Goal: Transaction & Acquisition: Purchase product/service

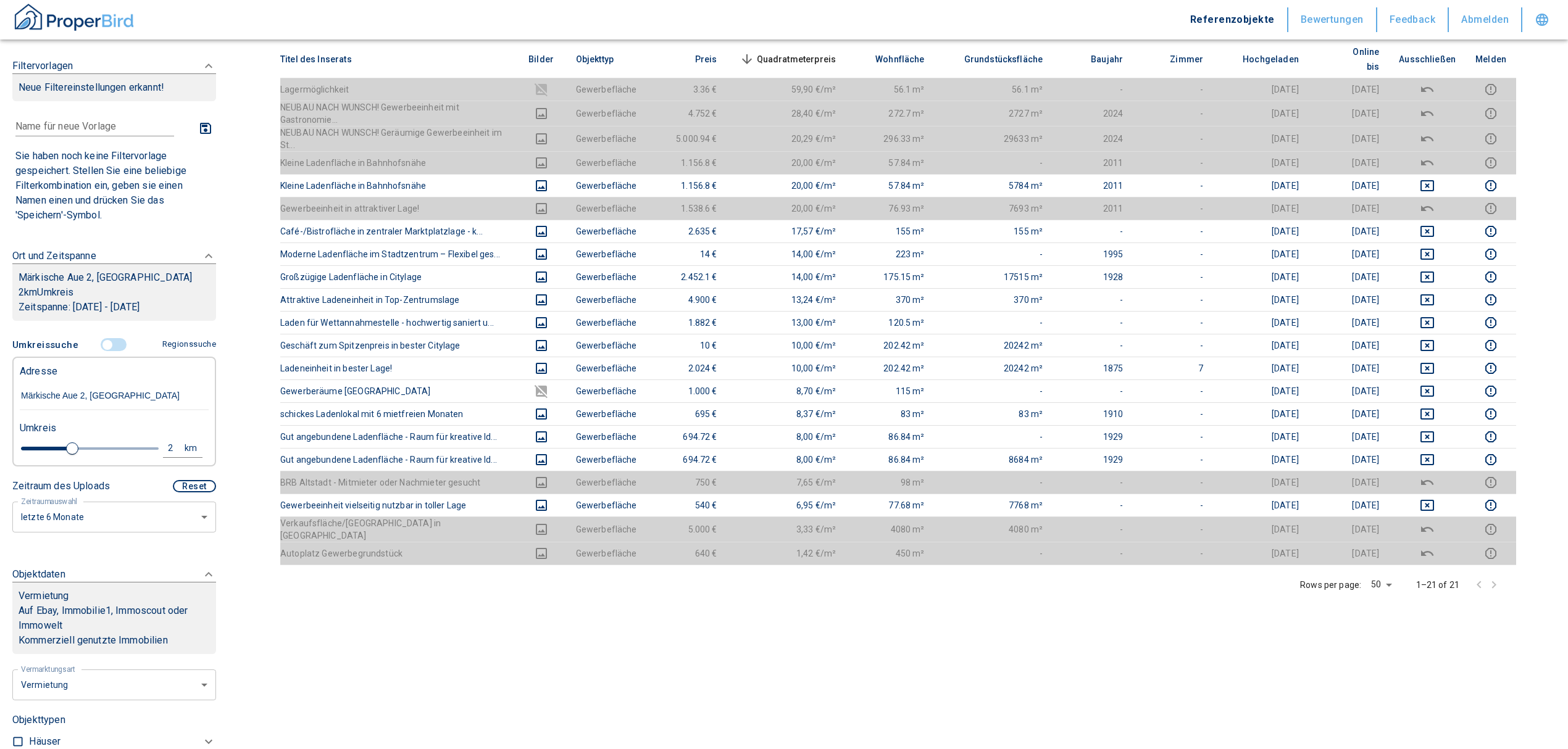
click at [99, 352] on input "controlled" at bounding box center [107, 345] width 37 height 14
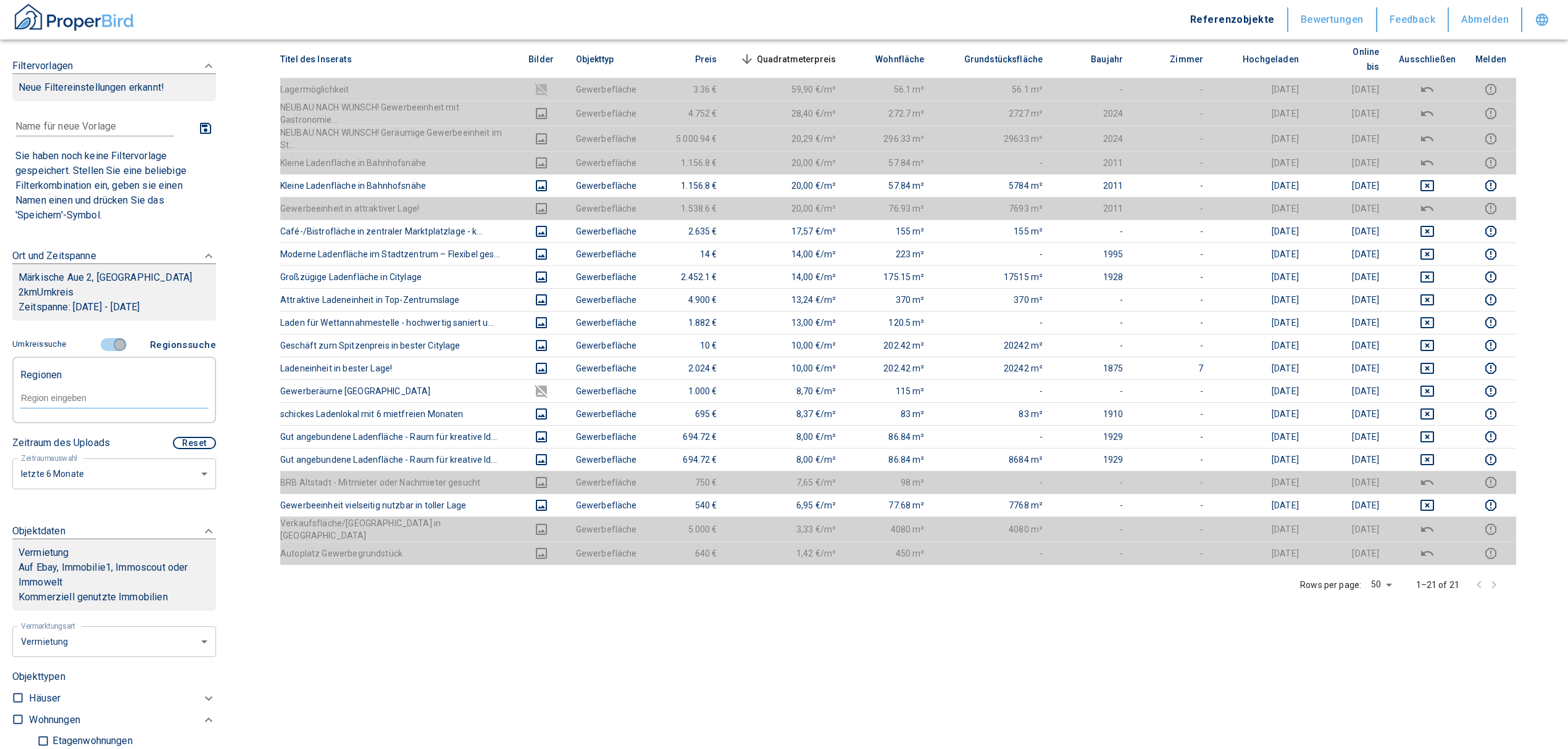
click at [109, 352] on input "controlled" at bounding box center [120, 345] width 37 height 14
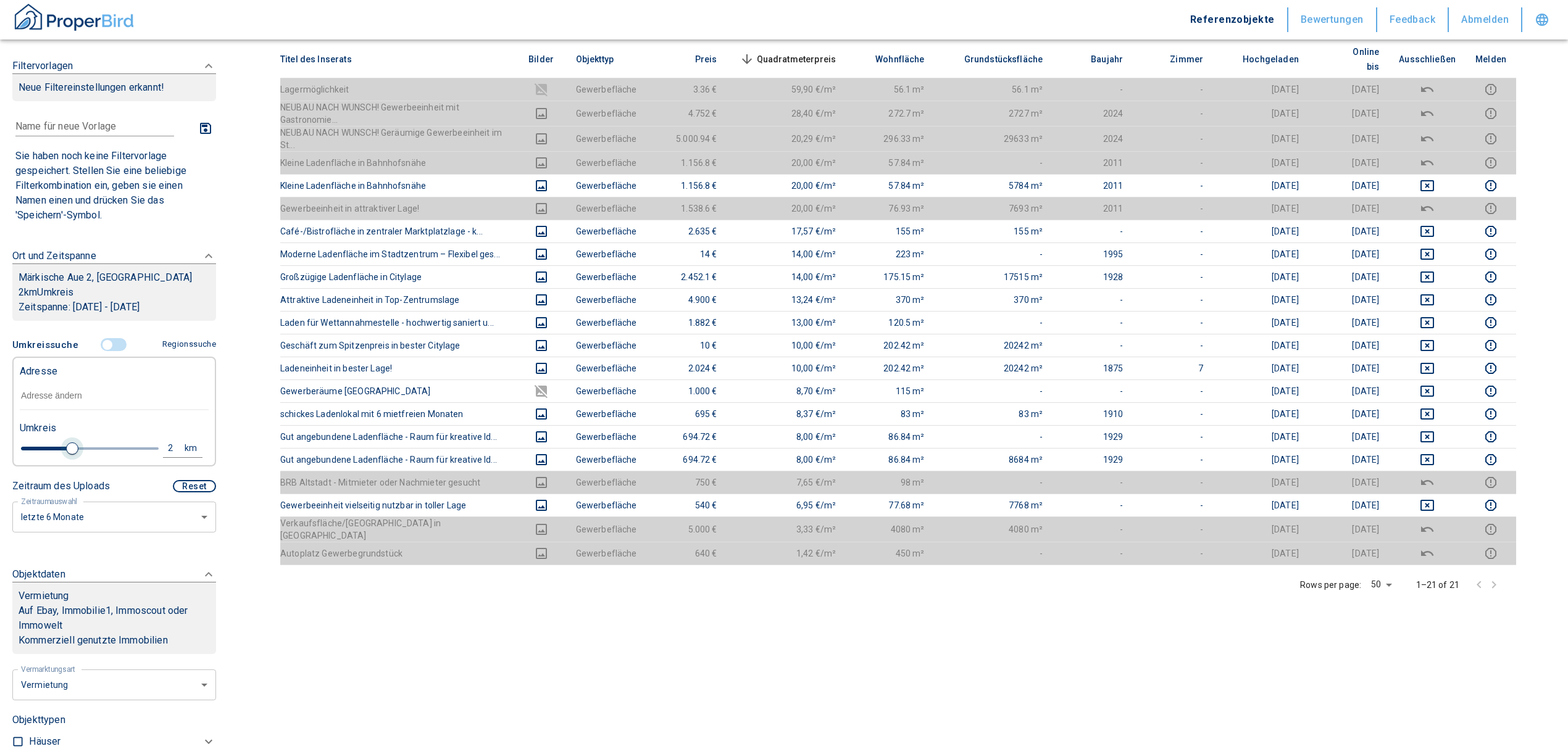
type input "2020"
type input "2"
type input "2020"
type input "1.8"
type input "2020"
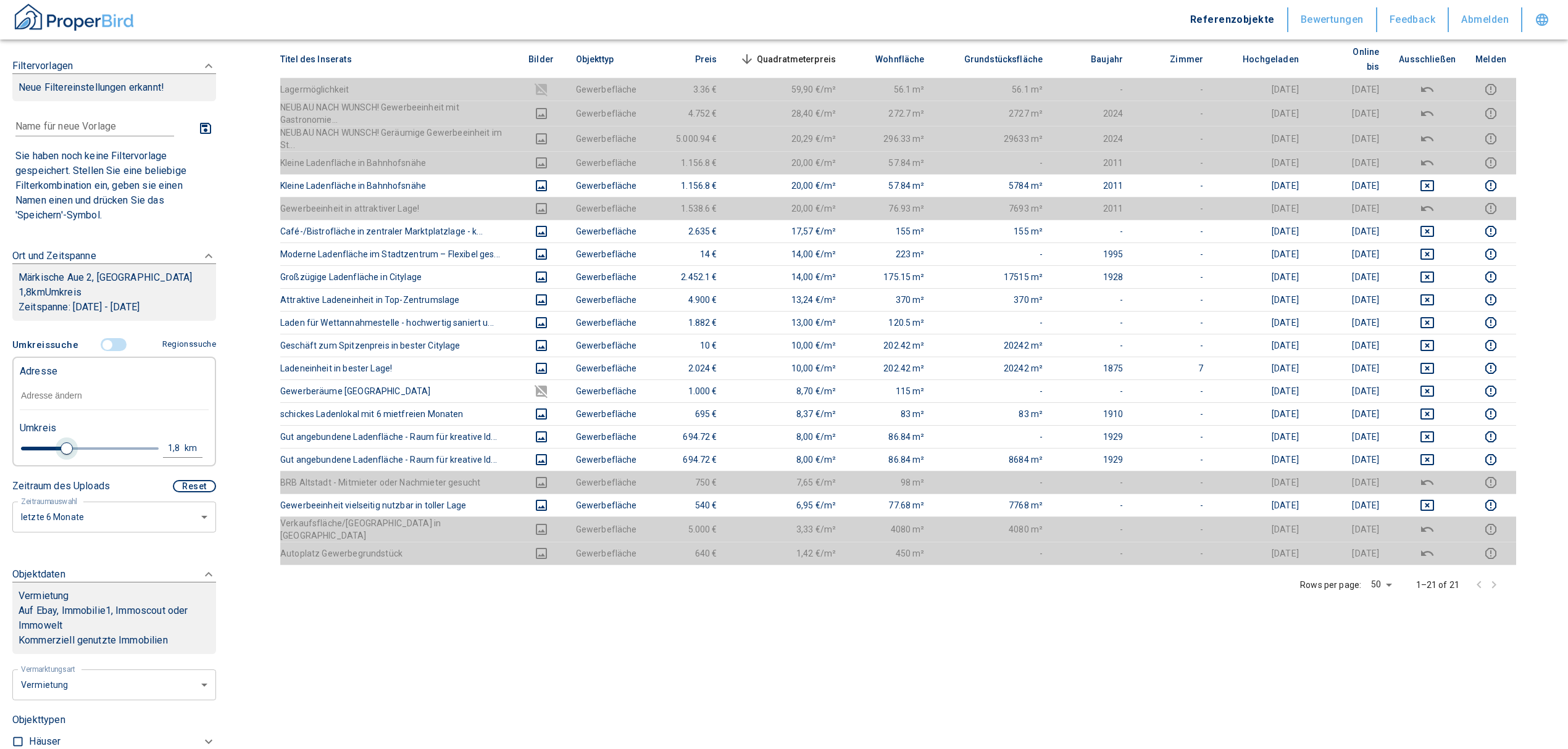
type input "1.6"
type input "2020"
type input "1.4"
type input "2020"
type input "1.2"
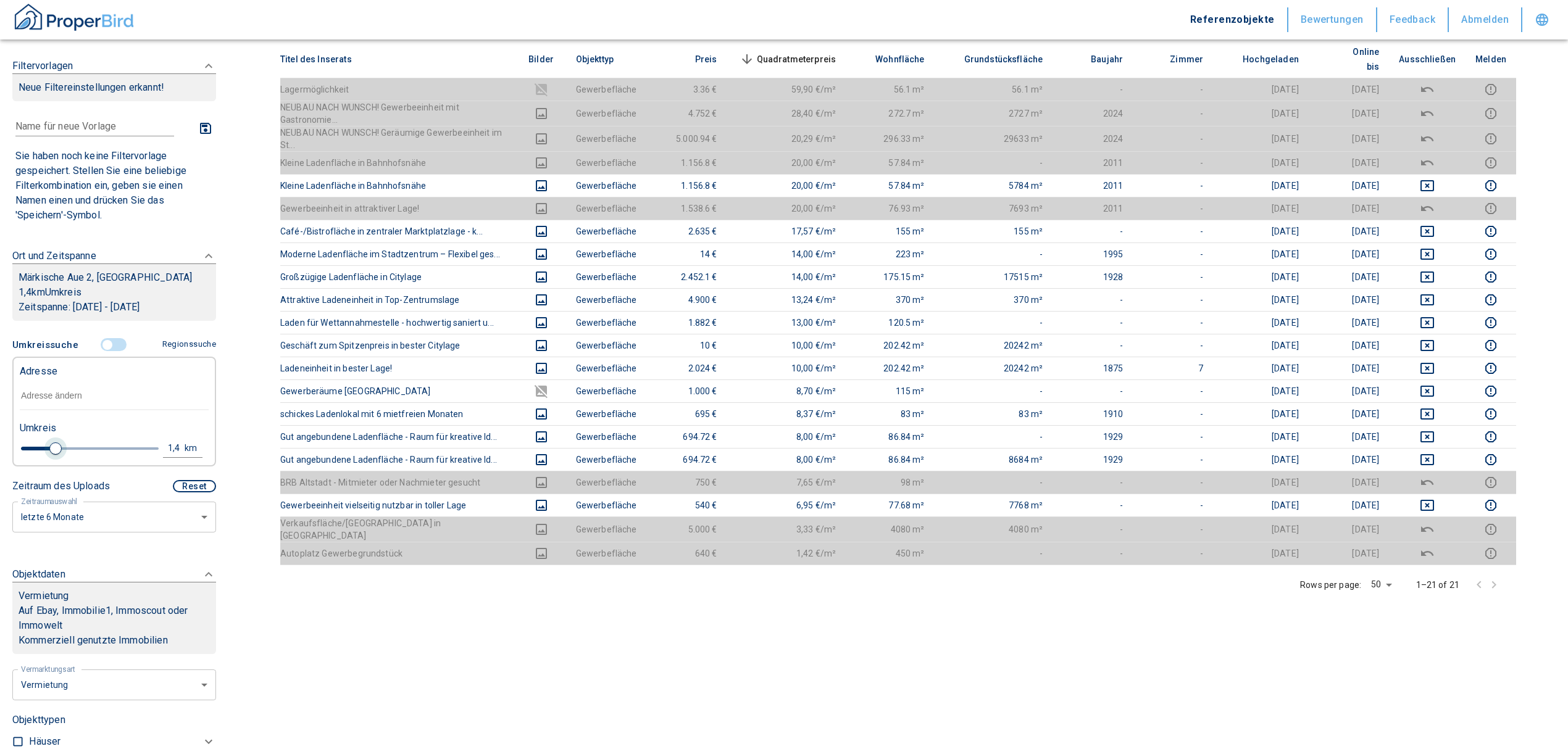
type input "2020"
type input "1"
drag, startPoint x: 73, startPoint y: 462, endPoint x: 41, endPoint y: 461, distance: 32.0
click at [41, 455] on span at bounding box center [44, 449] width 12 height 12
type input "2020"
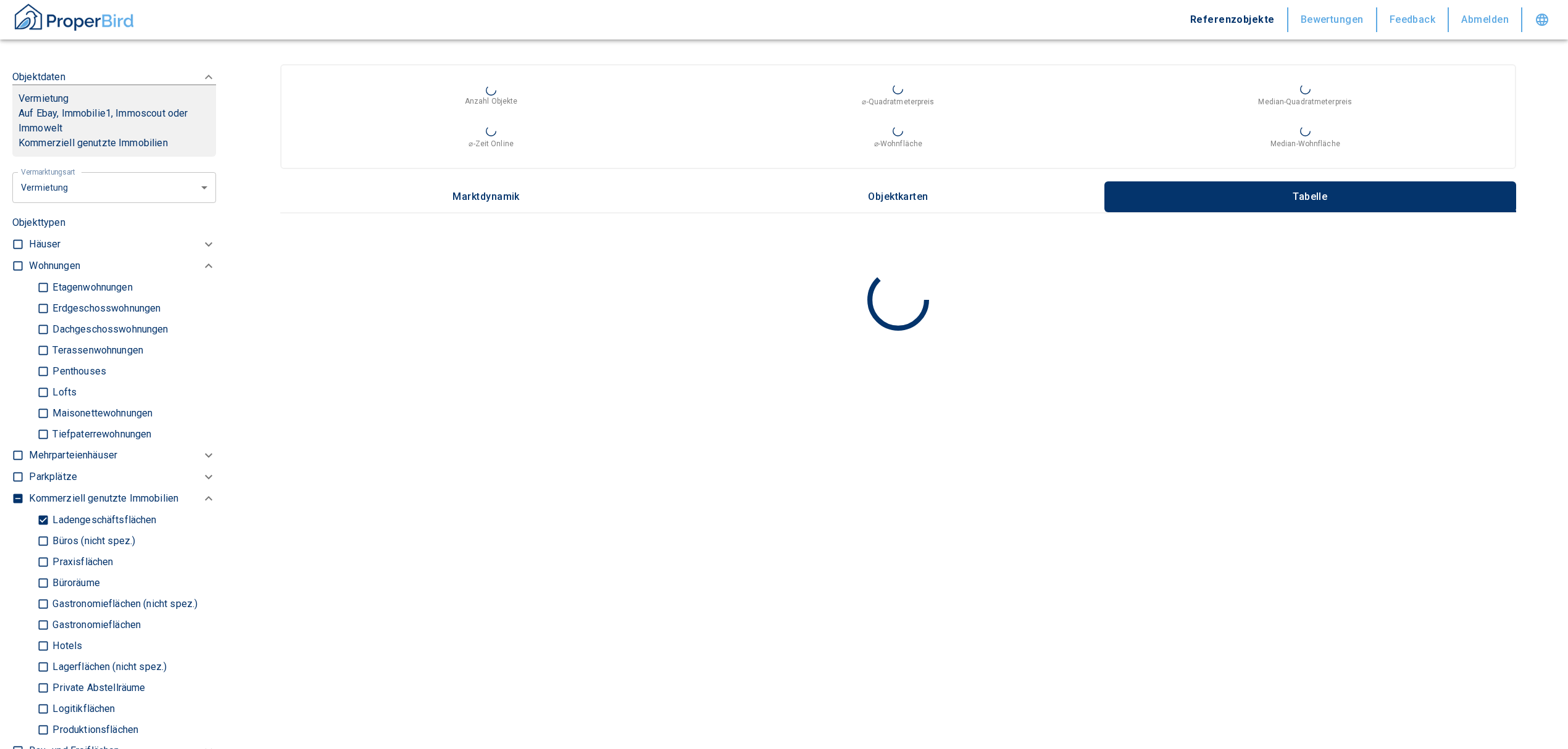
scroll to position [494, 0]
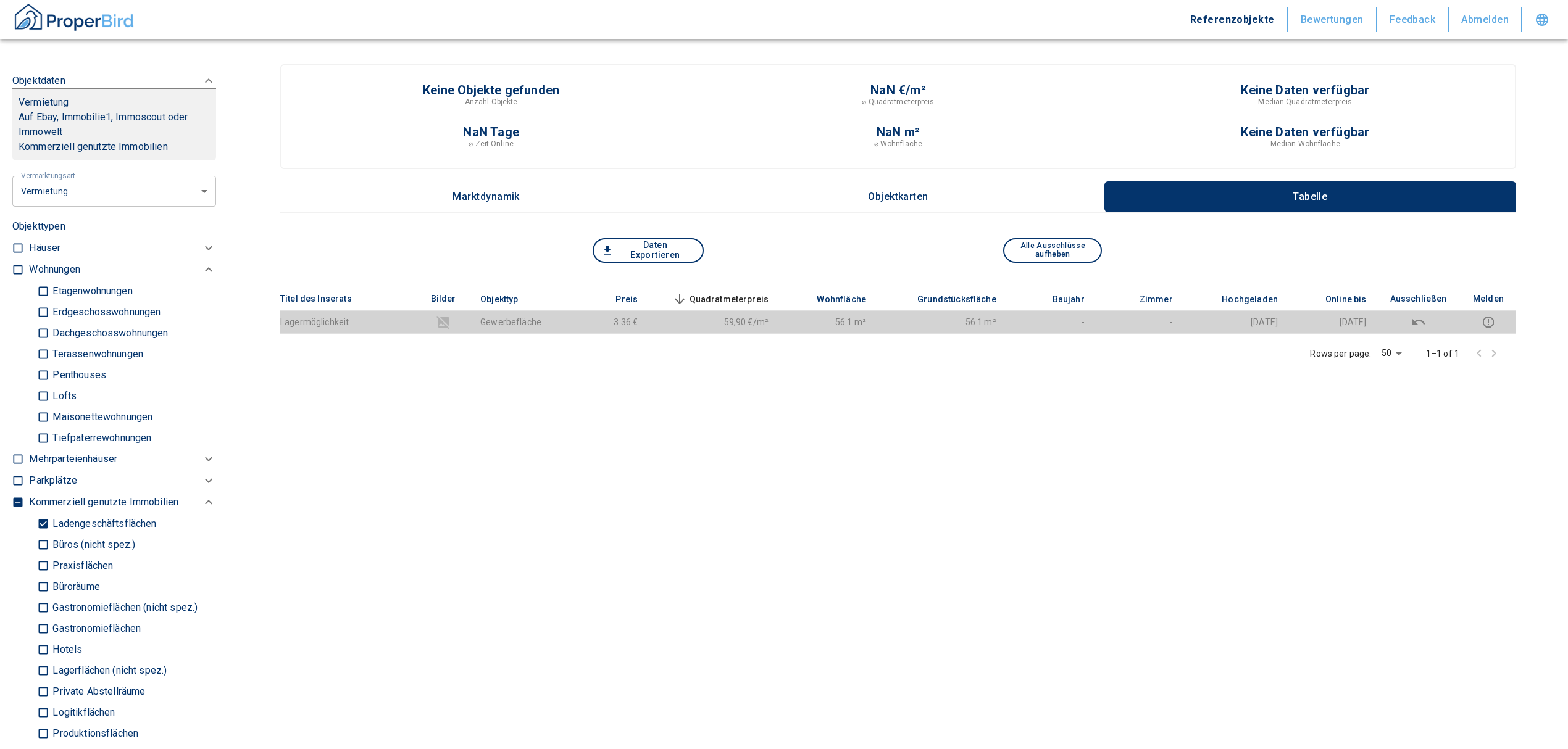
click at [43, 532] on input "Ladengeschäftsflächen" at bounding box center [43, 523] width 12 height 21
checkbox input "false"
type input "2020"
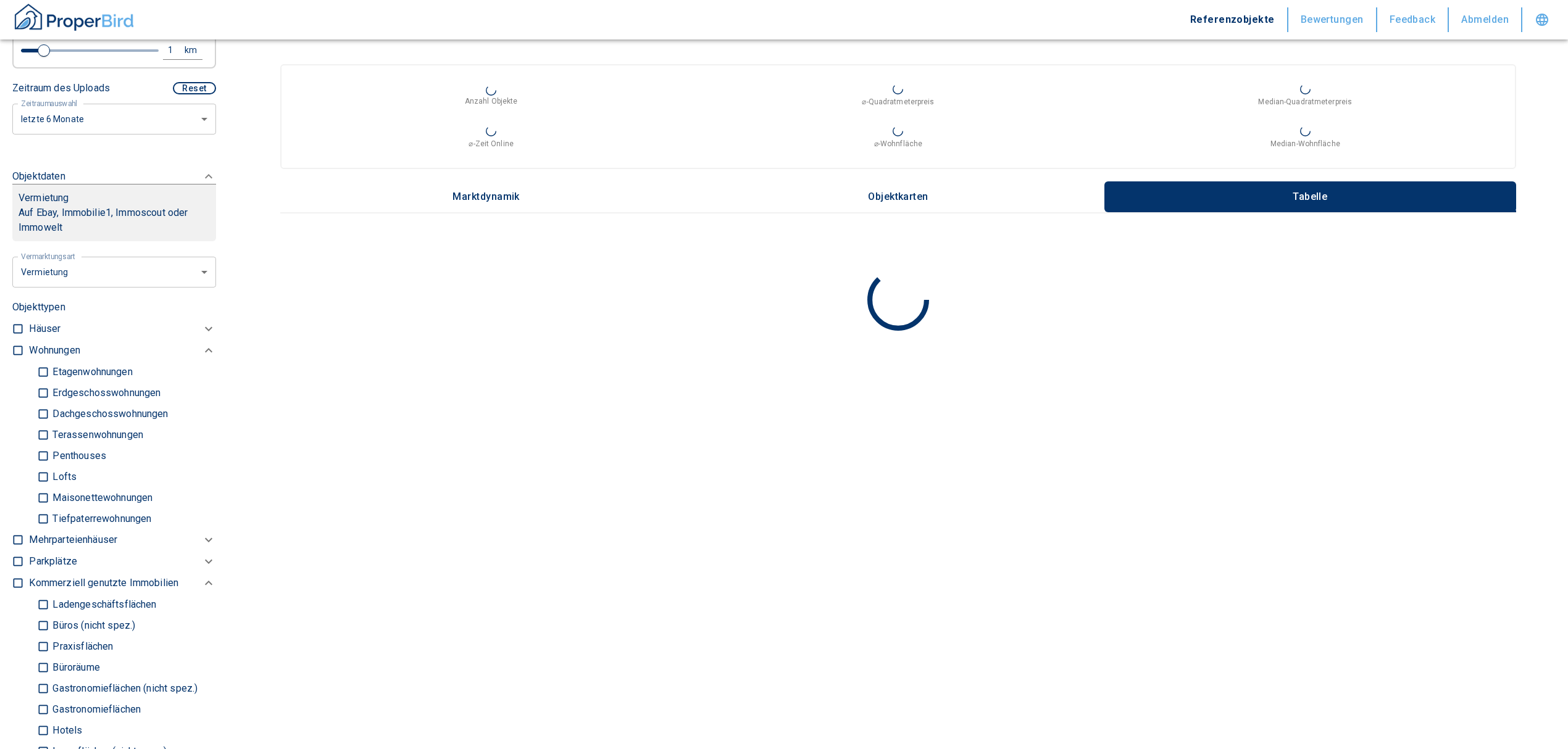
scroll to position [247, 0]
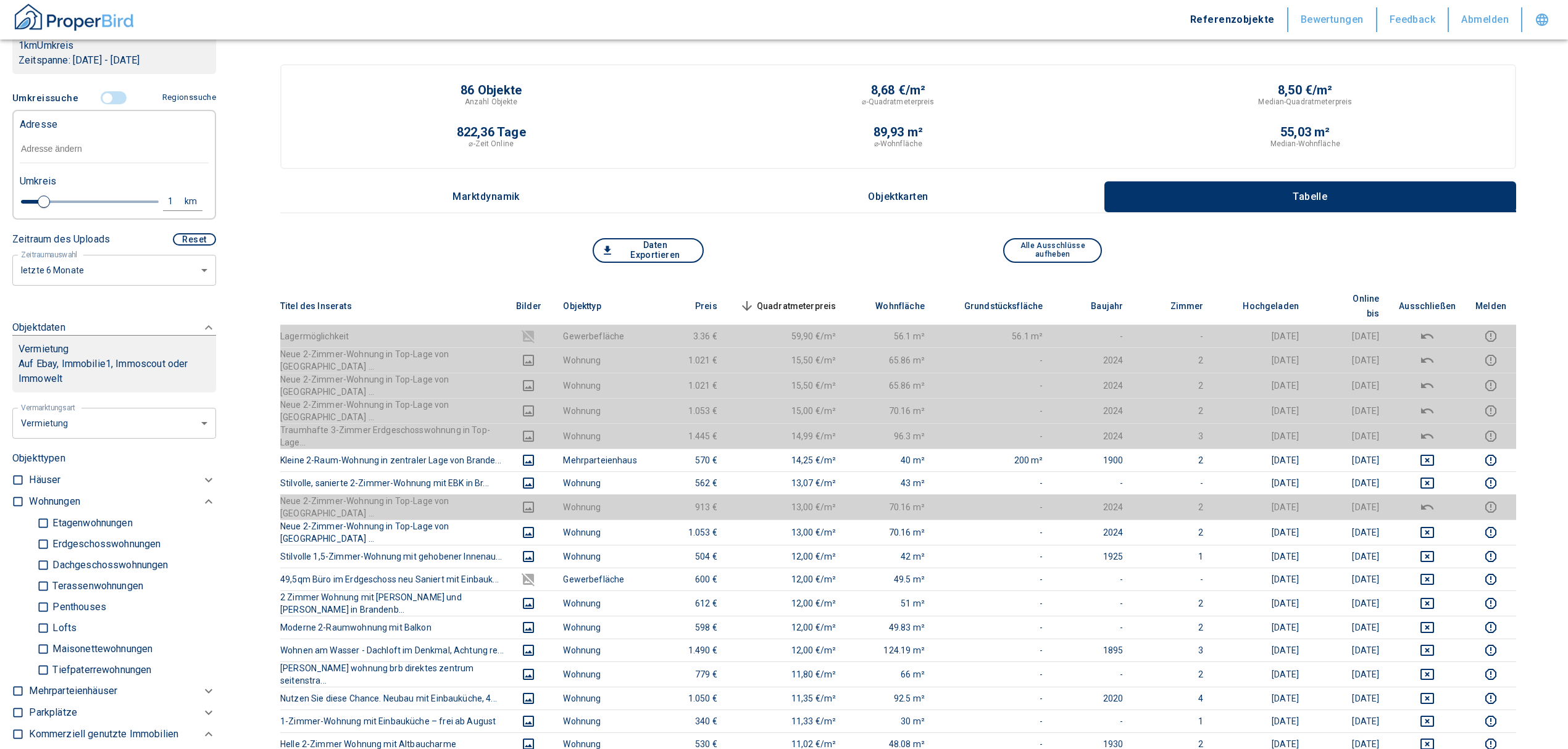
click at [69, 153] on input "text" at bounding box center [114, 149] width 189 height 28
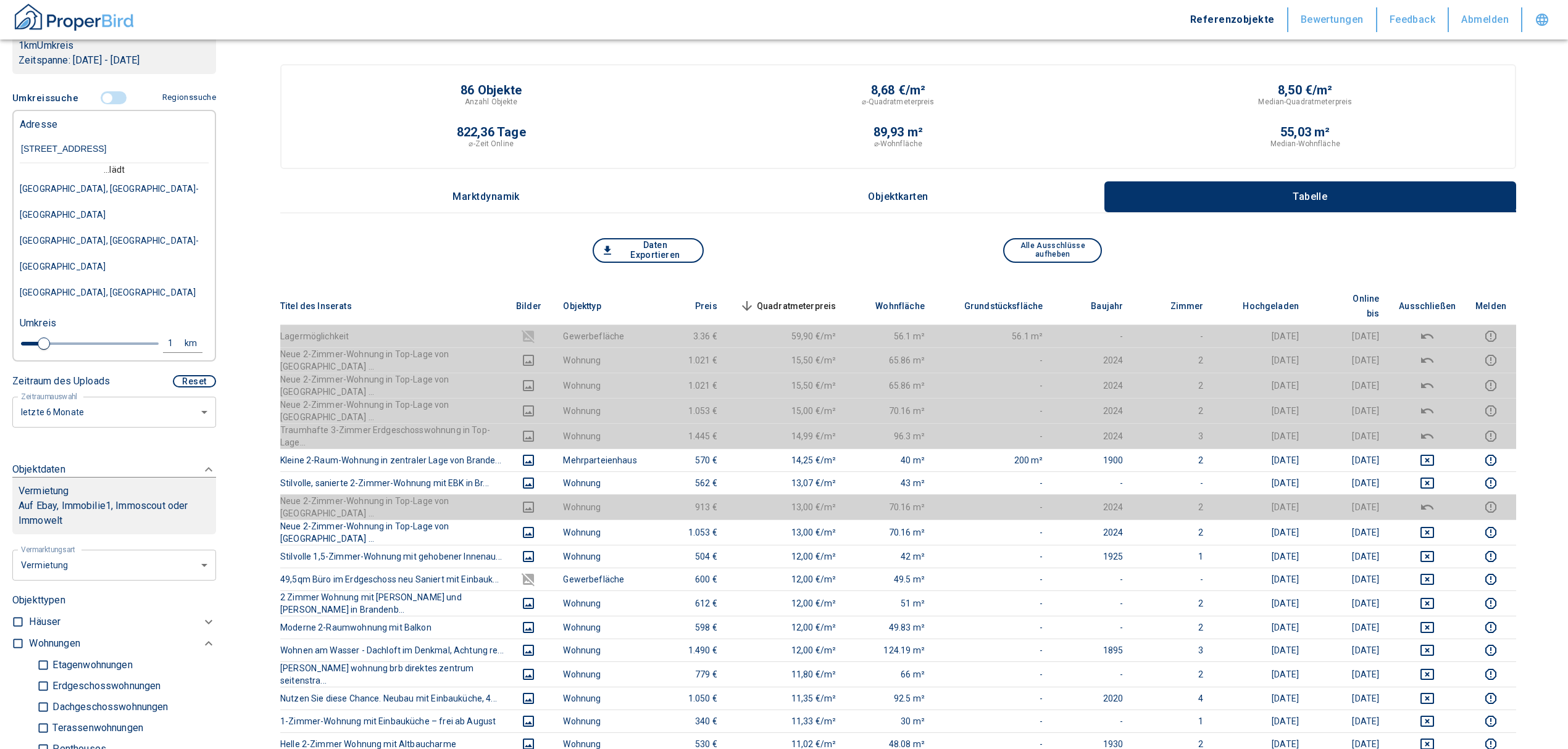
type input "[STREET_ADDRESS]"
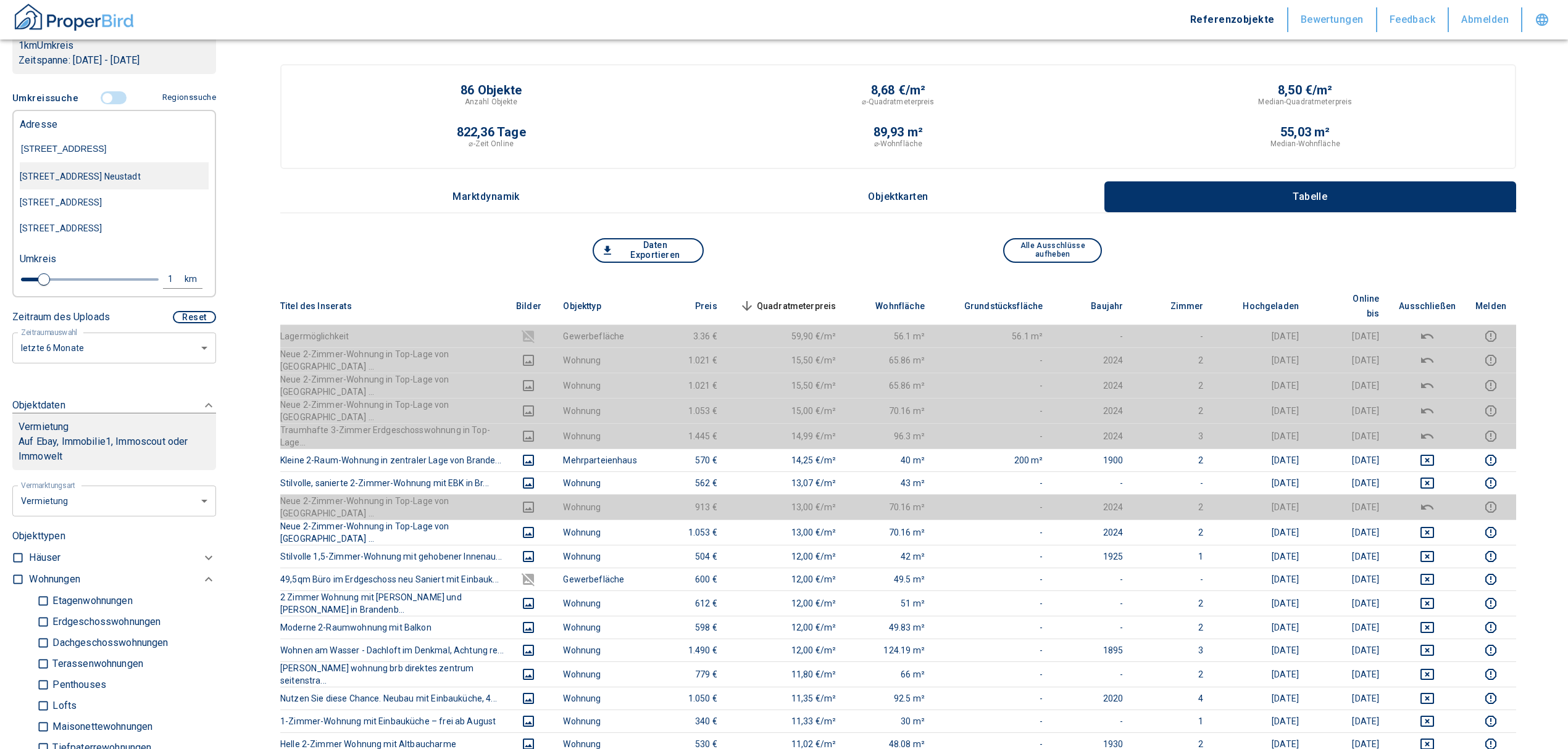
click at [109, 189] on div "[STREET_ADDRESS] Neustadt" at bounding box center [114, 177] width 189 height 26
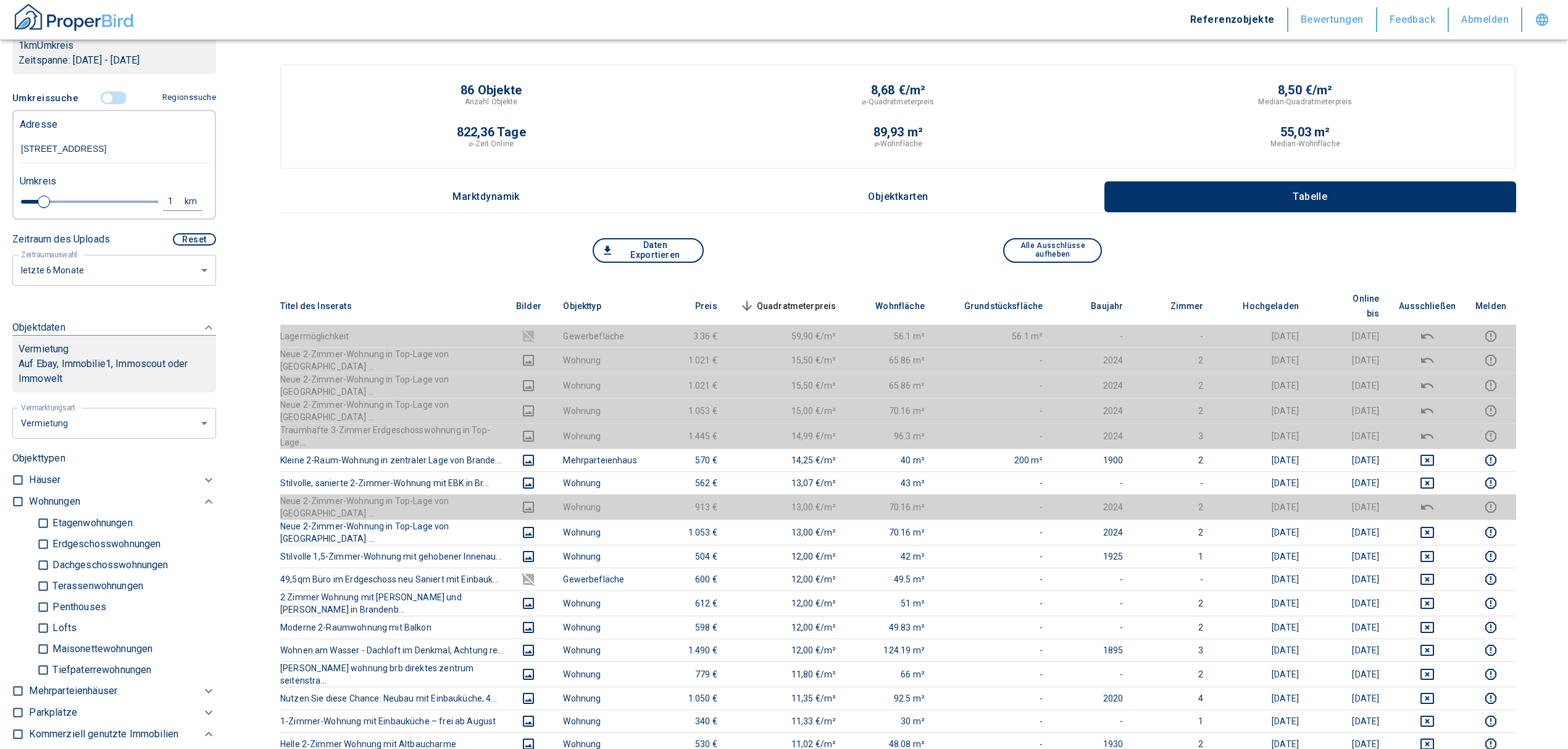
type input "2020"
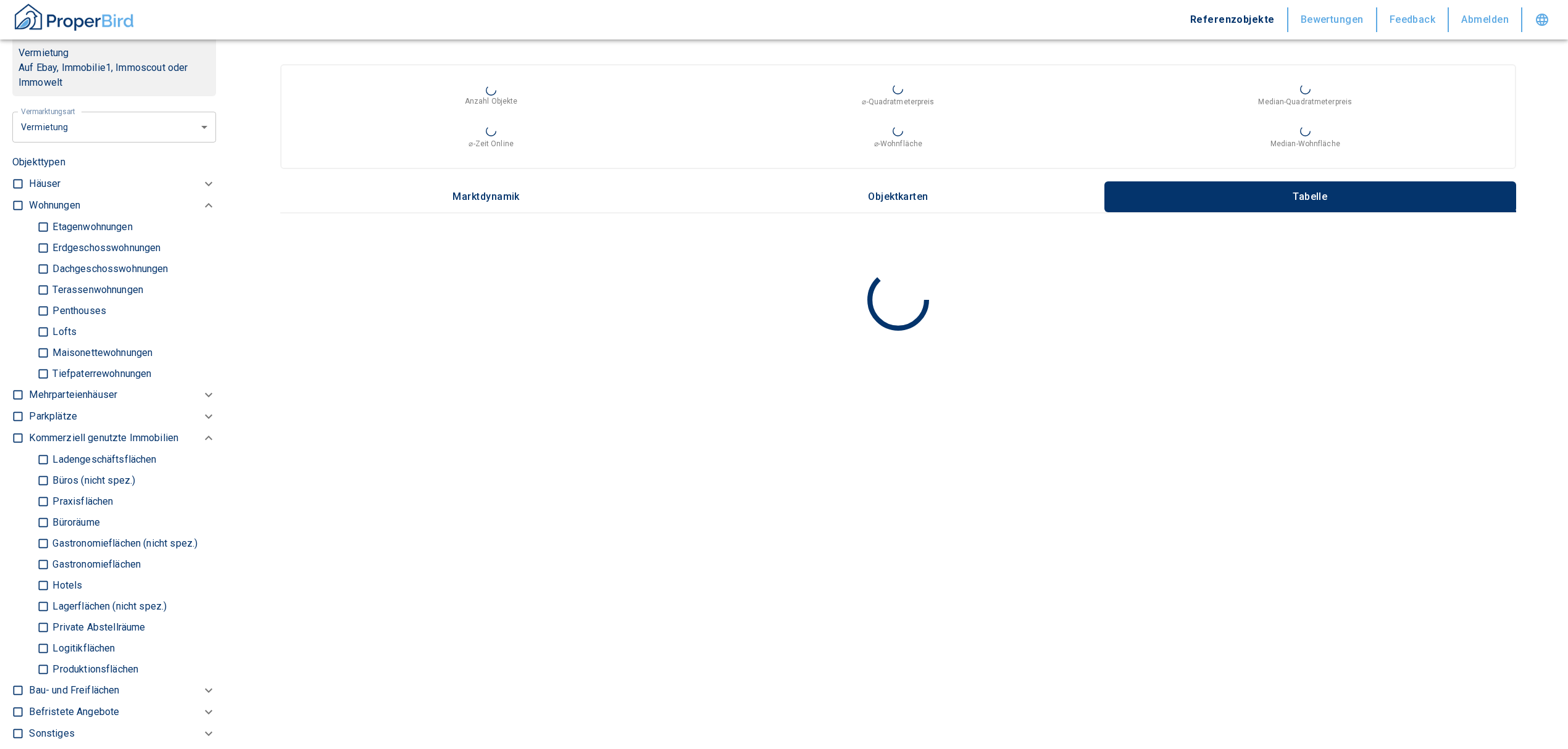
scroll to position [576, 0]
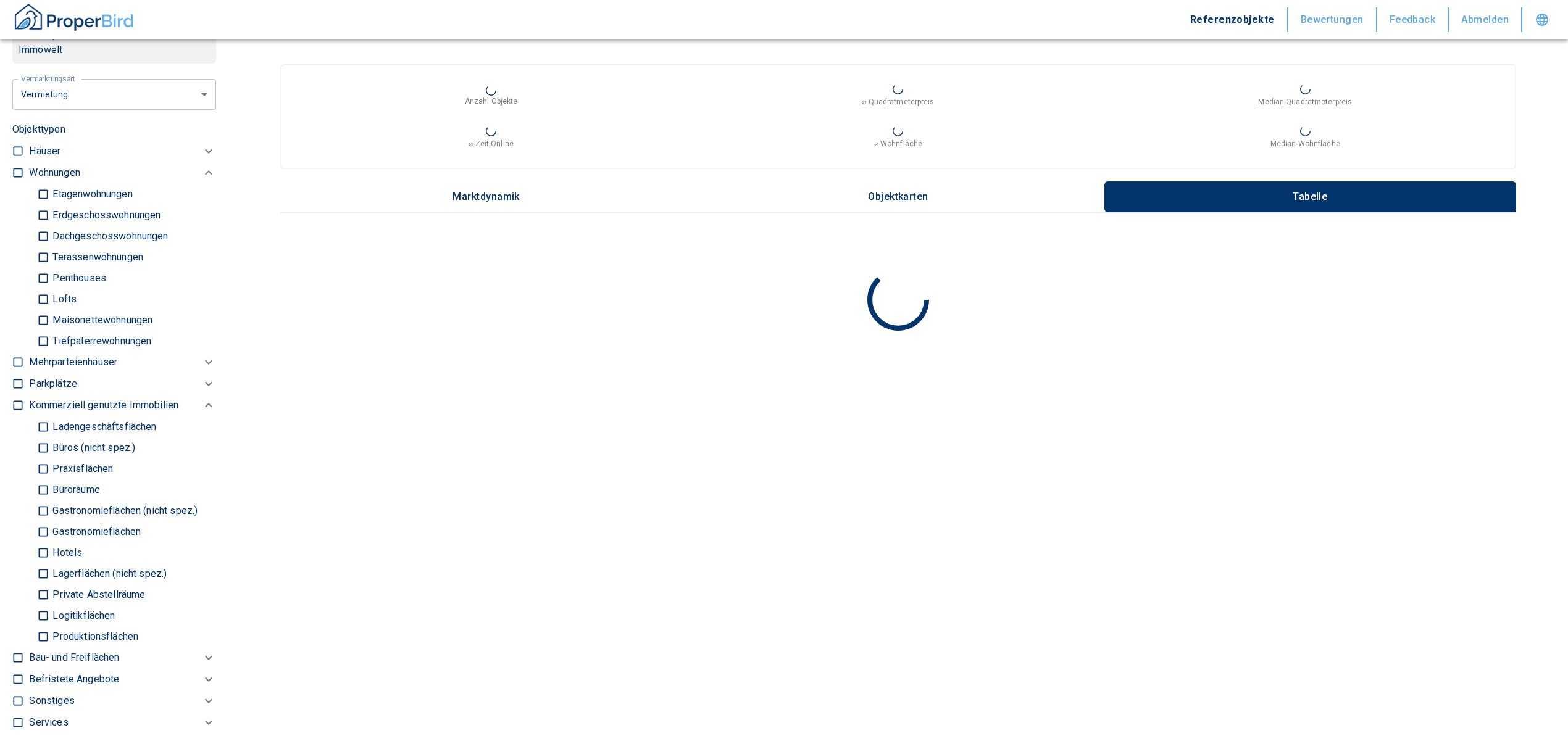
type input "[STREET_ADDRESS] Neustadt"
click at [16, 179] on input "checkbox" at bounding box center [18, 173] width 12 height 12
checkbox input "true"
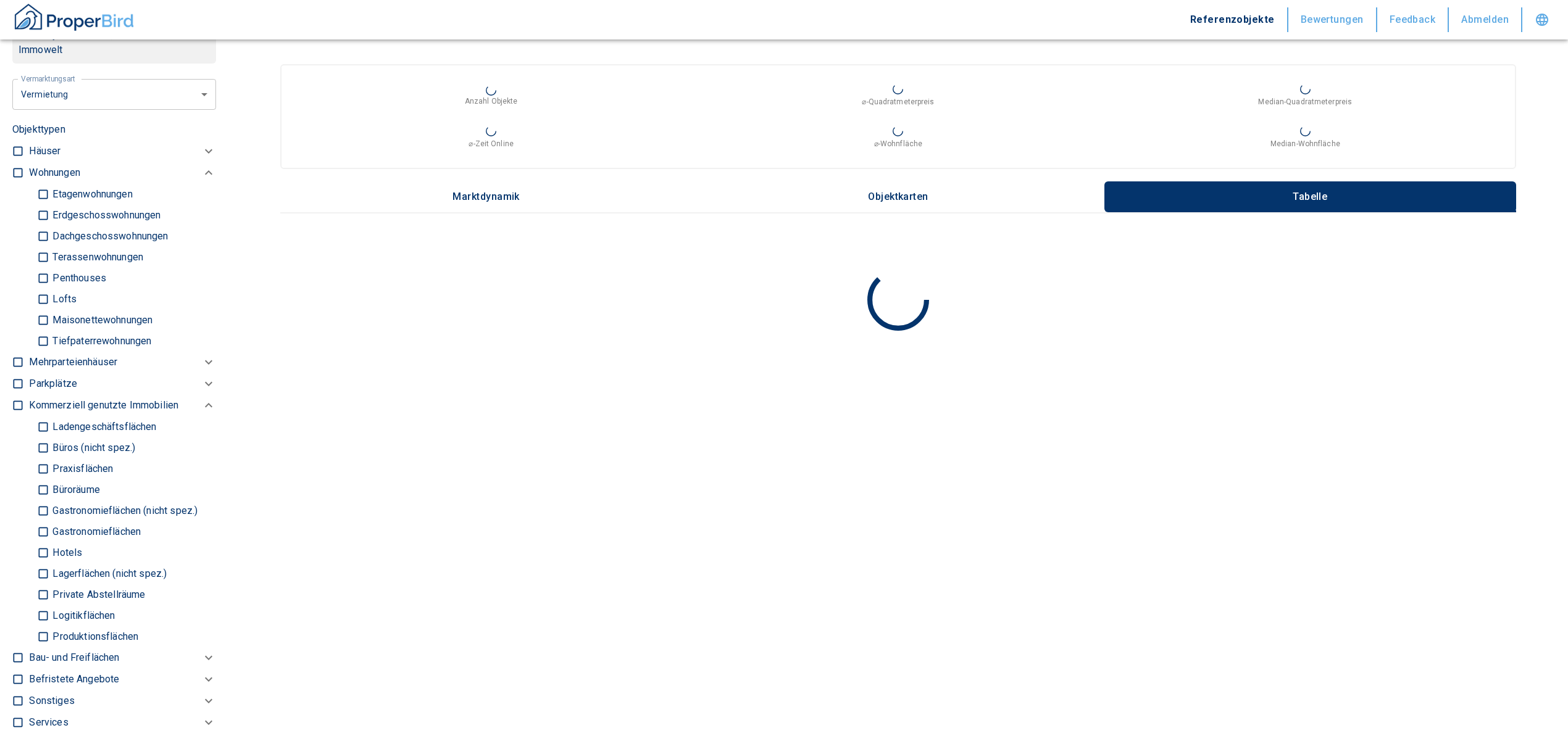
checkbox input "true"
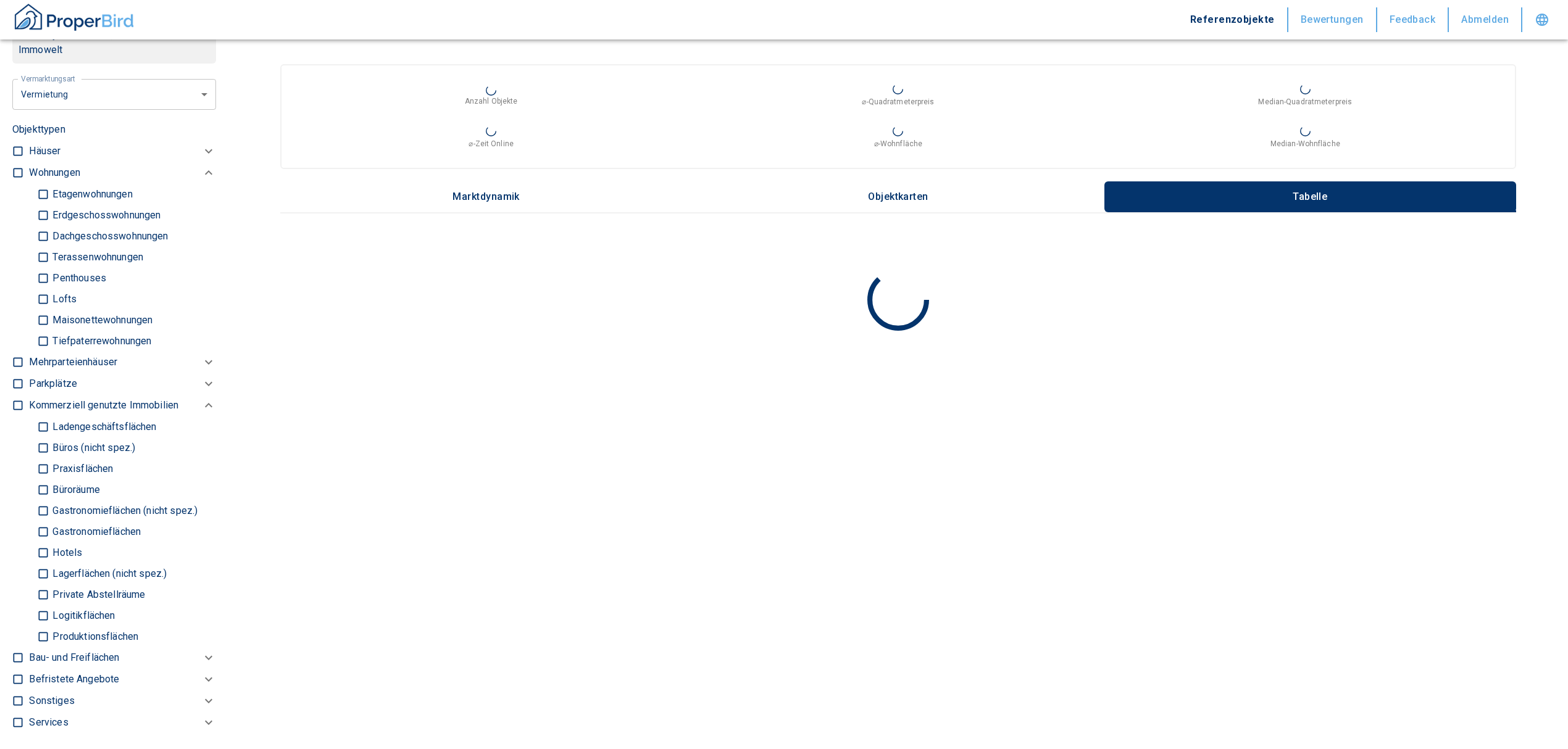
checkbox input "true"
type input "2020"
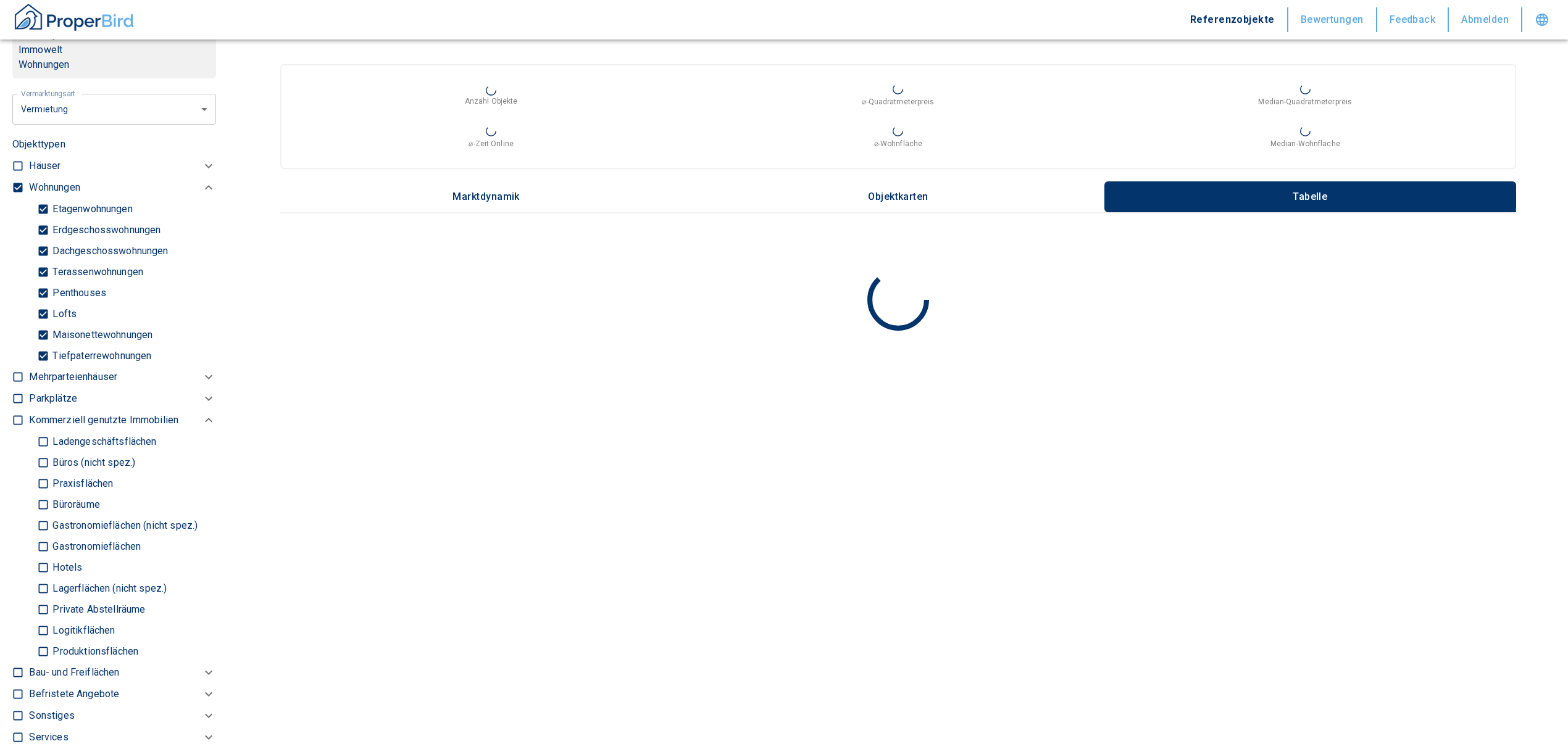
click at [42, 366] on input "Tiefpaterrewohnungen" at bounding box center [43, 355] width 12 height 21
checkbox input "false"
type input "2020"
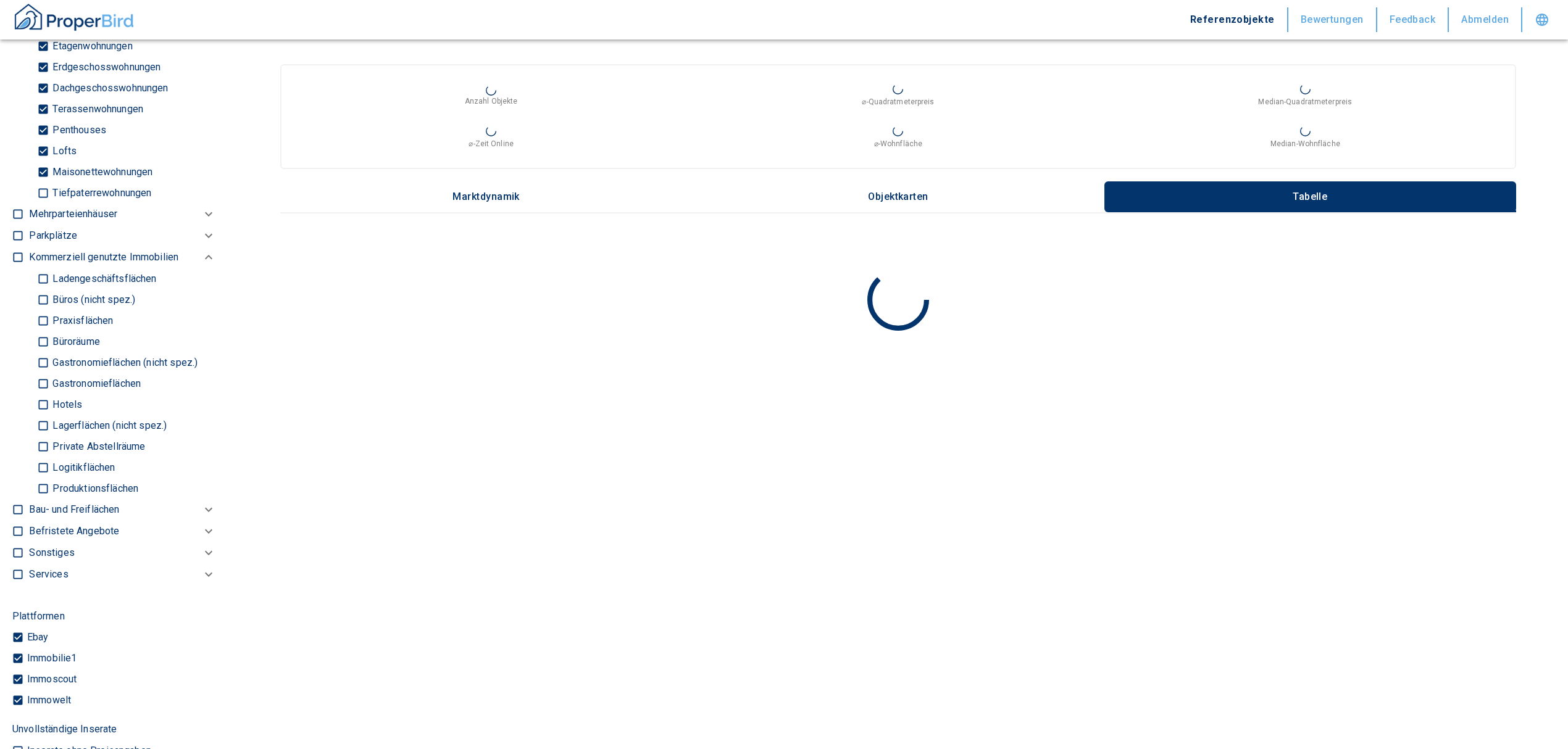
scroll to position [741, 0]
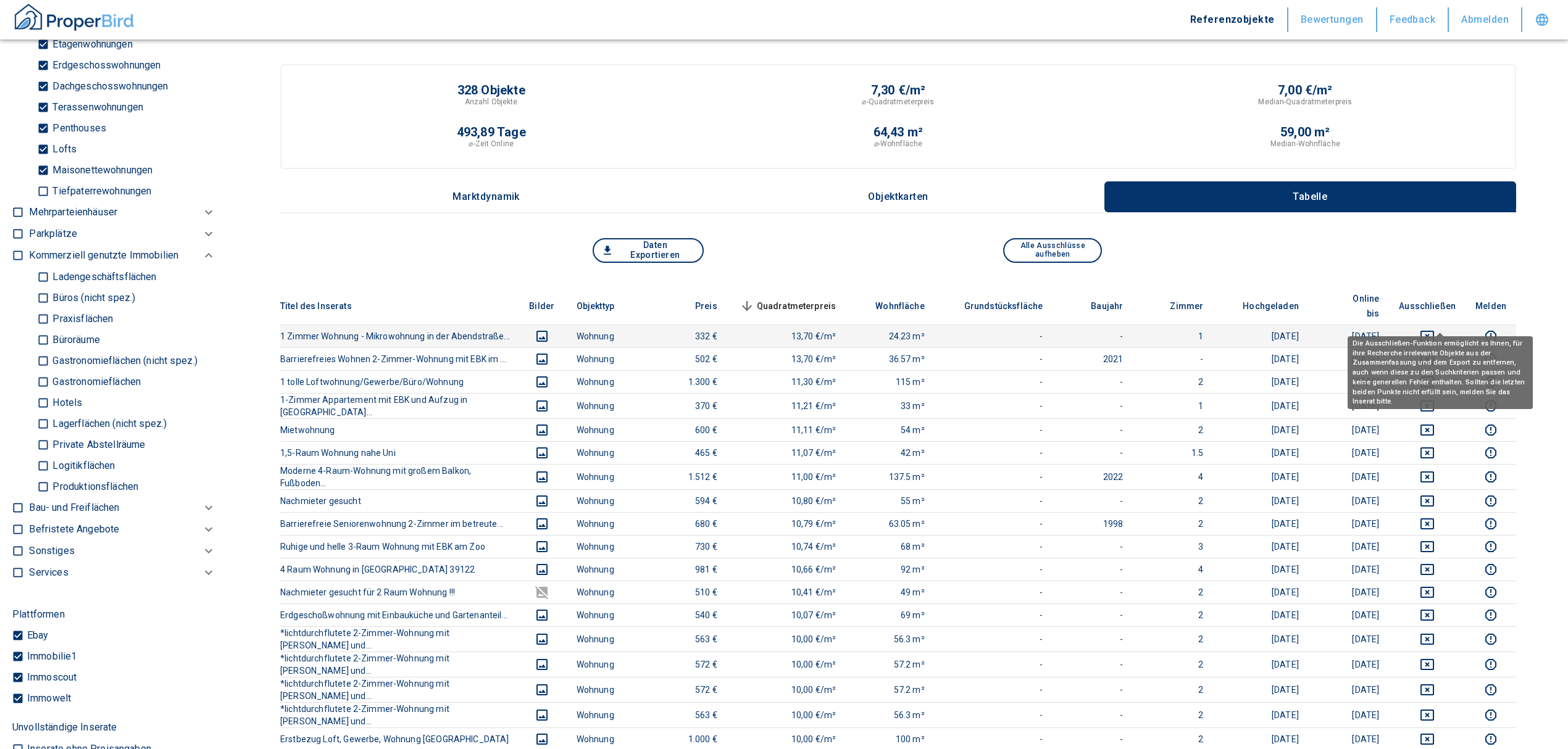
click at [1432, 329] on icon "deselect this listing" at bounding box center [1427, 337] width 15 height 15
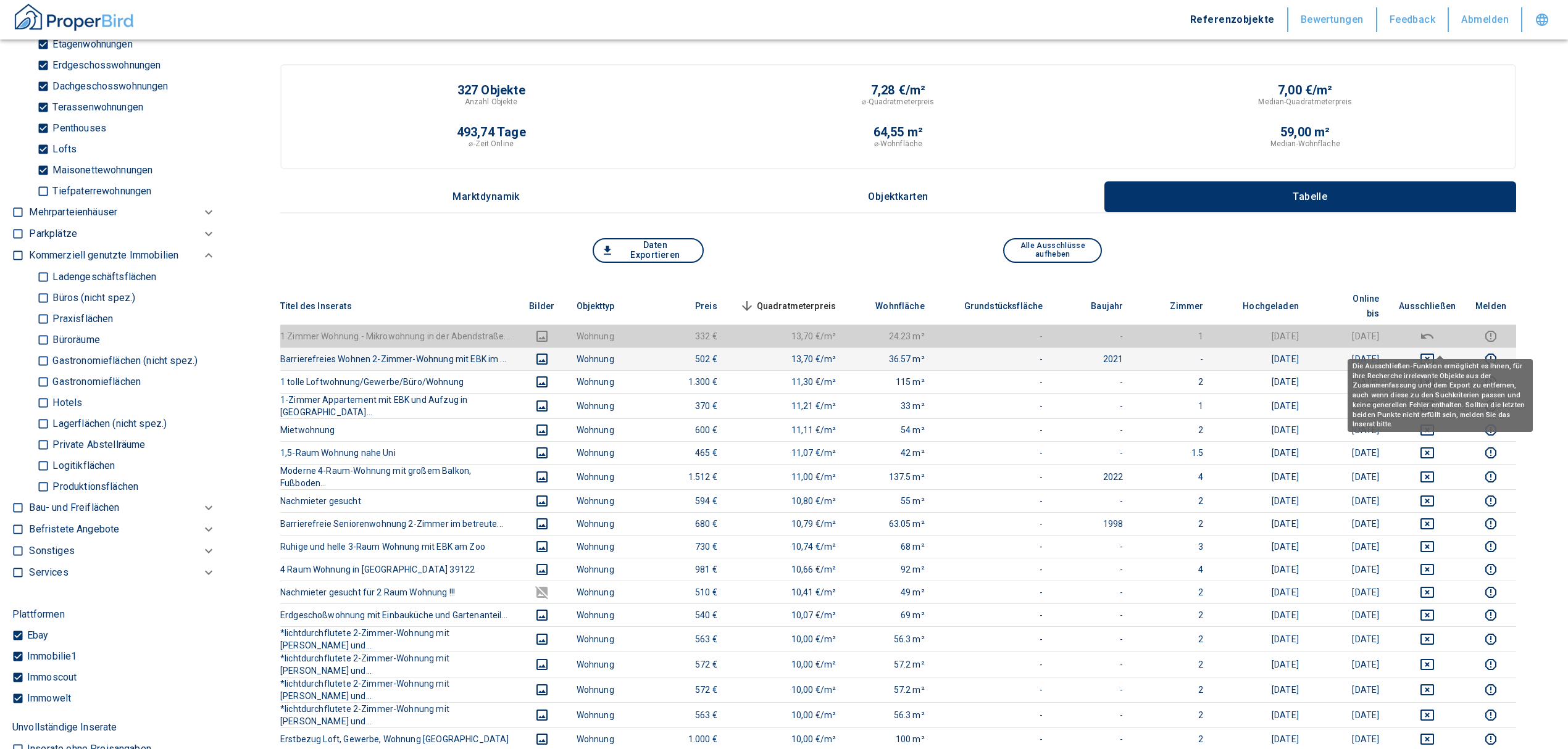
click at [1434, 354] on icon "deselect this listing" at bounding box center [1427, 359] width 14 height 11
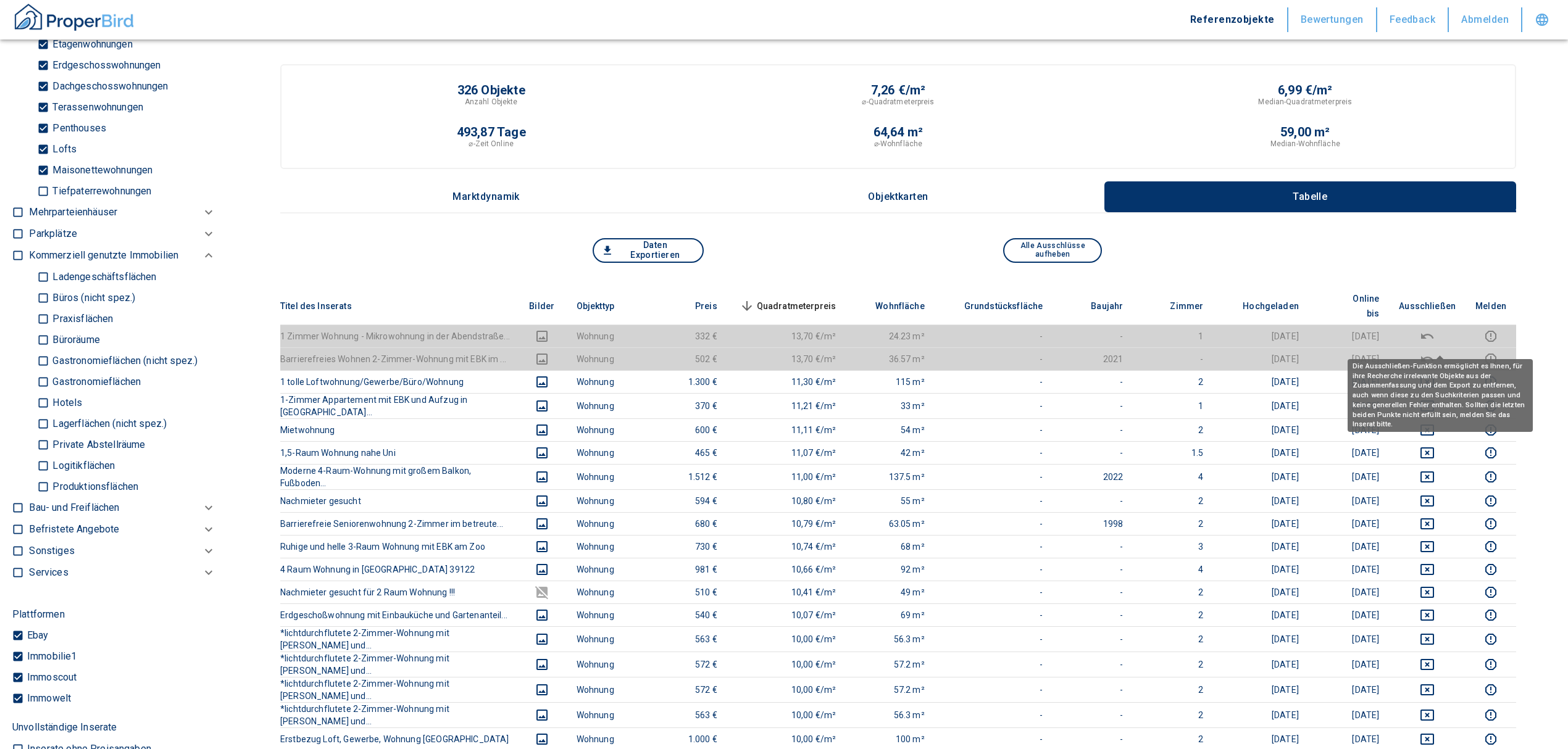
click at [818, 299] on span "Quadratmeterpreis sorted descending" at bounding box center [786, 306] width 99 height 15
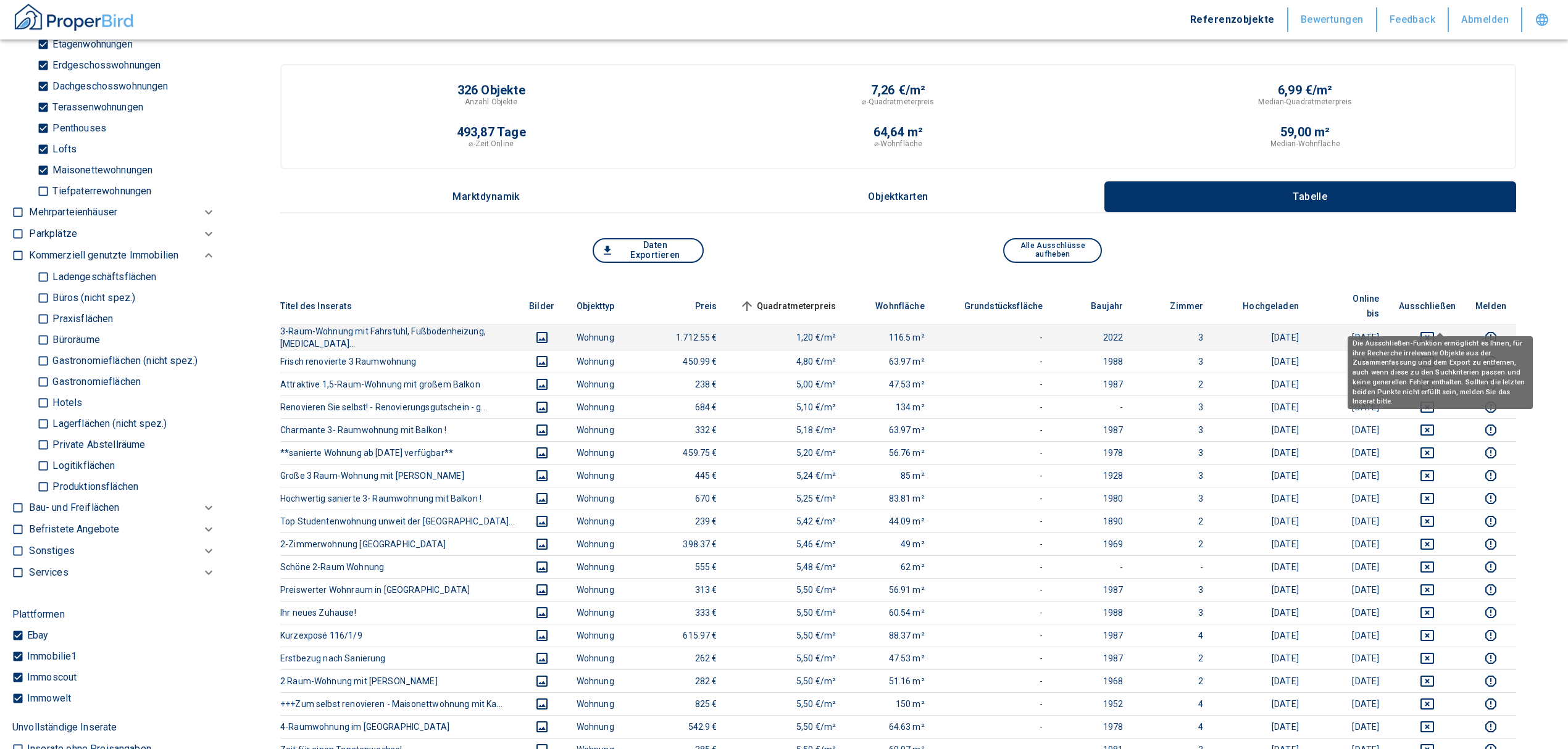
click at [1434, 330] on icon "deselect this listing" at bounding box center [1427, 338] width 15 height 15
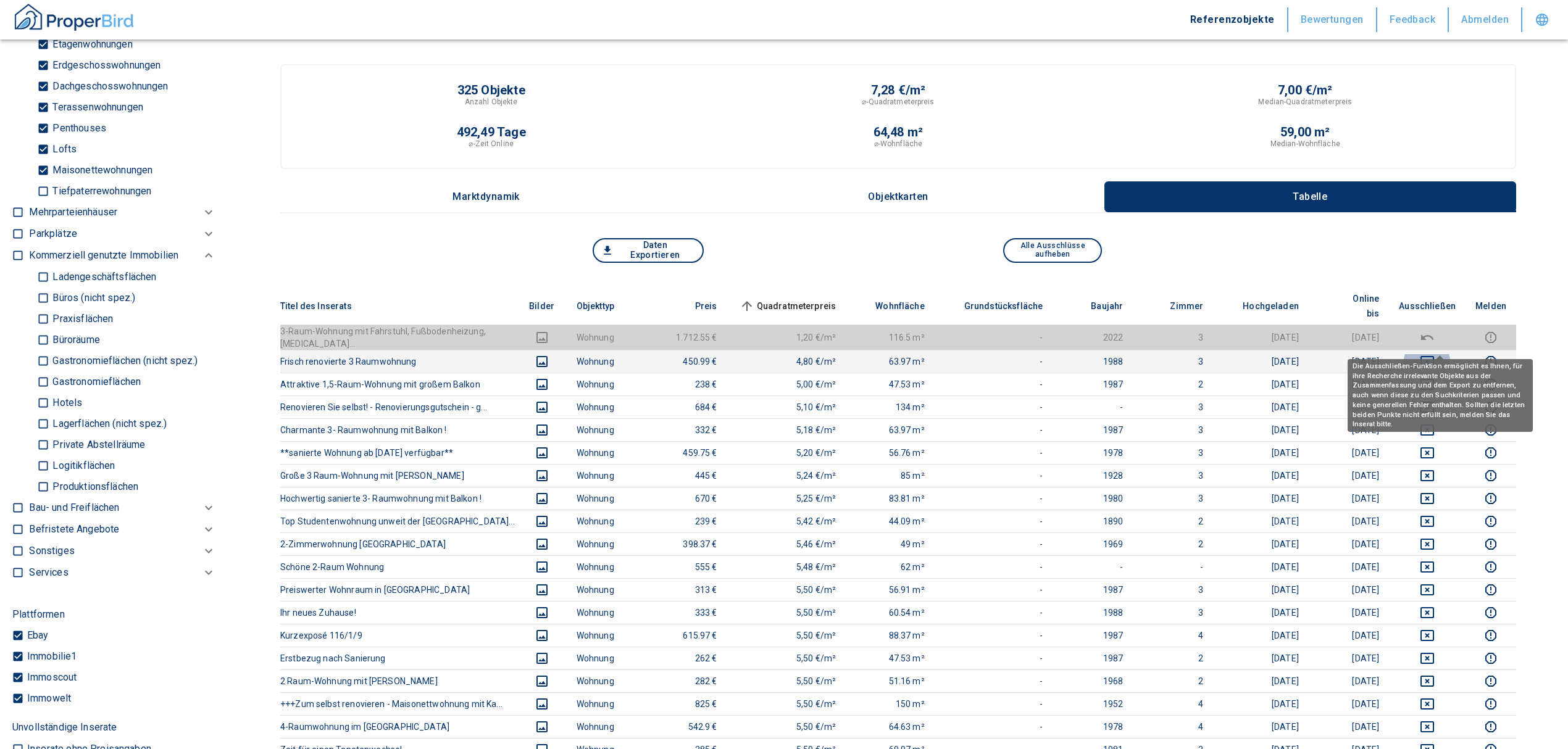
click at [1434, 354] on icon "deselect this listing" at bounding box center [1427, 361] width 15 height 15
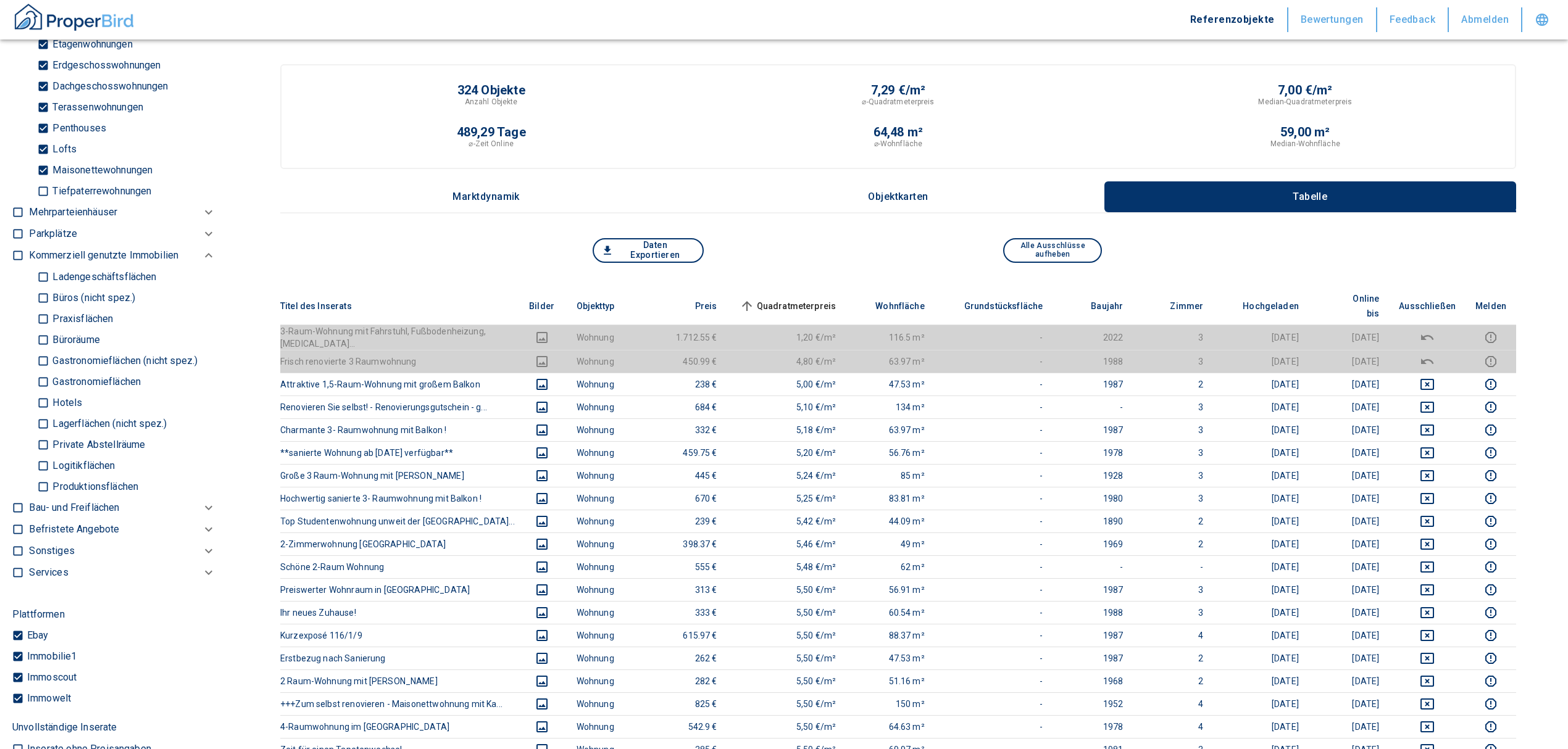
click at [807, 299] on span "Quadratmeterpreis sorted ascending" at bounding box center [786, 306] width 99 height 15
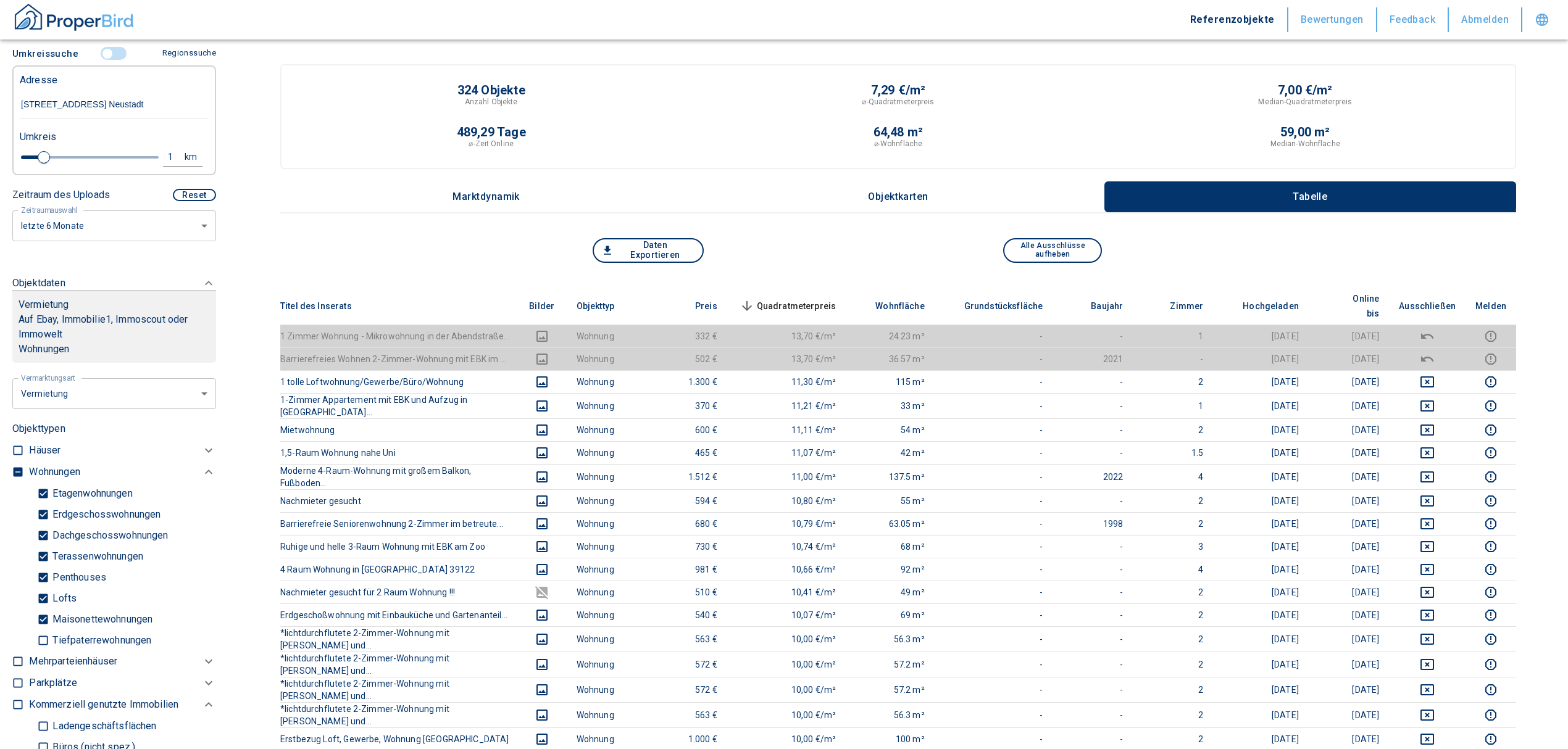
scroll to position [164, 0]
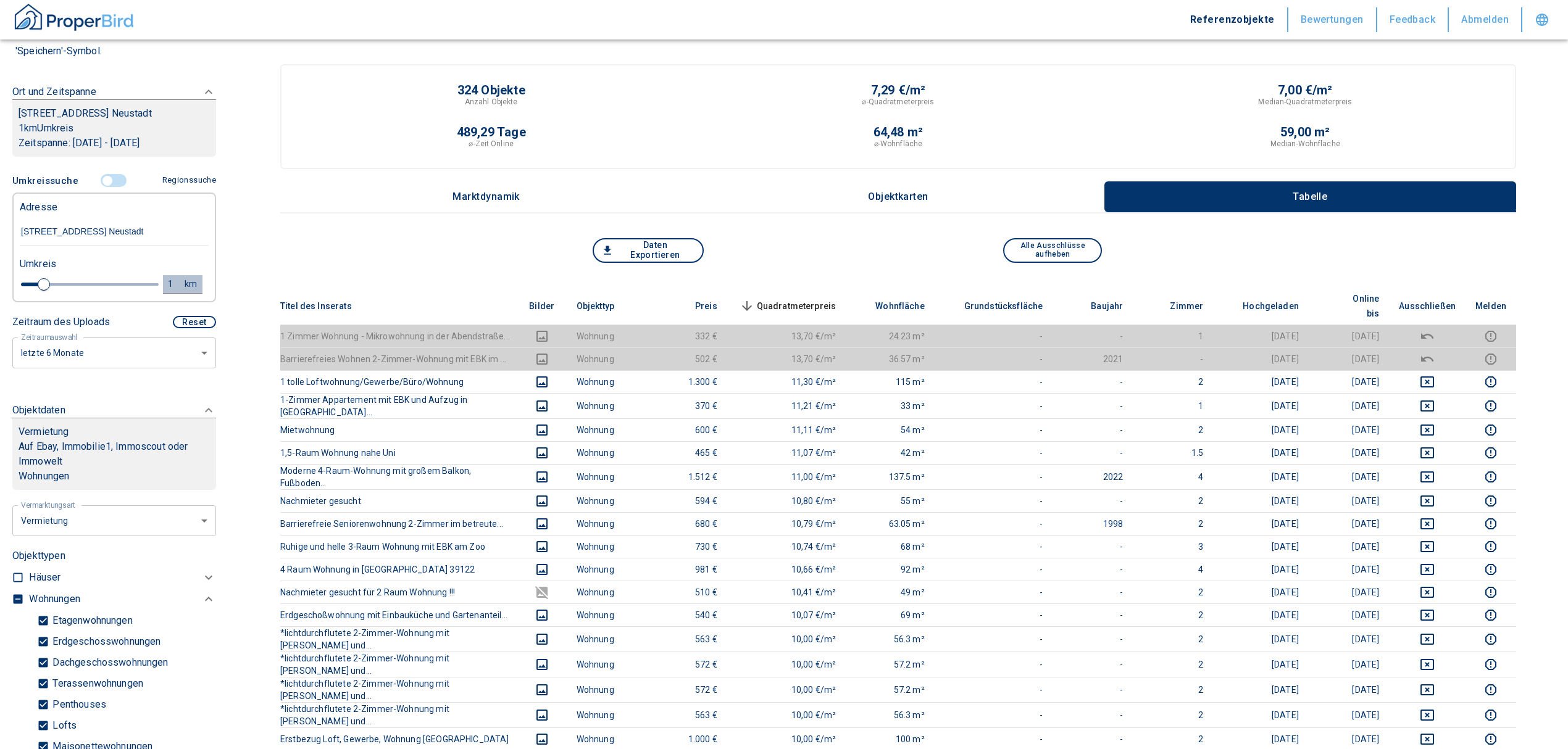
click at [166, 292] on div "1" at bounding box center [177, 284] width 22 height 15
drag, startPoint x: 59, startPoint y: 297, endPoint x: 48, endPoint y: 293, distance: 11.7
click at [48, 293] on div "1 km Neue Suchen" at bounding box center [104, 285] width 189 height 30
type input "0,5"
click at [138, 293] on button "Neue Suchen" at bounding box center [165, 284] width 68 height 17
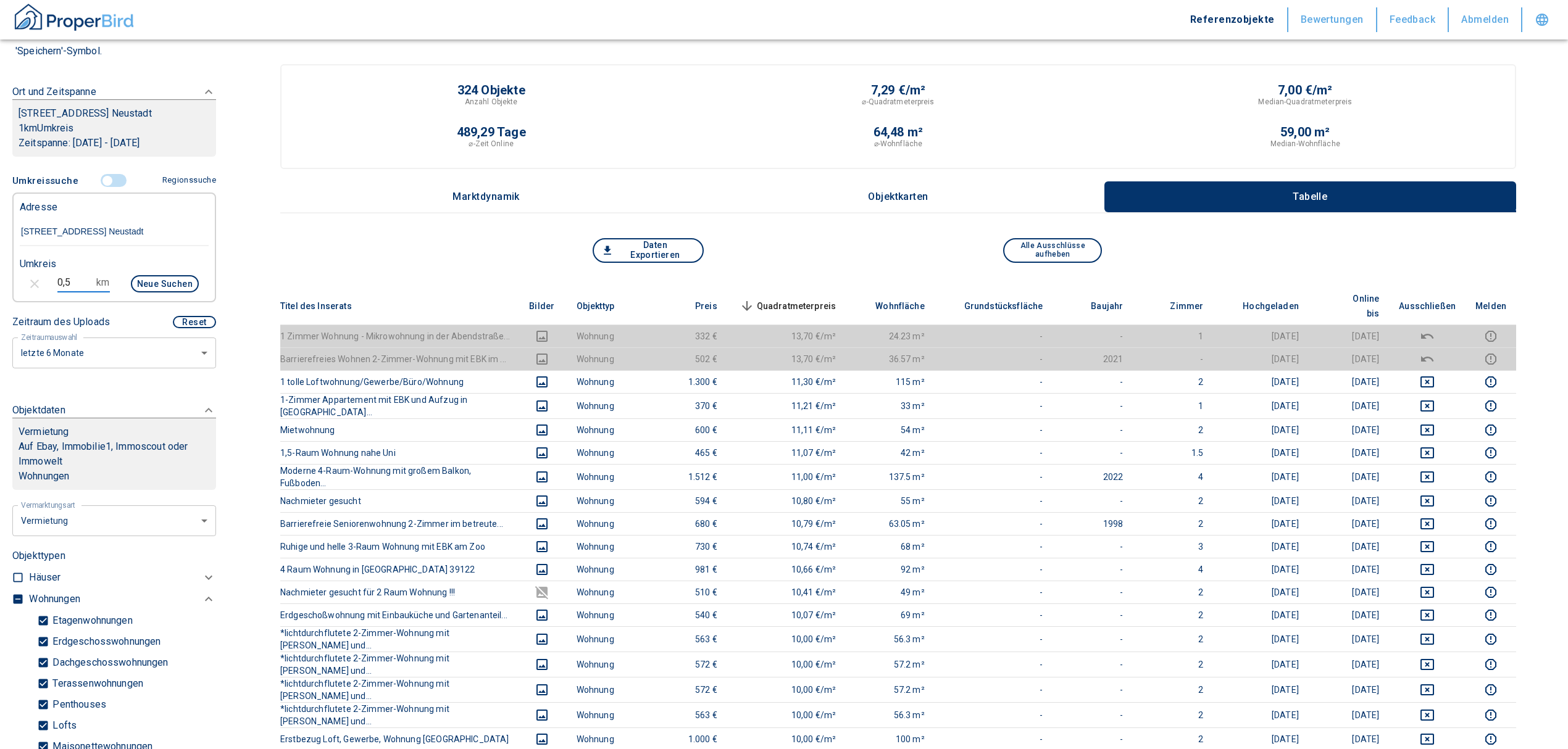
type input "2020"
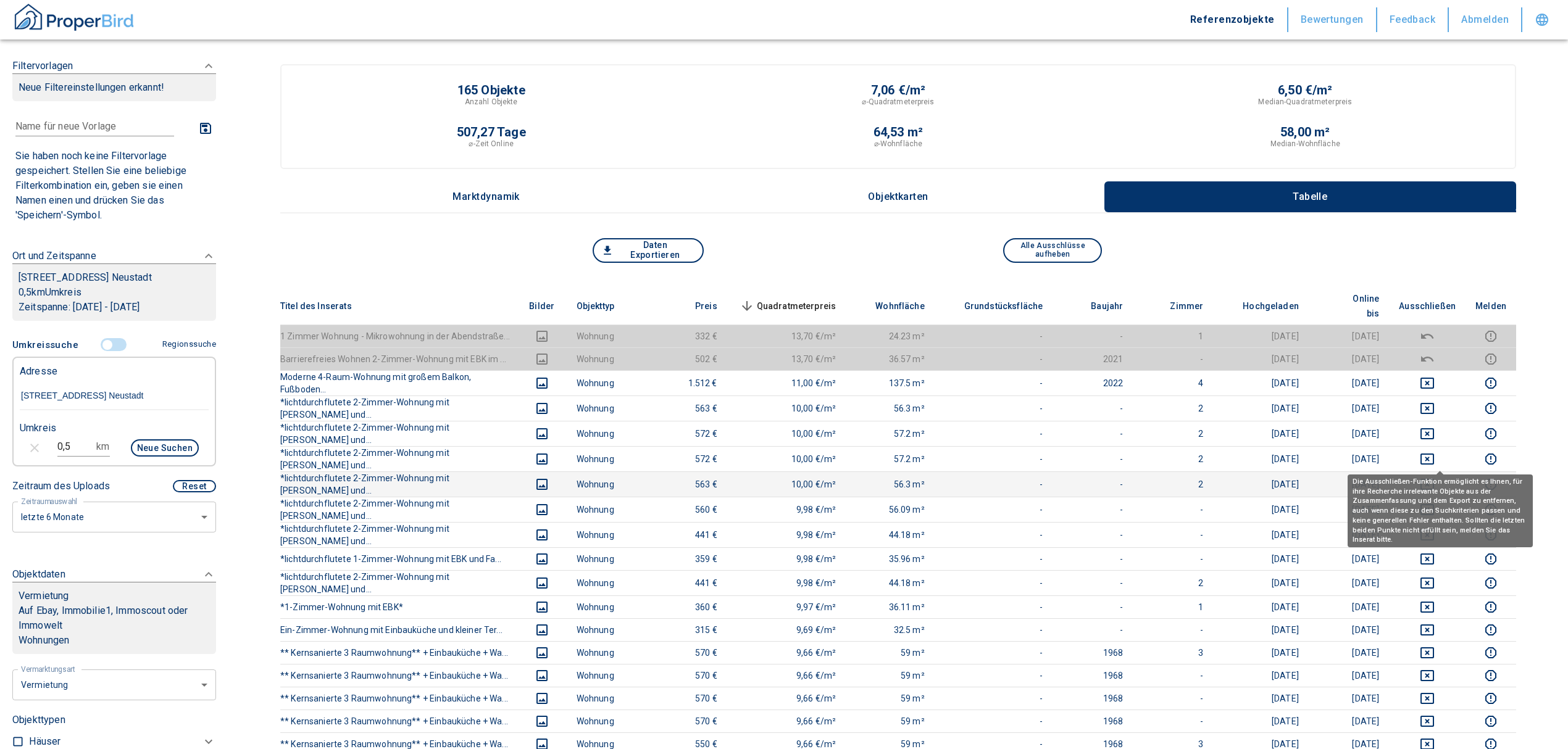
click at [1434, 478] on icon "deselect this listing" at bounding box center [1427, 484] width 14 height 11
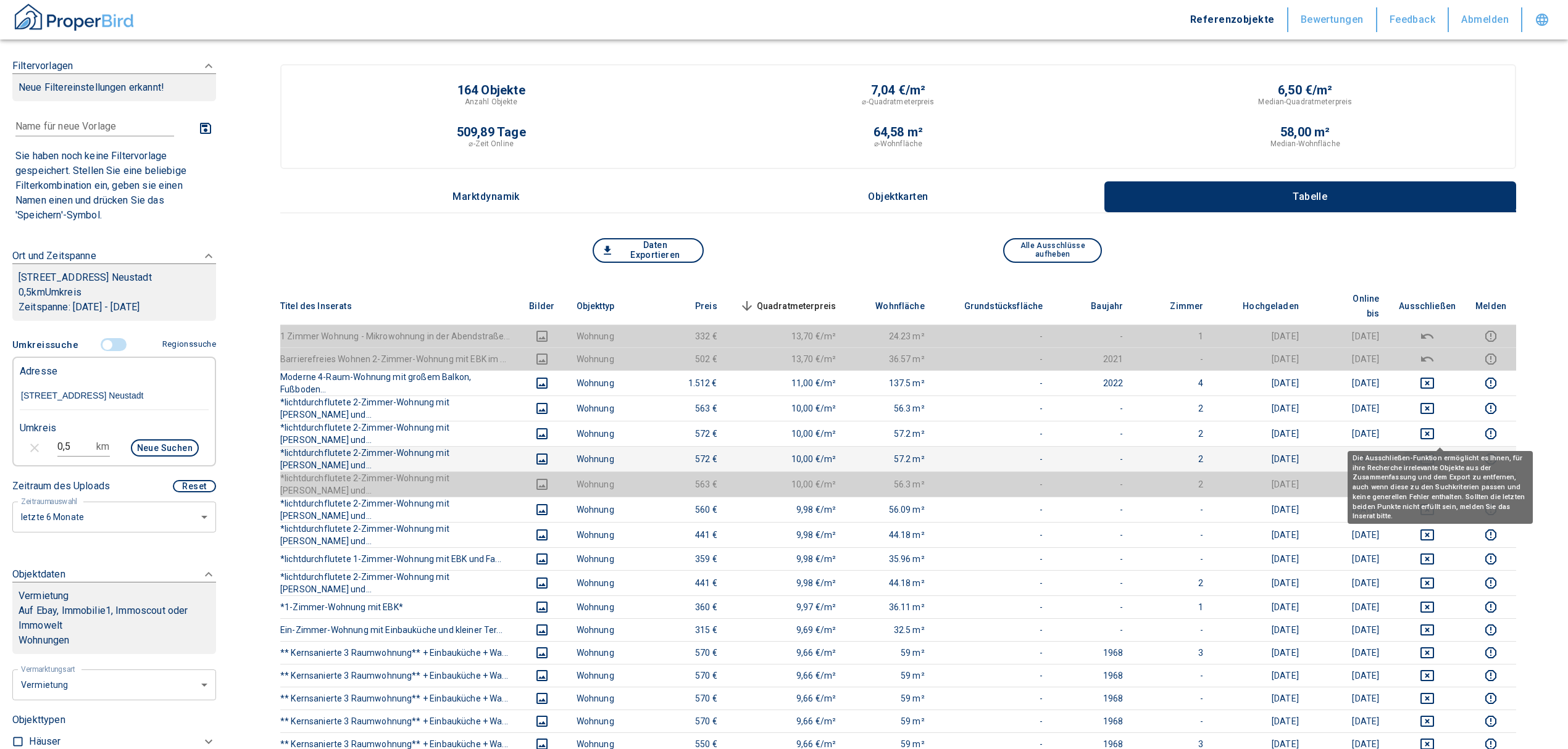
click at [1434, 452] on icon "deselect this listing" at bounding box center [1427, 459] width 15 height 15
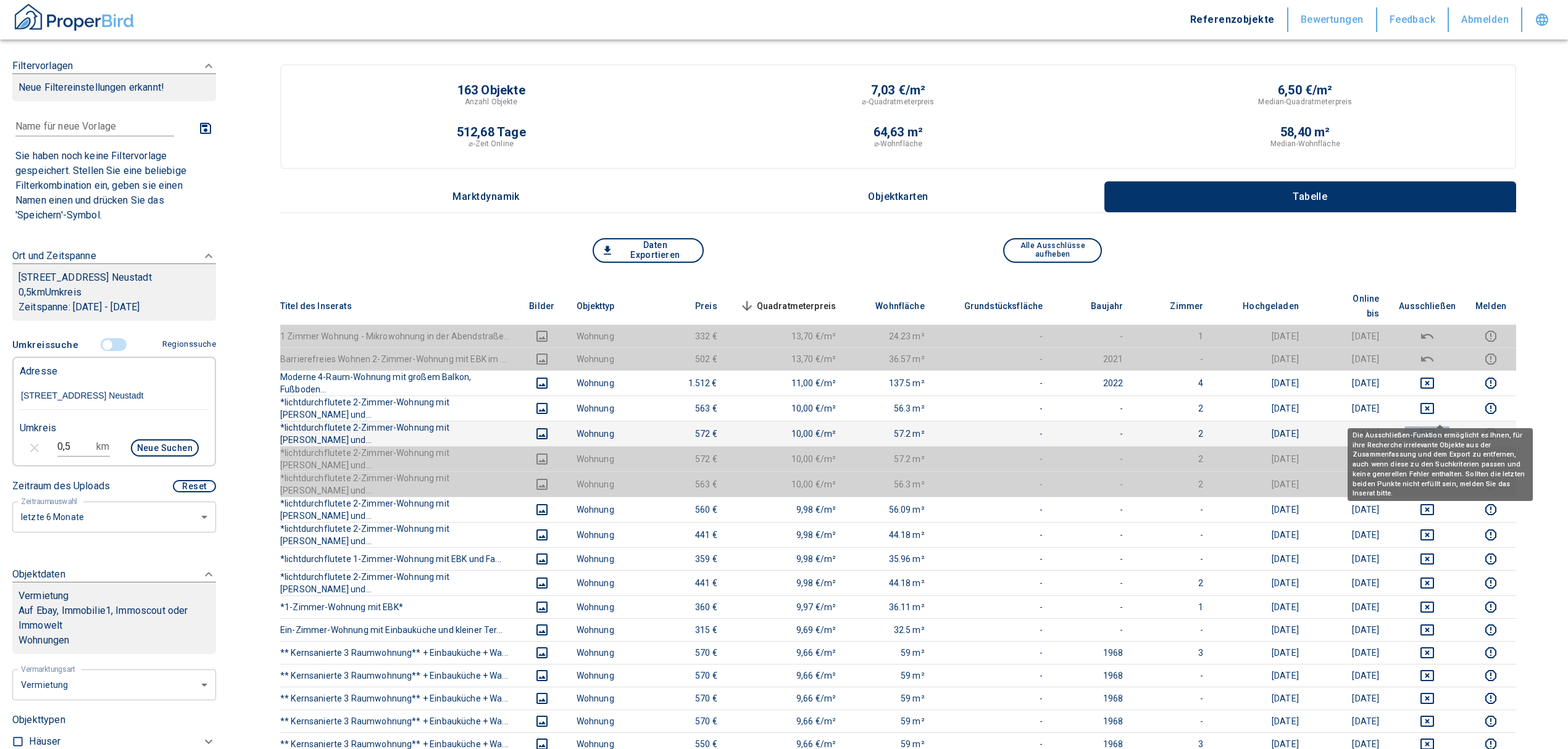
click at [1434, 428] on icon "deselect this listing" at bounding box center [1427, 434] width 14 height 11
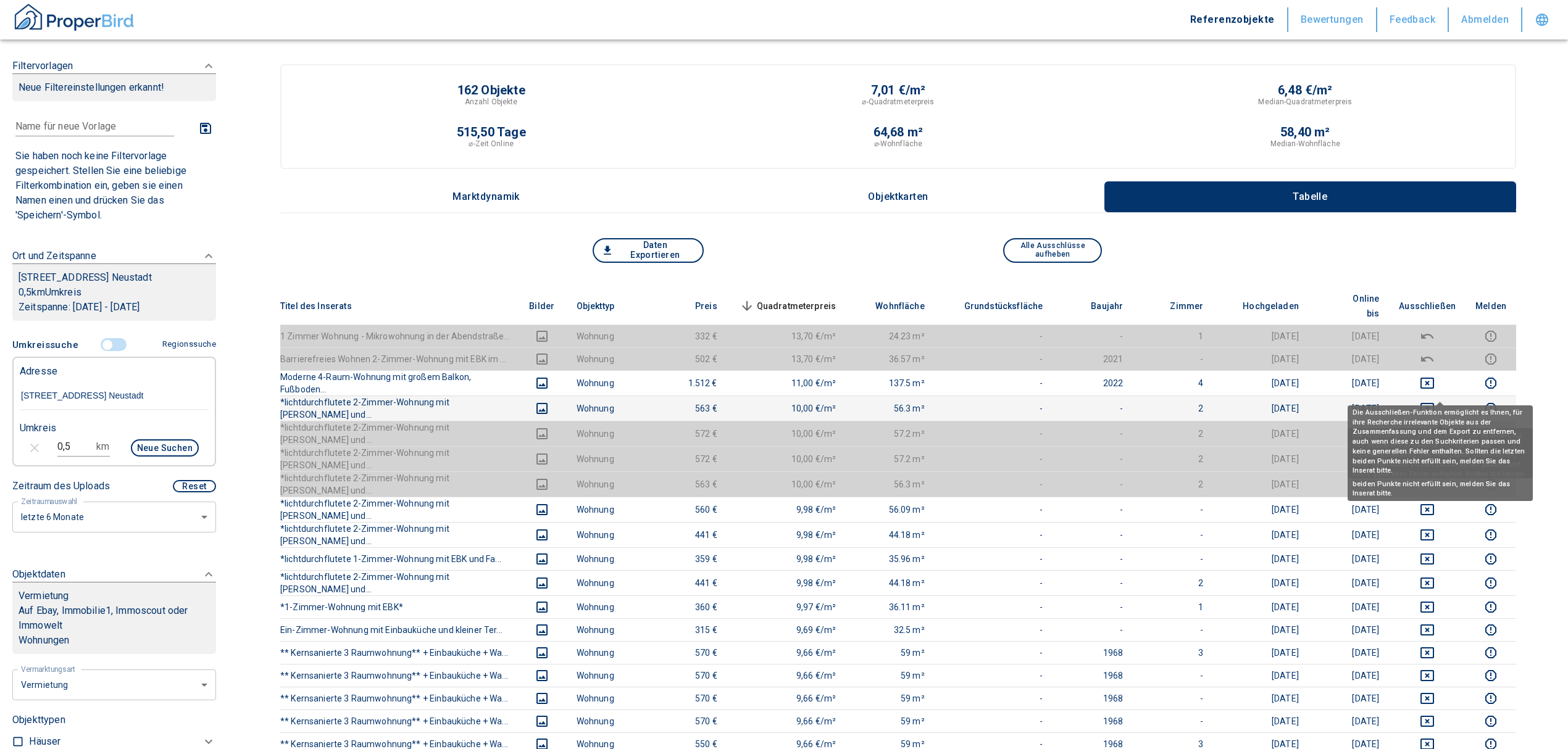
click at [1434, 401] on icon "deselect this listing" at bounding box center [1427, 409] width 15 height 15
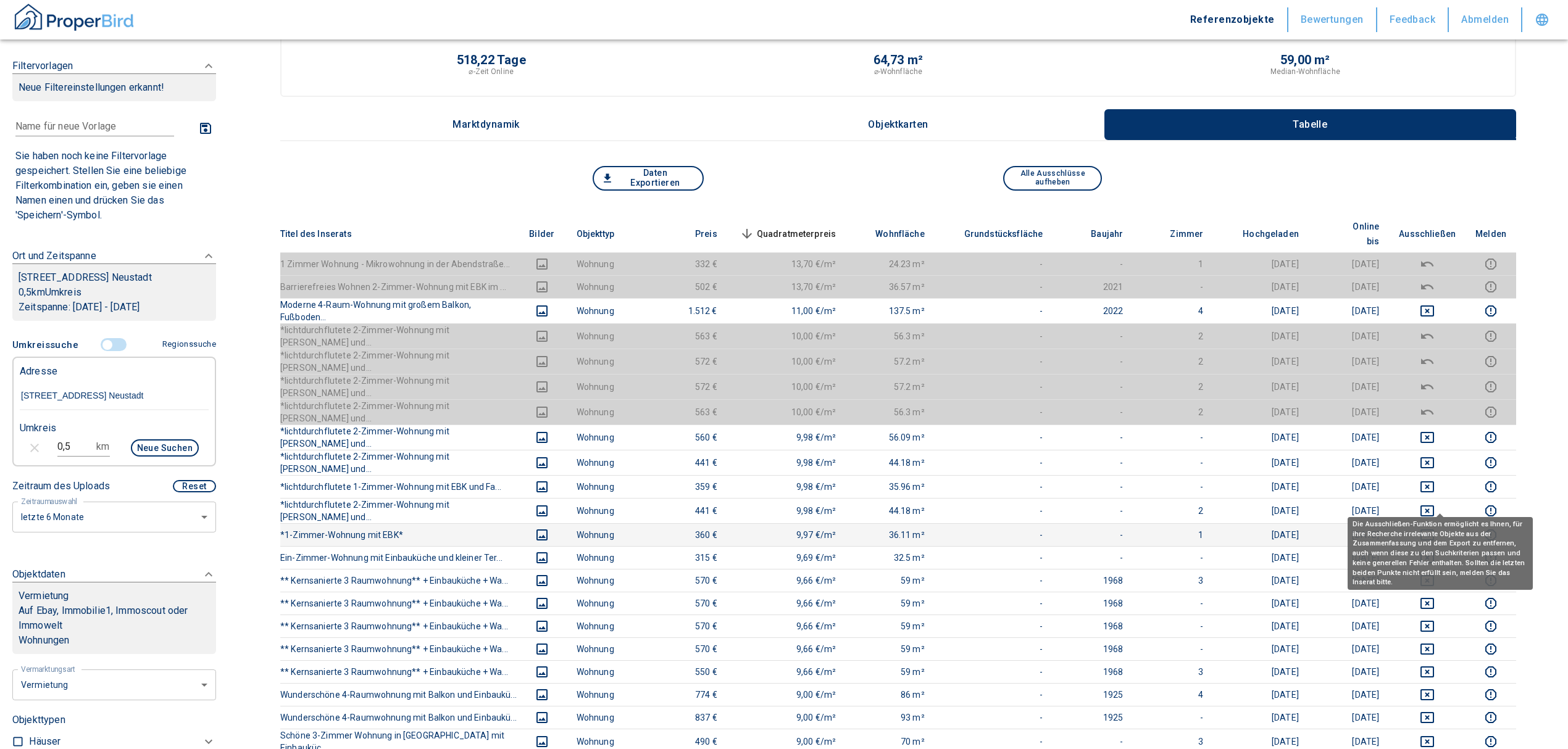
scroll to position [164, 0]
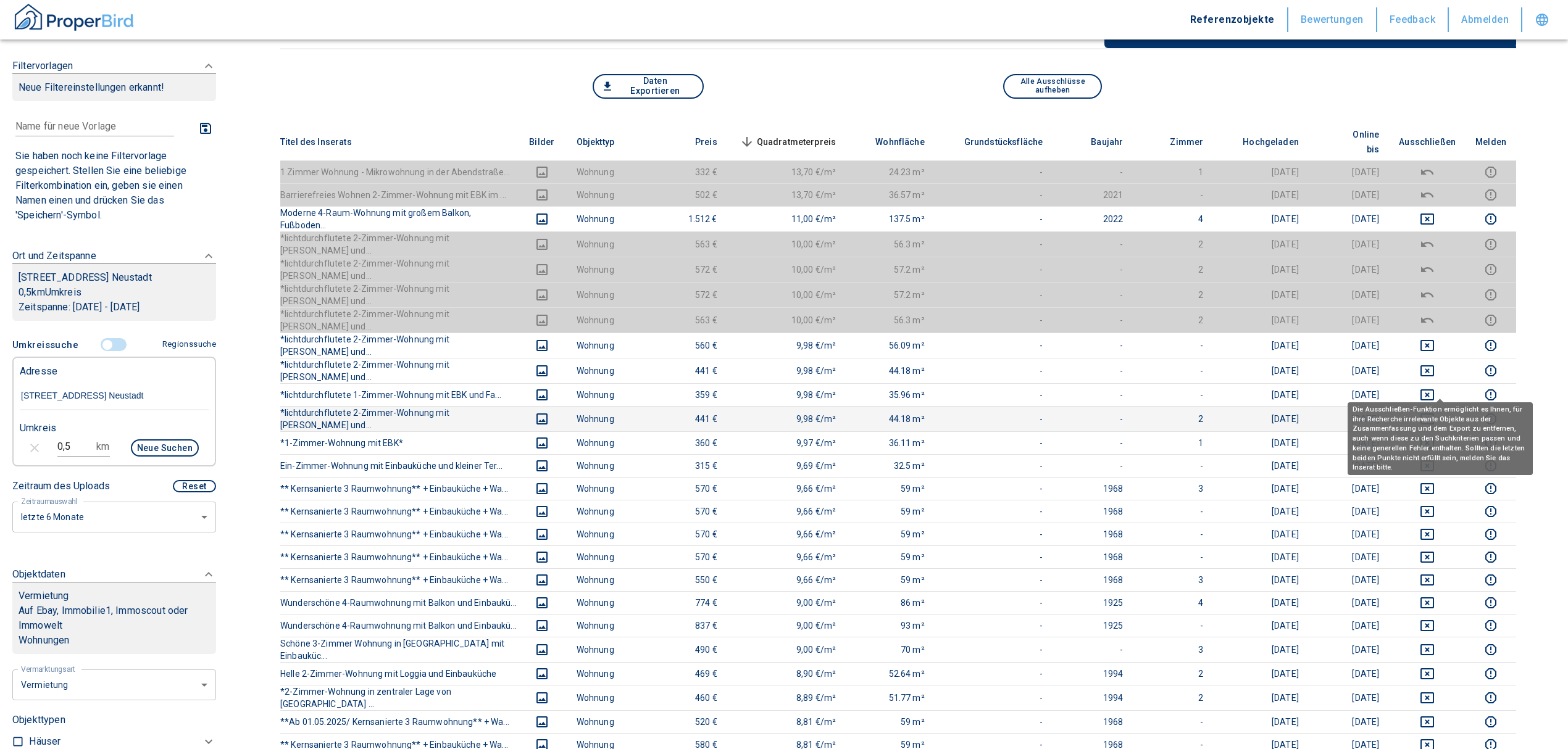
click at [1434, 412] on icon "deselect this listing" at bounding box center [1427, 419] width 15 height 15
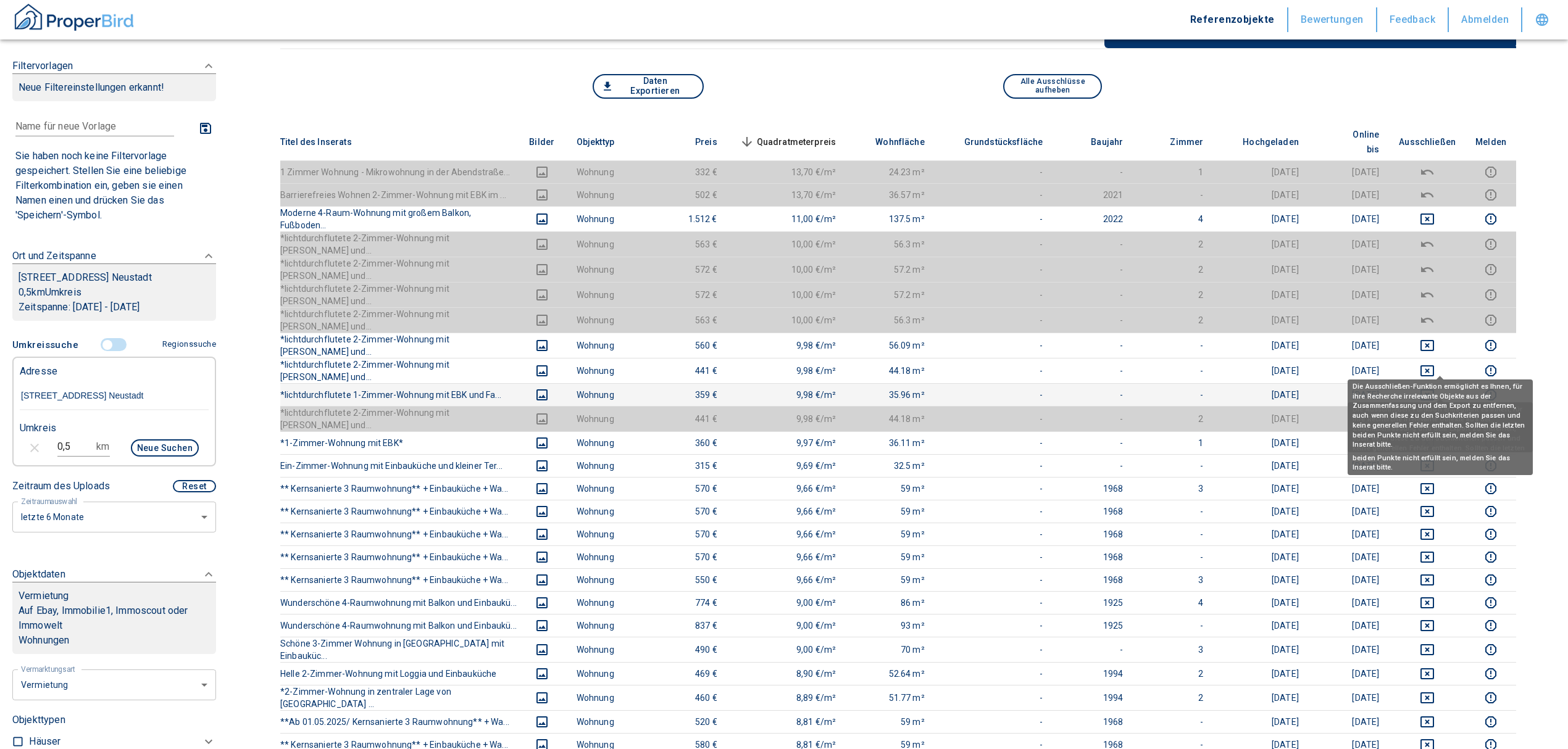
click at [1434, 388] on icon "deselect this listing" at bounding box center [1427, 395] width 15 height 15
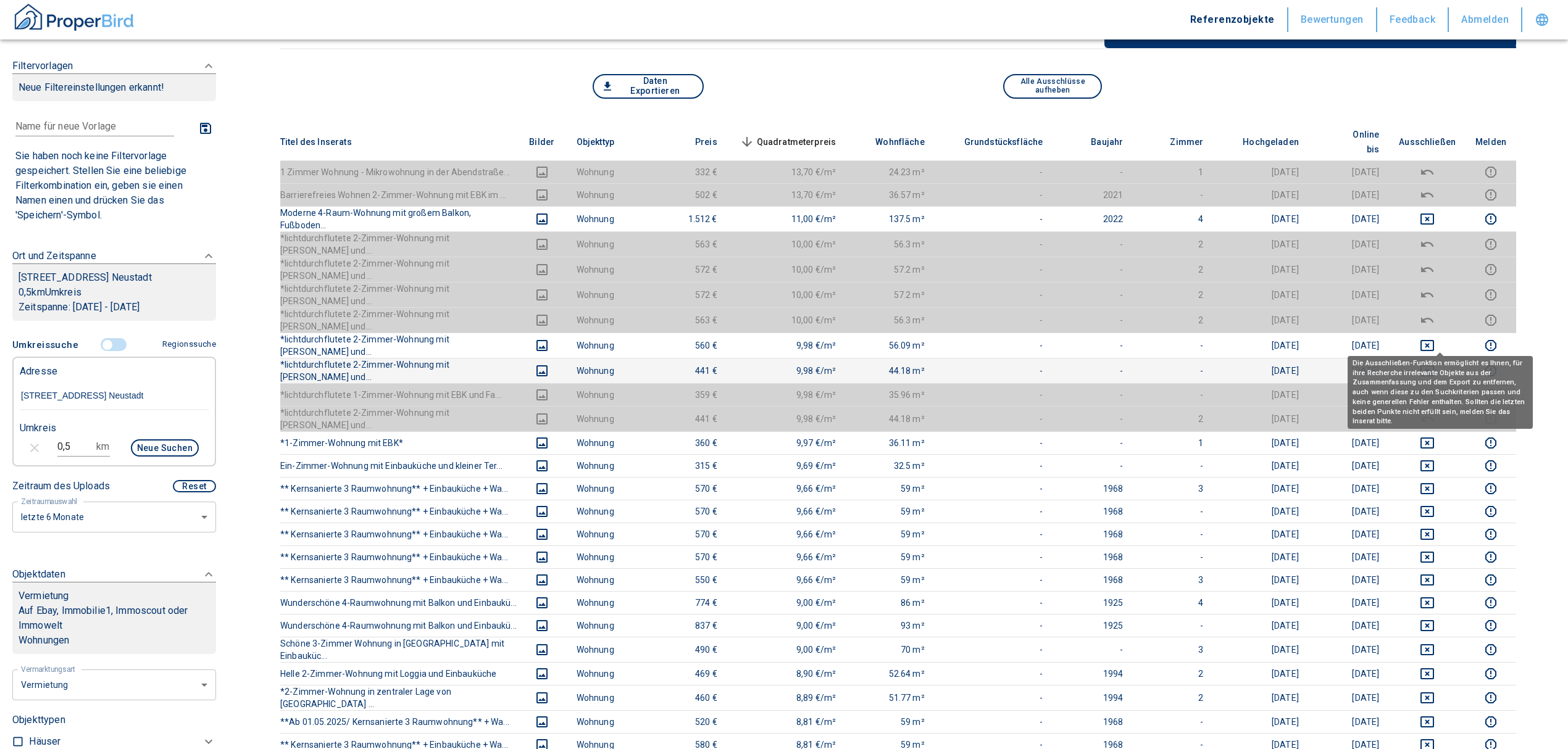
click at [1434, 366] on icon "deselect this listing" at bounding box center [1427, 371] width 14 height 11
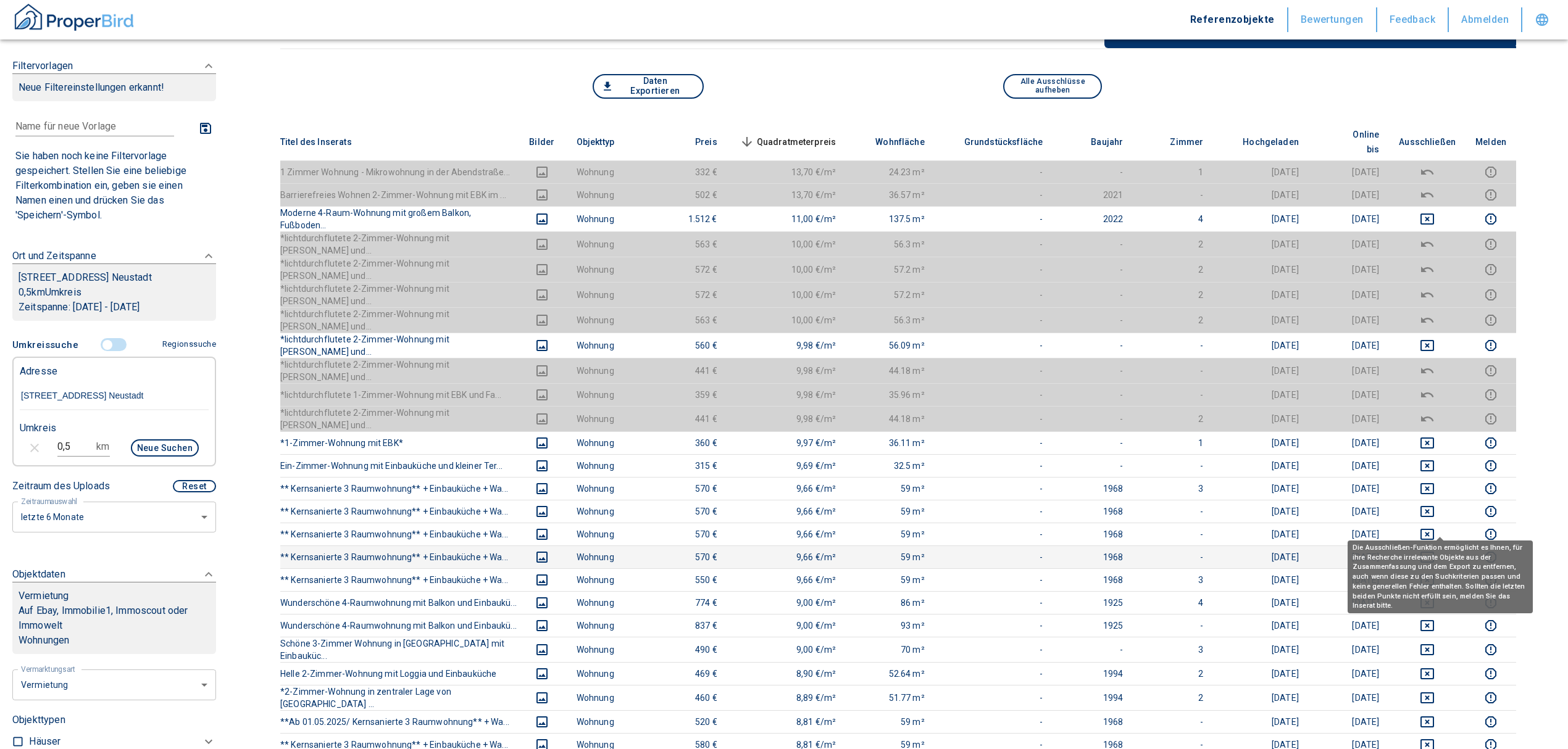
click at [1434, 550] on icon "deselect this listing" at bounding box center [1427, 558] width 15 height 15
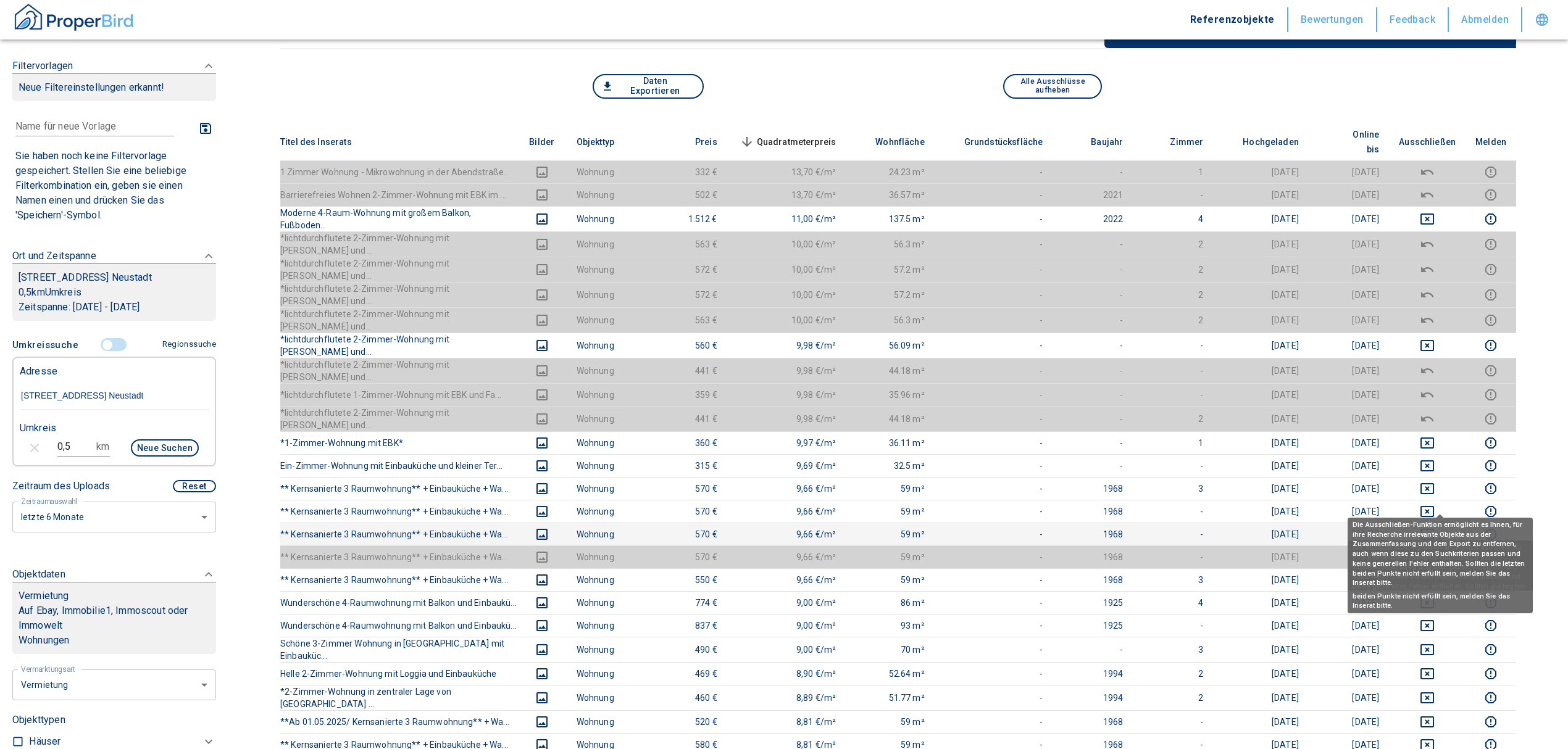
click at [1434, 527] on icon "deselect this listing" at bounding box center [1427, 534] width 15 height 15
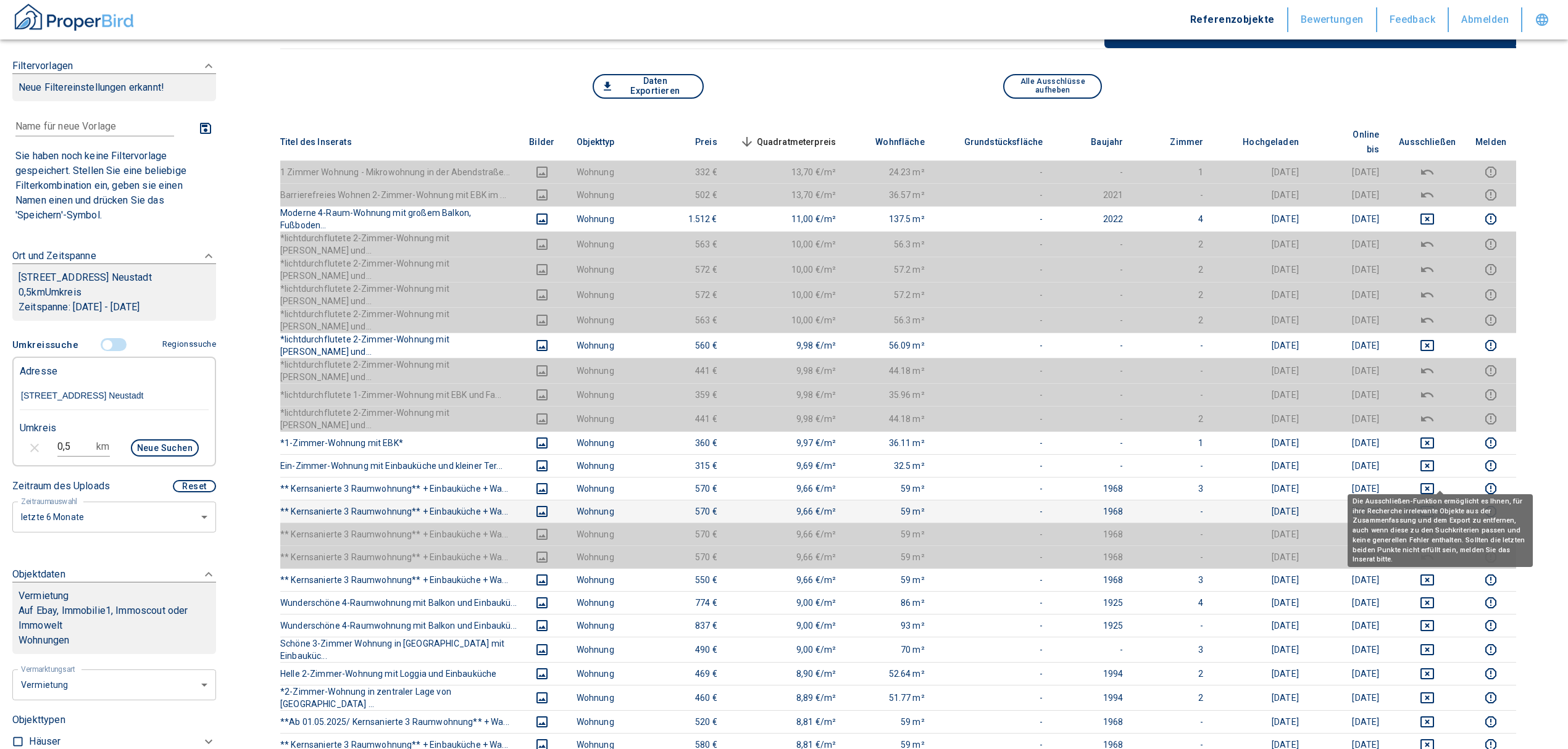
click at [1432, 504] on icon "deselect this listing" at bounding box center [1427, 511] width 15 height 15
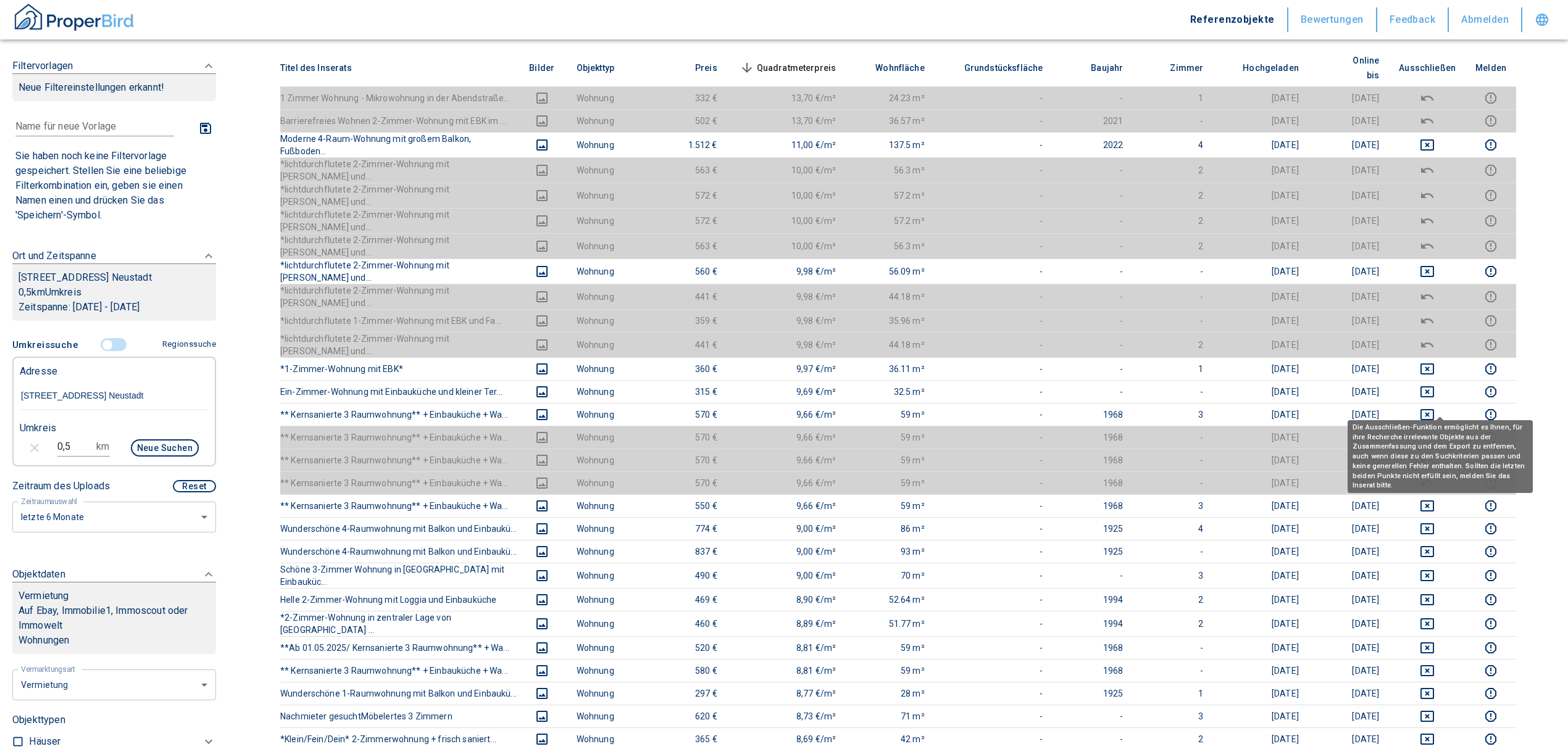
scroll to position [329, 0]
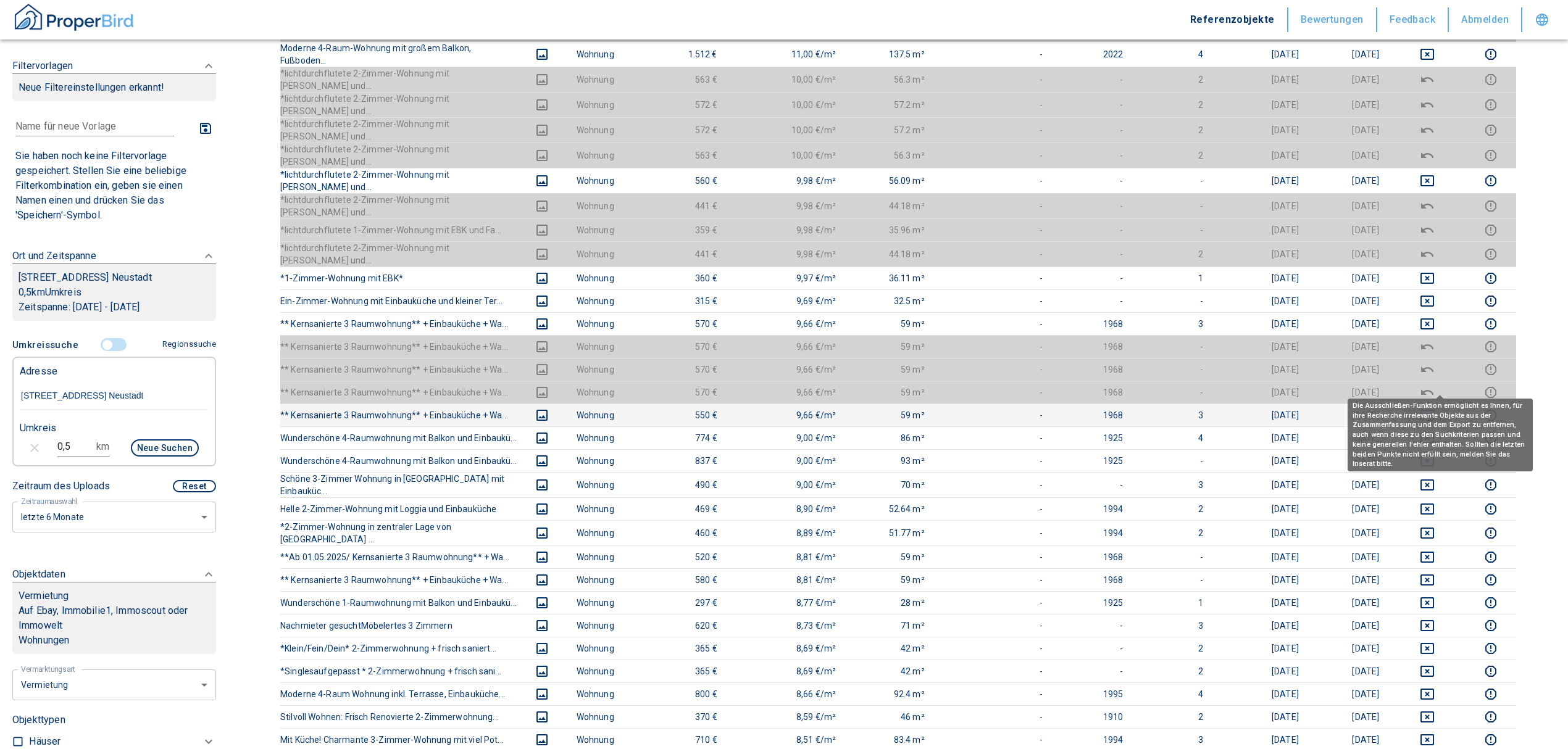
click at [1434, 408] on icon "deselect this listing" at bounding box center [1427, 415] width 15 height 15
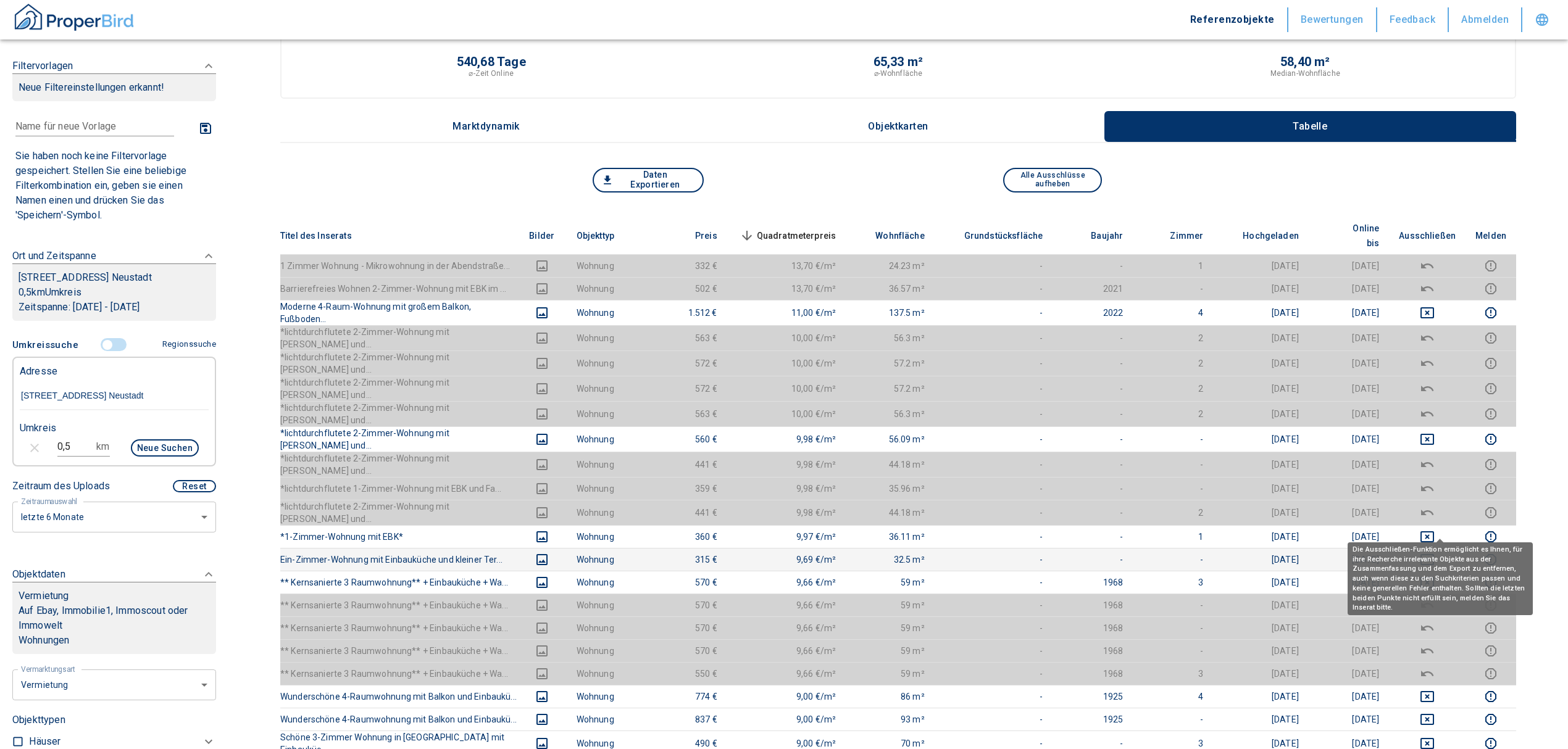
scroll to position [0, 0]
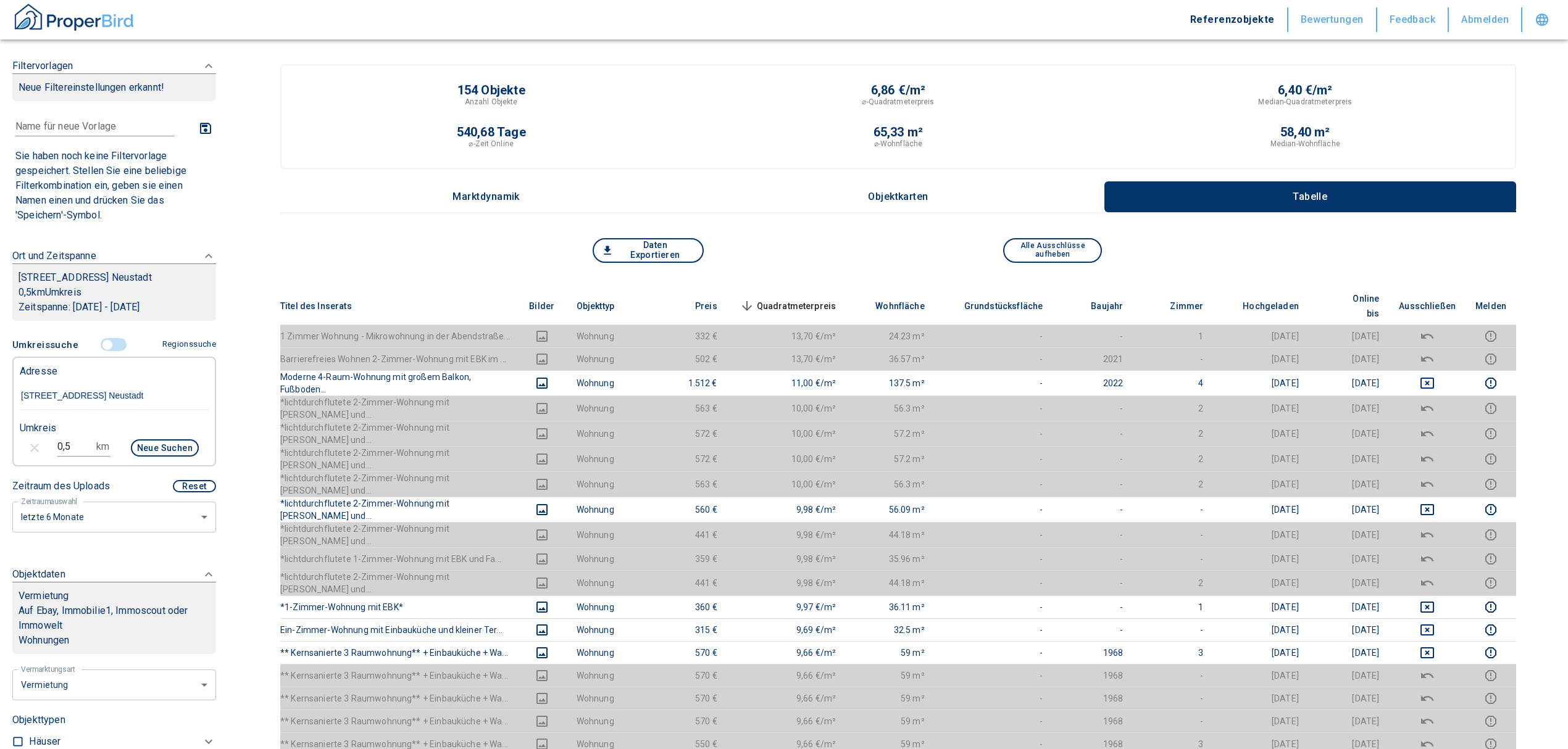
click at [790, 299] on span "Quadratmeterpreis sorted descending" at bounding box center [786, 306] width 99 height 15
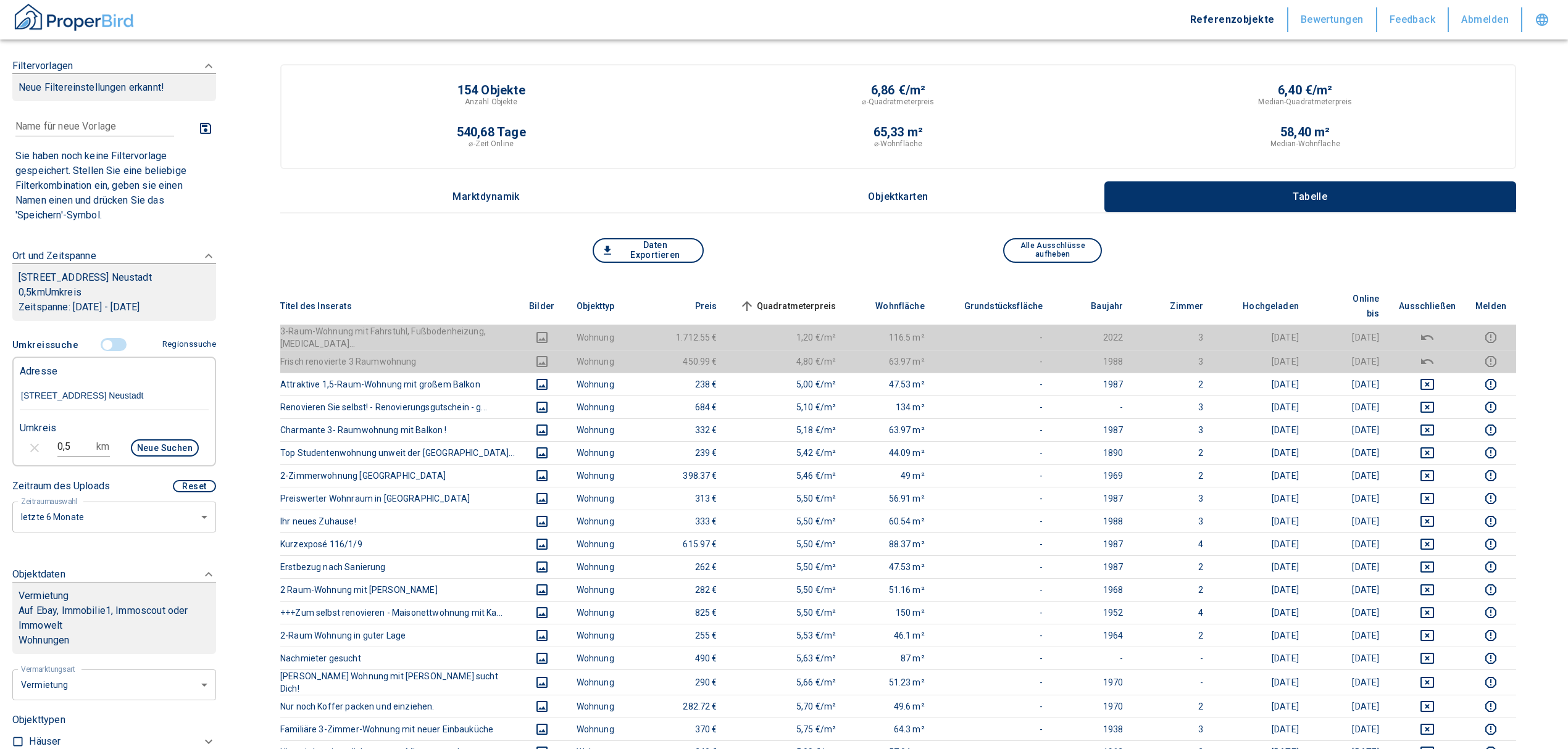
click at [777, 288] on th "Quadratmeterpreis sorted ascending" at bounding box center [786, 306] width 119 height 38
click at [788, 299] on span "Quadratmeterpreis sorted ascending" at bounding box center [786, 306] width 99 height 15
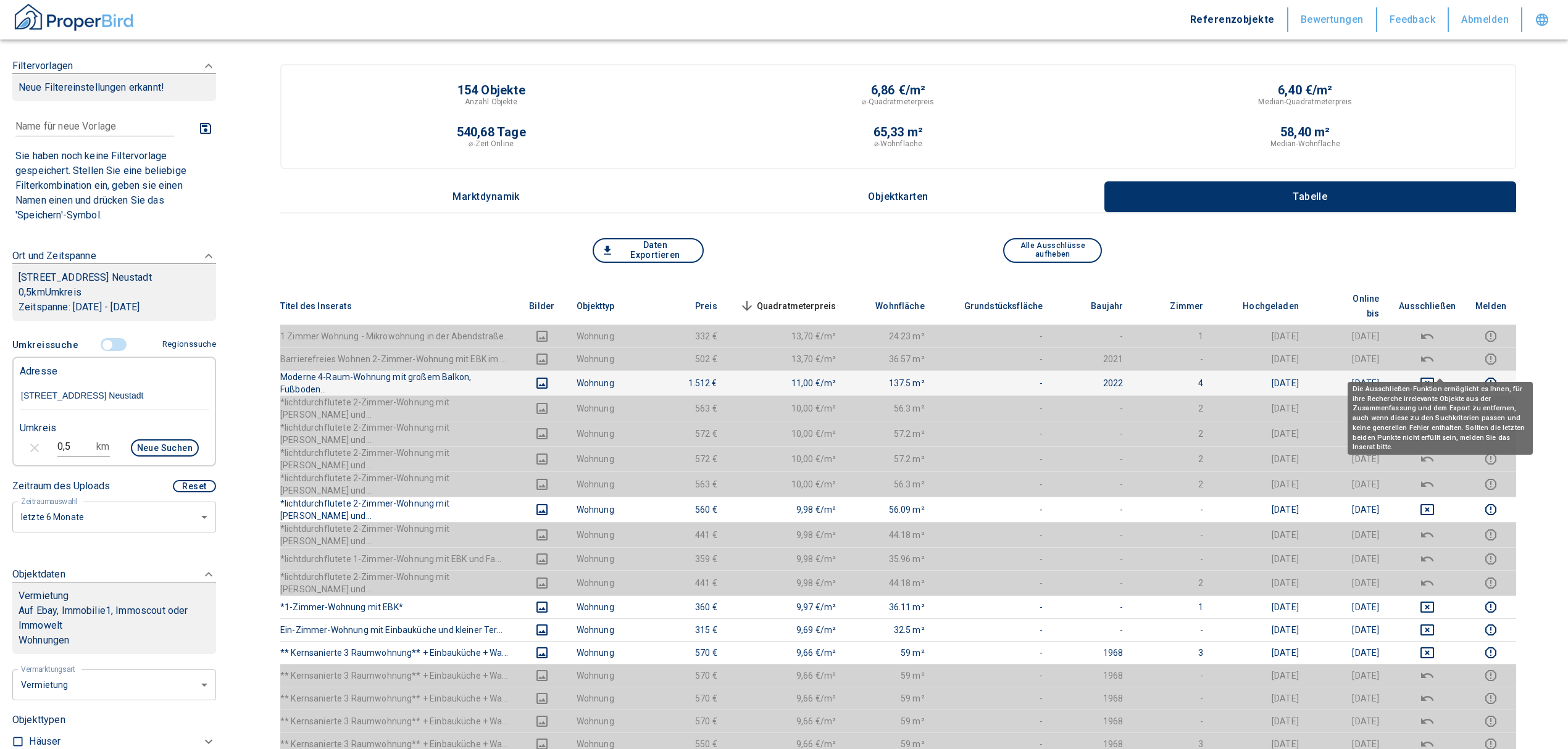
click at [1432, 376] on icon "deselect this listing" at bounding box center [1427, 383] width 15 height 15
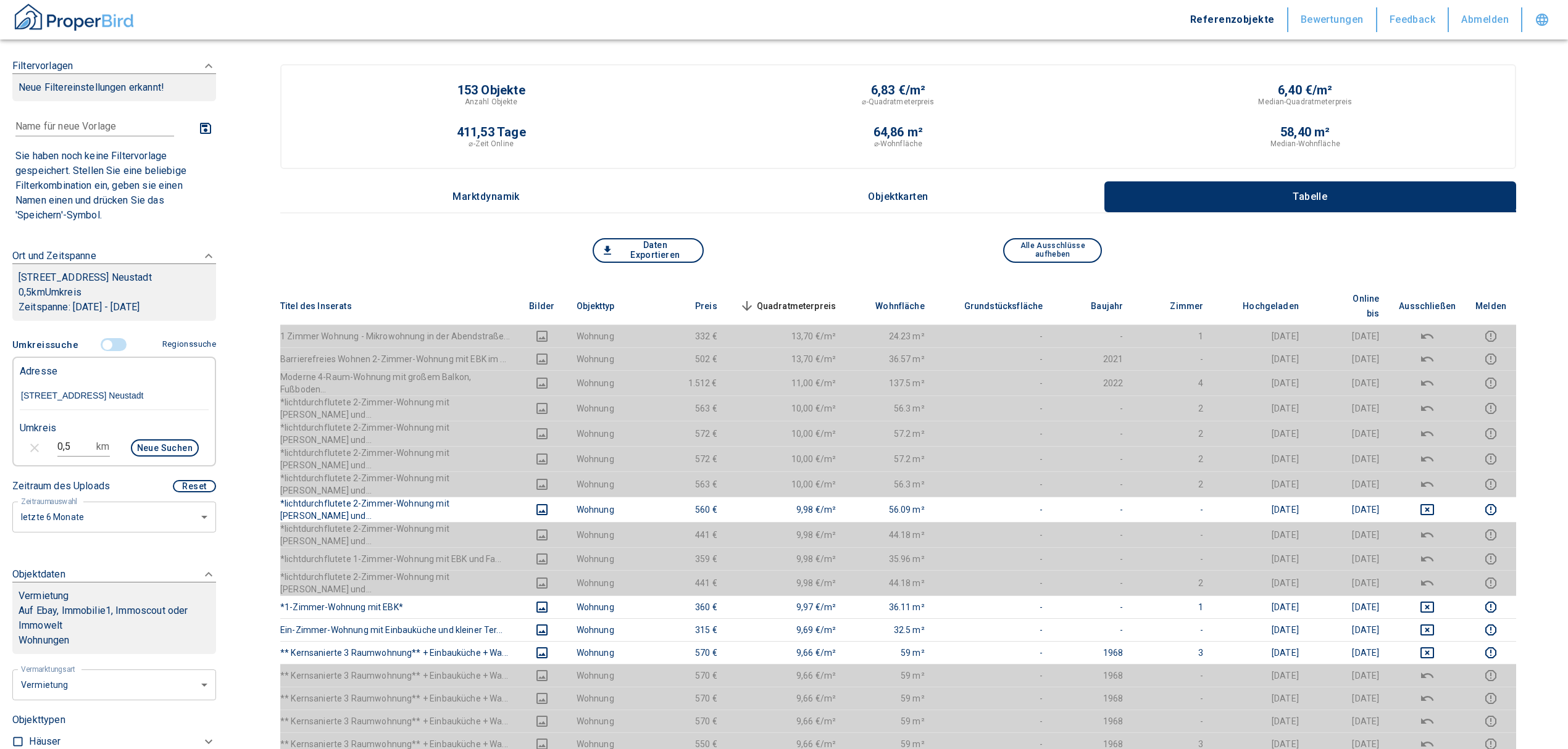
click at [816, 299] on span "Quadratmeterpreis sorted descending" at bounding box center [786, 306] width 99 height 15
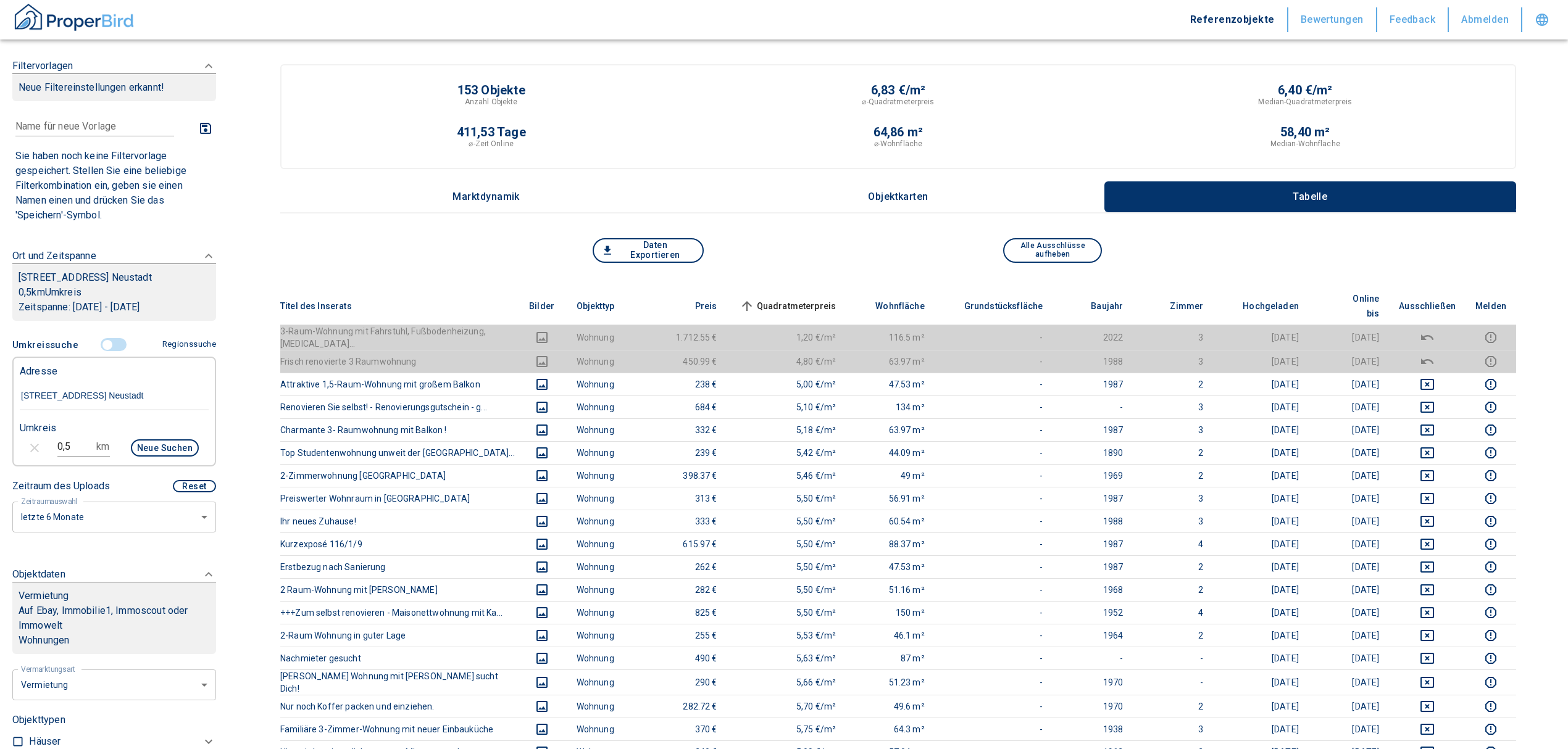
click at [102, 352] on input "controlled" at bounding box center [107, 345] width 37 height 14
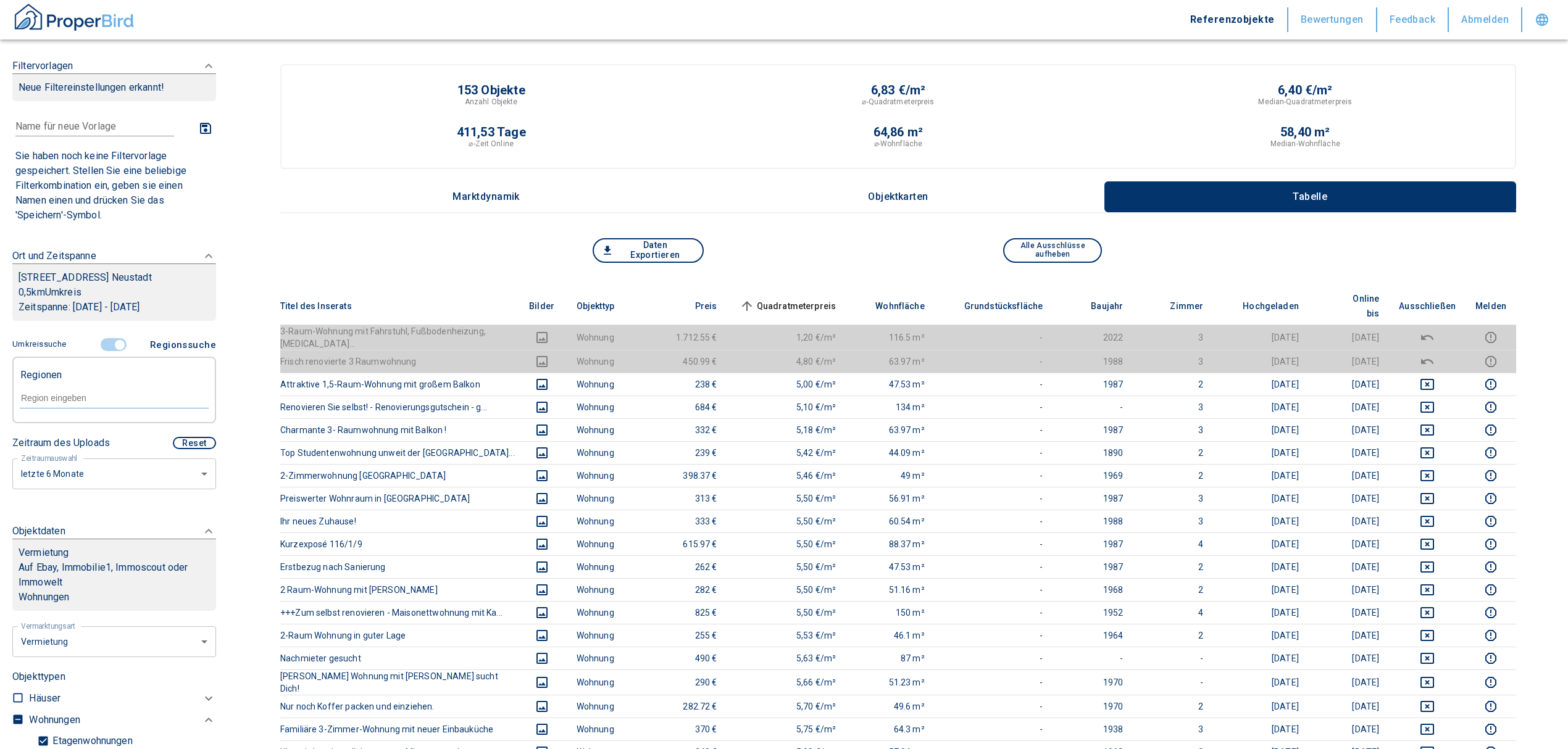
click at [105, 403] on input "text" at bounding box center [114, 398] width 189 height 11
click at [98, 437] on li "39124 [GEOGRAPHIC_DATA]" at bounding box center [107, 441] width 177 height 22
type input "39124"
type input "2020"
type input "39124 [GEOGRAPHIC_DATA]"
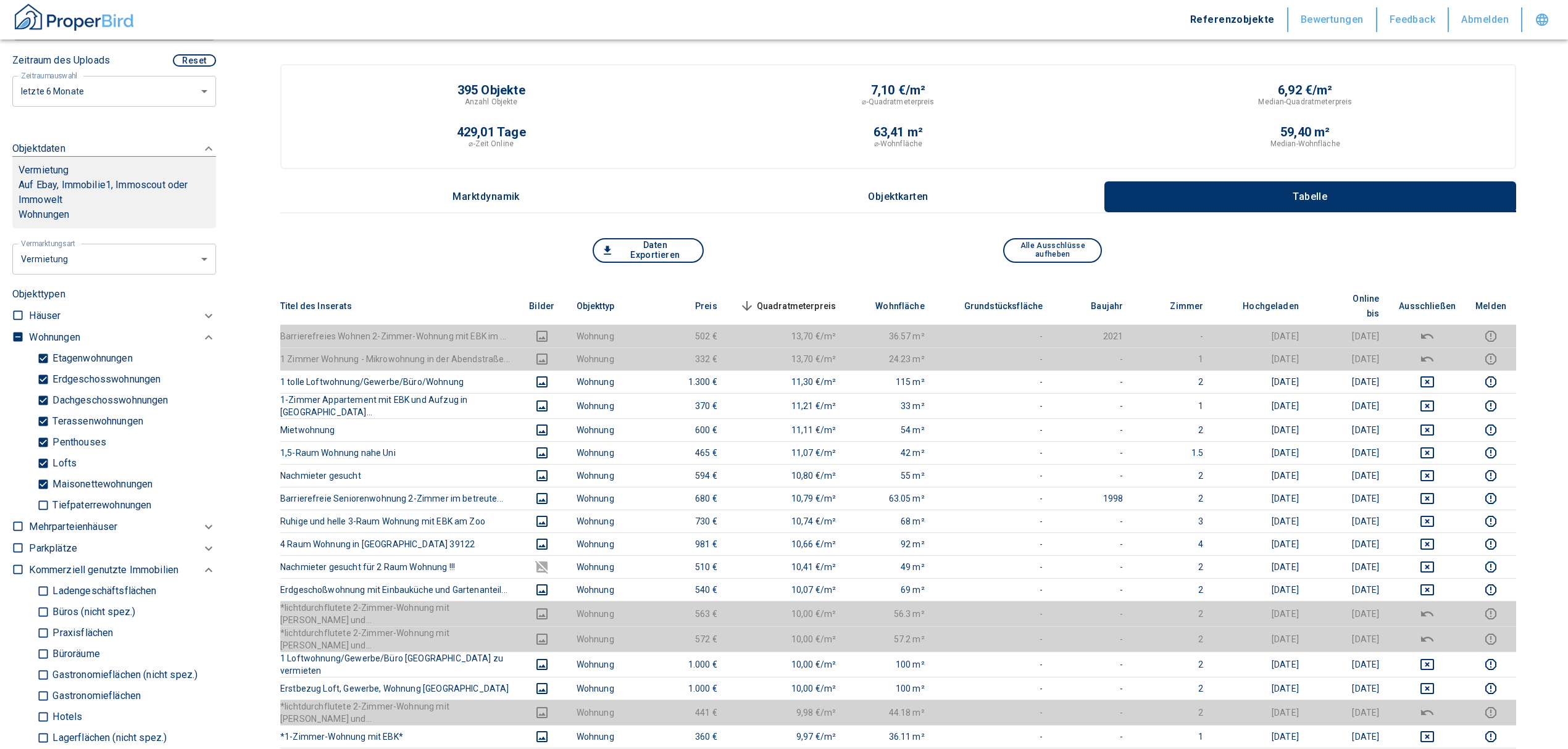
scroll to position [411, 0]
click at [805, 299] on span "Quadratmeterpreis sorted descending" at bounding box center [786, 306] width 99 height 15
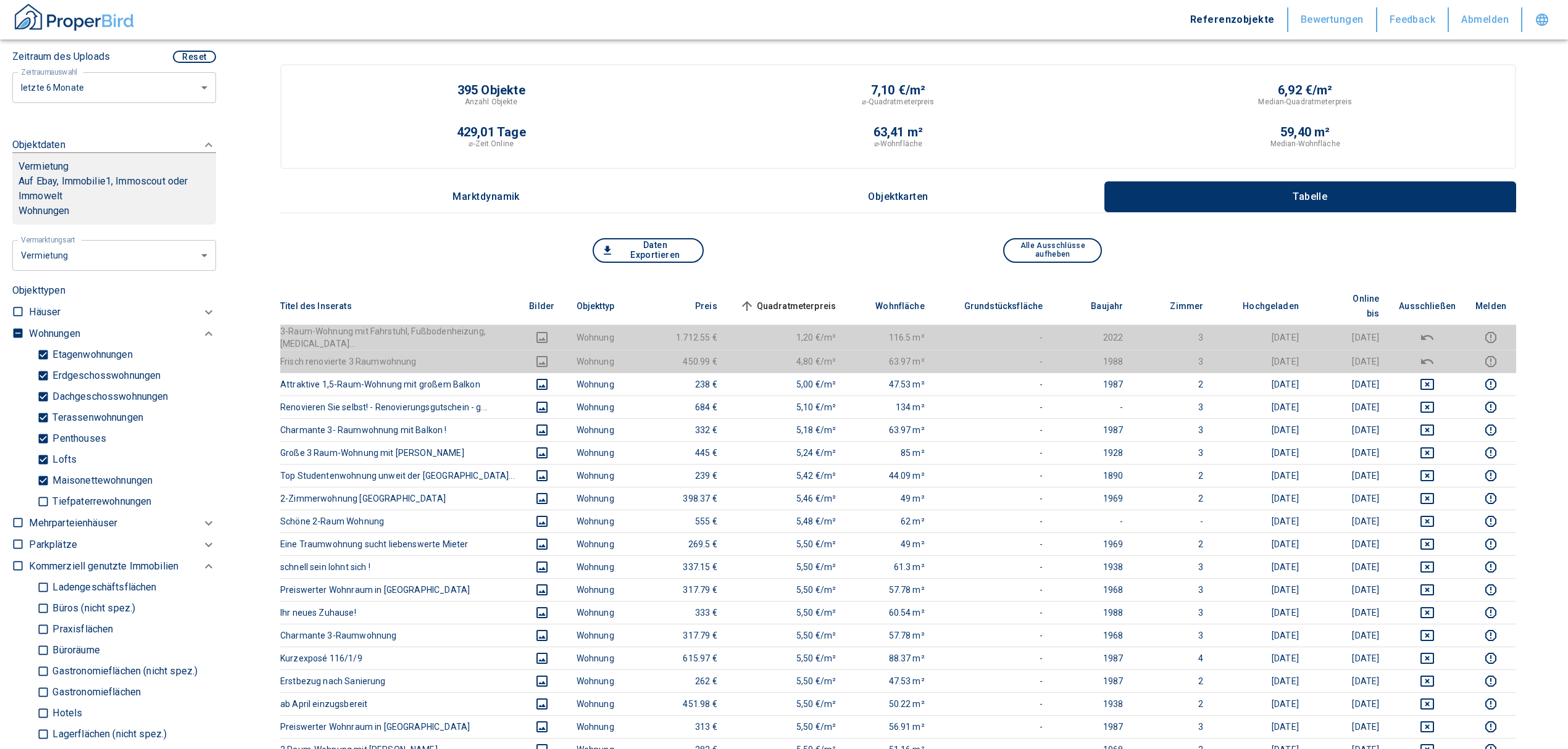
click at [806, 288] on th "Quadratmeterpreis sorted ascending" at bounding box center [786, 306] width 119 height 38
click at [815, 288] on th "Quadratmeterpreis sorted ascending" at bounding box center [786, 306] width 119 height 38
click at [812, 299] on span "Quadratmeterpreis sorted ascending" at bounding box center [786, 306] width 99 height 15
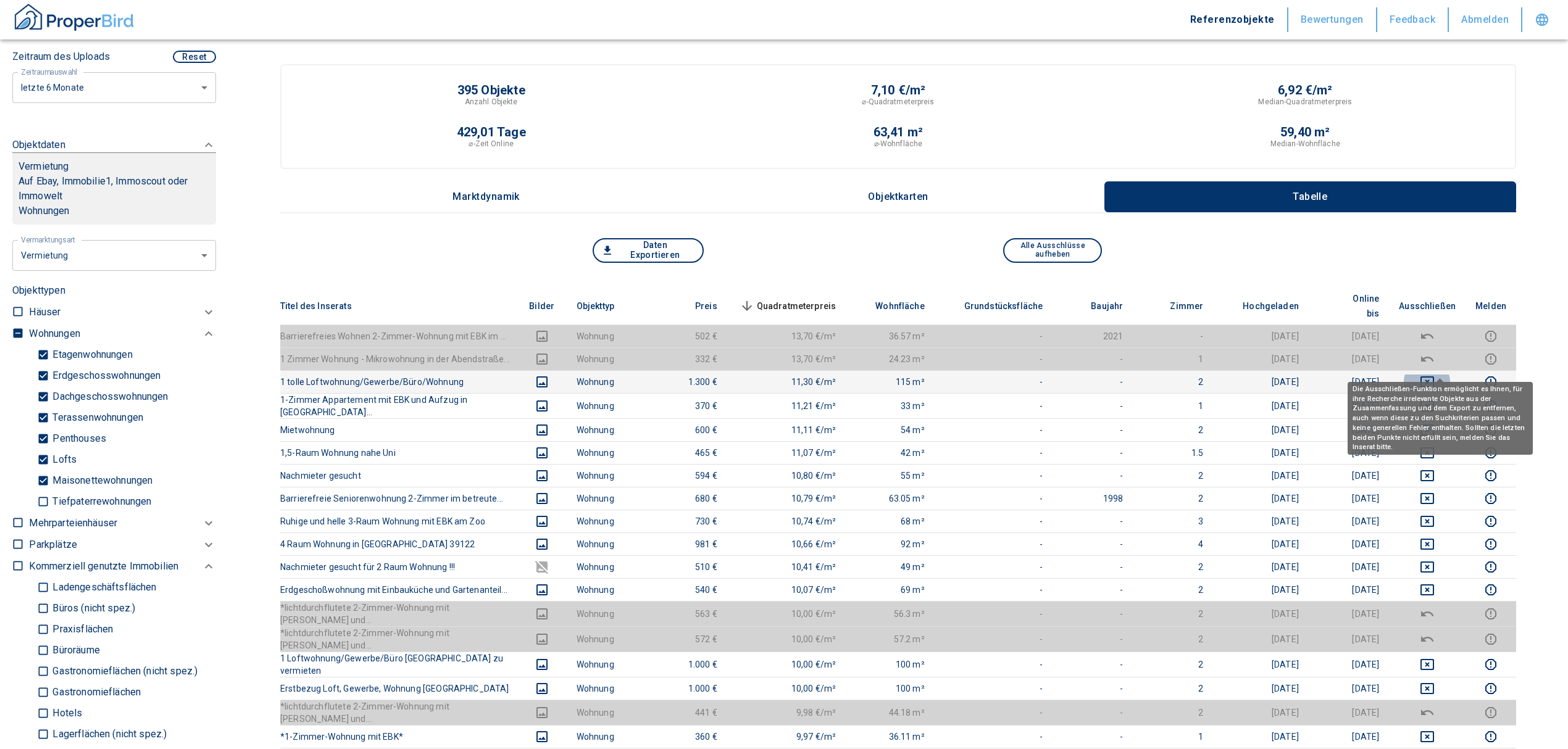
click at [1434, 377] on icon "deselect this listing" at bounding box center [1427, 382] width 14 height 11
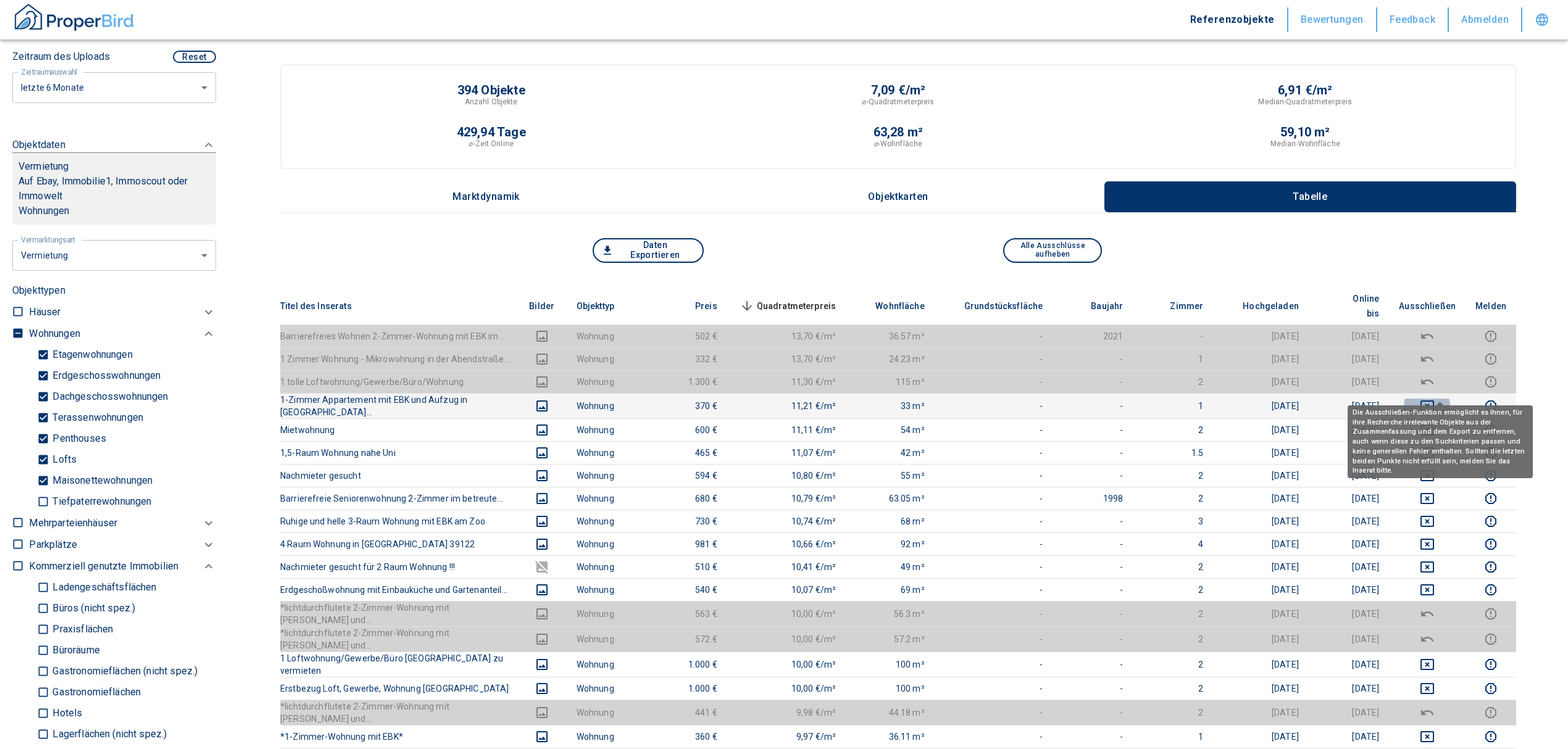
click at [1434, 399] on icon "deselect this listing" at bounding box center [1427, 406] width 15 height 15
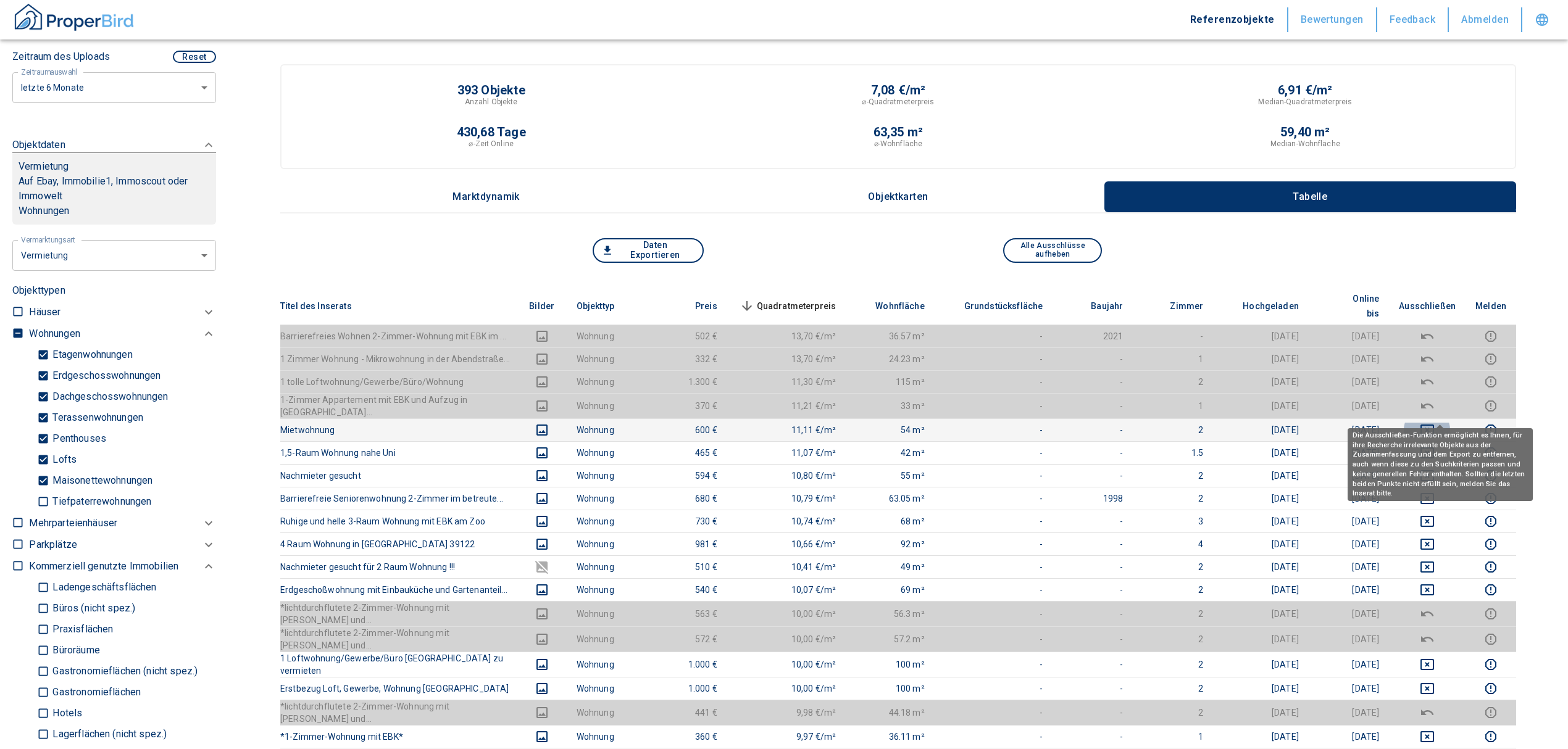
click at [1434, 423] on icon "deselect this listing" at bounding box center [1427, 430] width 15 height 15
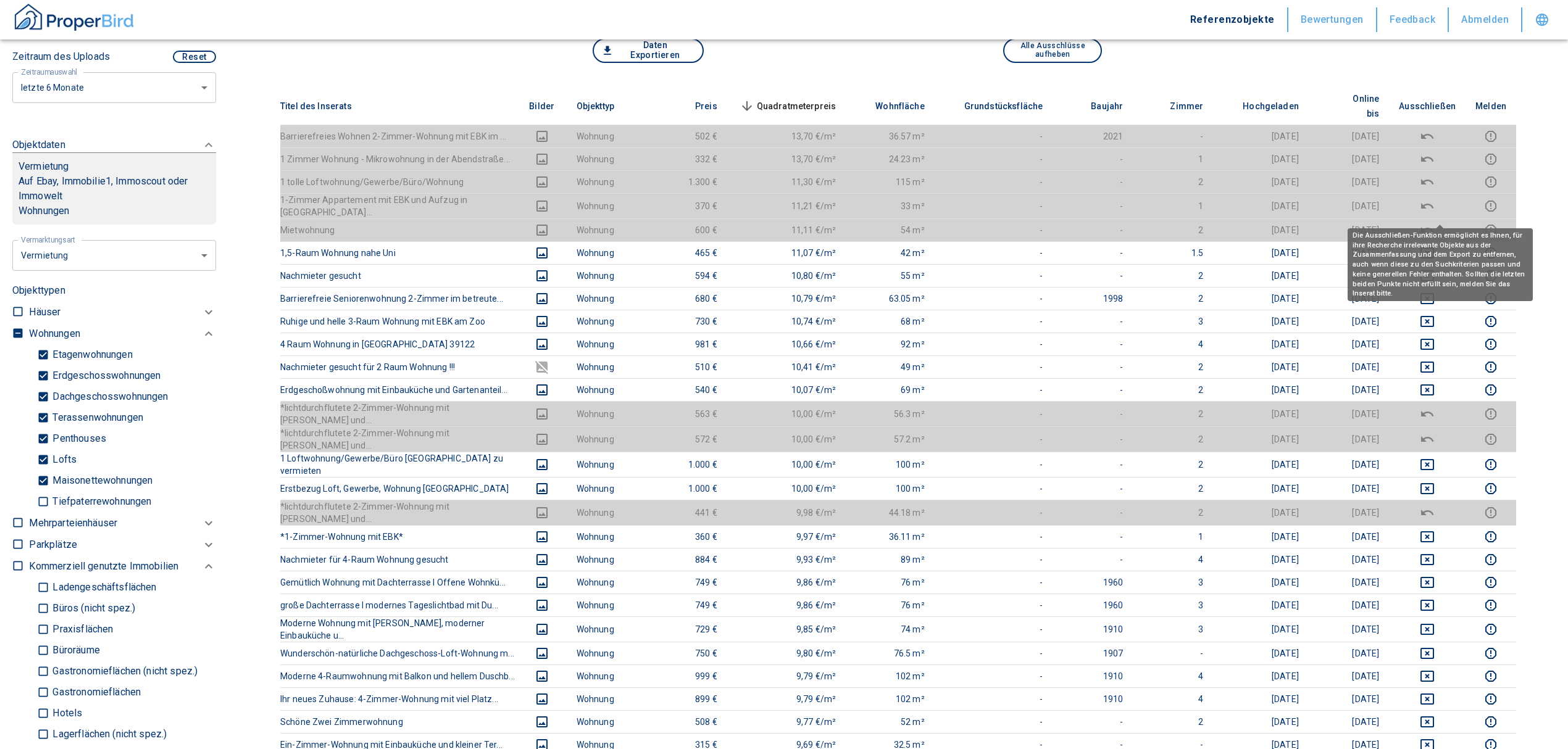
scroll to position [247, 0]
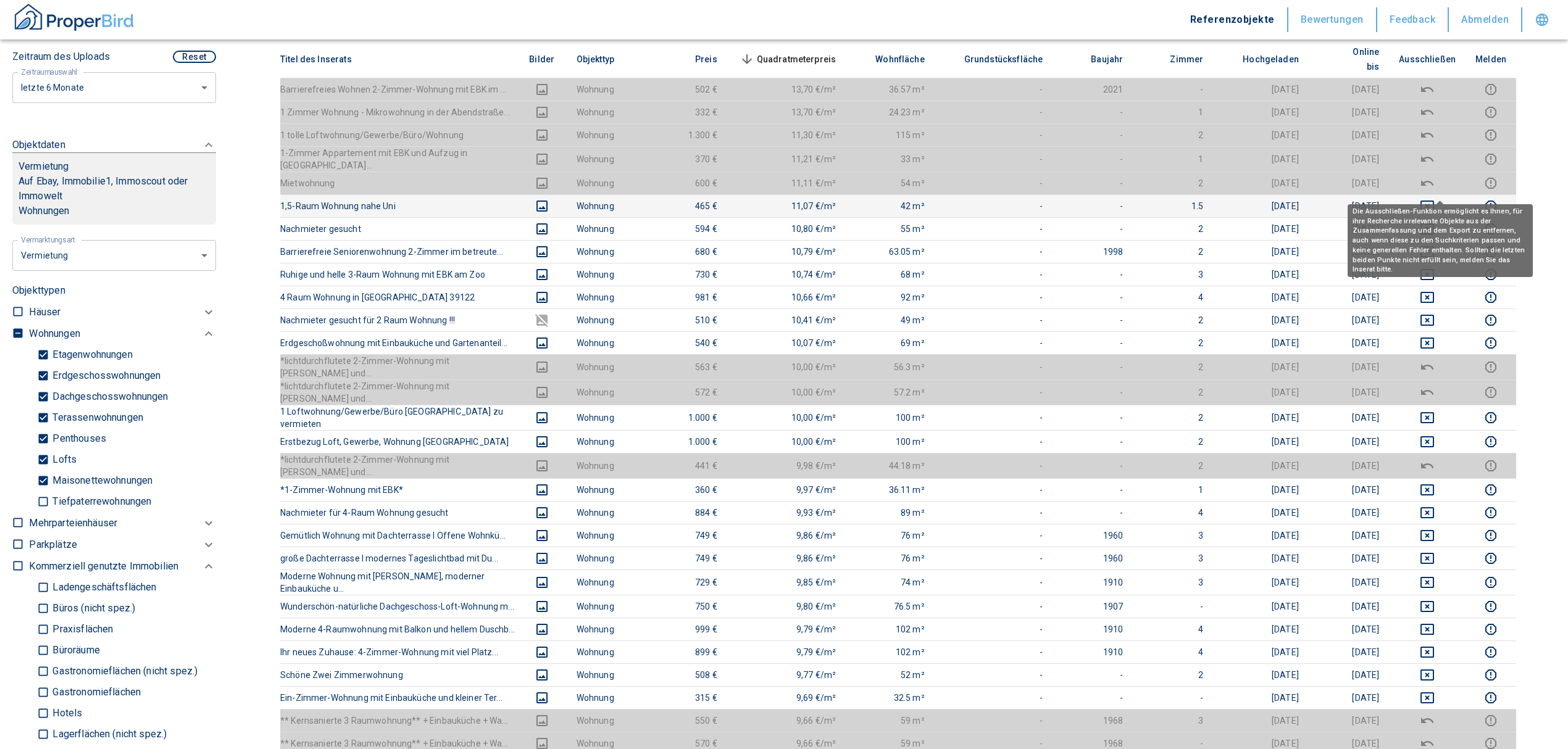
click at [1434, 200] on icon "deselect this listing" at bounding box center [1427, 206] width 14 height 11
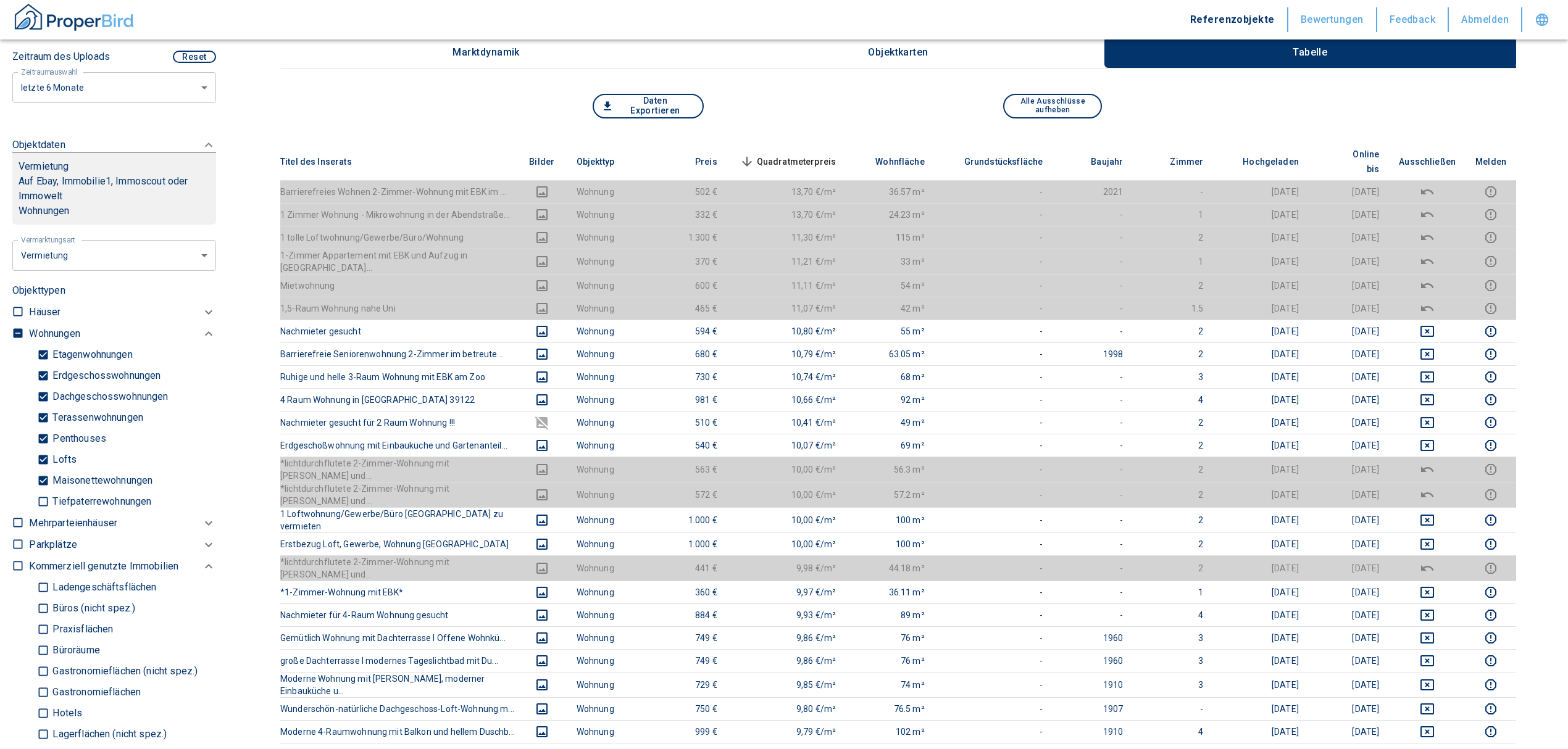
scroll to position [0, 0]
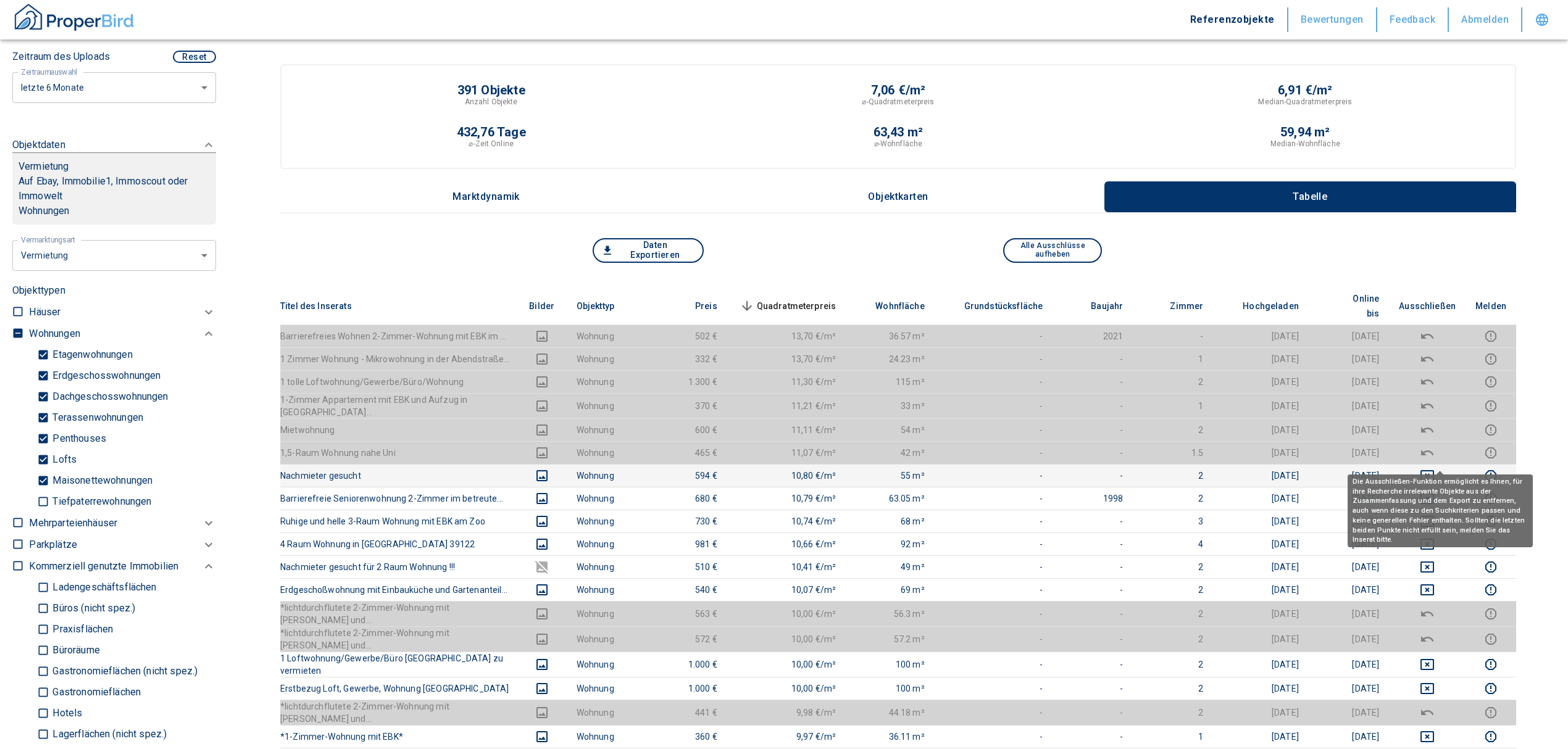
click at [1434, 468] on icon "deselect this listing" at bounding box center [1427, 476] width 15 height 15
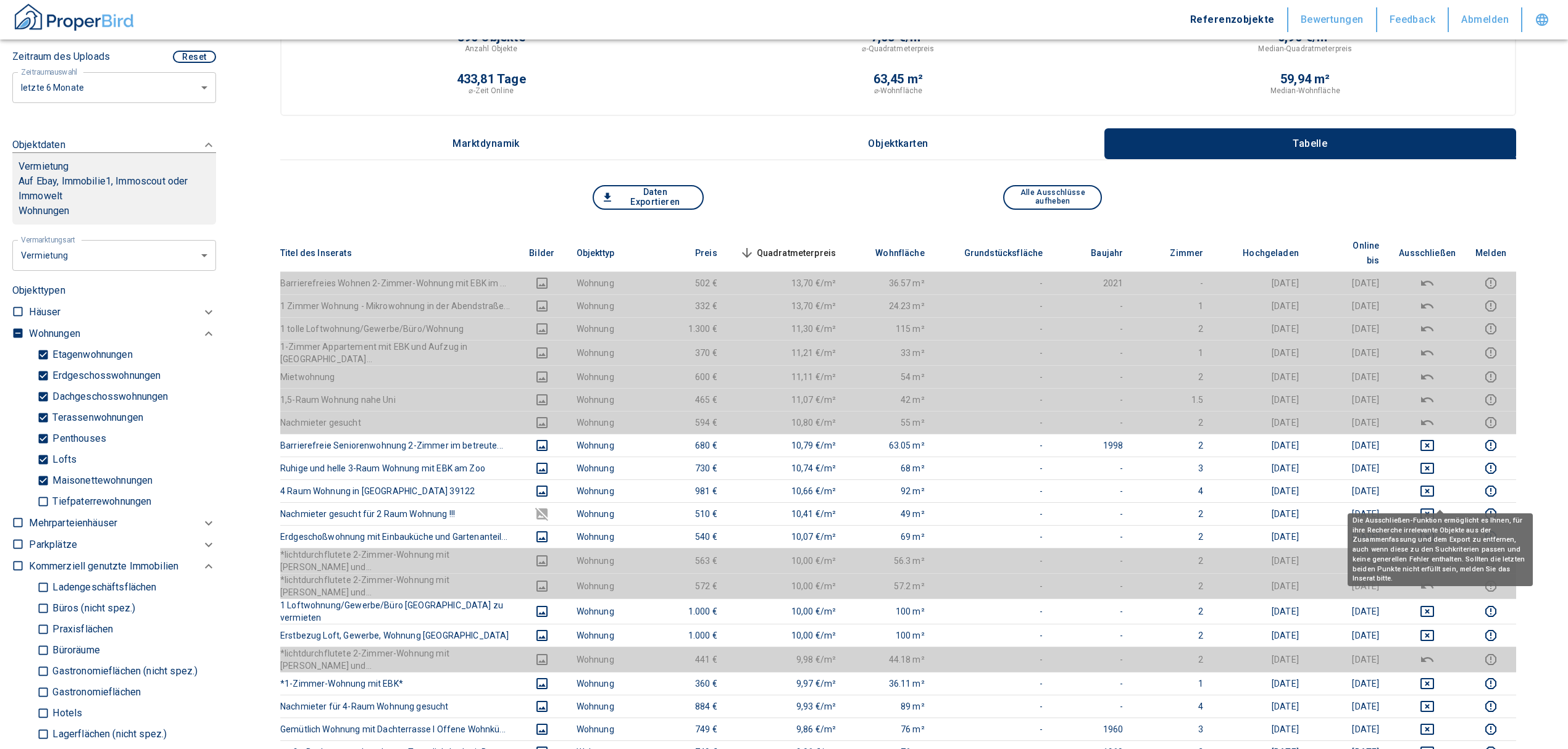
scroll to position [82, 0]
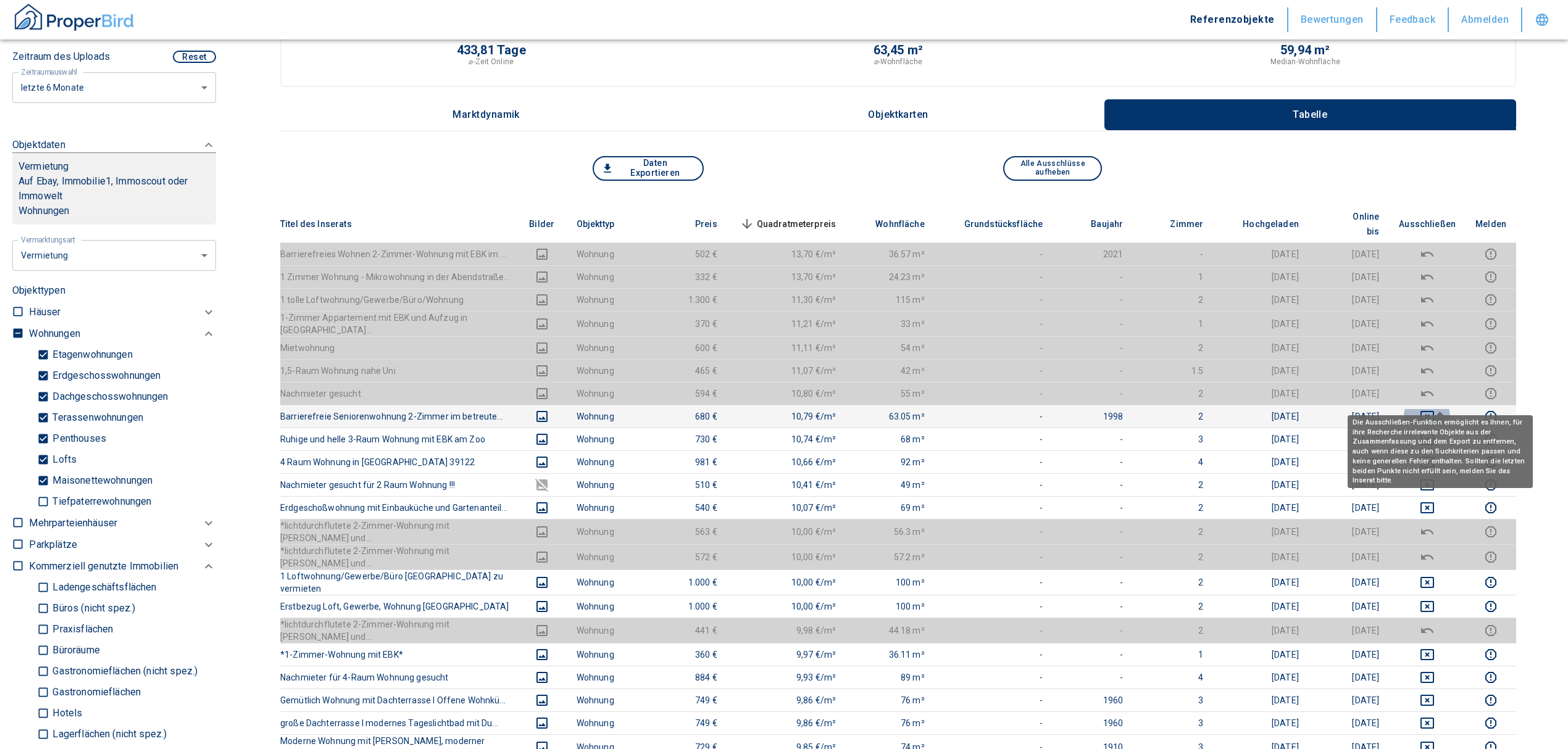
click at [1434, 411] on icon "deselect this listing" at bounding box center [1427, 416] width 14 height 11
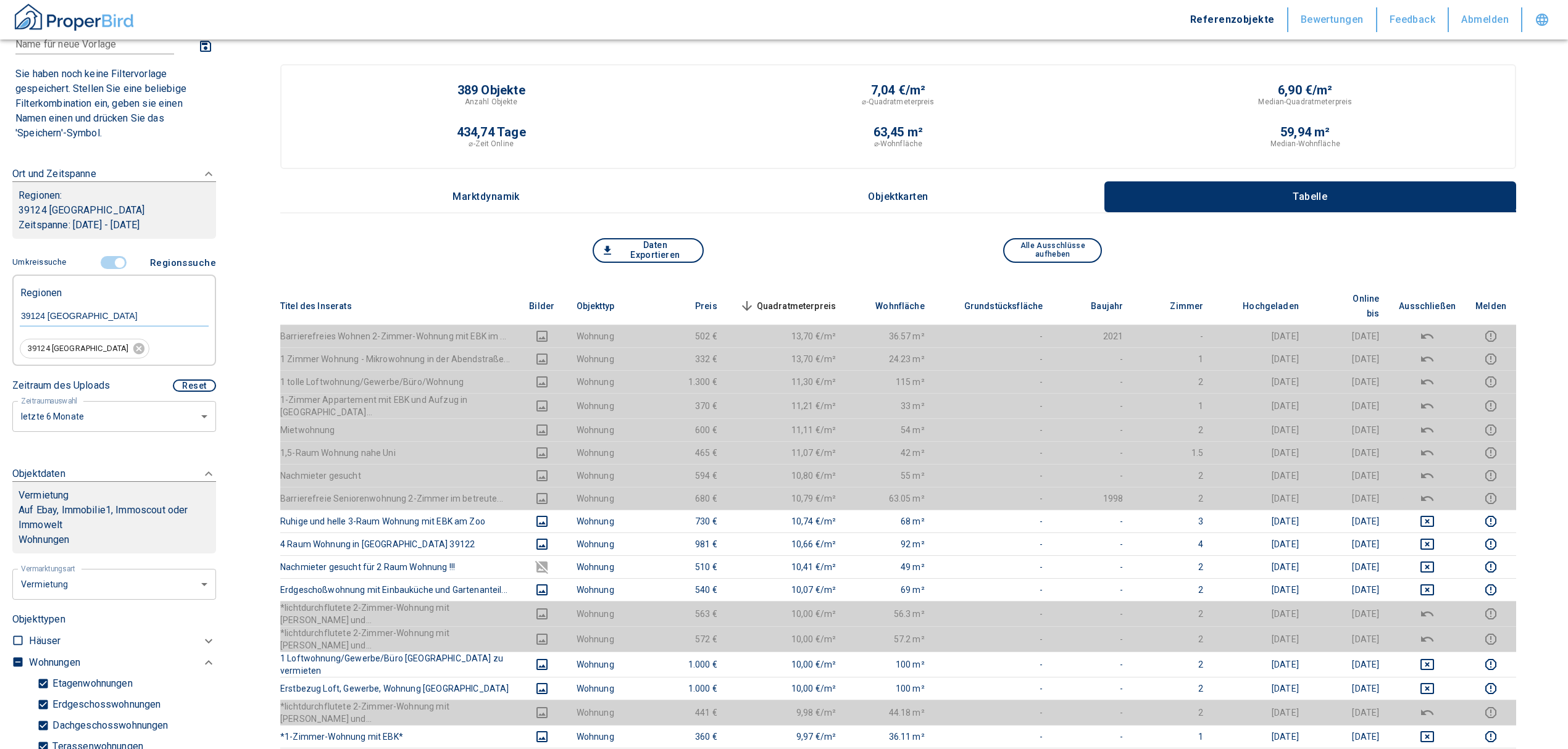
click at [111, 258] on input "controlled" at bounding box center [120, 263] width 37 height 14
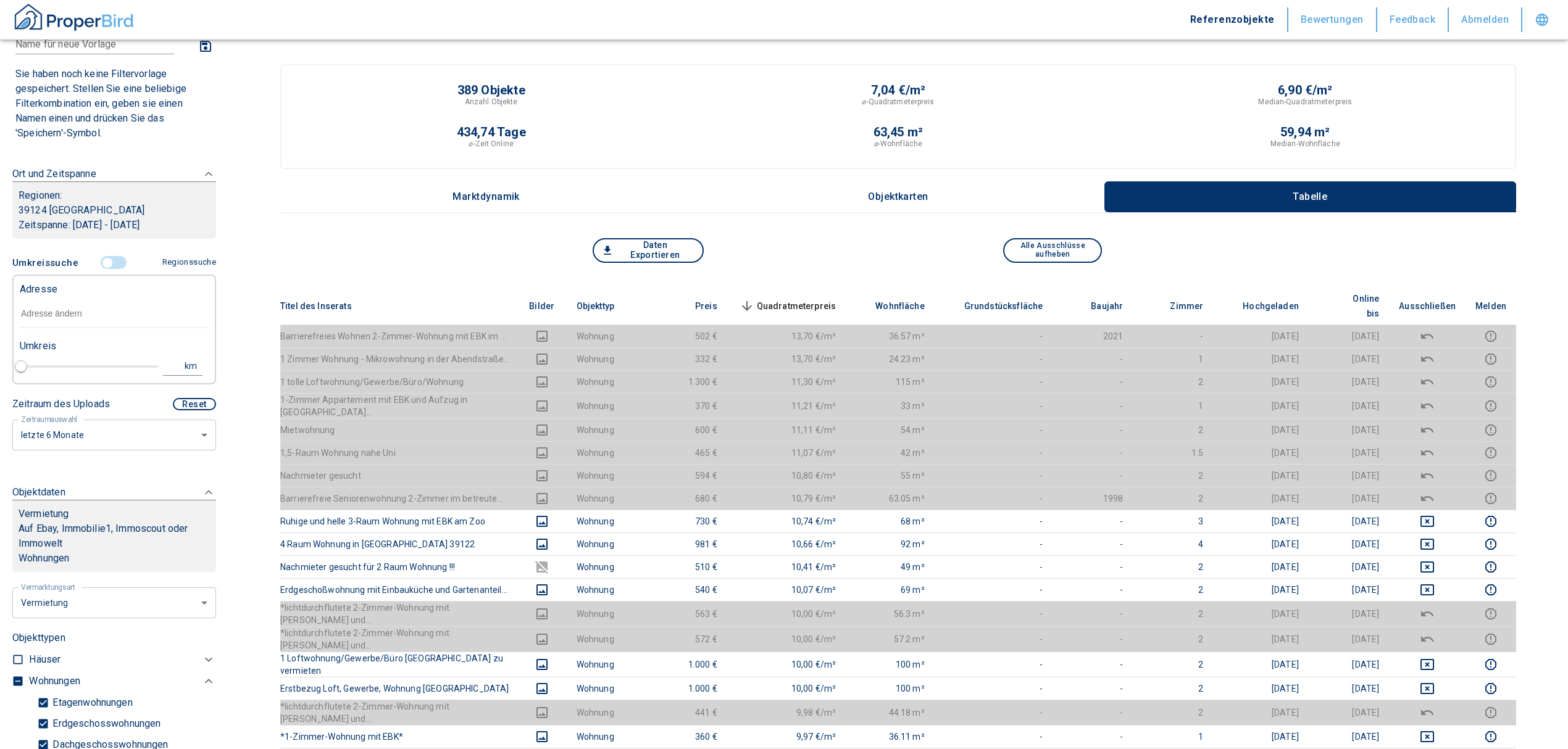
click at [70, 297] on div "Adresse" at bounding box center [114, 288] width 189 height 25
click at [48, 313] on input "text" at bounding box center [114, 314] width 189 height 28
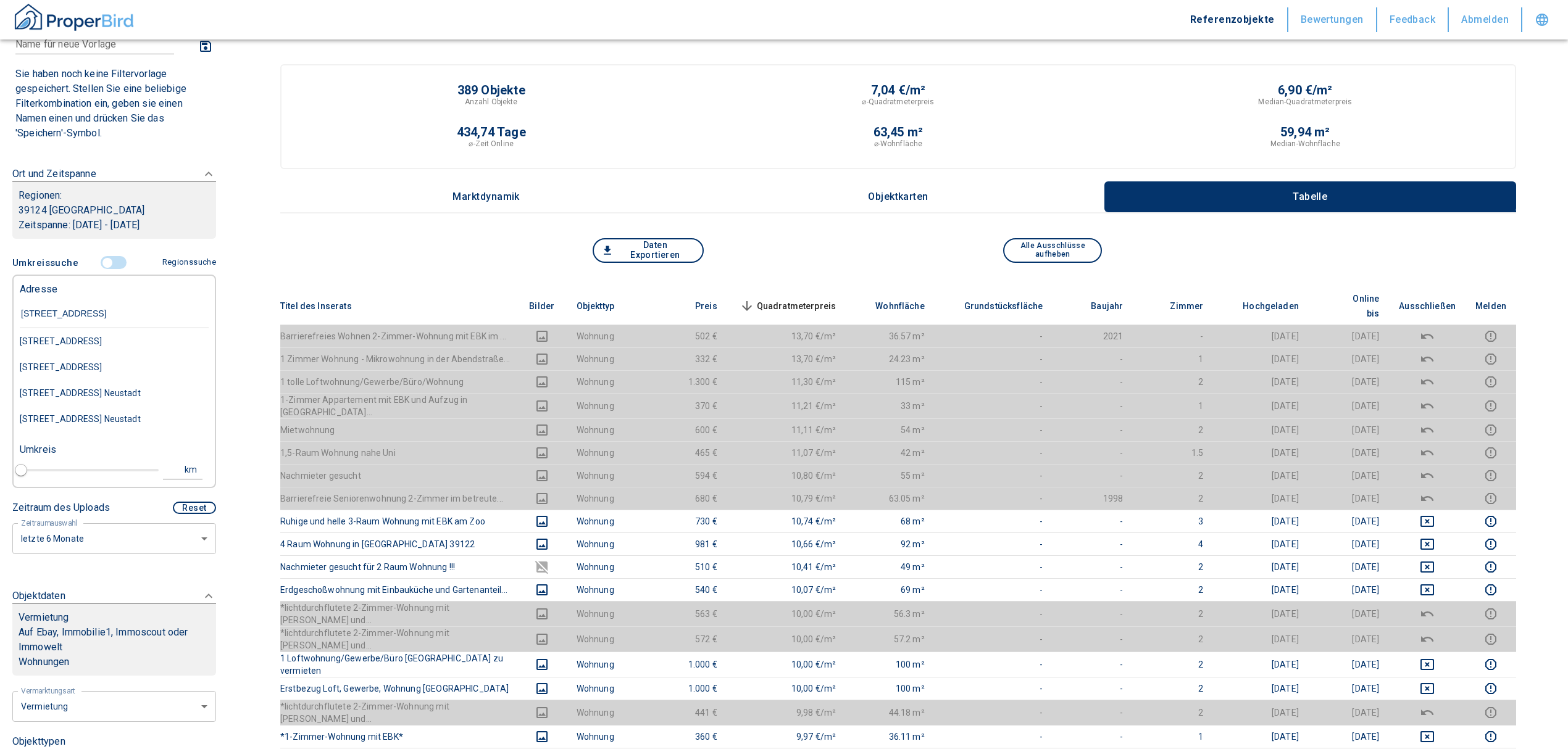
type input "[STREET_ADDRESS]"
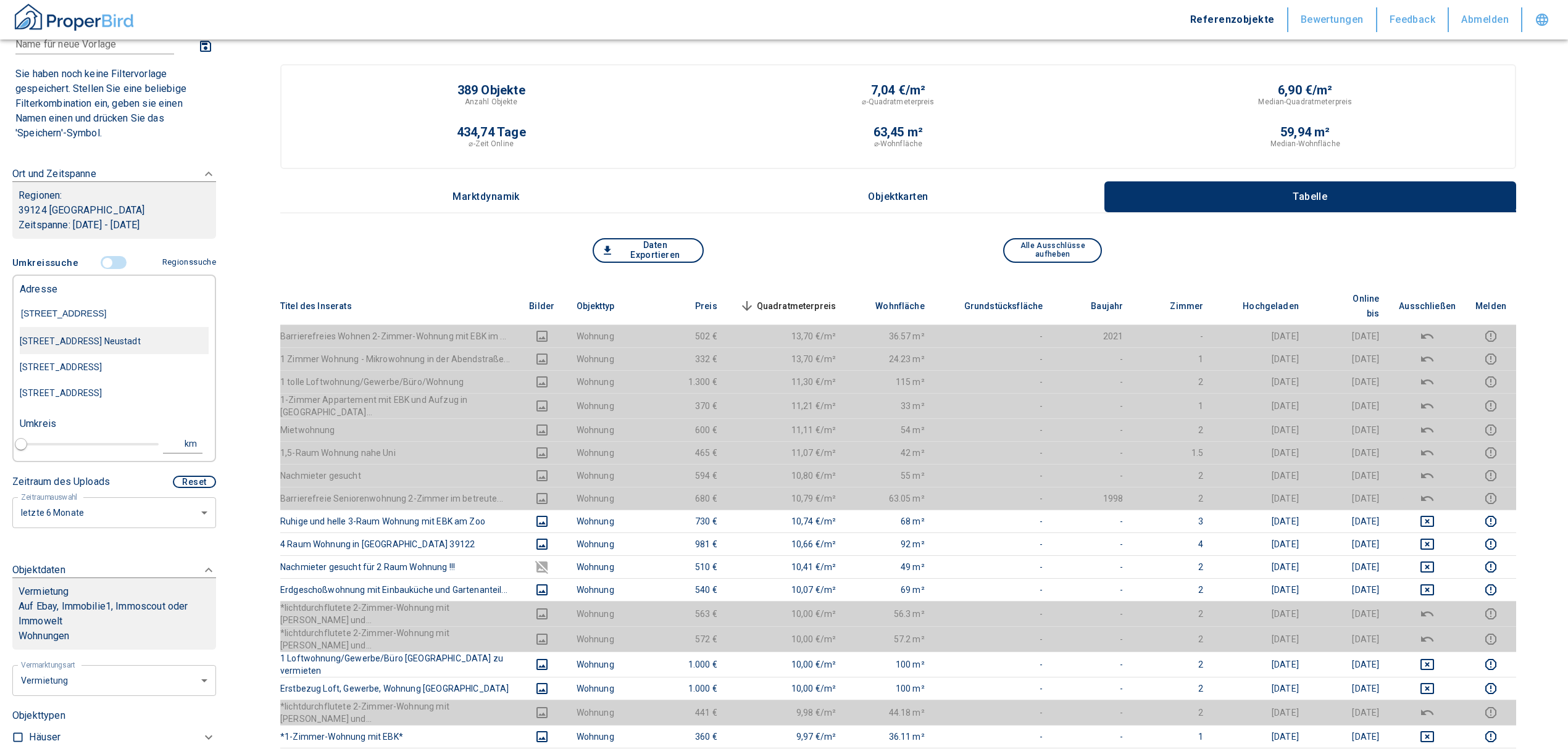
click at [114, 337] on div "[STREET_ADDRESS] Neustadt" at bounding box center [114, 341] width 189 height 26
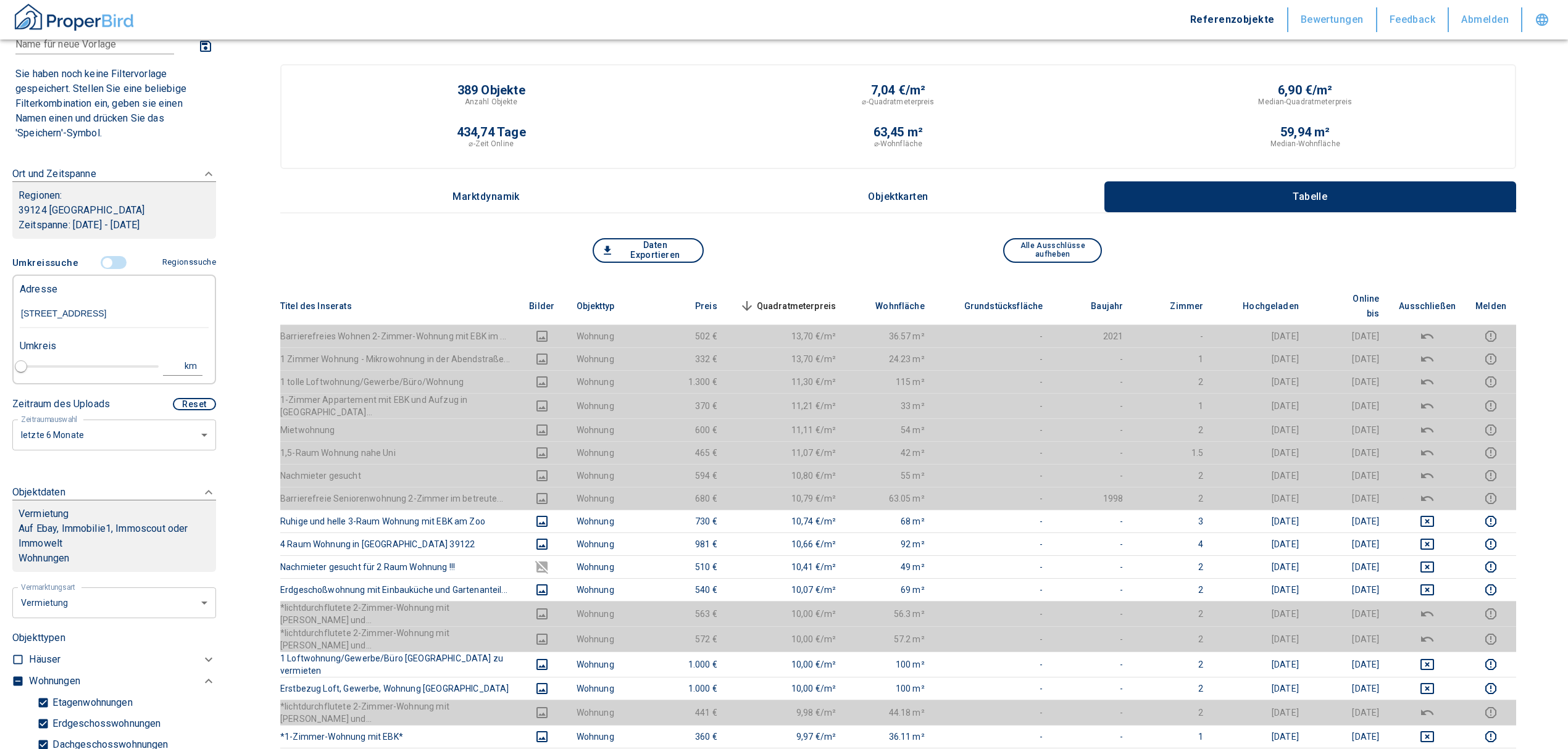
type input "2020"
type input "[STREET_ADDRESS] Neustadt"
type input "1"
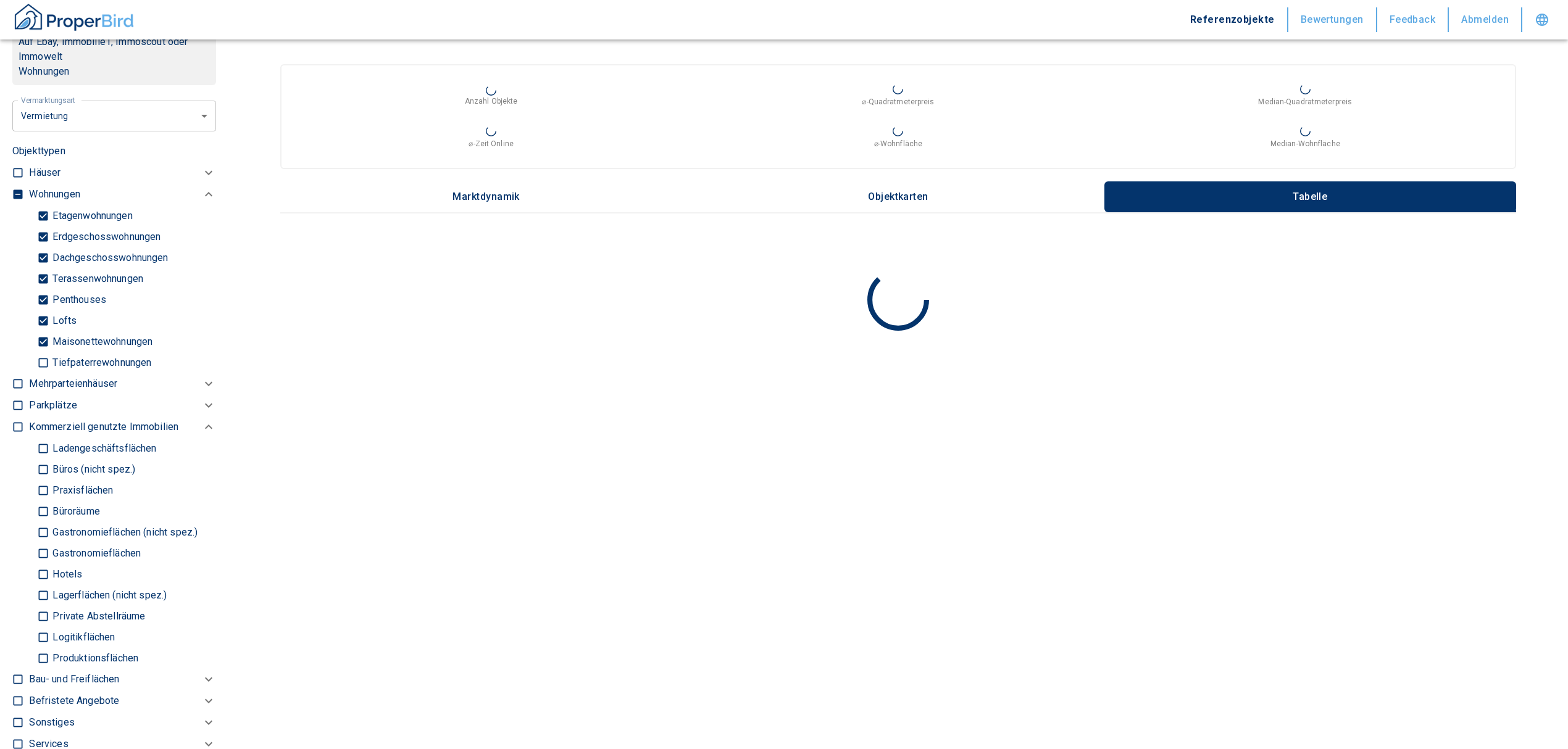
scroll to position [576, 0]
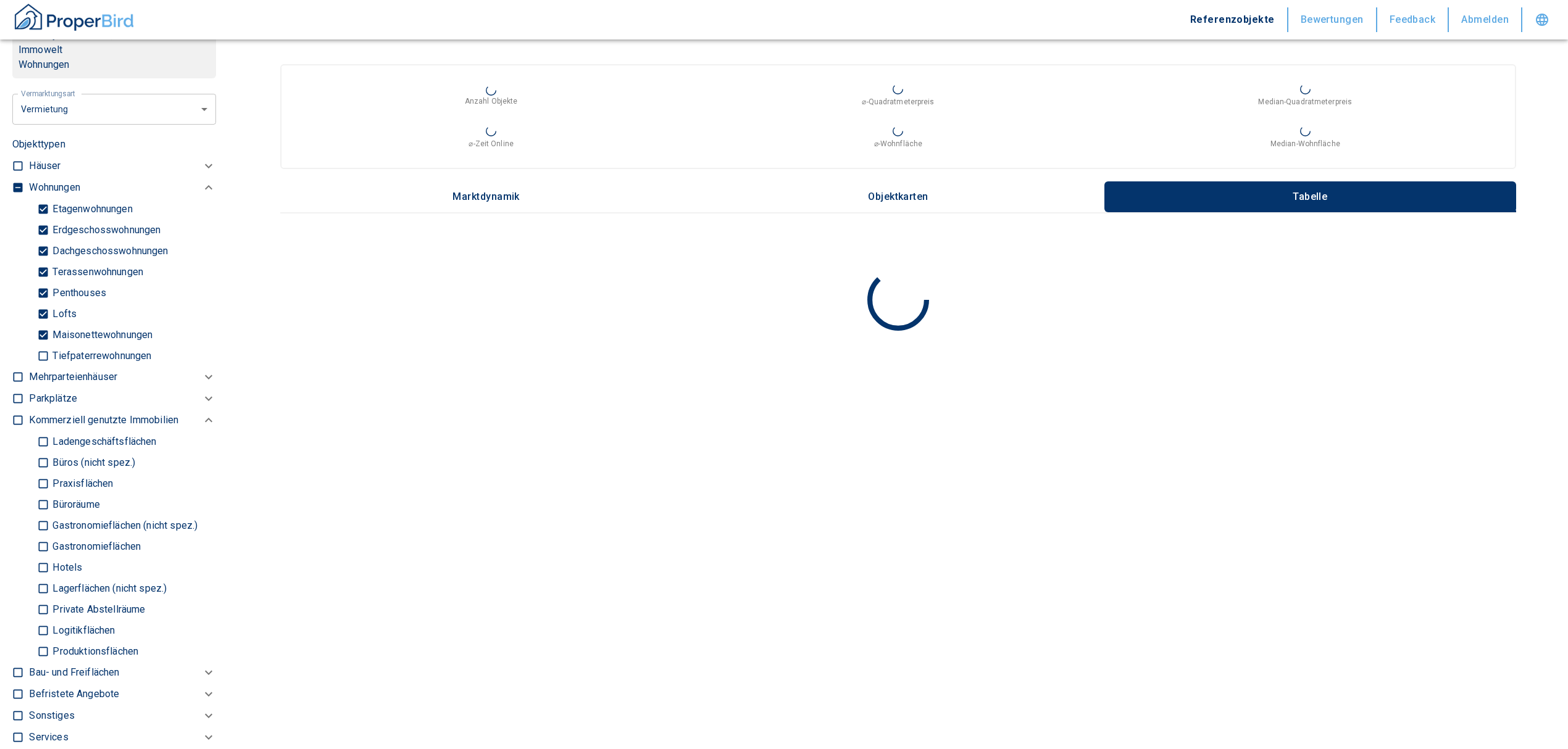
type input "[STREET_ADDRESS] Neustadt"
click at [18, 193] on input "checkbox" at bounding box center [18, 188] width 12 height 12
checkbox input "true"
type input "2020"
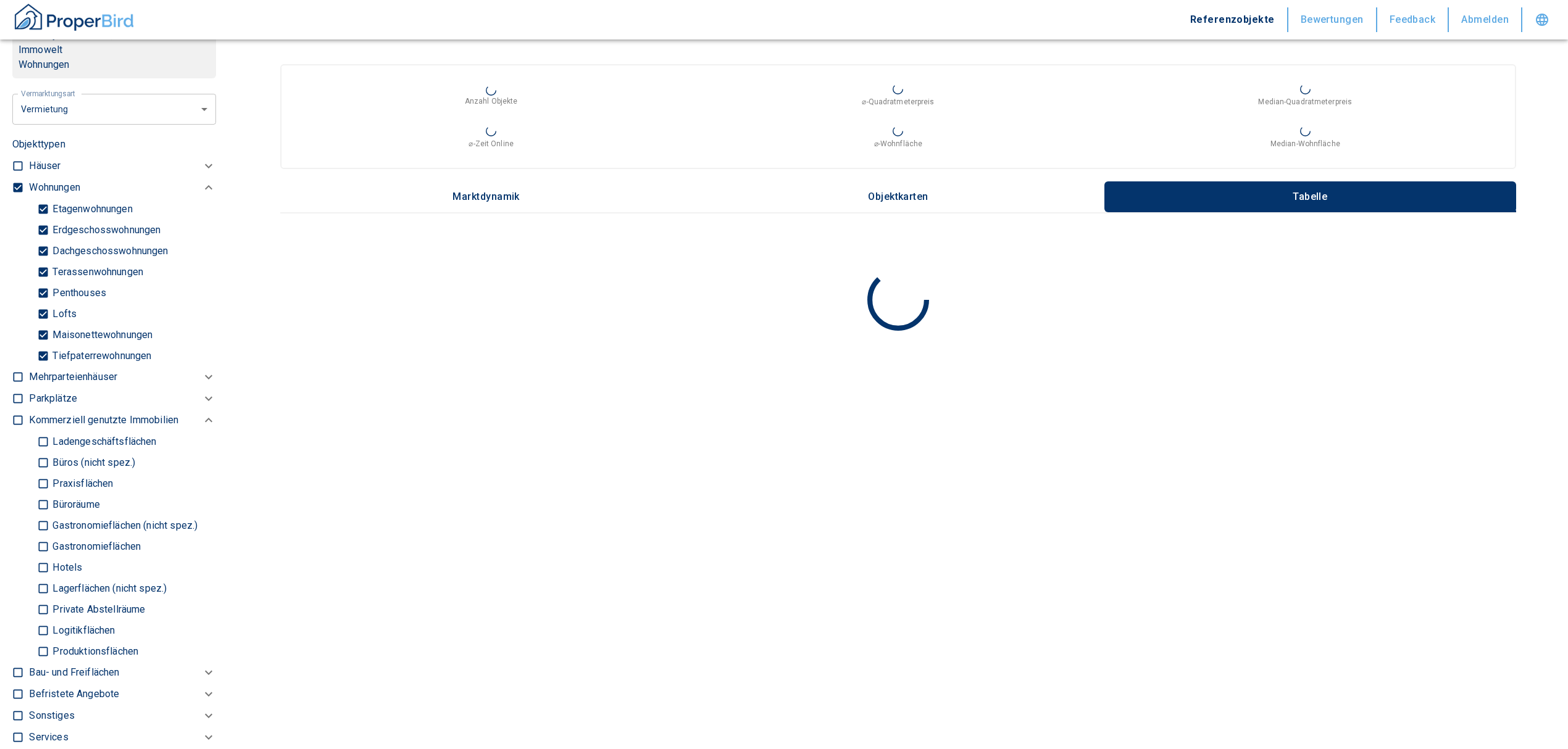
click at [15, 193] on input "checkbox" at bounding box center [18, 188] width 12 height 12
checkbox input "false"
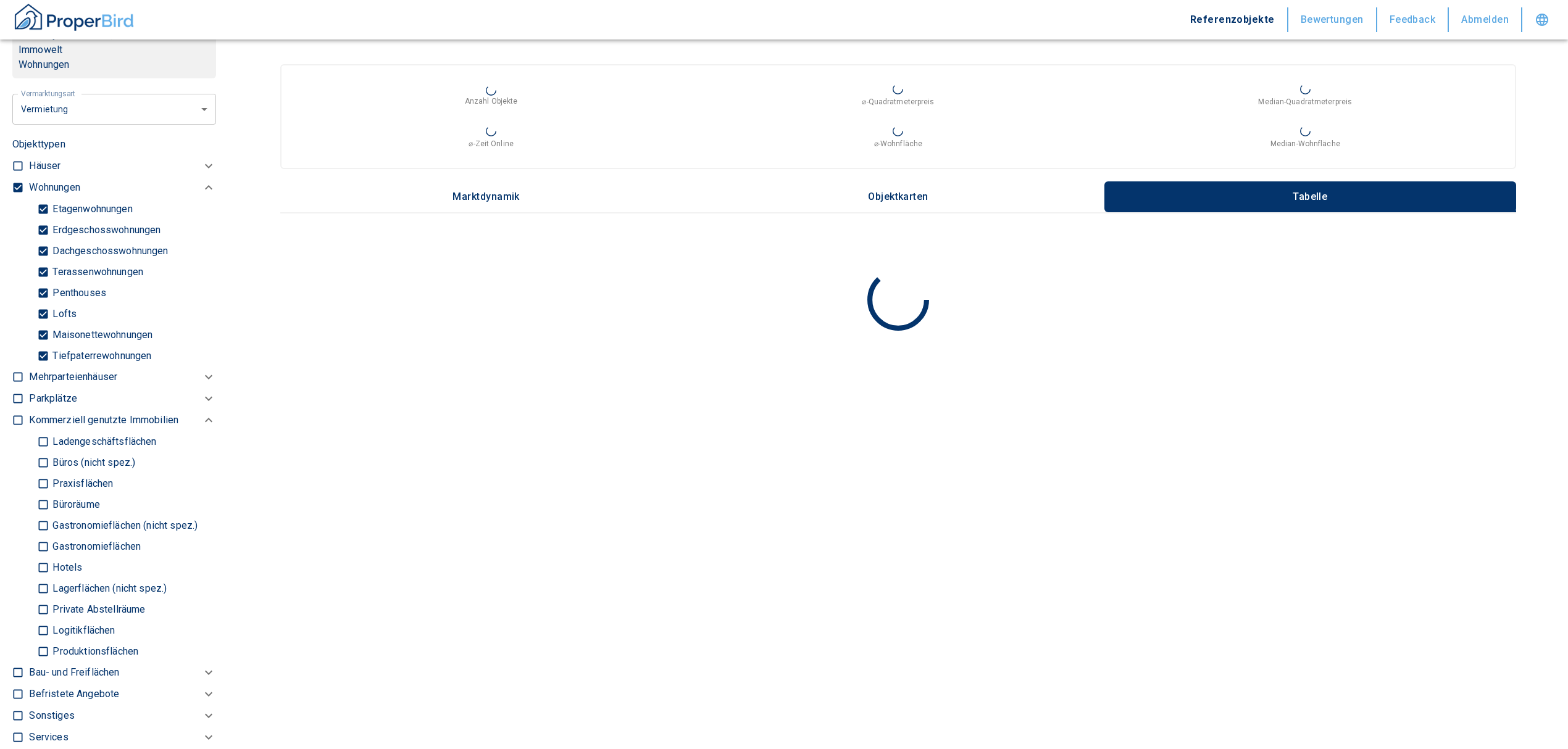
checkbox input "false"
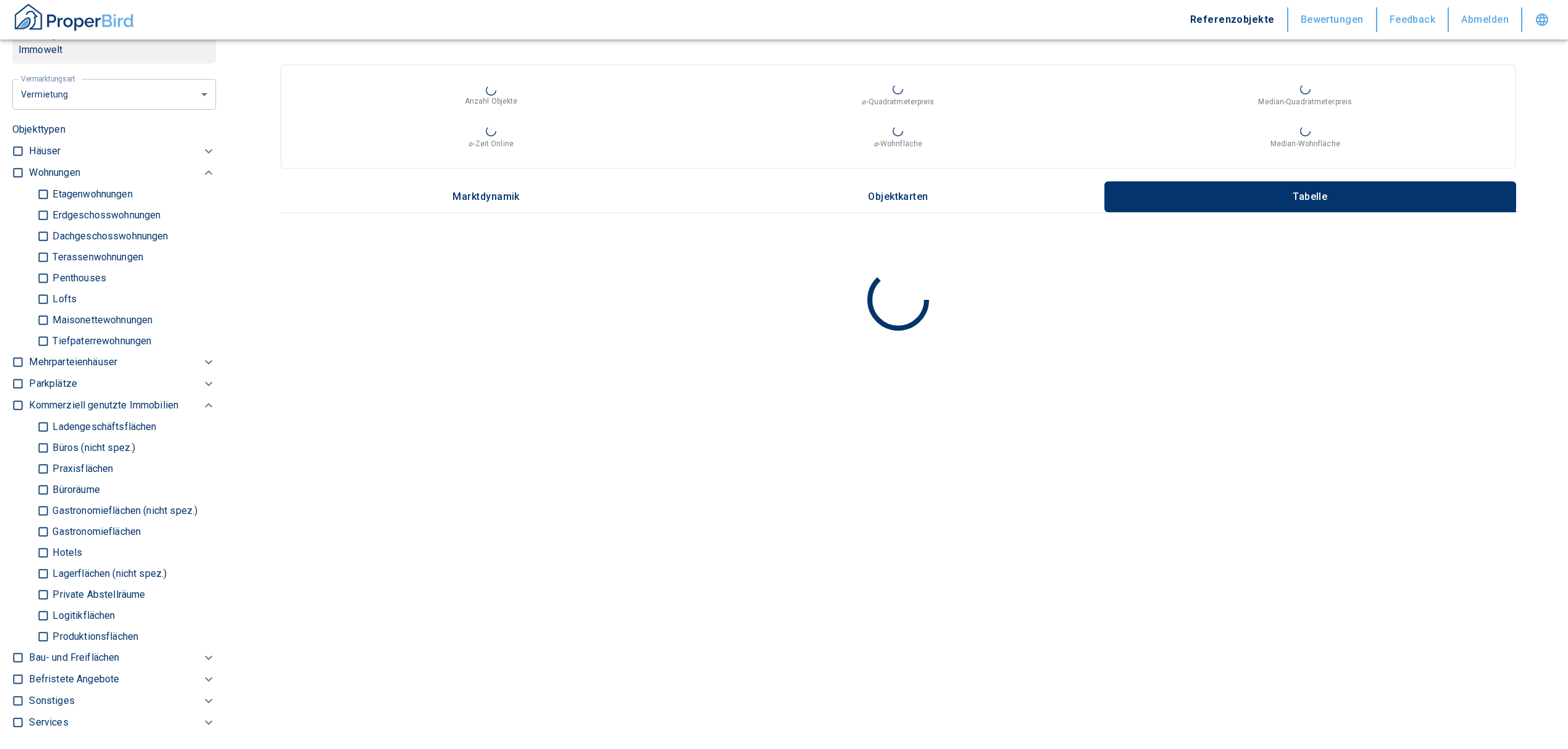
type input "2020"
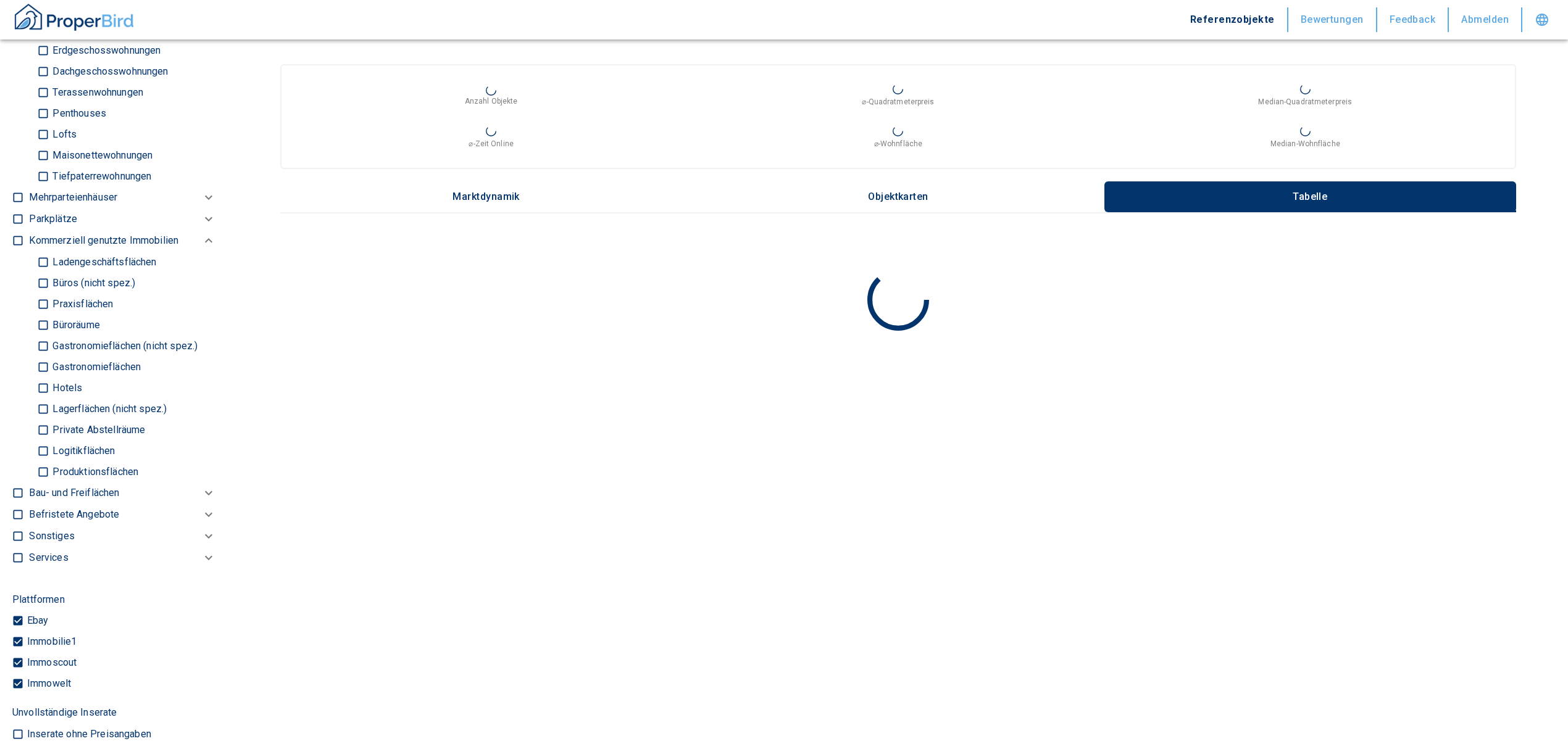
scroll to position [657, 0]
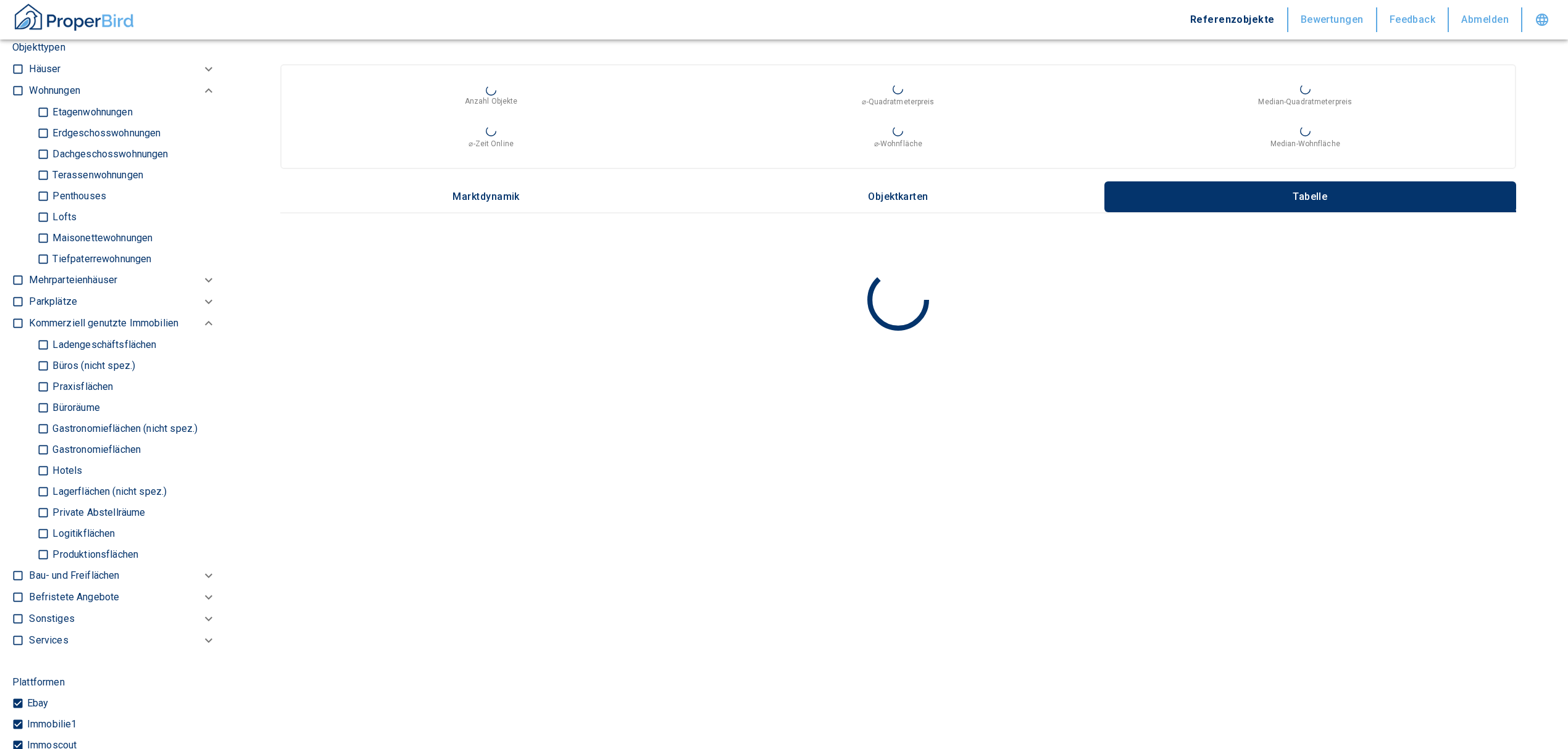
click at [40, 372] on input "Büros (nicht spez.)" at bounding box center [43, 365] width 12 height 21
checkbox input "true"
type input "2020"
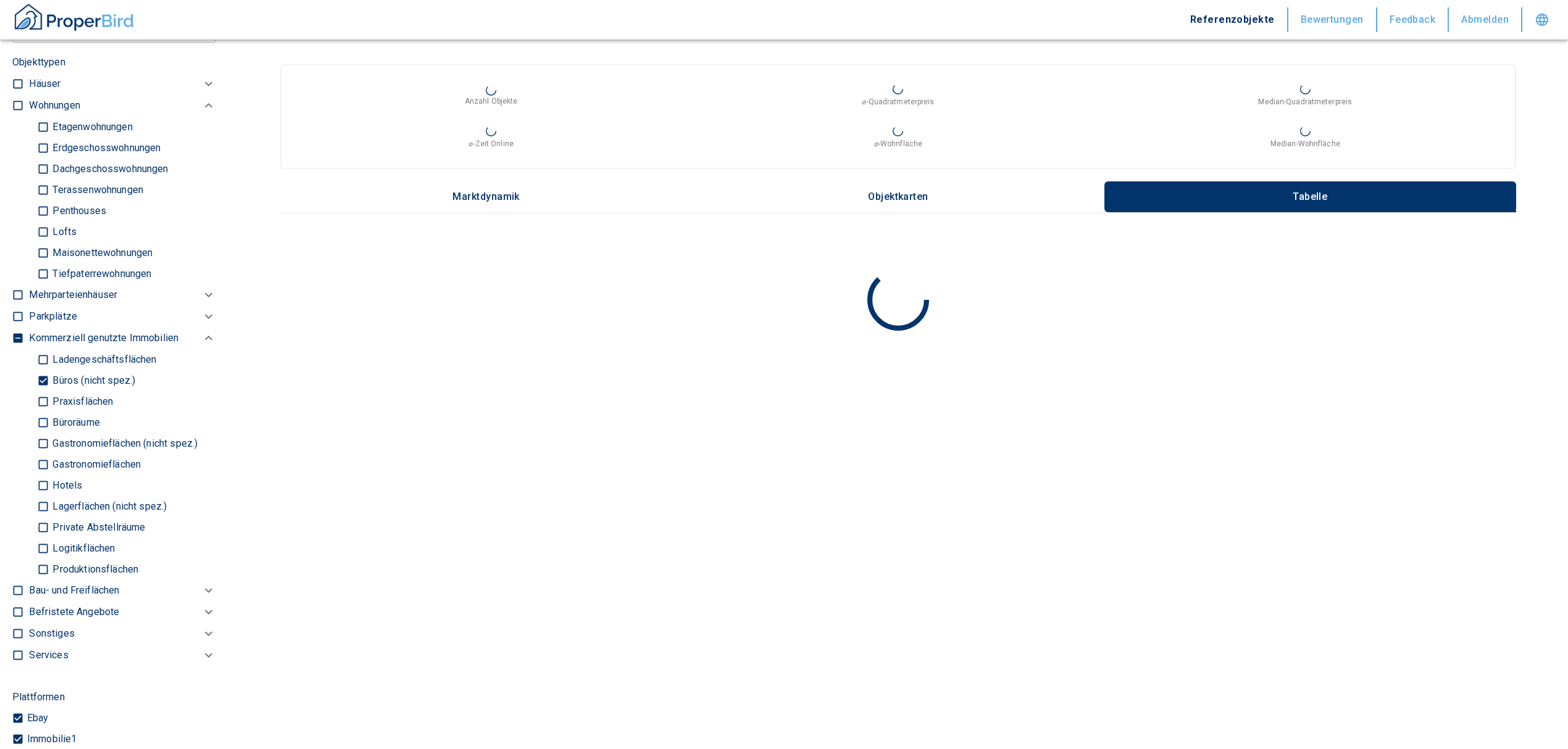
click at [41, 432] on input "Büroräume" at bounding box center [43, 422] width 12 height 21
checkbox input "true"
type input "2020"
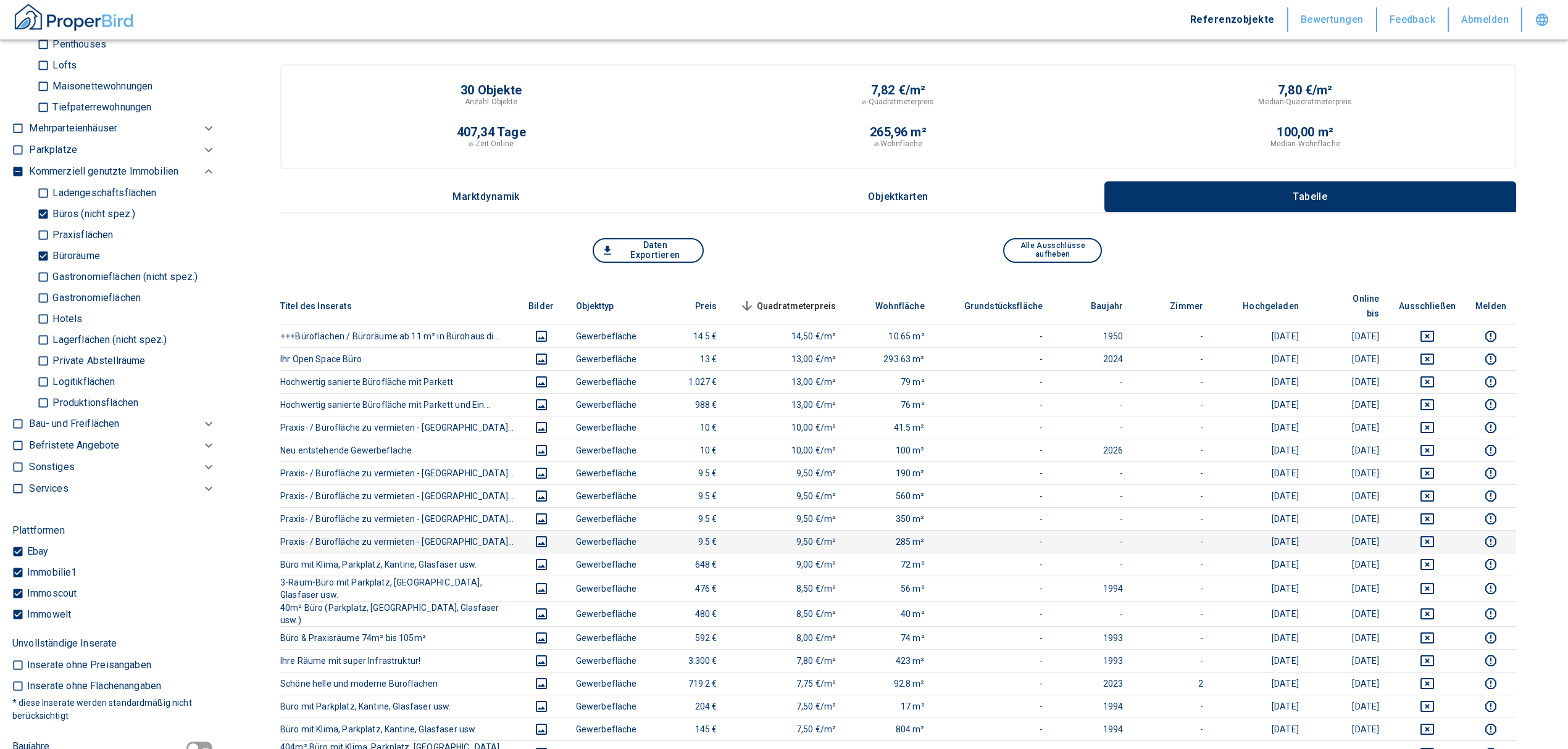
scroll to position [823, 0]
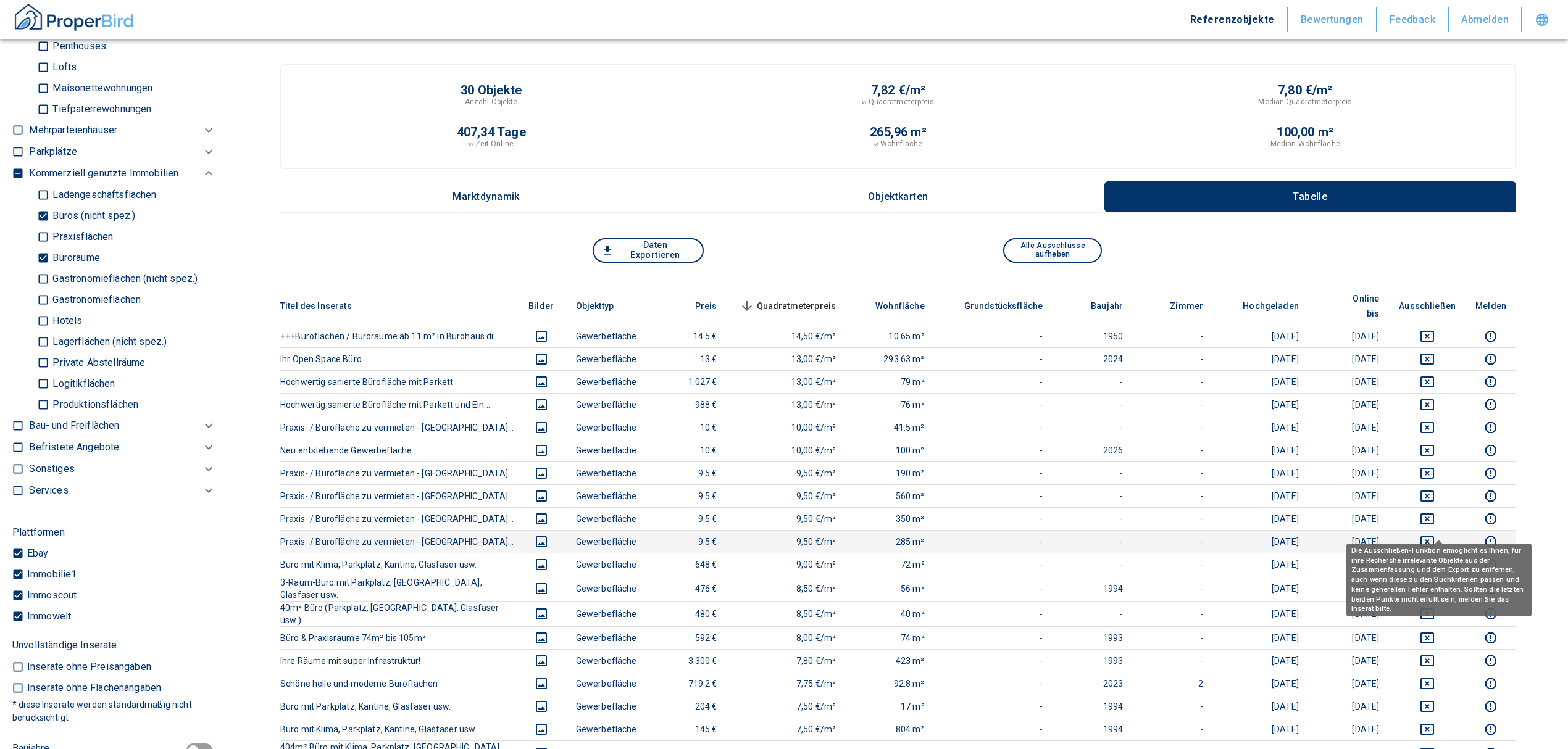
click at [1432, 536] on icon "deselect this listing" at bounding box center [1427, 542] width 14 height 11
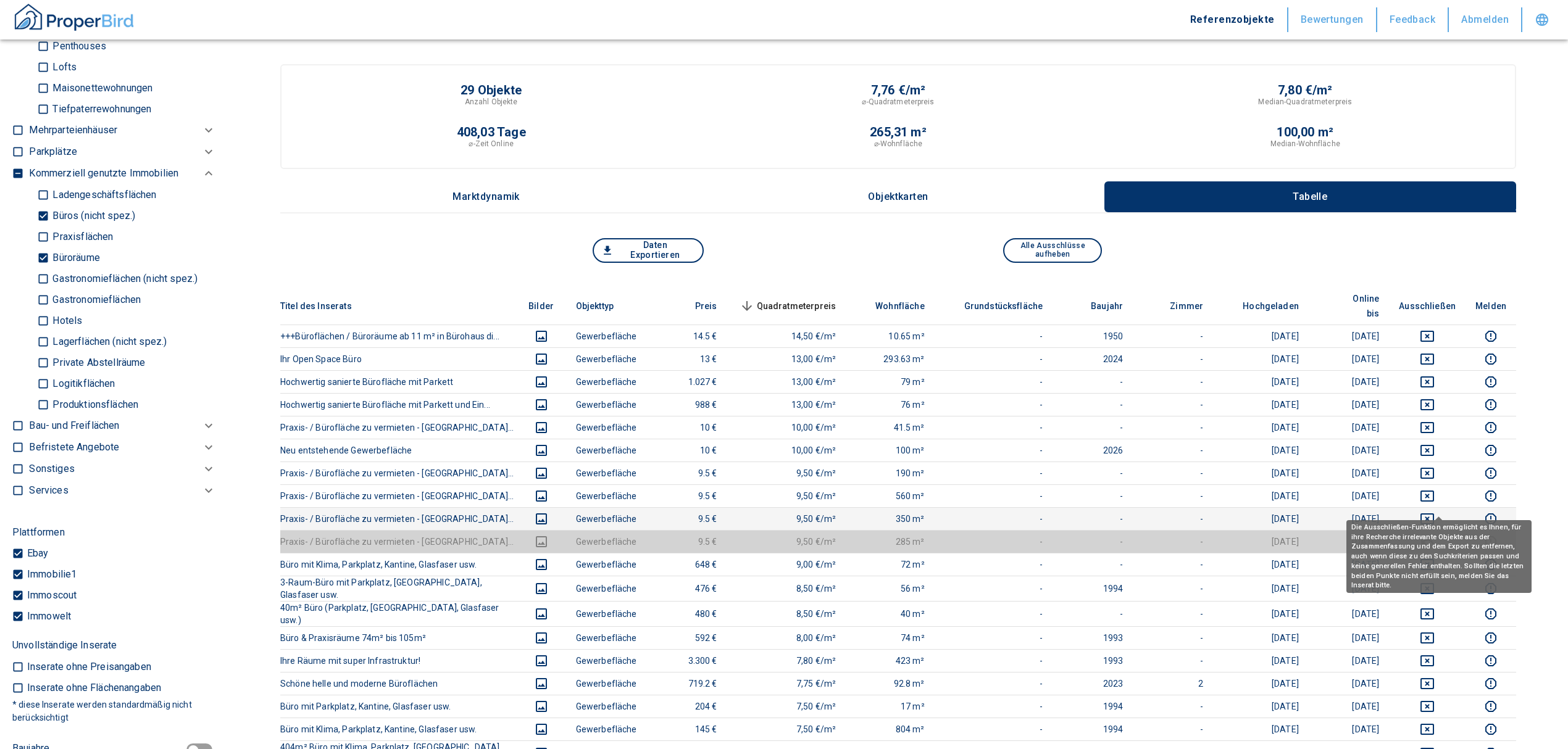
click at [1434, 511] on icon "deselect this listing" at bounding box center [1427, 519] width 15 height 15
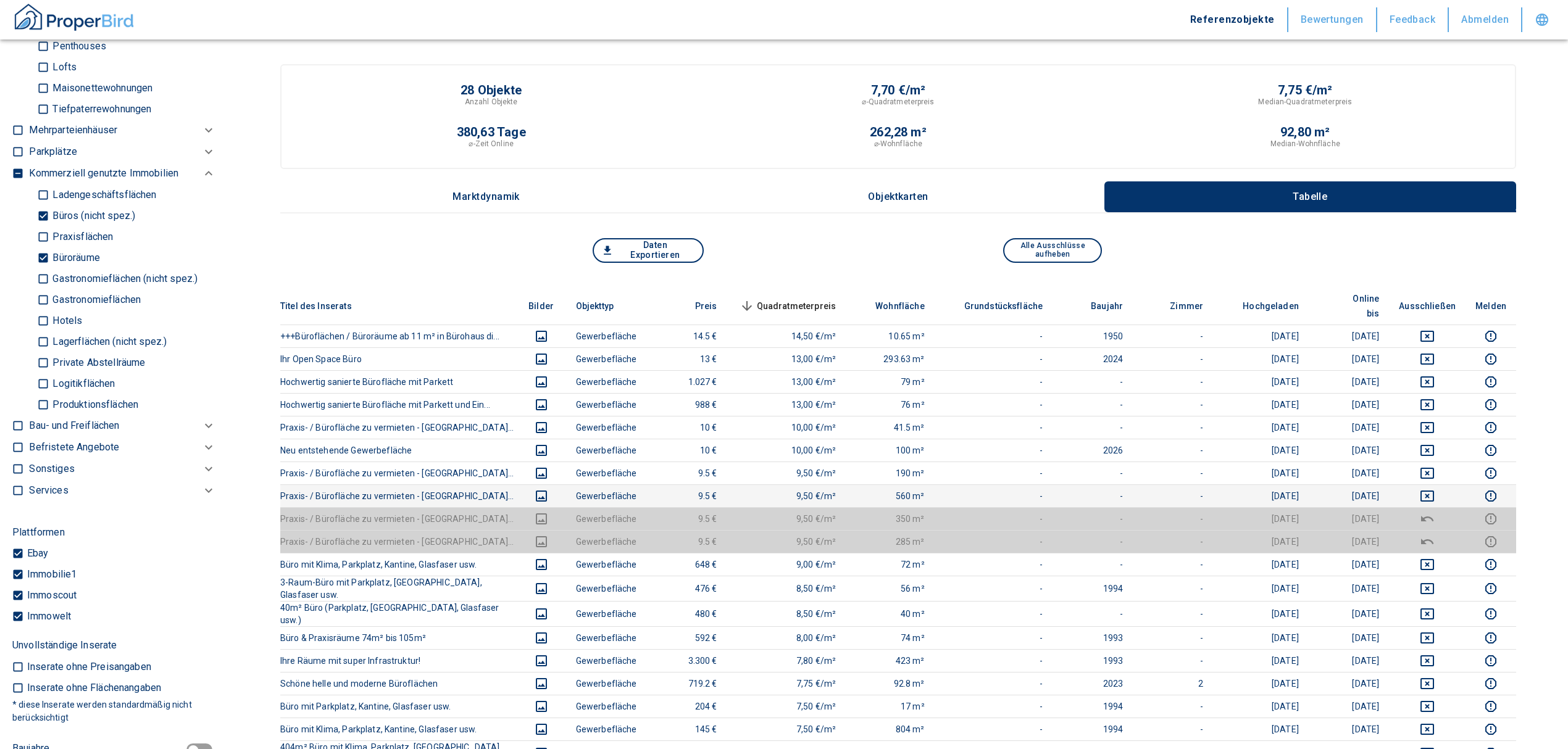
click at [1440, 485] on td at bounding box center [1427, 496] width 76 height 23
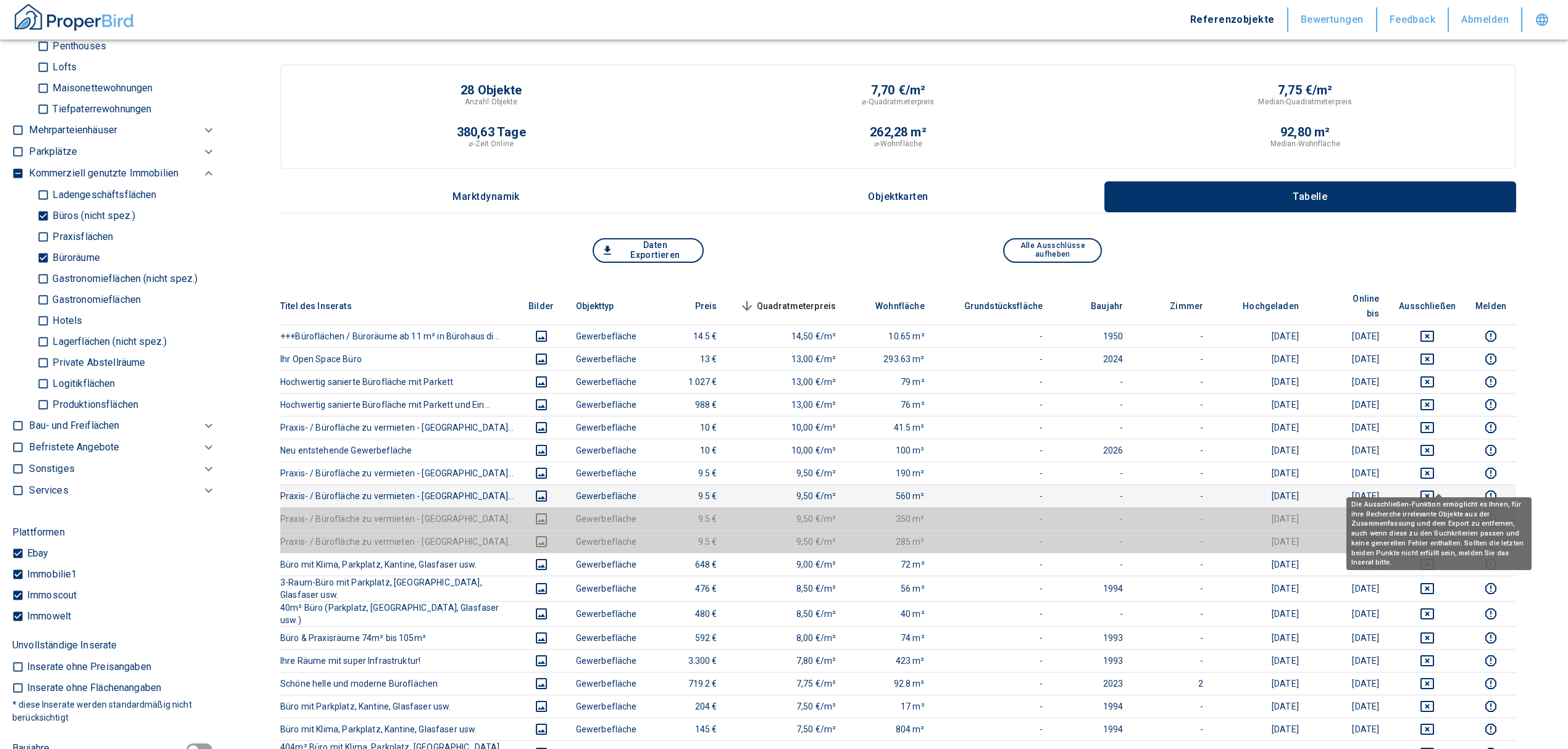
click at [1434, 491] on icon "deselect this listing" at bounding box center [1427, 496] width 14 height 11
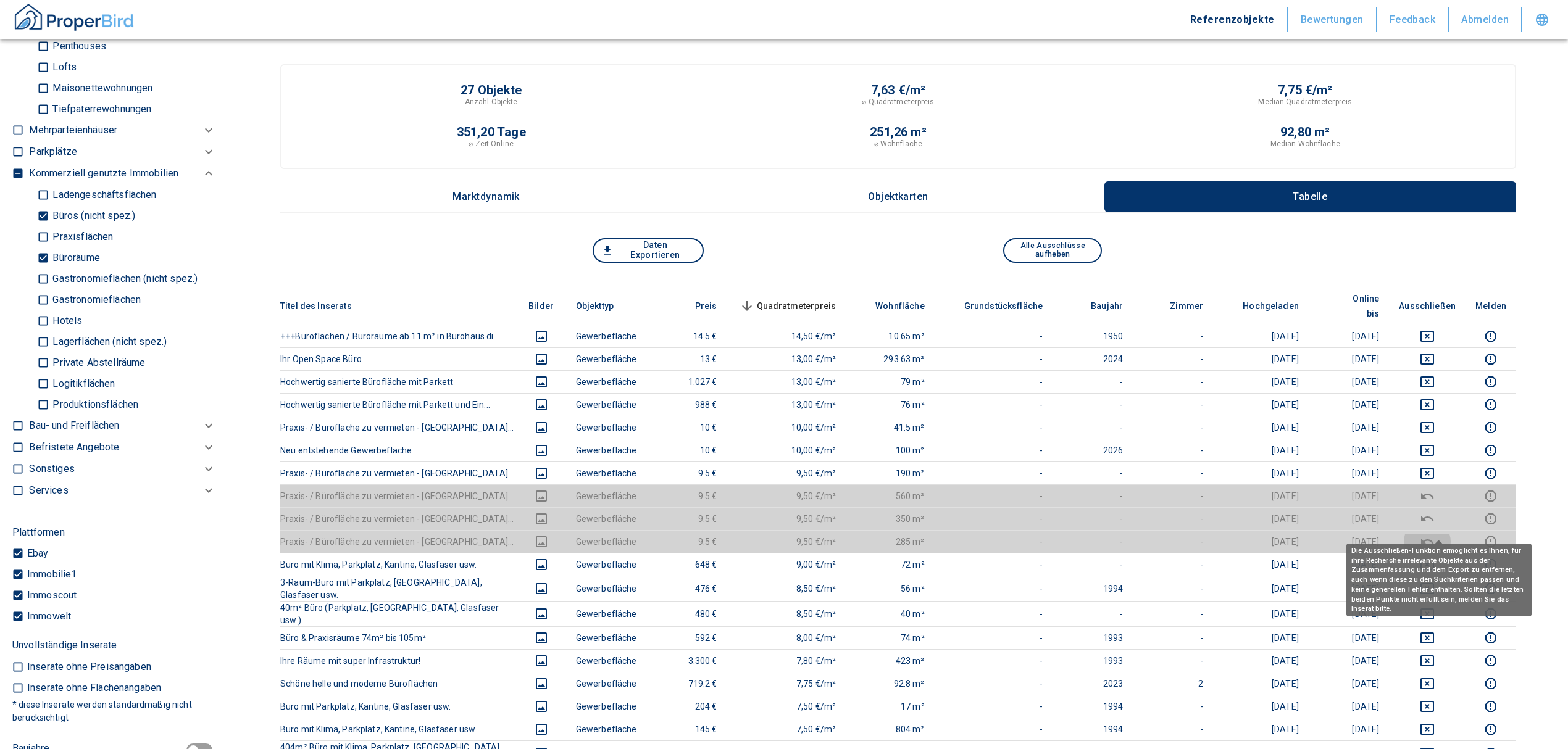
click at [1434, 534] on icon "deselect this listing" at bounding box center [1427, 542] width 15 height 15
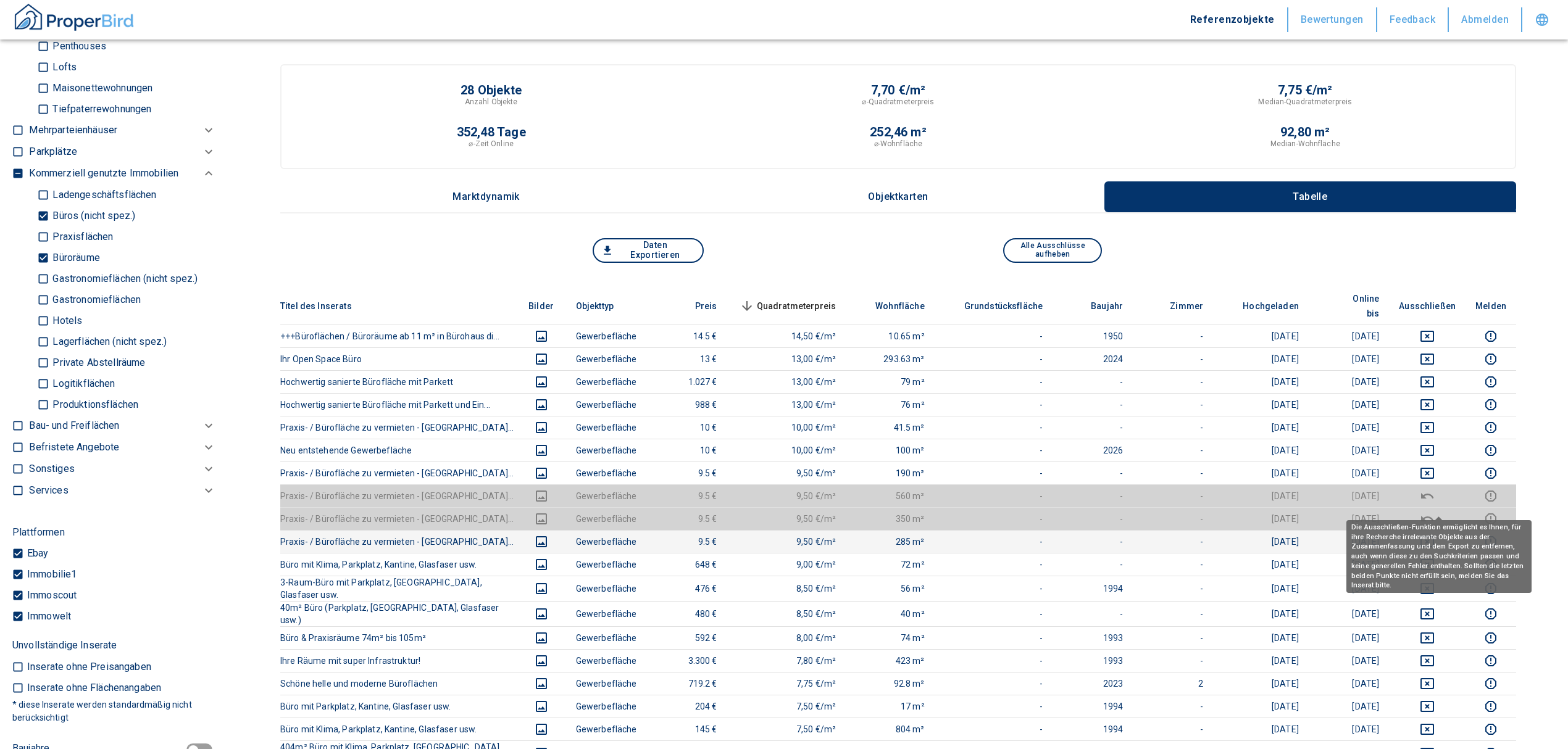
click at [1433, 516] on icon "deselect this listing" at bounding box center [1427, 518] width 12 height 6
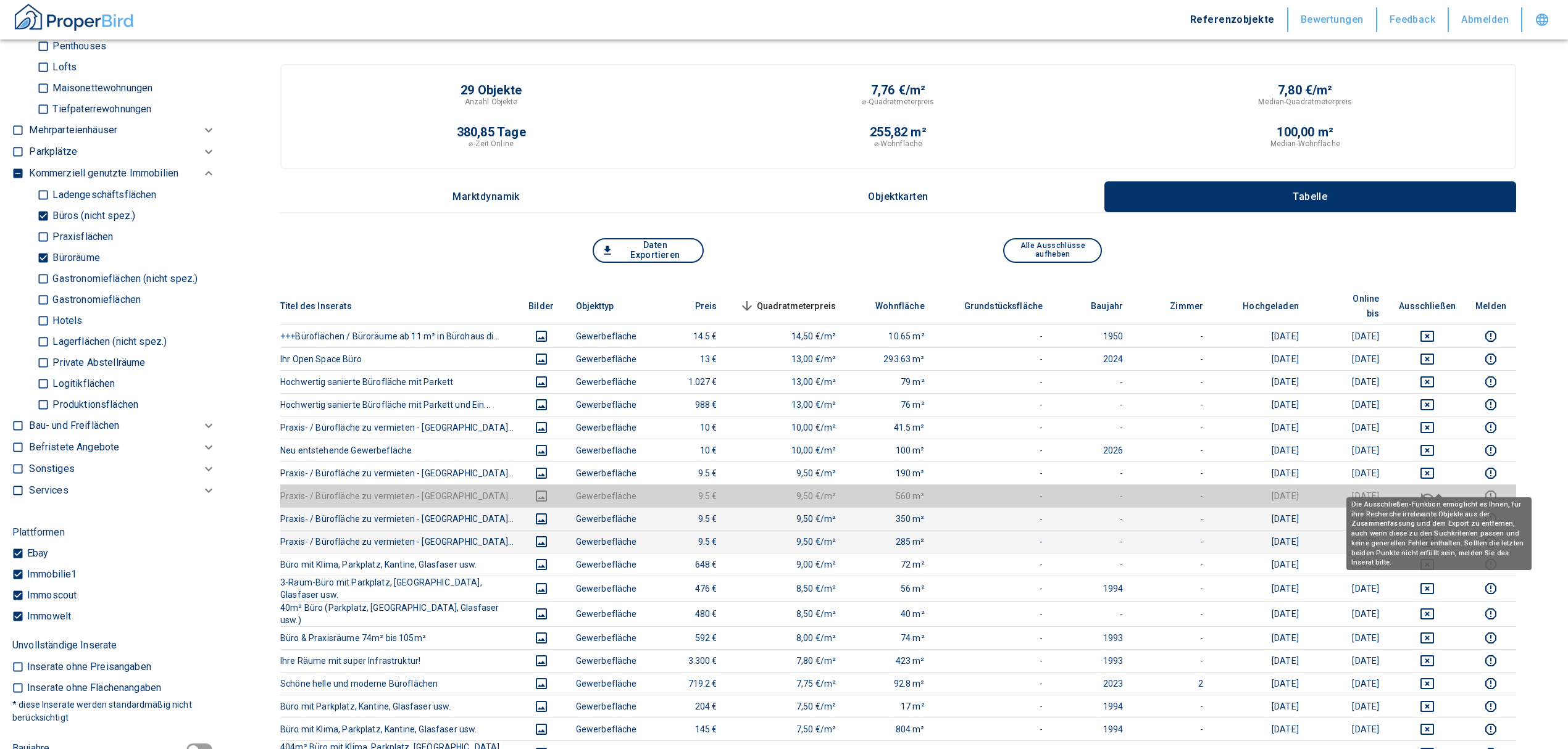
click at [1433, 489] on icon "deselect this listing" at bounding box center [1427, 496] width 15 height 15
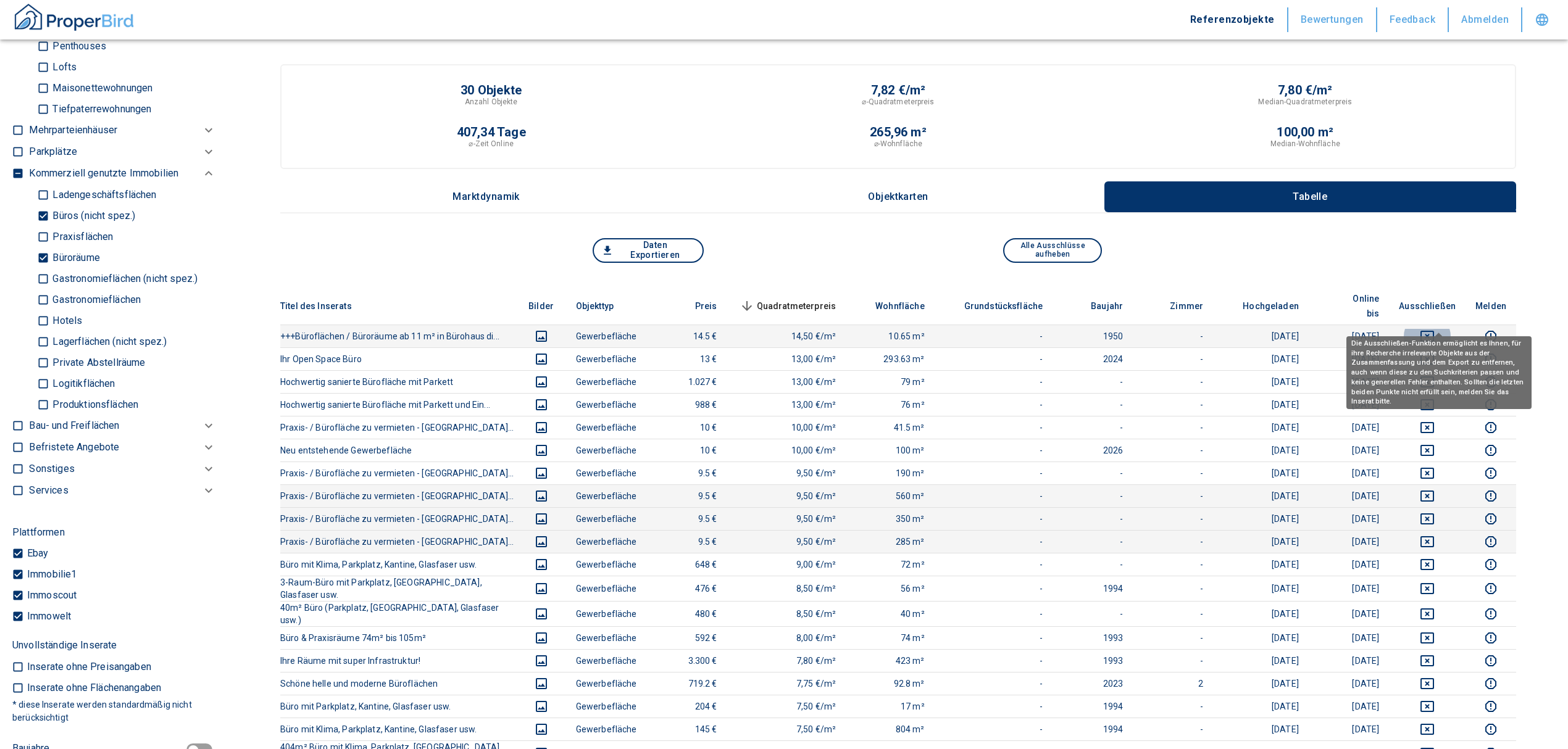
click at [1431, 329] on icon "deselect this listing" at bounding box center [1427, 337] width 15 height 15
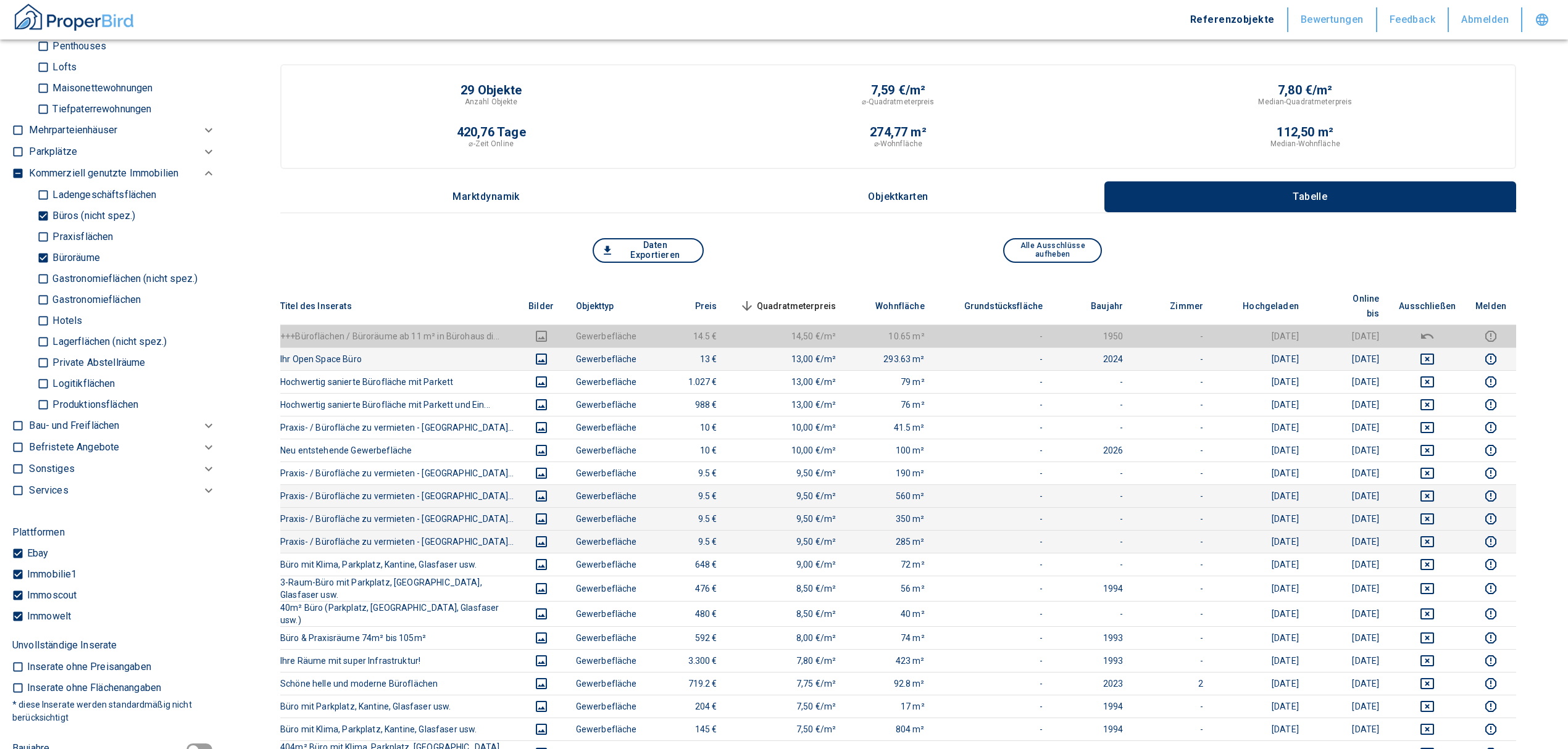
click at [1434, 348] on td at bounding box center [1427, 359] width 76 height 23
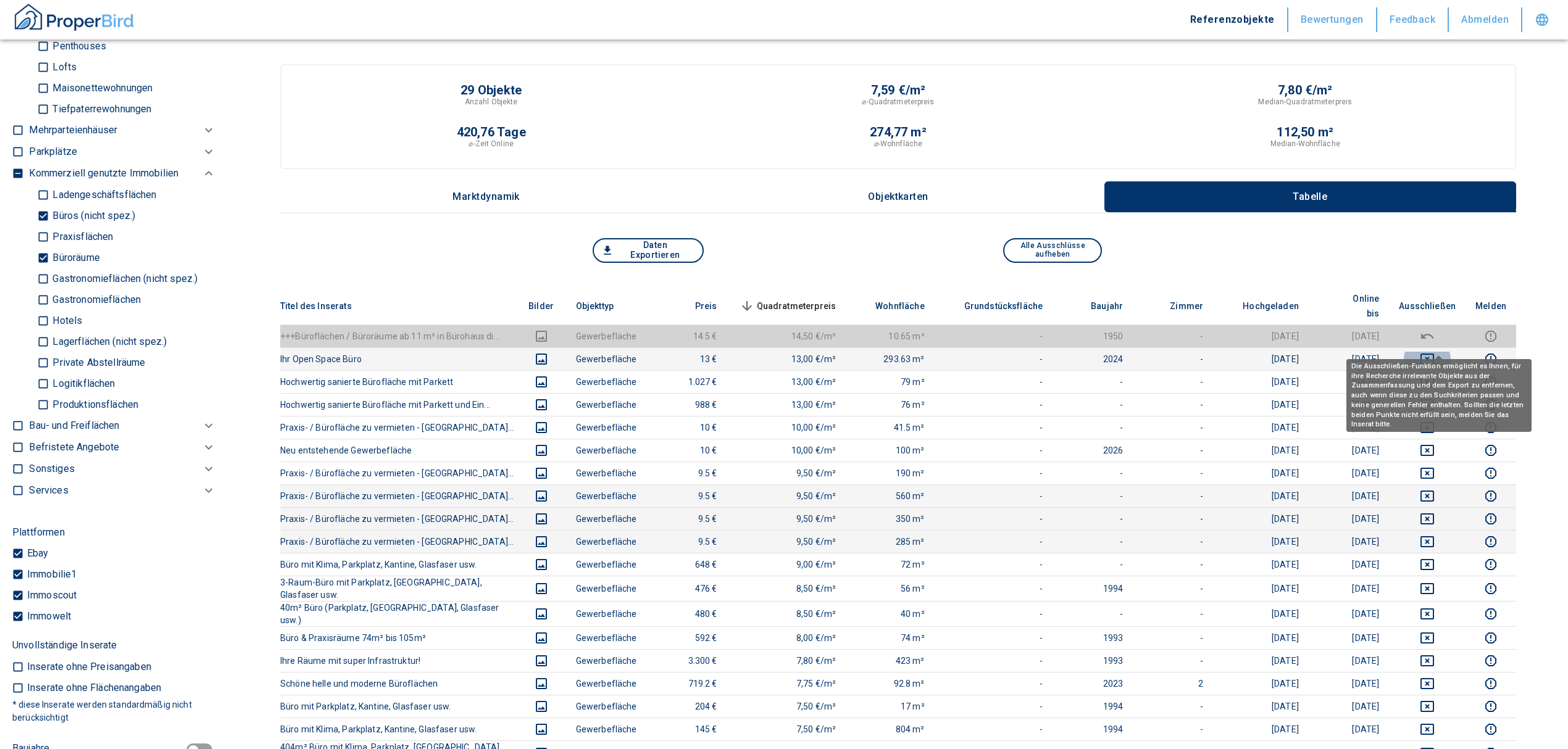
click at [1434, 352] on icon "deselect this listing" at bounding box center [1427, 359] width 15 height 15
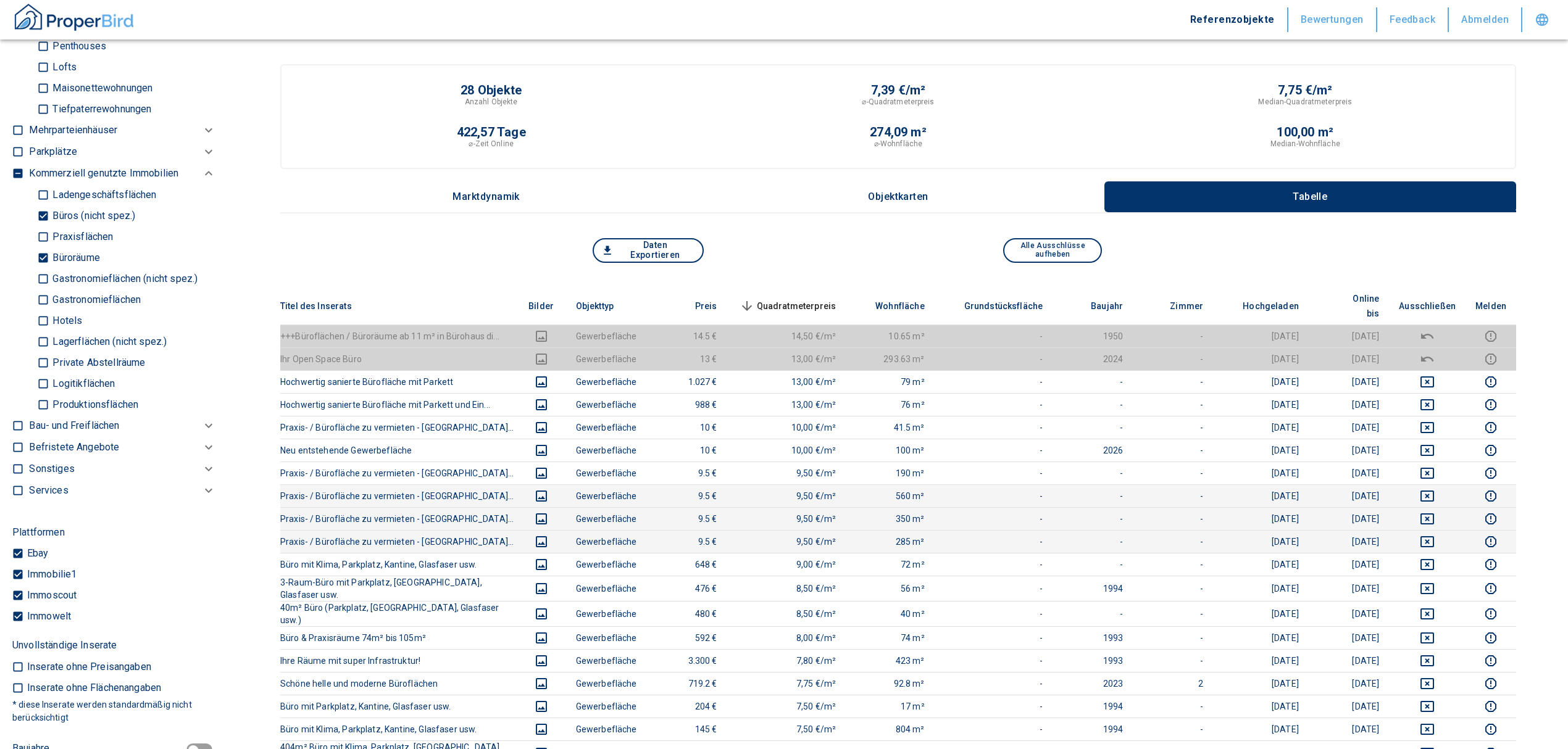
click at [822, 299] on span "Quadratmeterpreis sorted descending" at bounding box center [786, 306] width 99 height 15
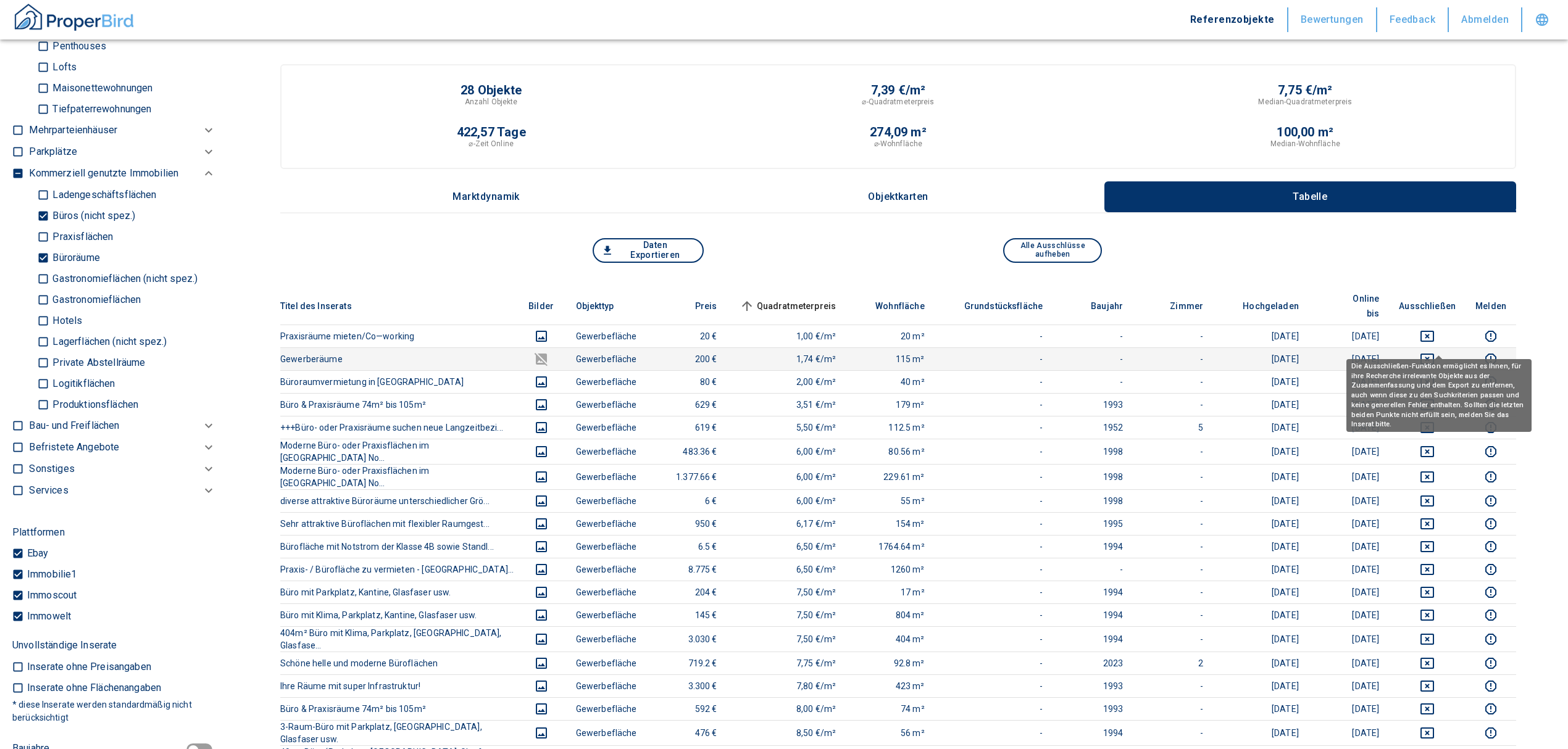
click at [1434, 352] on icon "deselect this listing" at bounding box center [1427, 359] width 15 height 15
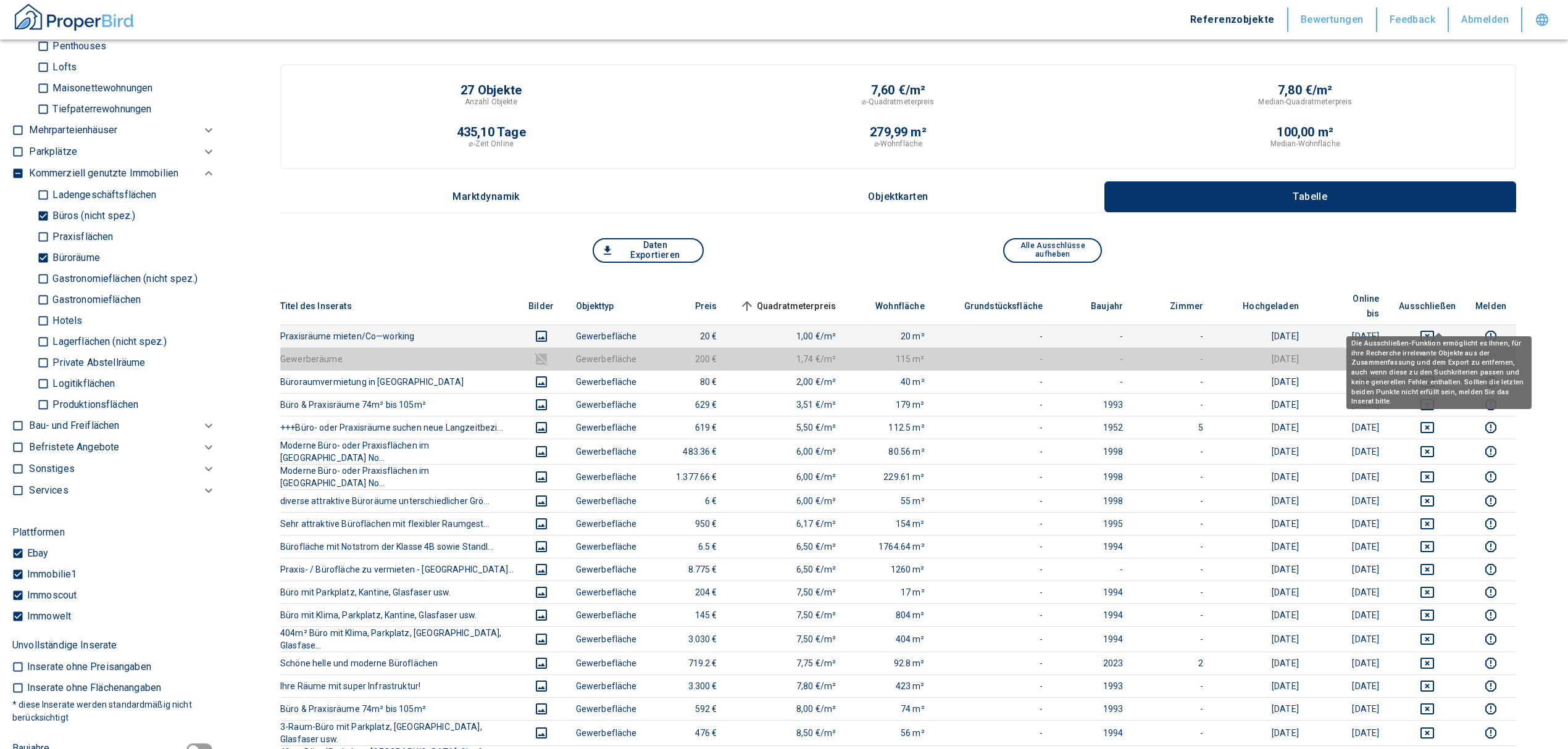
click at [1434, 329] on icon "deselect this listing" at bounding box center [1427, 337] width 15 height 15
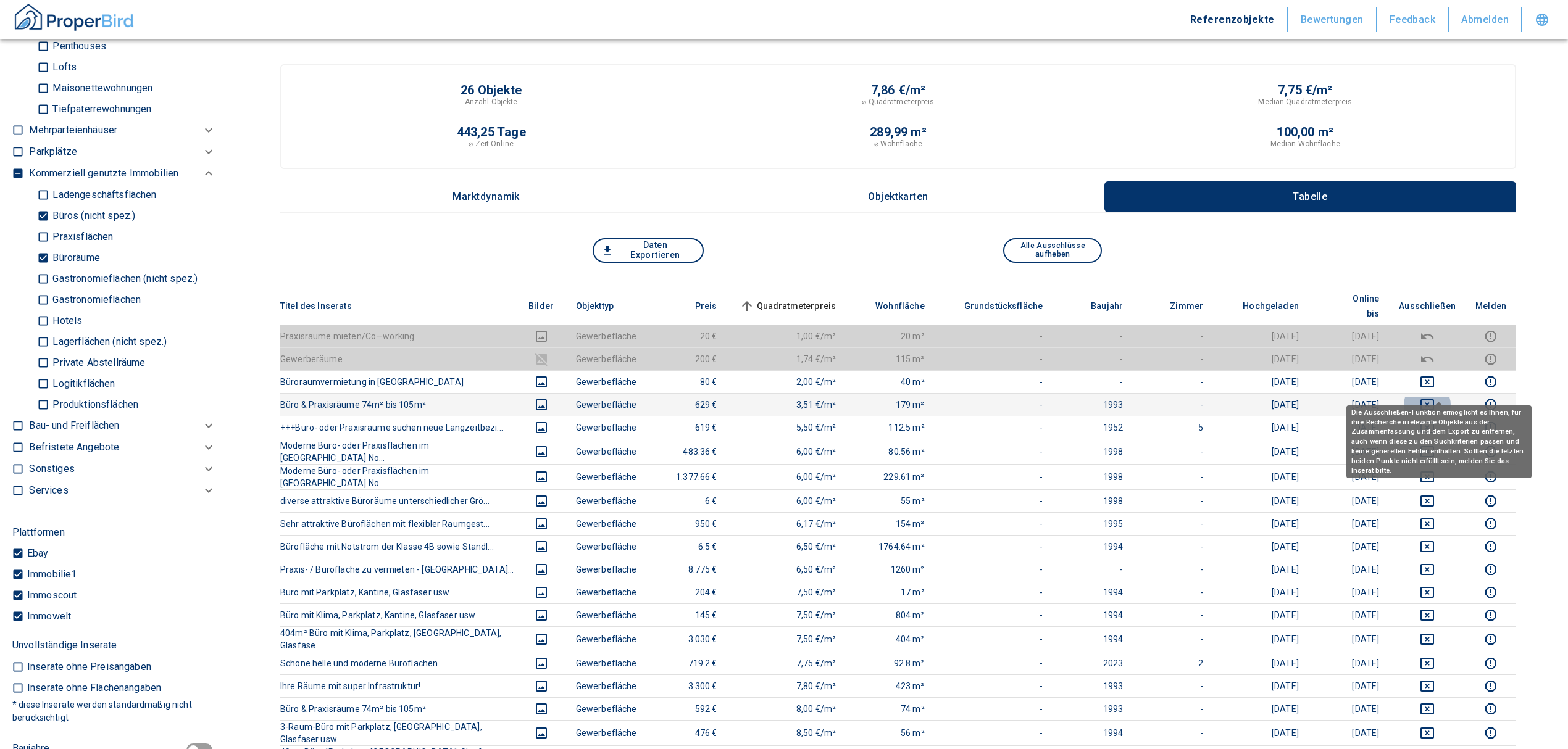
click at [1434, 397] on icon "deselect this listing" at bounding box center [1427, 405] width 15 height 15
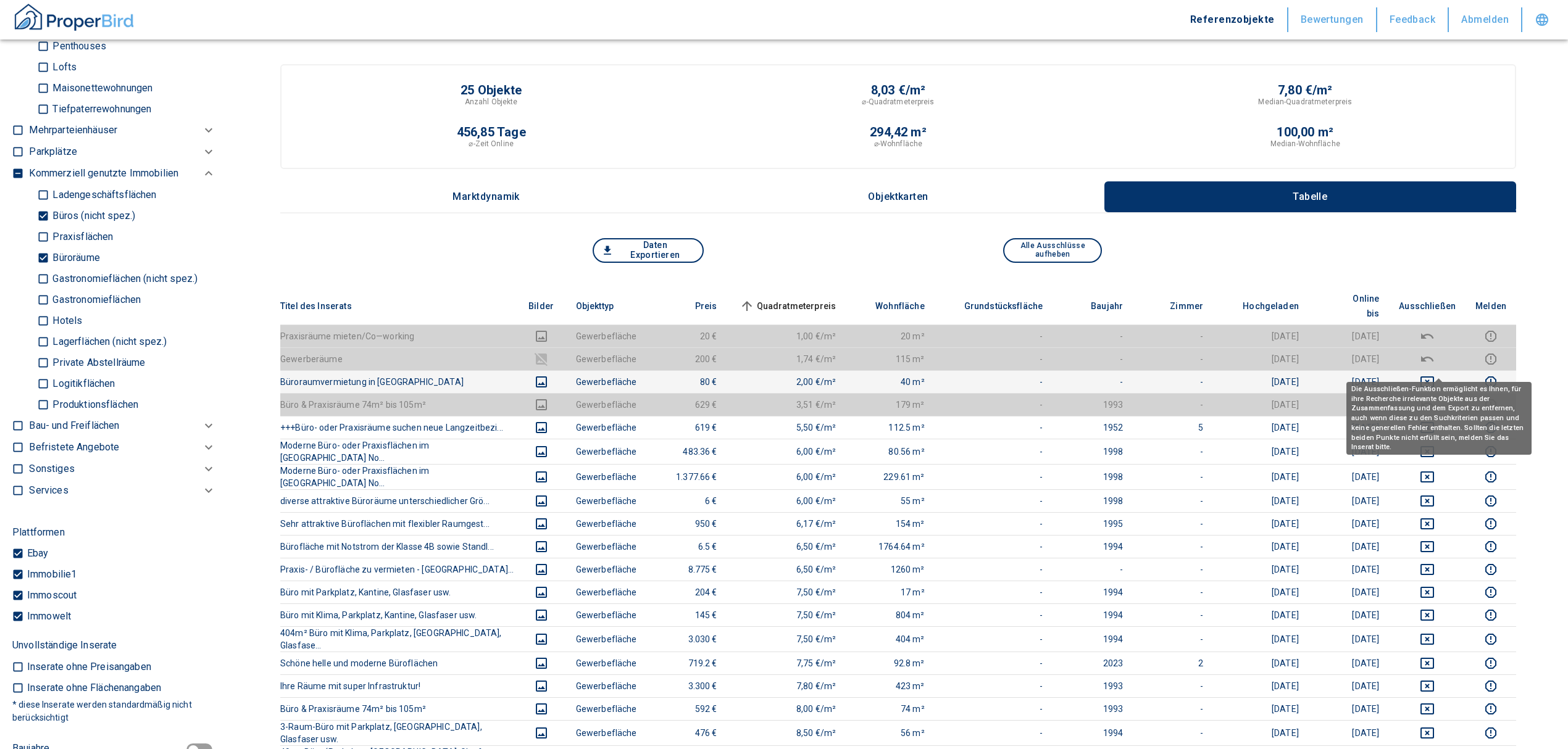
click at [1434, 374] on icon "deselect this listing" at bounding box center [1427, 382] width 15 height 15
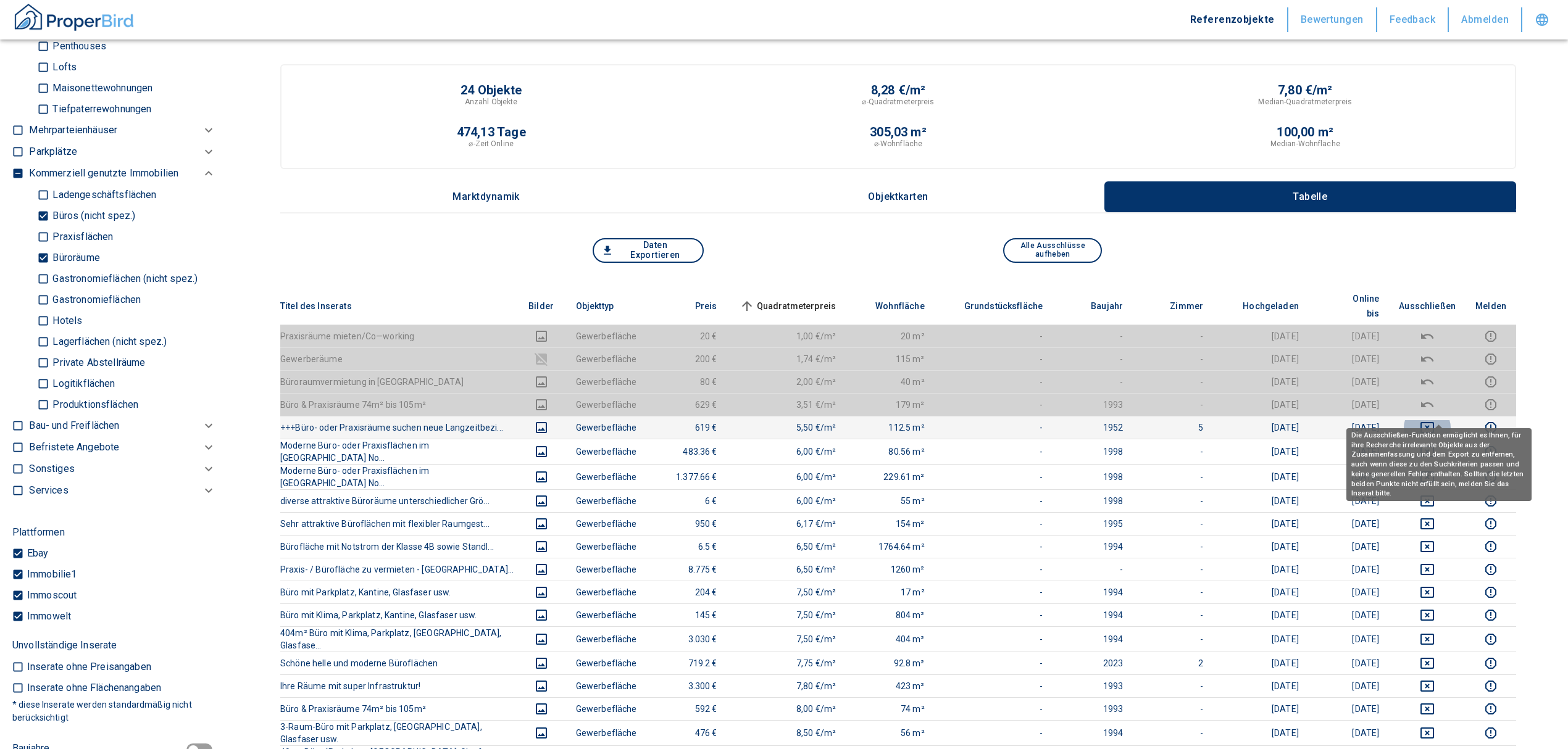
click at [1434, 420] on icon "deselect this listing" at bounding box center [1427, 428] width 15 height 15
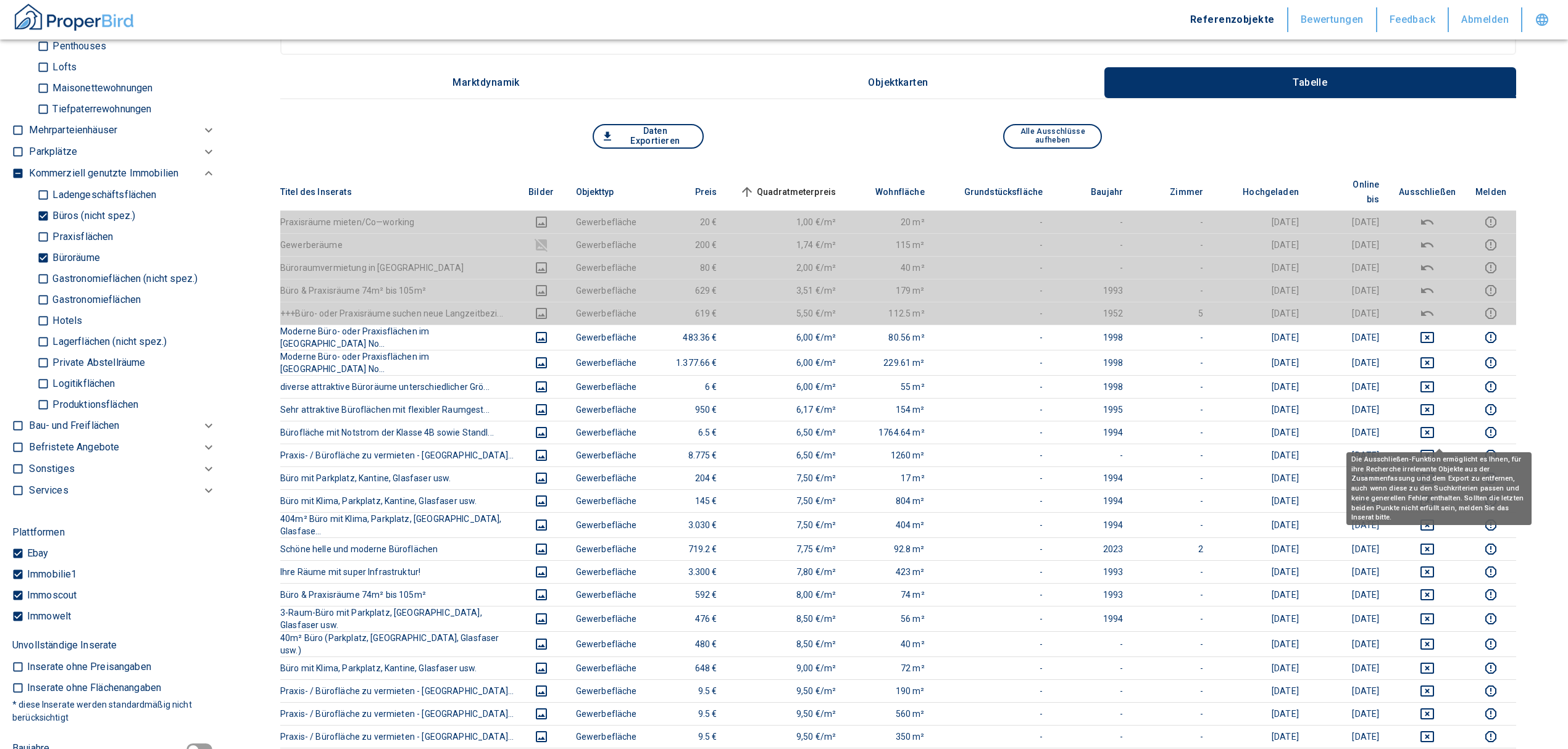
scroll to position [164, 0]
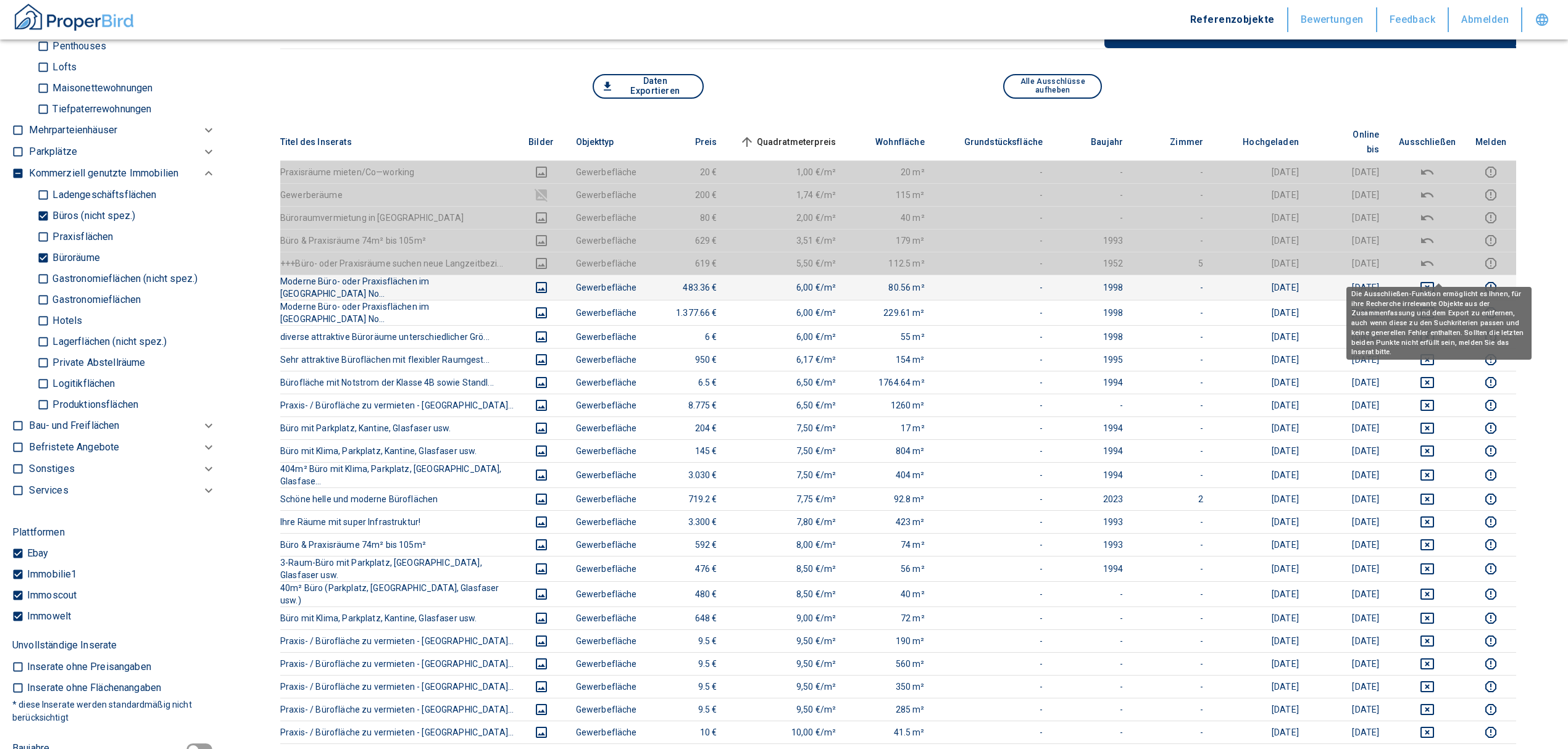
click at [1434, 282] on icon "deselect this listing" at bounding box center [1427, 288] width 14 height 11
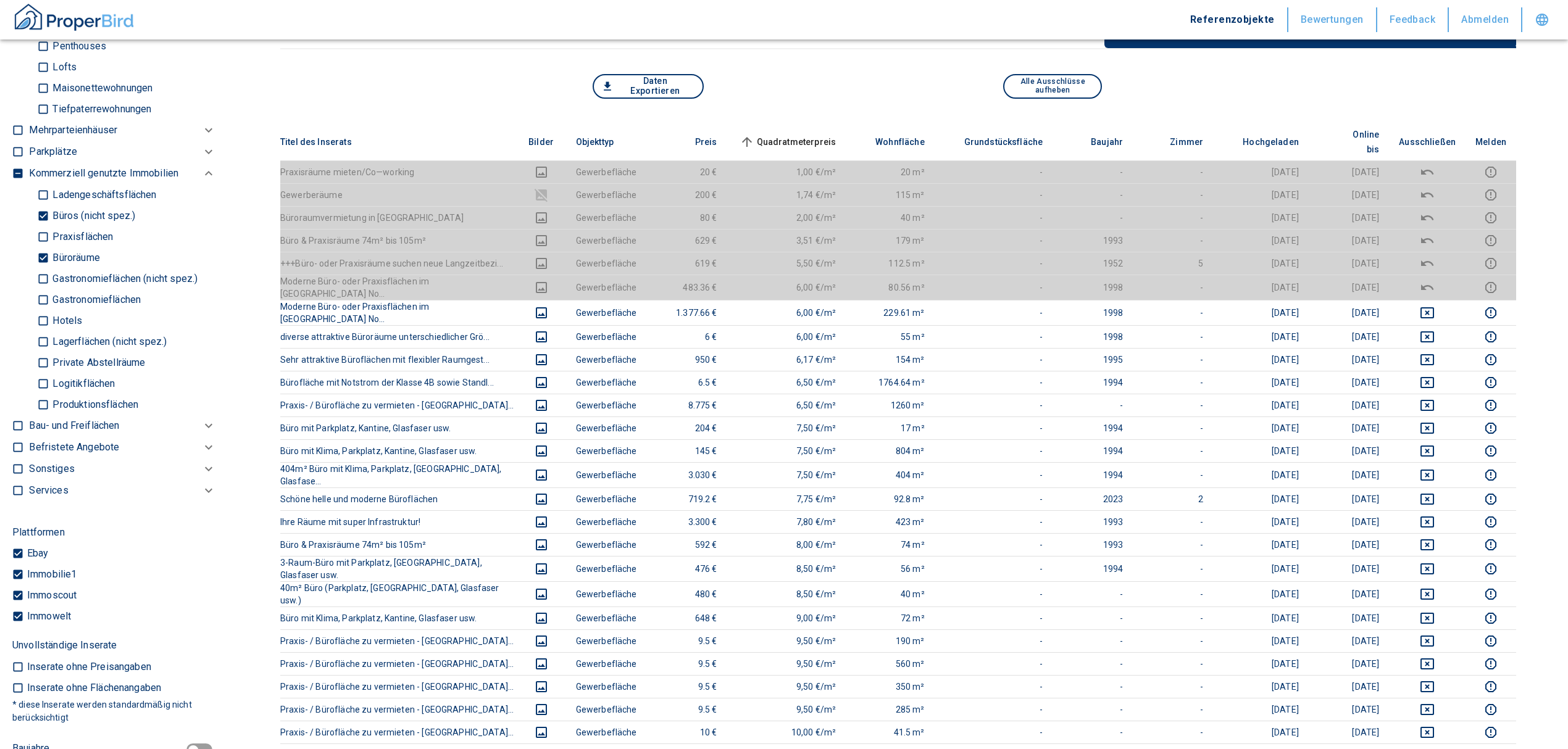
scroll to position [0, 0]
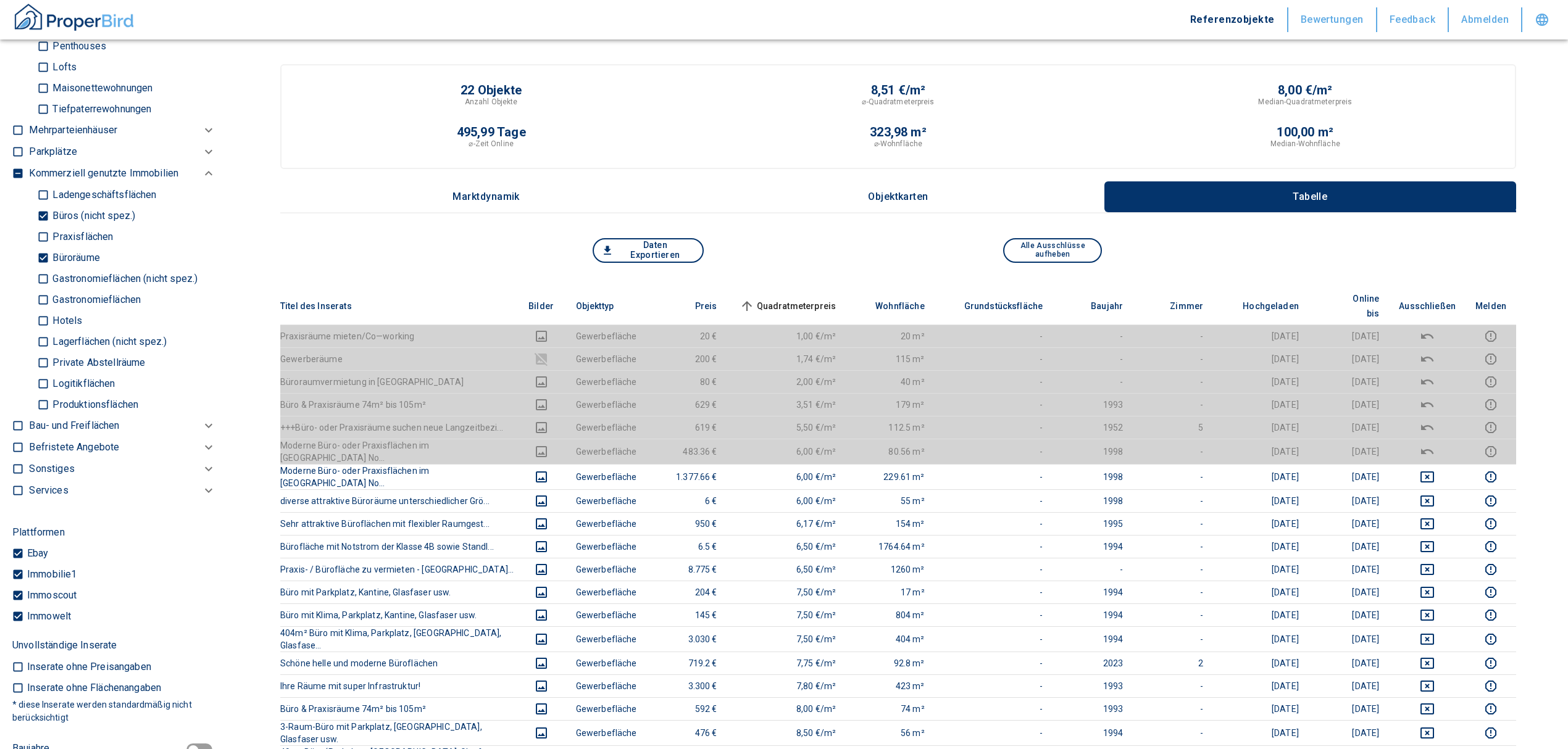
click at [793, 299] on span "Quadratmeterpreis sorted ascending" at bounding box center [786, 306] width 99 height 15
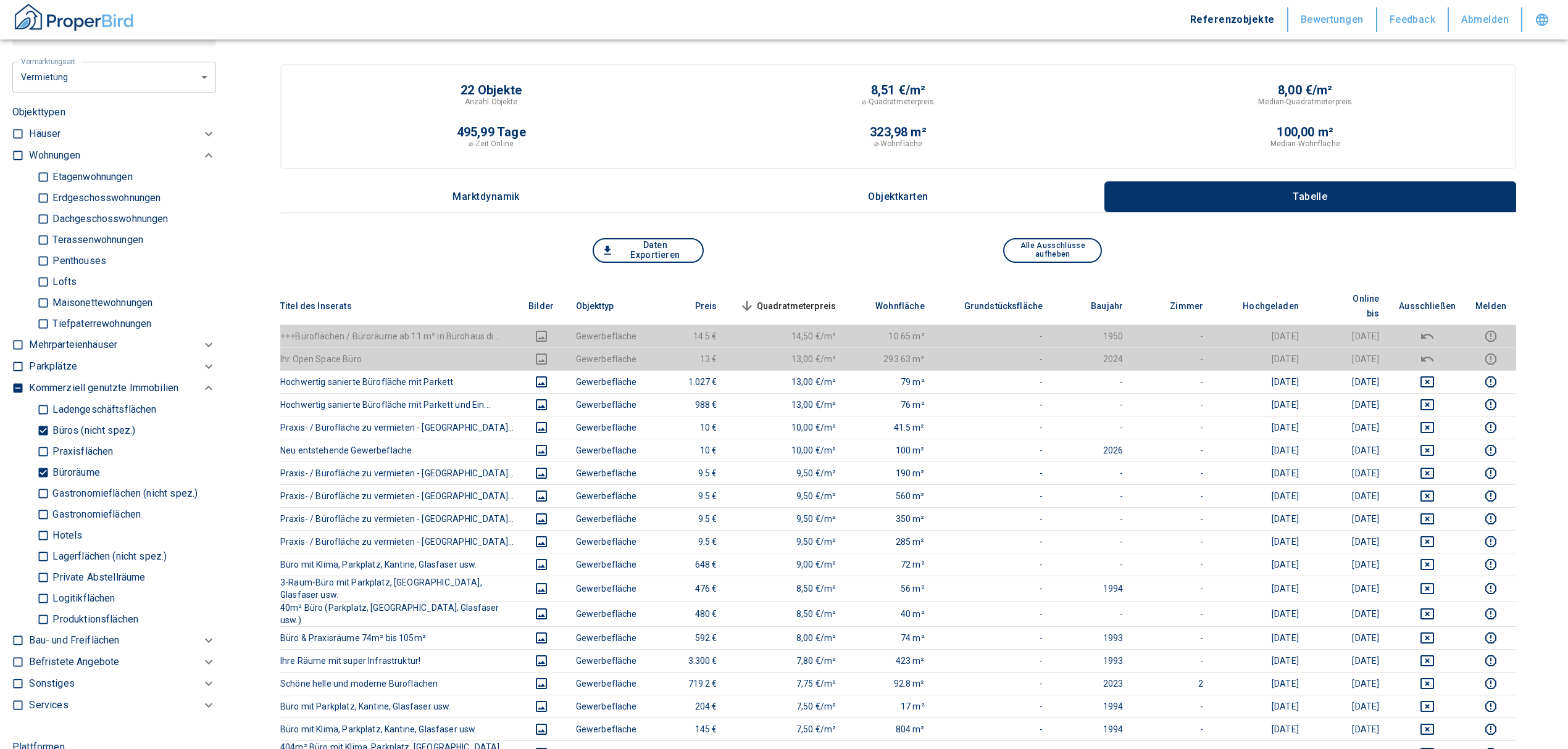
scroll to position [657, 0]
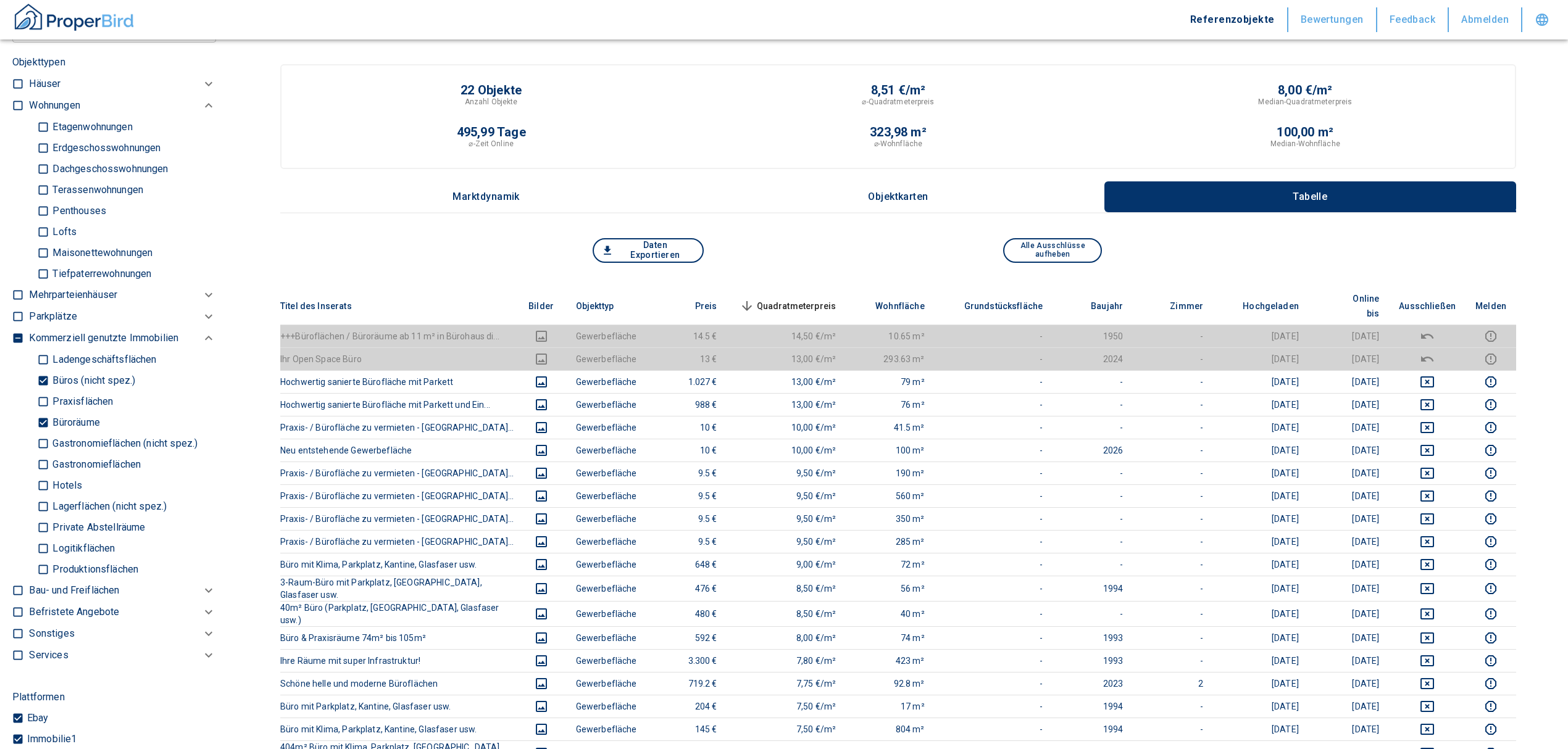
click at [801, 288] on th "Quadratmeterpreis sorted descending" at bounding box center [786, 306] width 119 height 38
click at [806, 299] on span "Quadratmeterpreis sorted descending" at bounding box center [786, 306] width 99 height 15
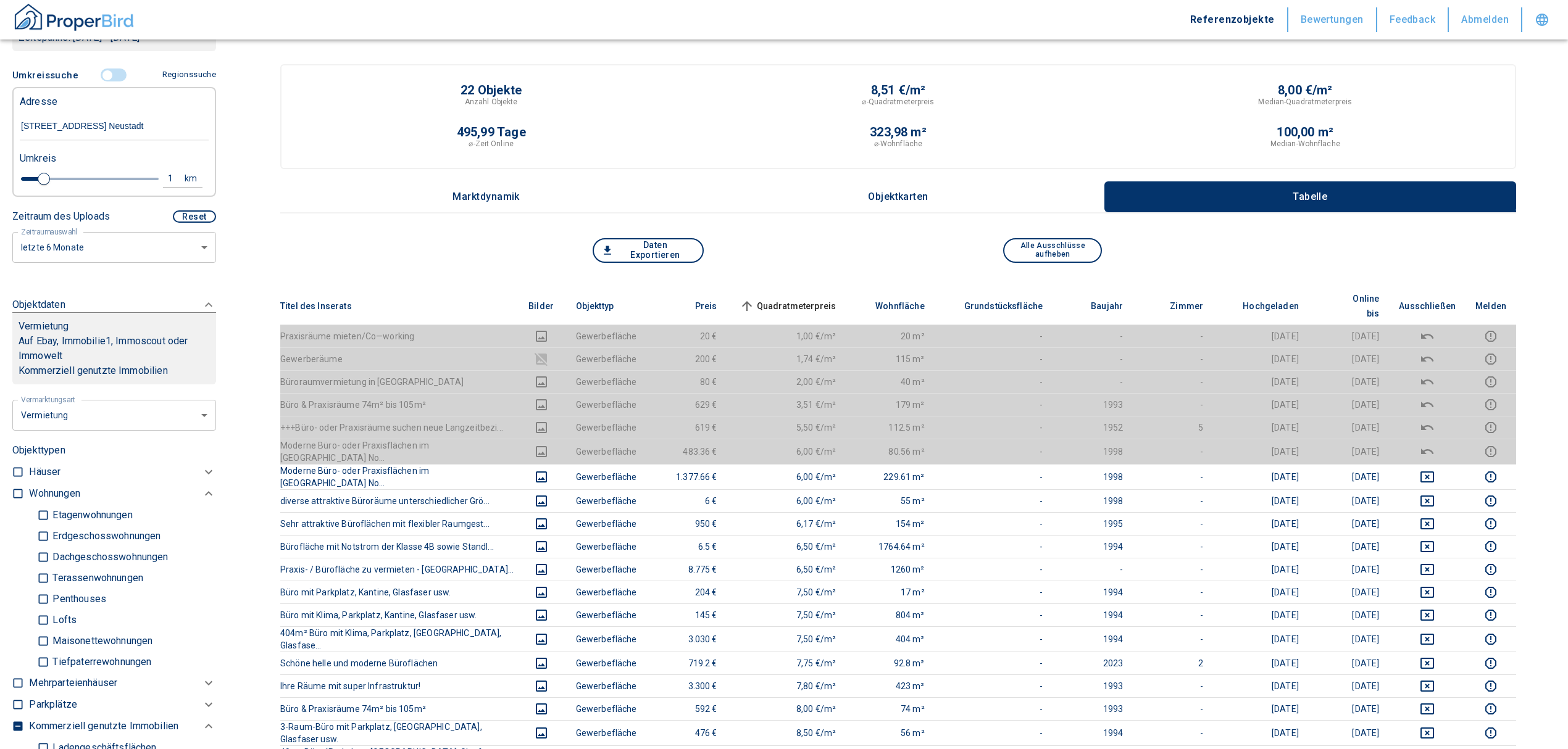
scroll to position [247, 0]
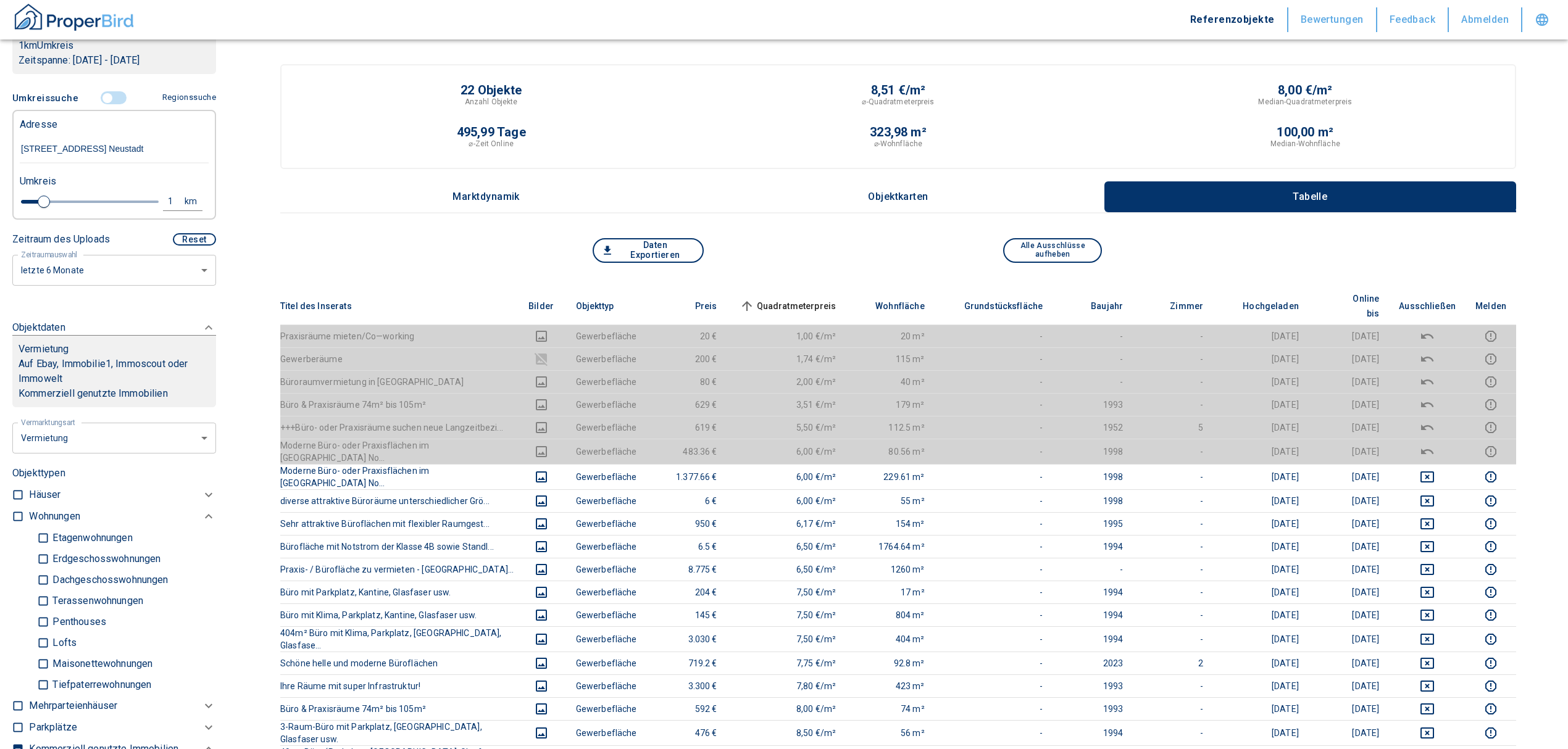
click at [101, 104] on span at bounding box center [114, 98] width 36 height 23
click at [99, 105] on input "controlled" at bounding box center [107, 98] width 37 height 14
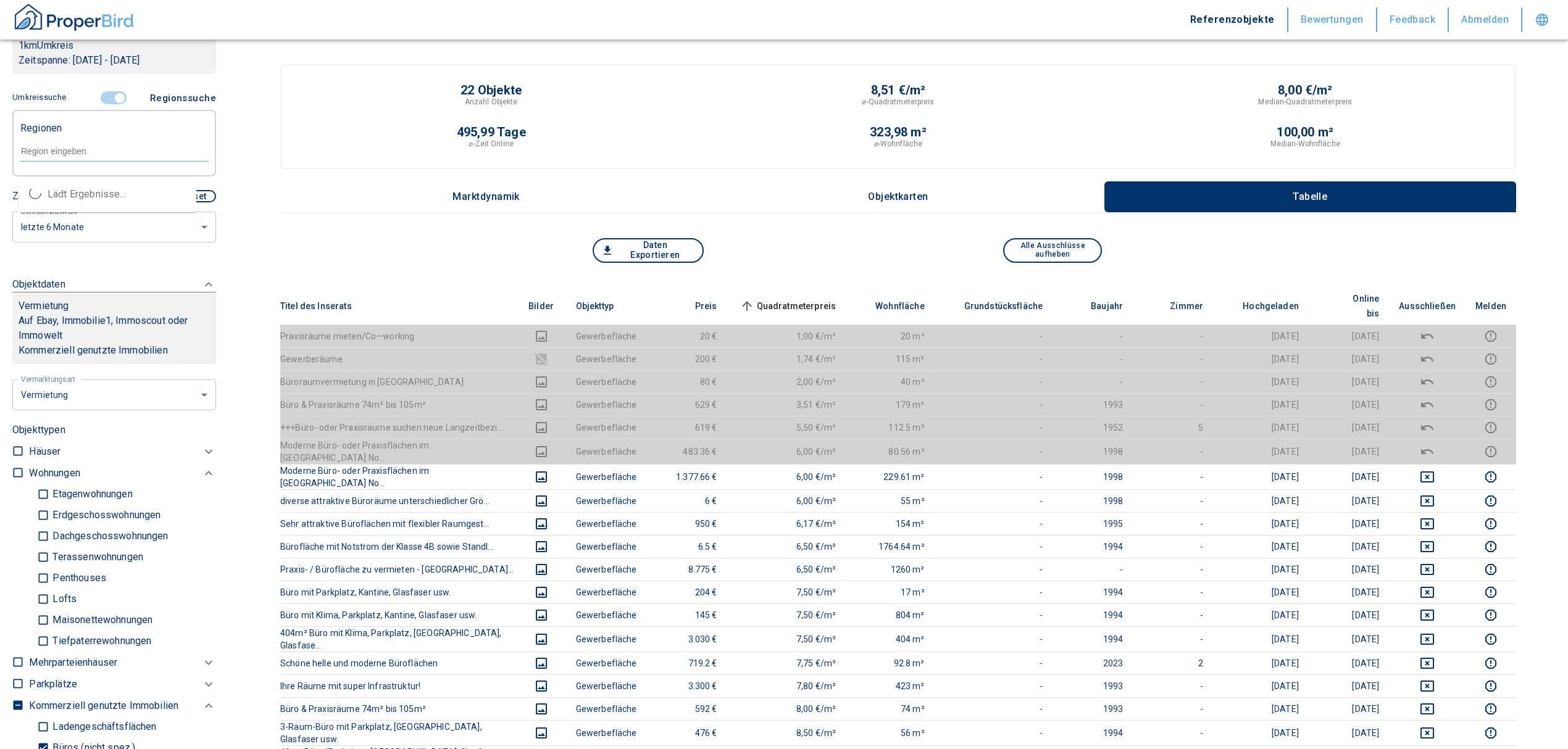
click at [74, 157] on input "text" at bounding box center [114, 151] width 189 height 11
click at [83, 196] on li "39124 [GEOGRAPHIC_DATA]" at bounding box center [107, 194] width 177 height 22
type input "39124"
type input "2020"
type input "39124 [GEOGRAPHIC_DATA]"
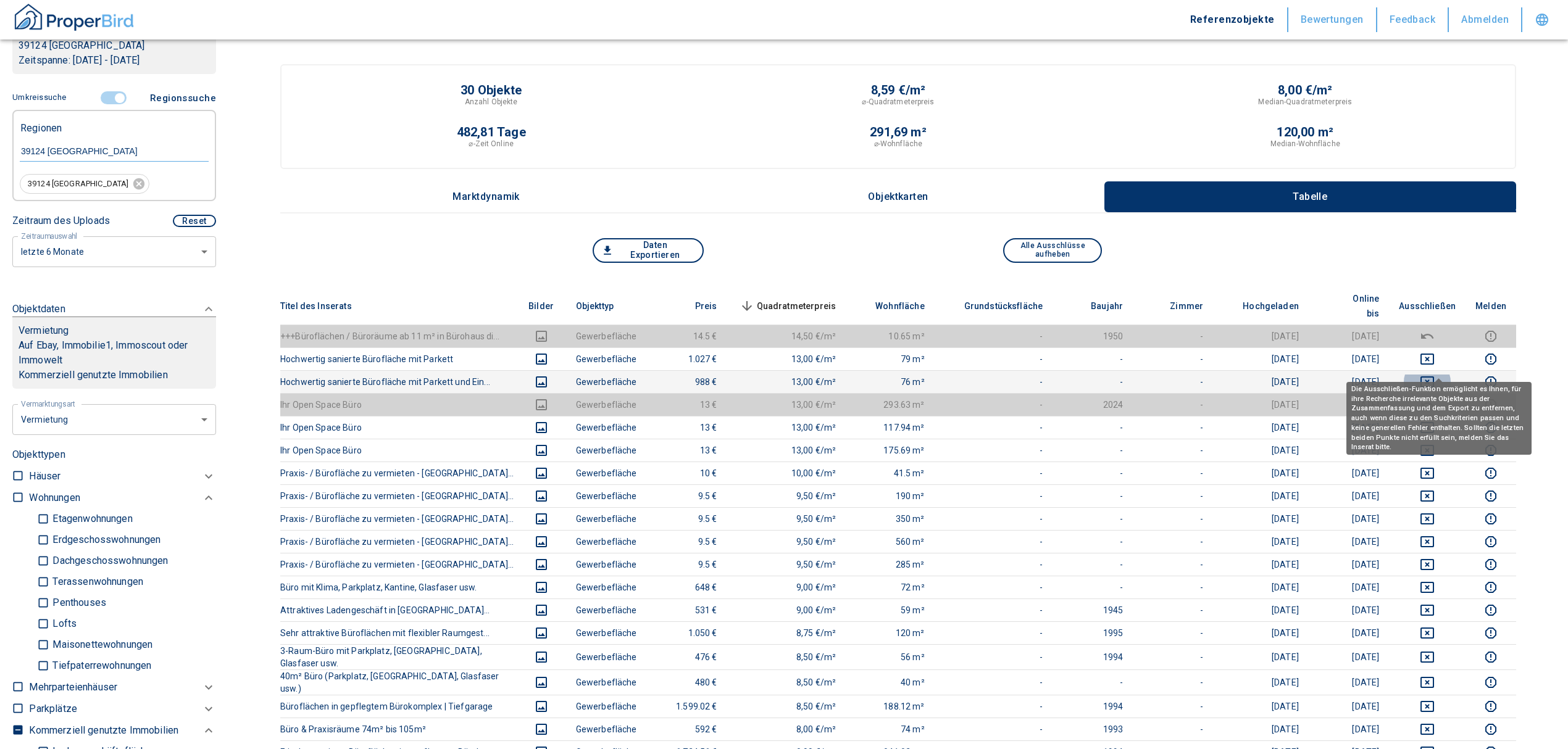
click at [1434, 374] on icon "deselect this listing" at bounding box center [1427, 382] width 15 height 15
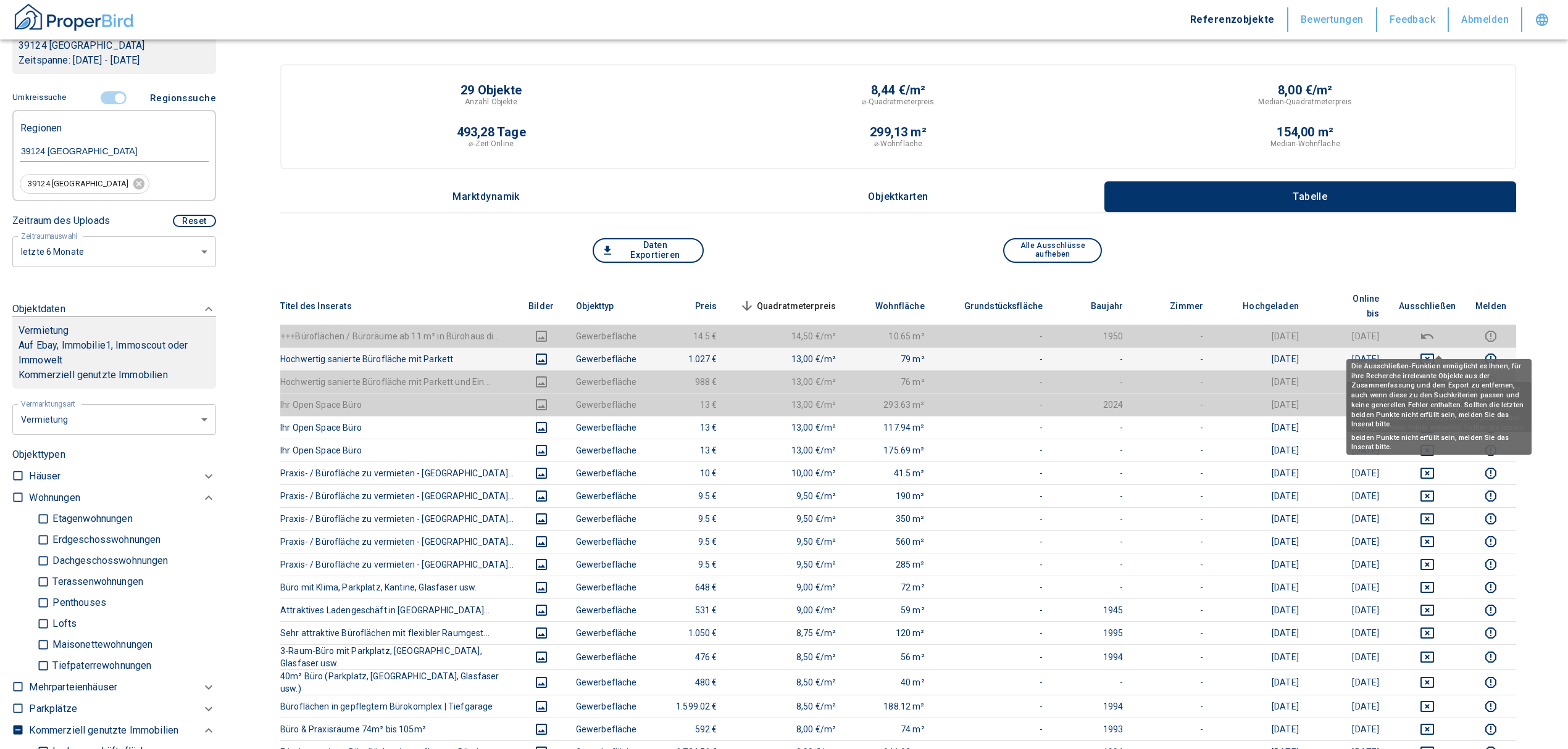
click at [1434, 352] on icon "deselect this listing" at bounding box center [1427, 359] width 15 height 15
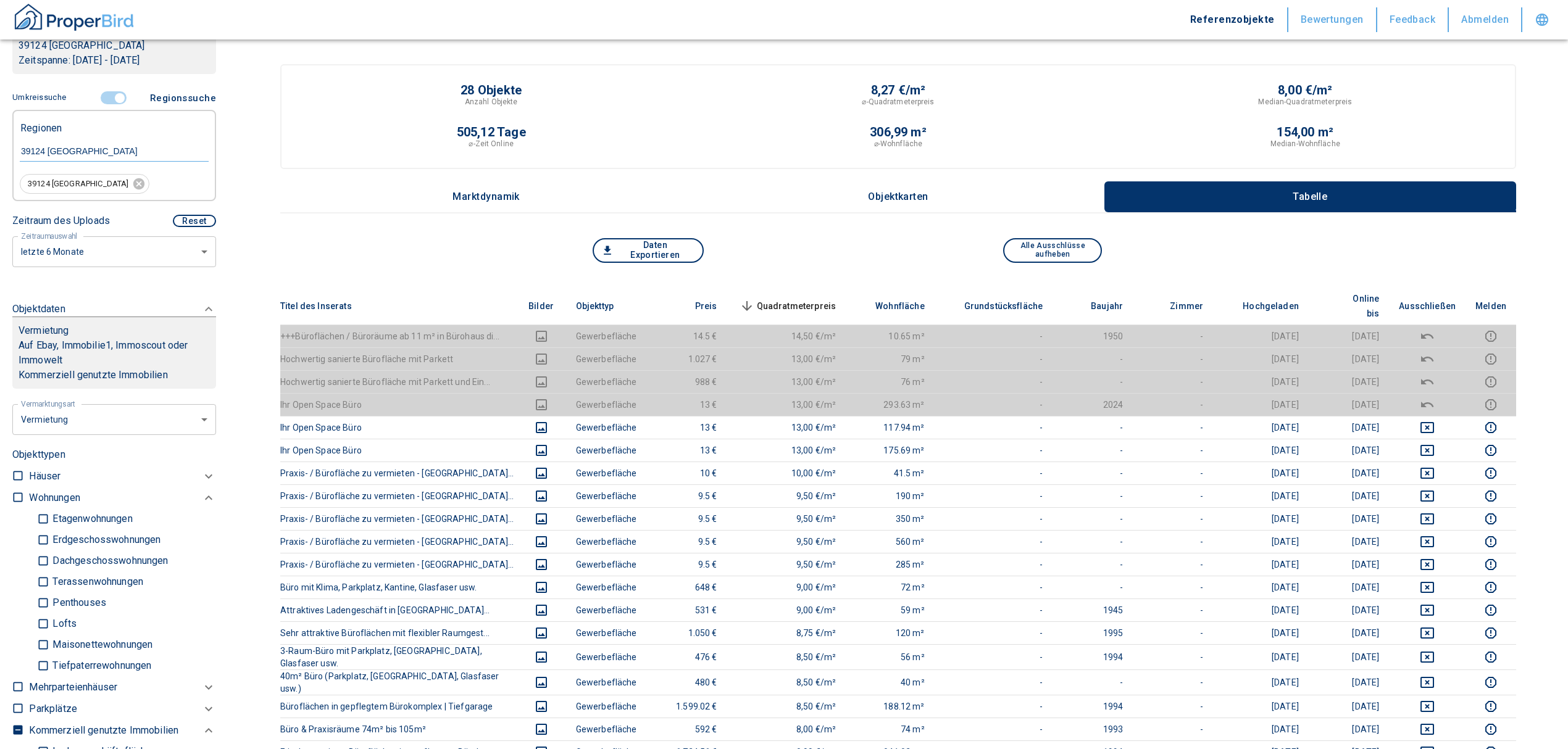
click at [823, 299] on span "Quadratmeterpreis sorted descending" at bounding box center [786, 306] width 99 height 15
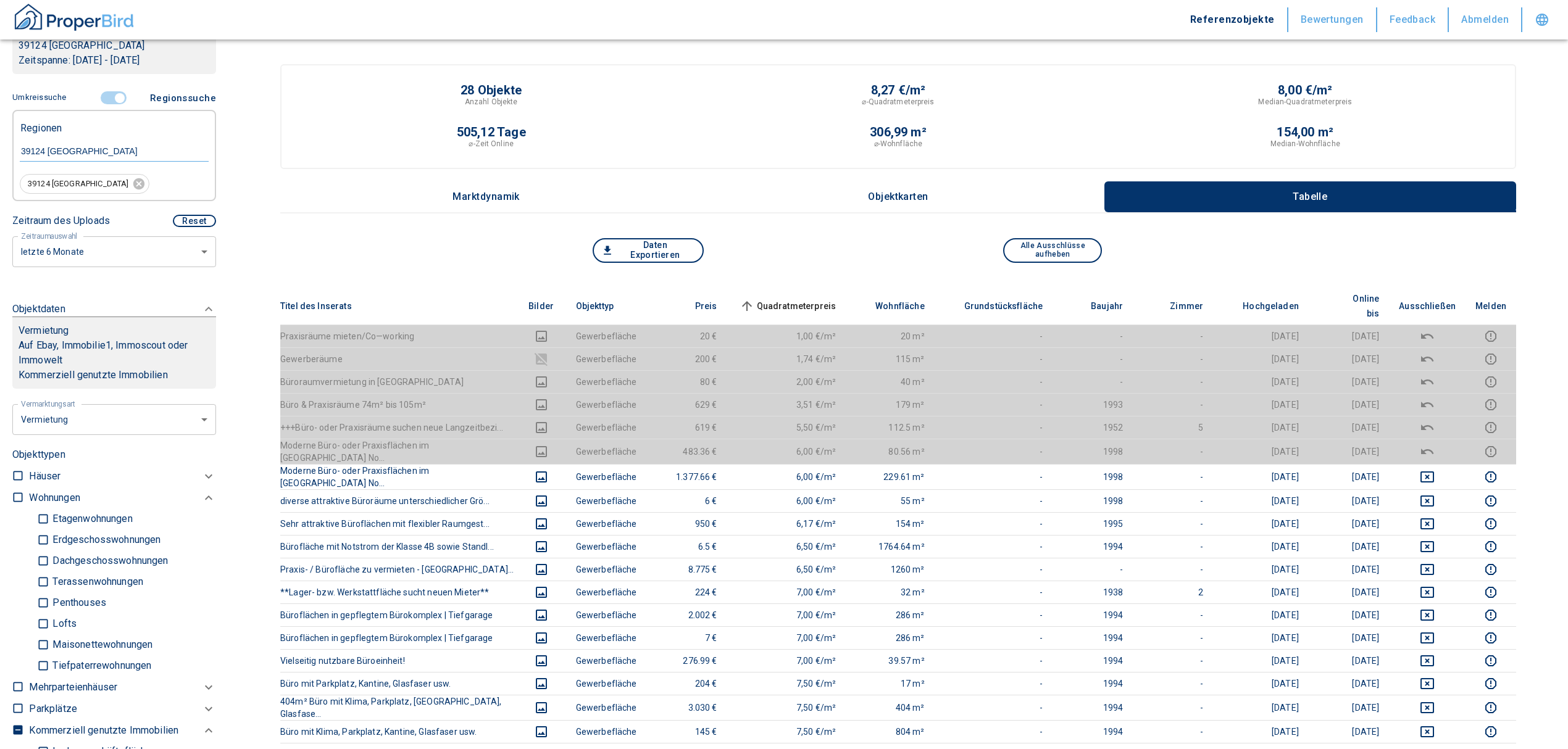
click at [823, 299] on span "Quadratmeterpreis sorted ascending" at bounding box center [786, 306] width 99 height 15
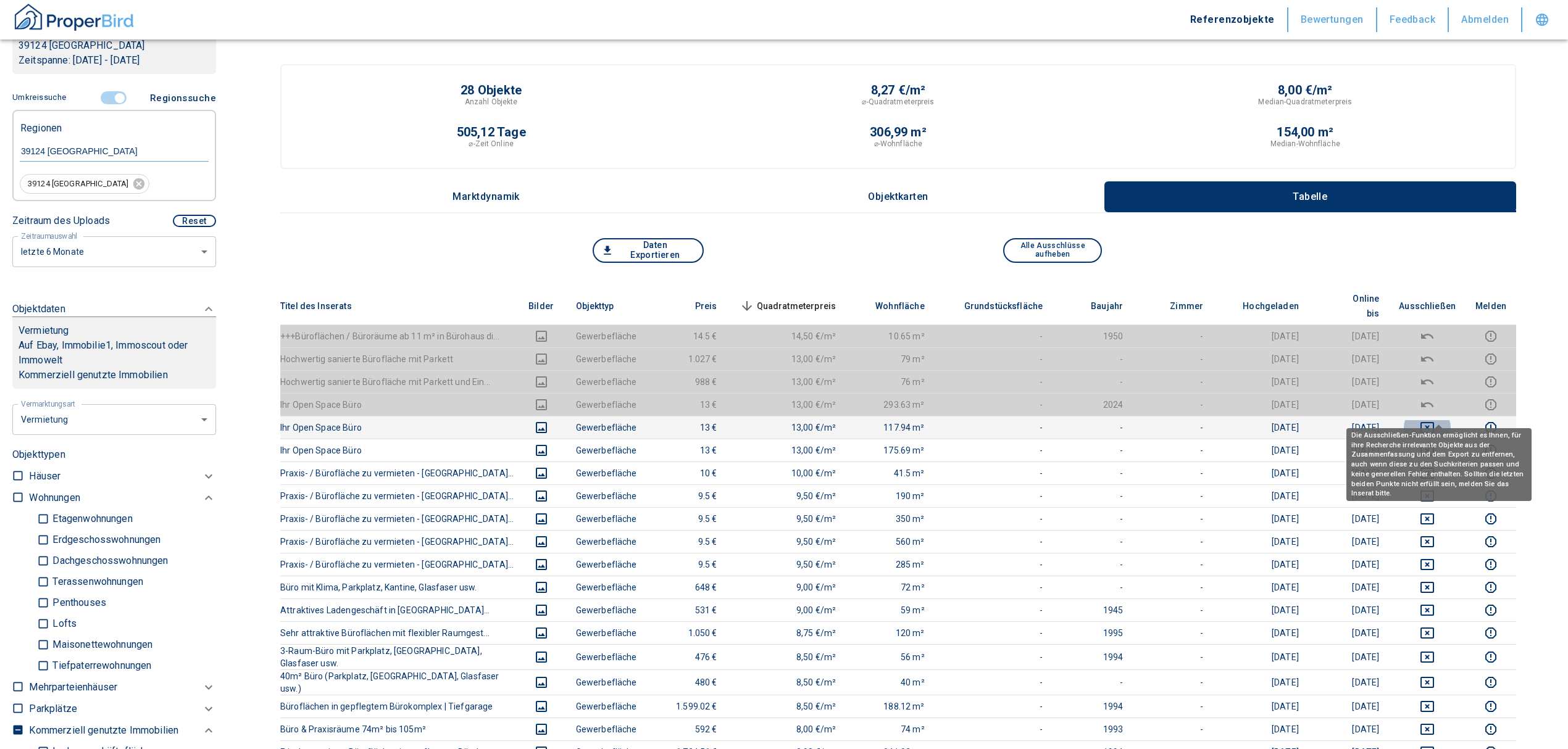
click at [1432, 422] on icon "deselect this listing" at bounding box center [1427, 428] width 14 height 11
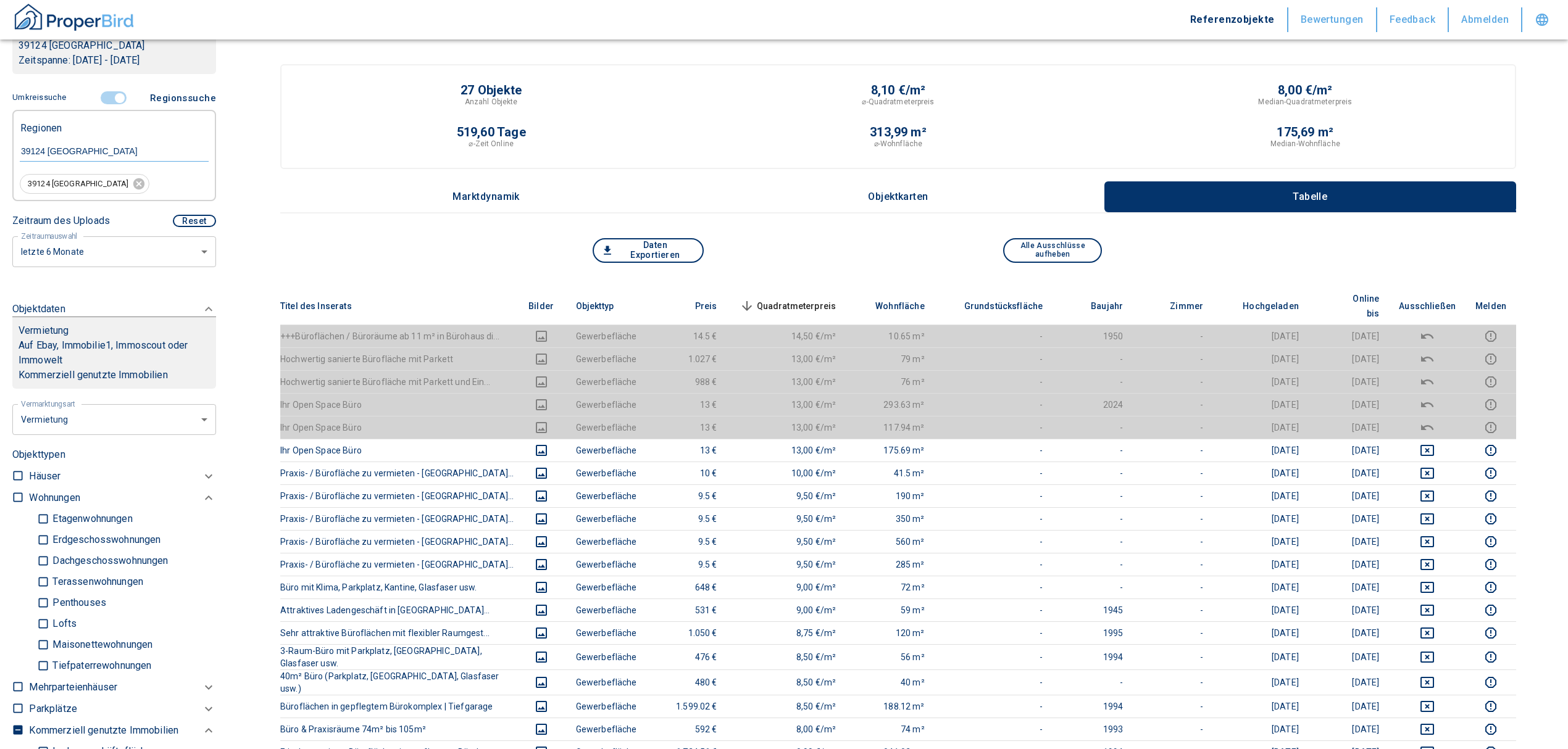
click at [779, 299] on span "Quadratmeterpreis sorted descending" at bounding box center [786, 306] width 99 height 15
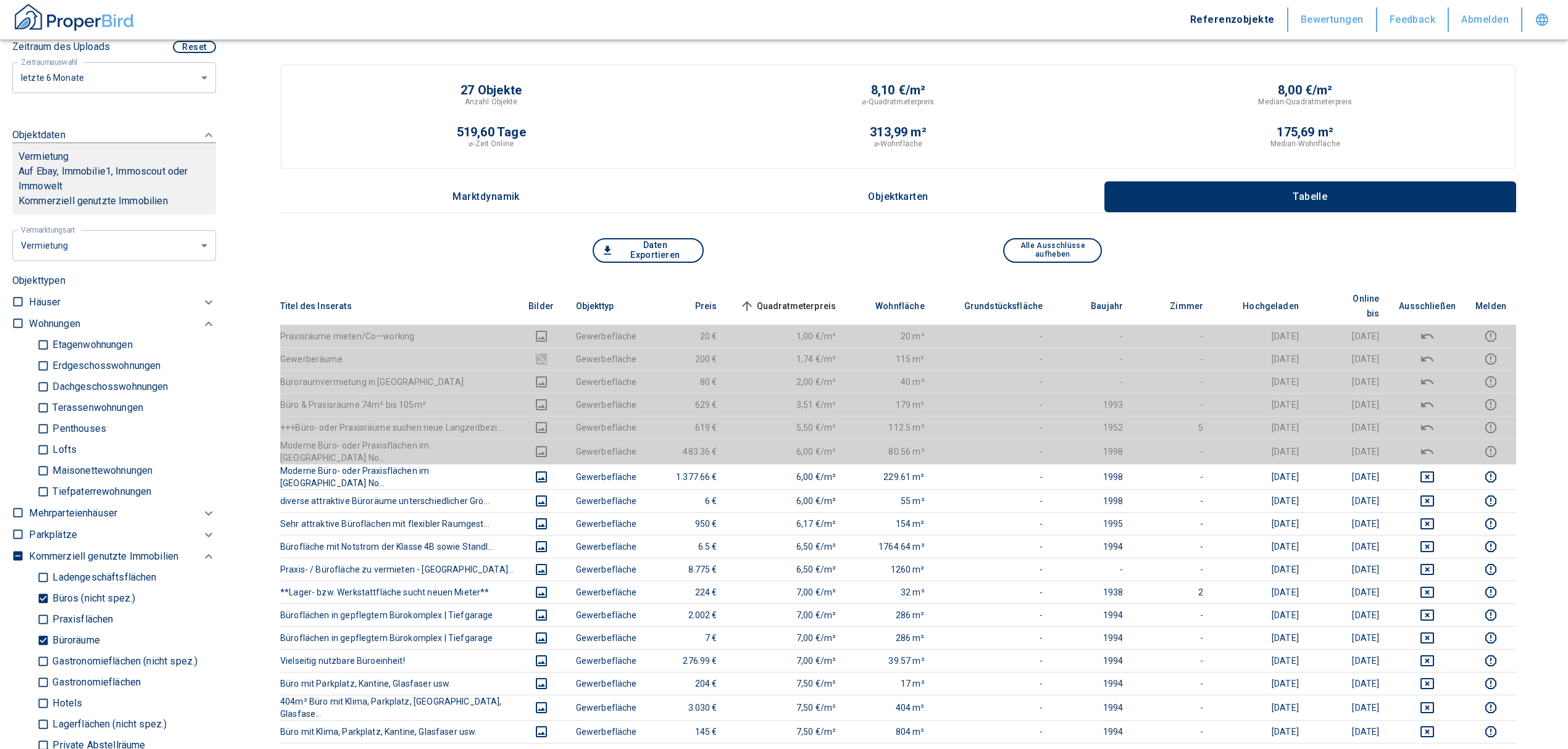
scroll to position [411, 0]
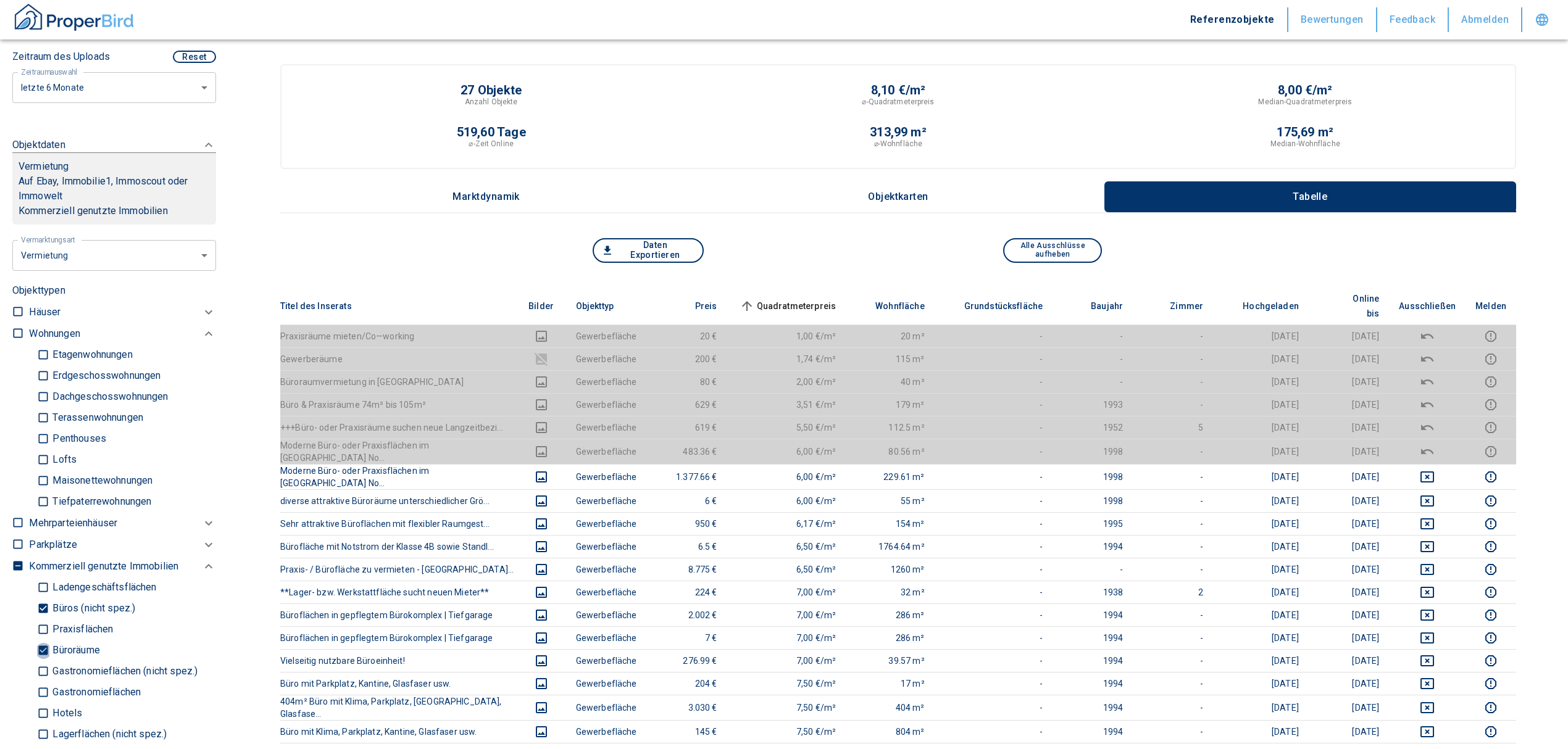
drag, startPoint x: 42, startPoint y: 649, endPoint x: 39, endPoint y: 625, distance: 24.2
click at [42, 649] on input "Büroräume" at bounding box center [43, 650] width 12 height 21
checkbox input "false"
type input "2020"
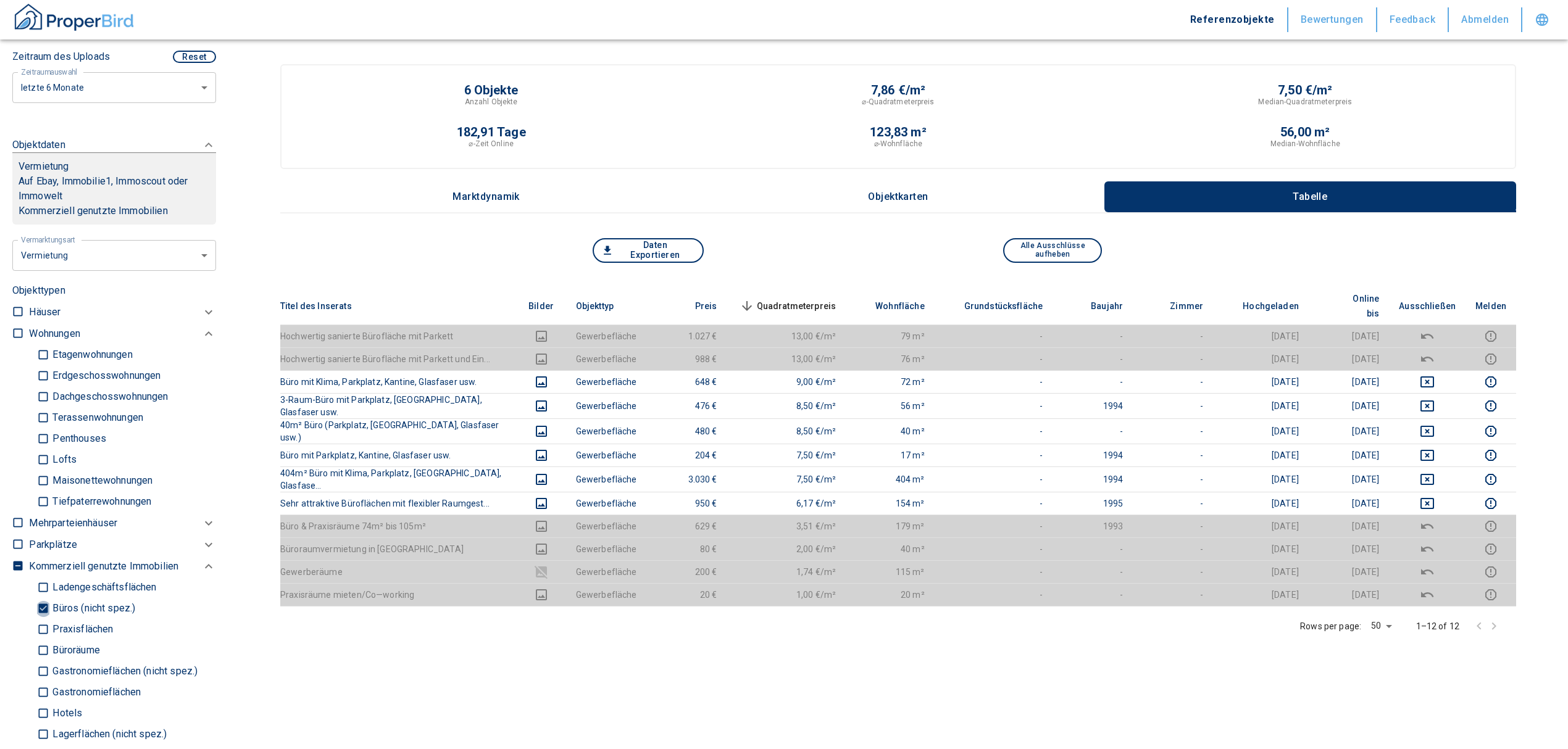
click at [39, 598] on input "Büros (nicht spez.)" at bounding box center [43, 608] width 12 height 21
checkbox input "false"
type input "2020"
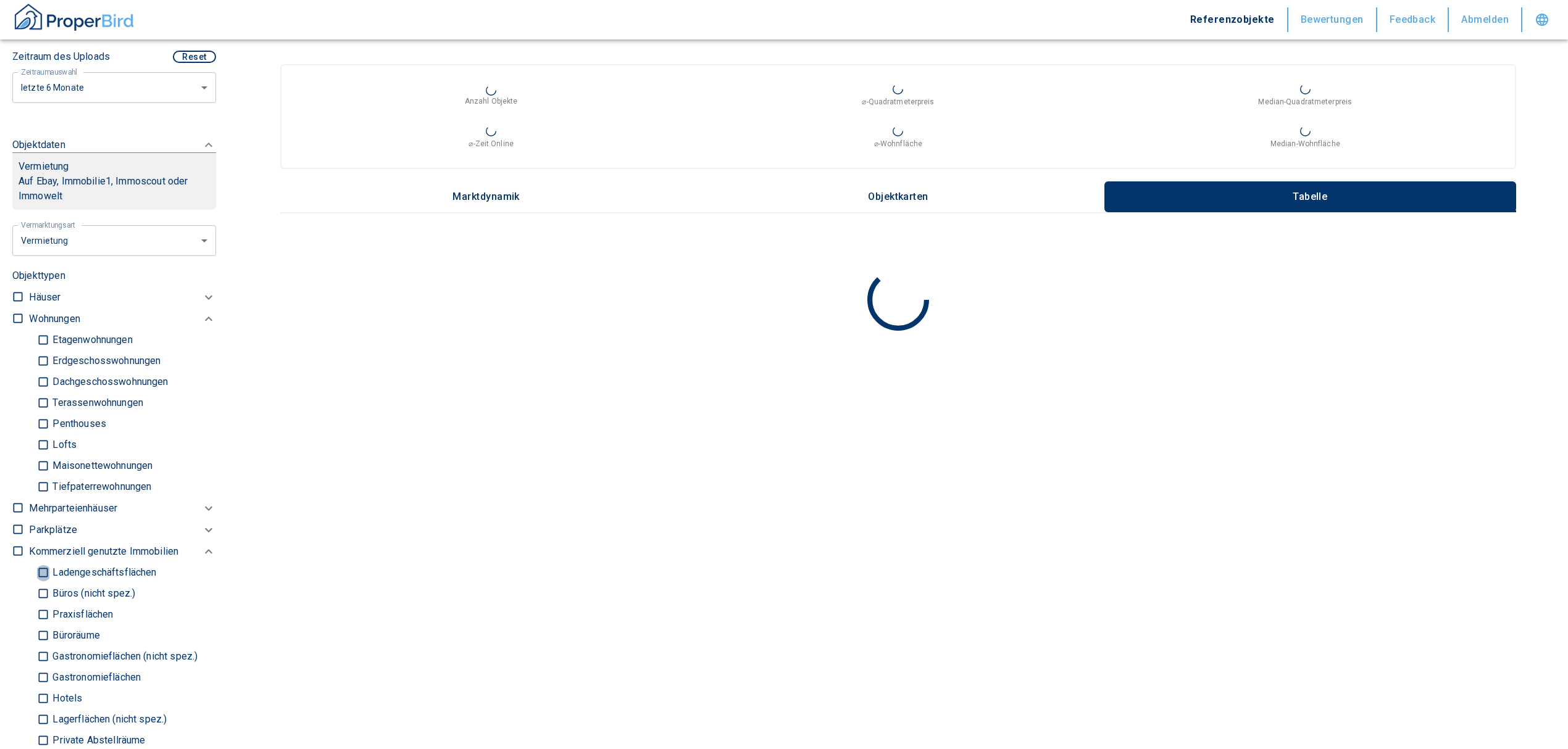
click at [38, 574] on input "Ladengeschäftsflächen" at bounding box center [43, 572] width 12 height 21
checkbox input "true"
type input "2020"
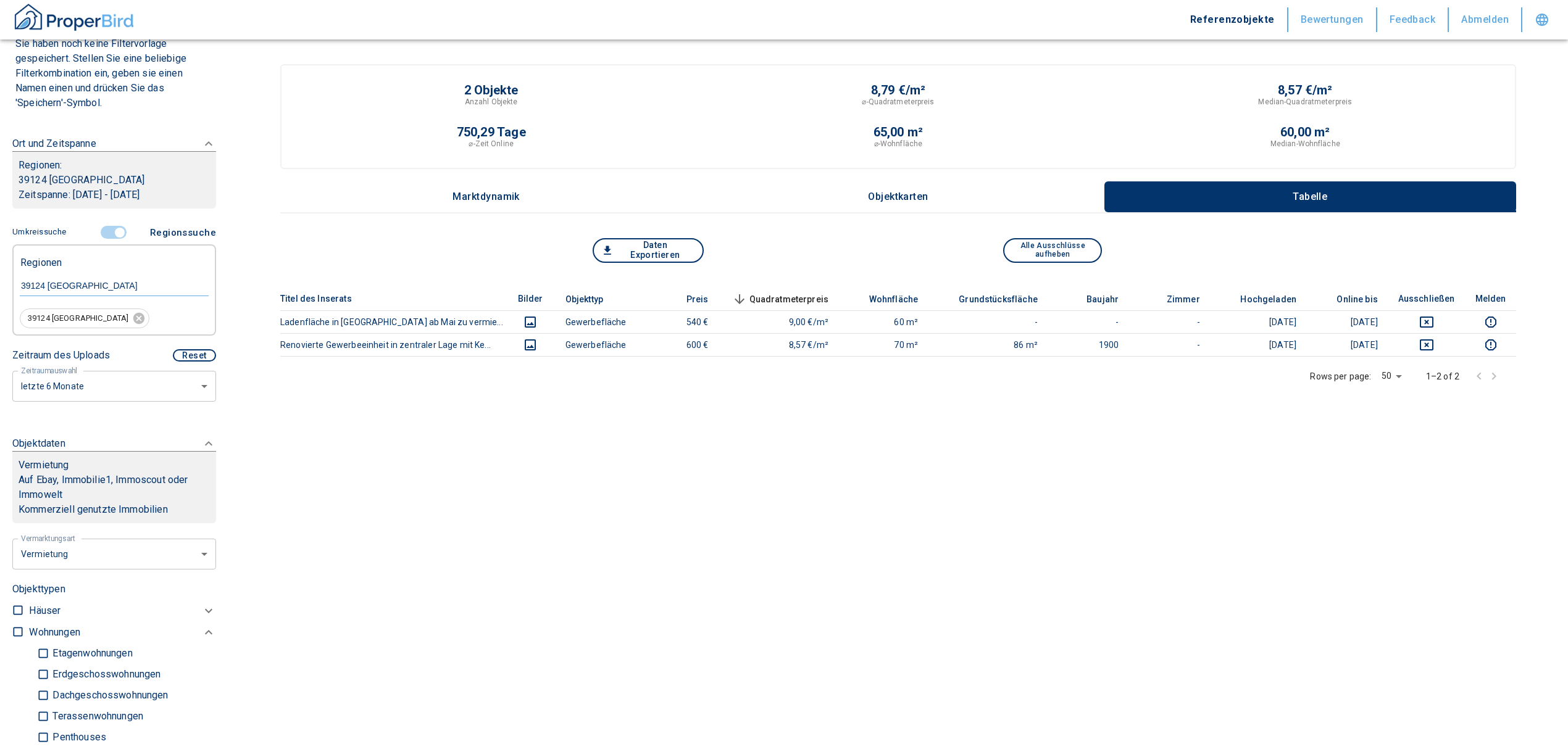
scroll to position [82, 0]
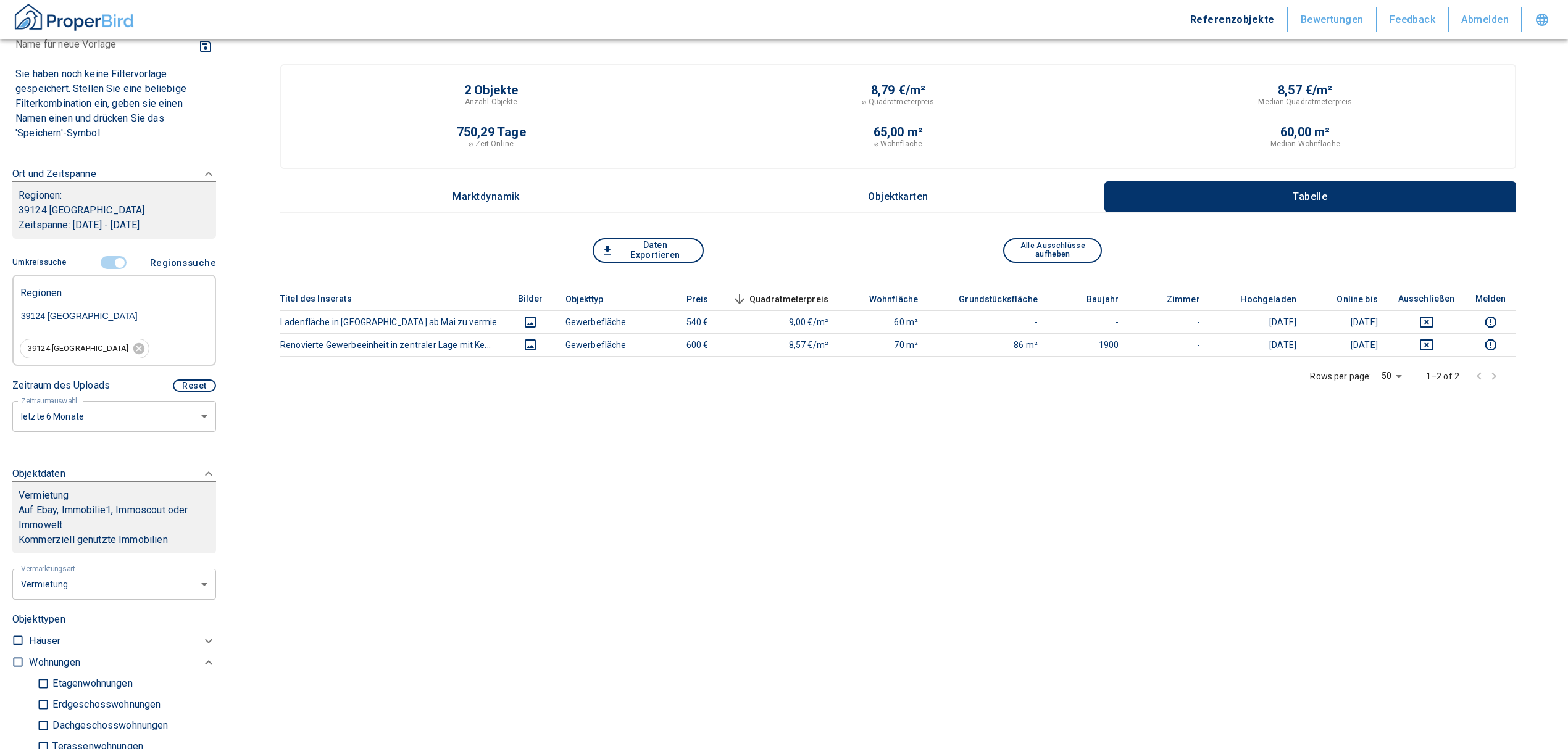
click at [114, 260] on input "controlled" at bounding box center [120, 263] width 37 height 14
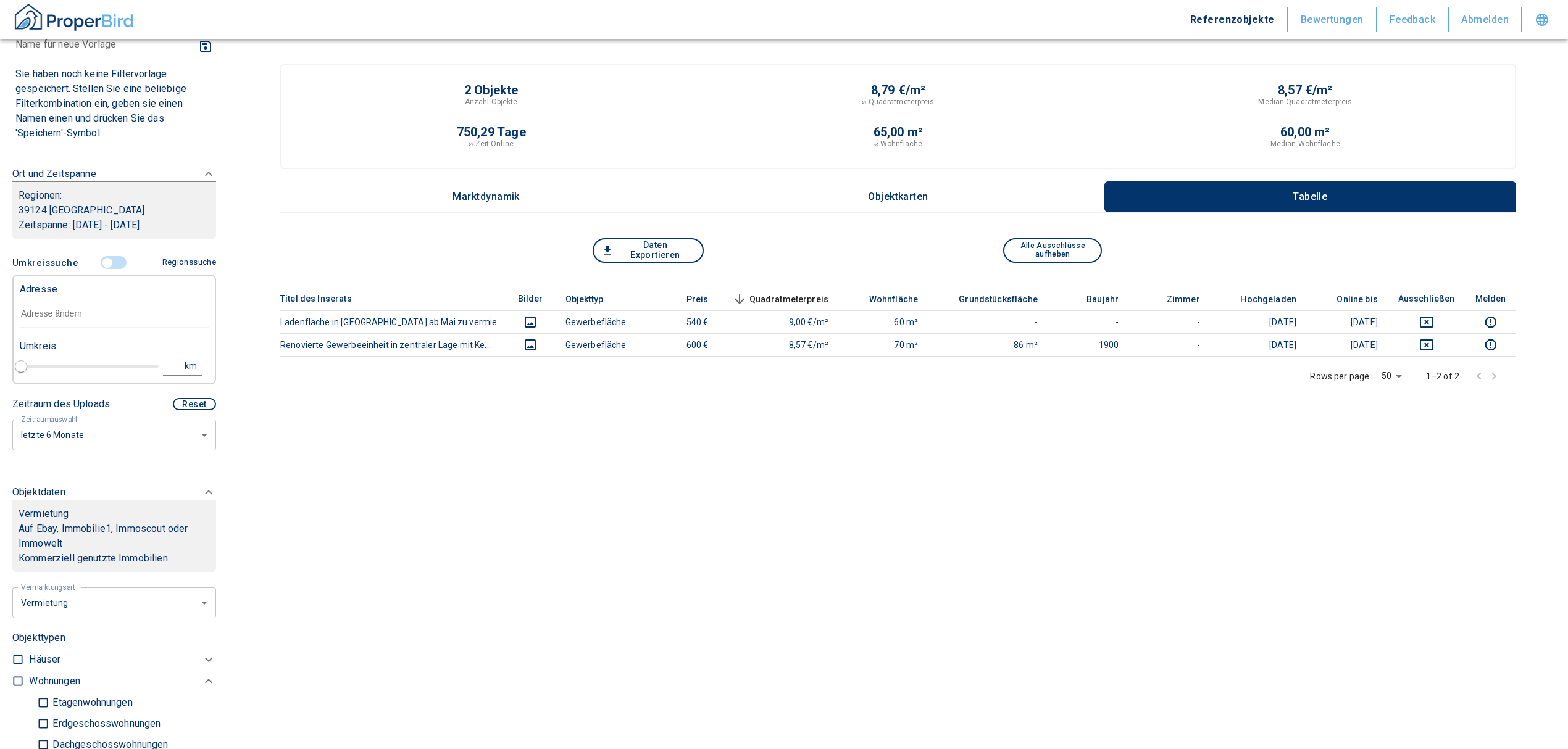
click at [65, 324] on input "text" at bounding box center [114, 314] width 189 height 28
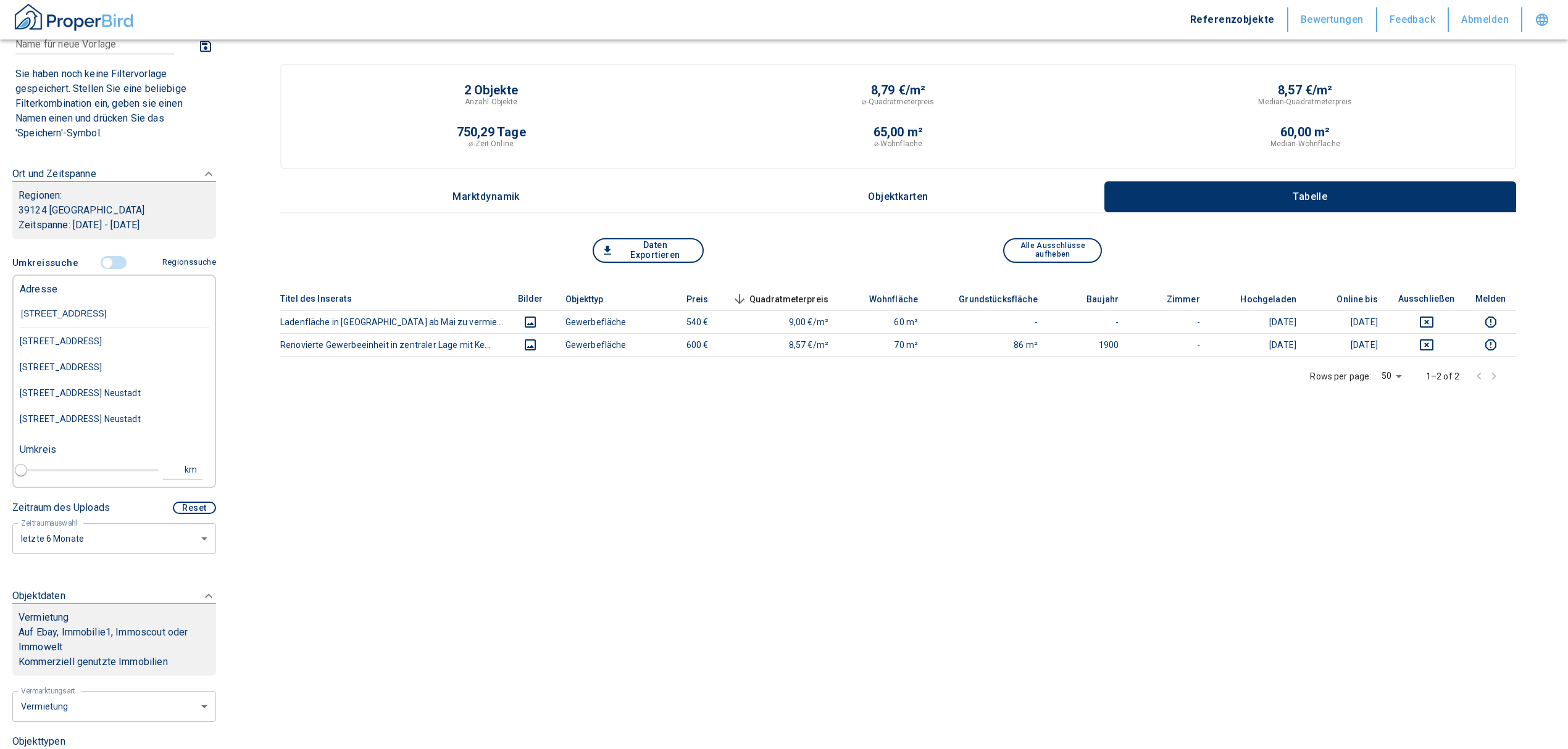
type input "[STREET_ADDRESS]"
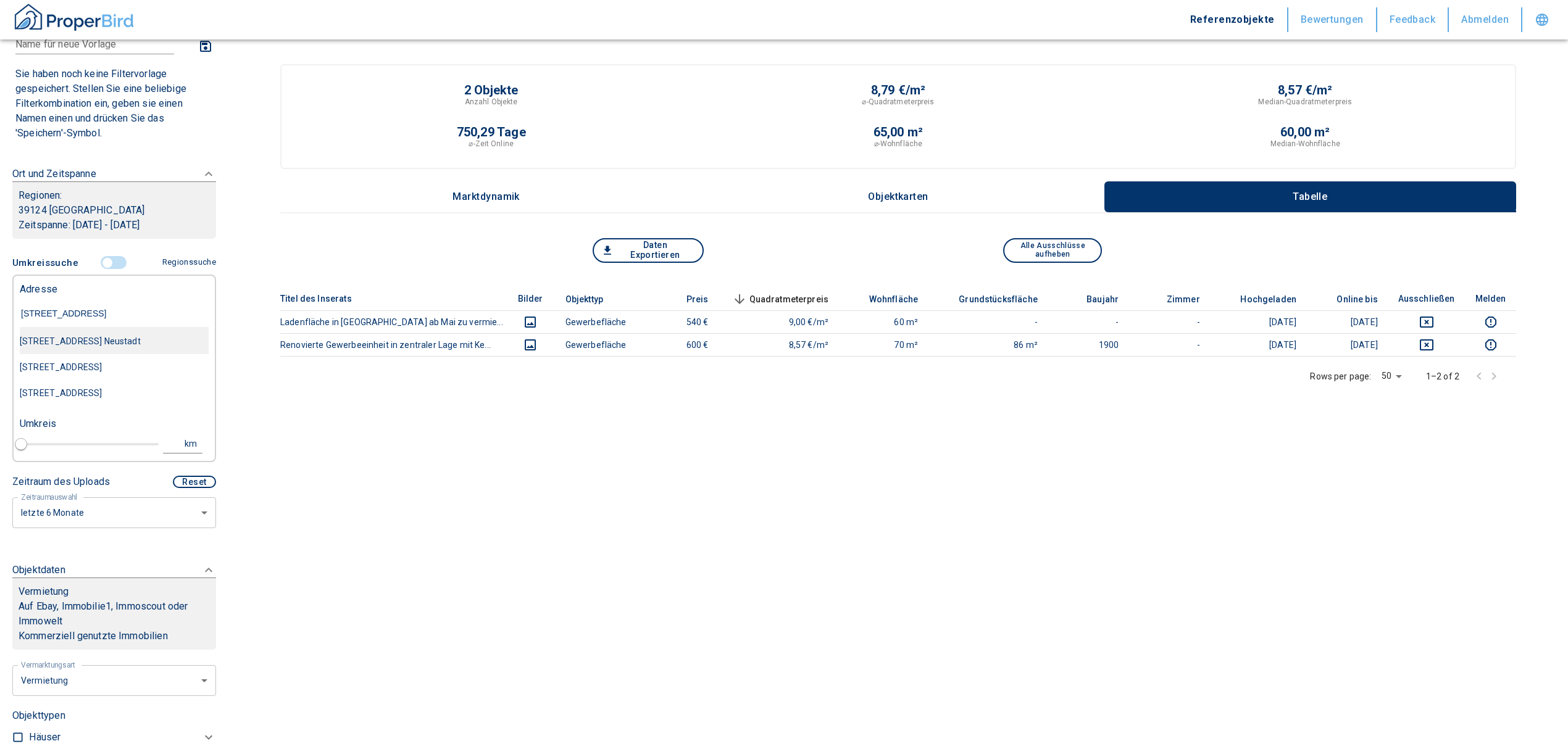
click at [101, 339] on div "[STREET_ADDRESS] Neustadt" at bounding box center [114, 341] width 189 height 26
type input "2020"
type input "[STREET_ADDRESS] Neustadt"
type input "1"
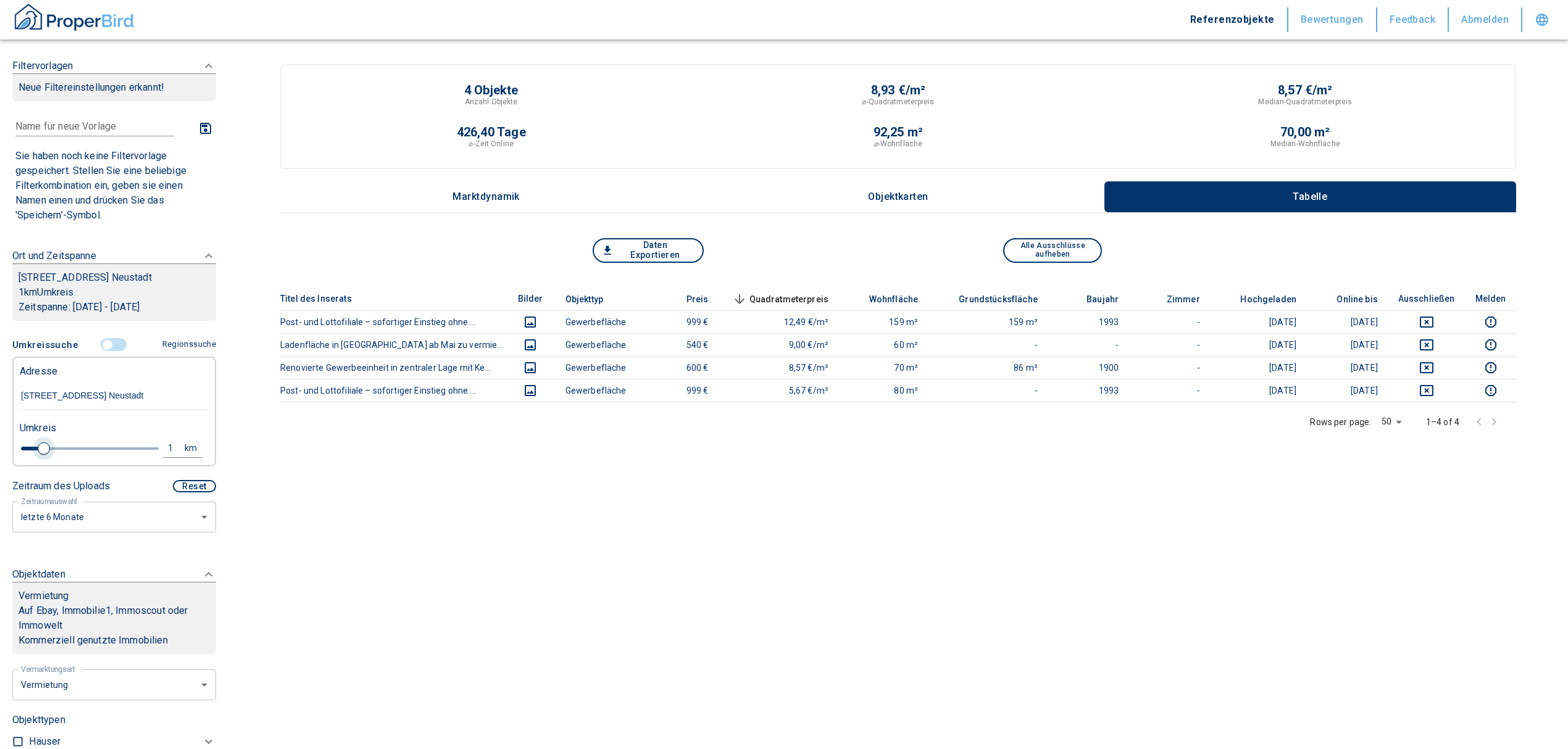
type input "[STREET_ADDRESS] Neustadt"
type input "2020"
type input "1"
type input "2020"
type input "1.2"
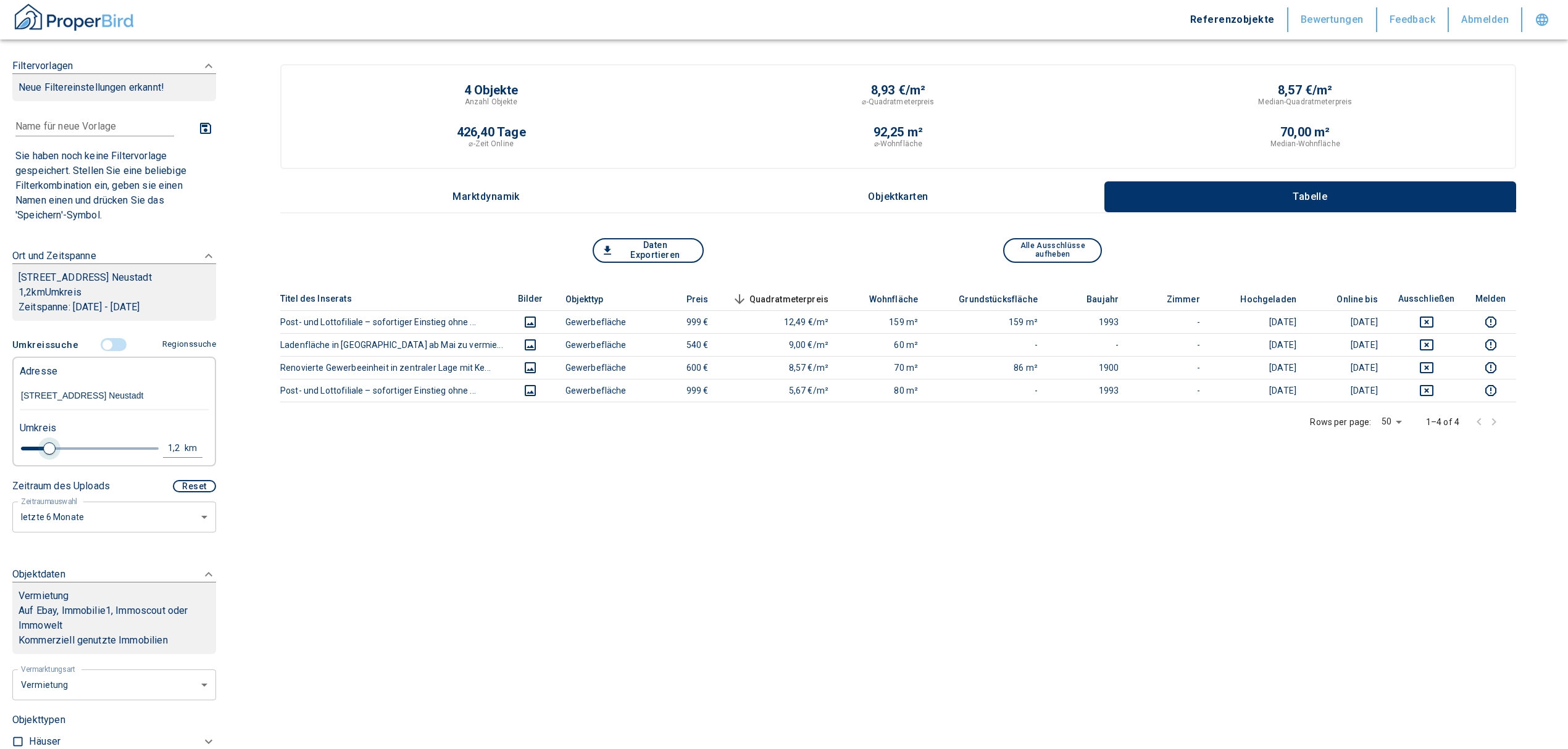
type input "2020"
type input "1.4"
type input "2020"
type input "1.6"
type input "2020"
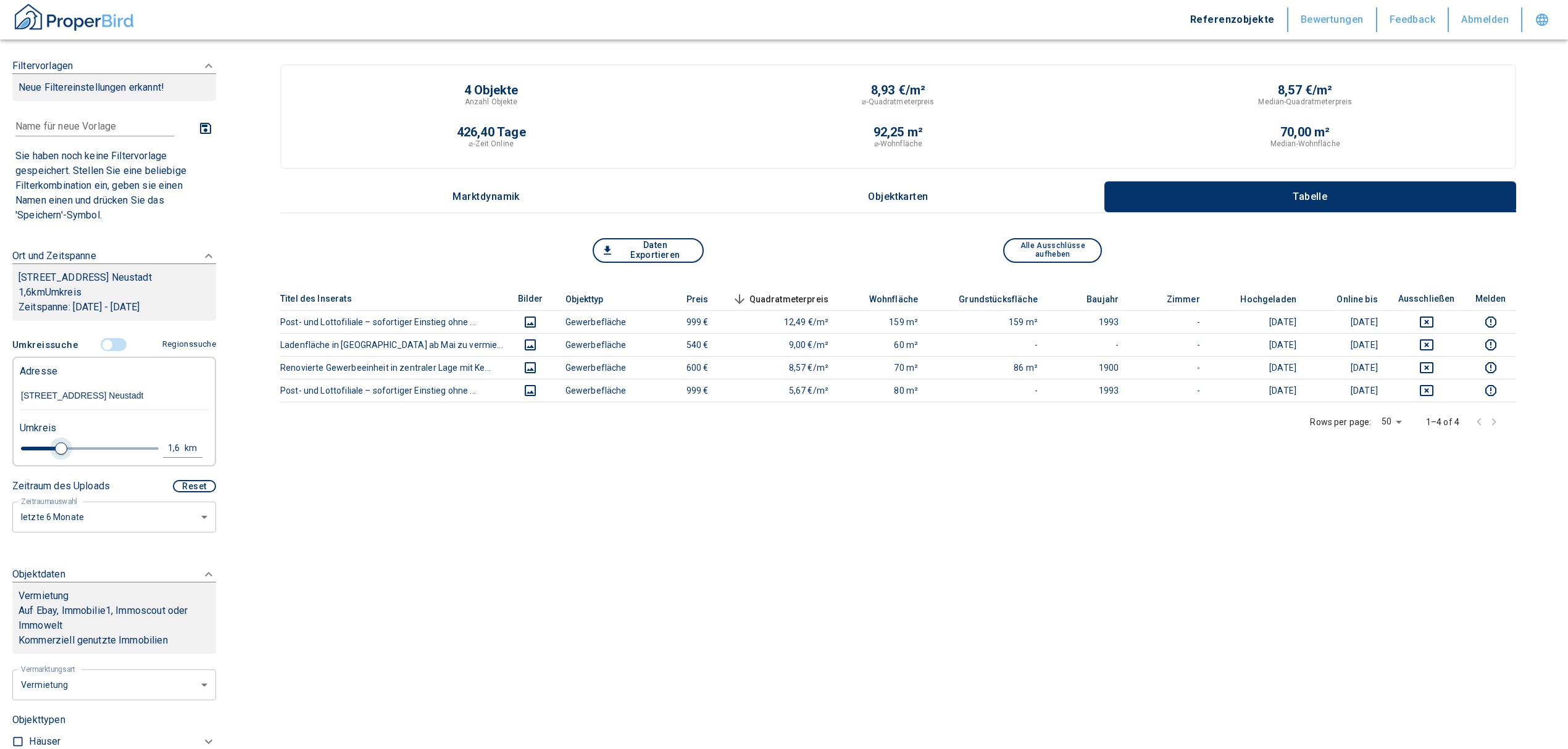
type input "1.8"
type input "2020"
type input "2"
drag, startPoint x: 39, startPoint y: 458, endPoint x: 70, endPoint y: 460, distance: 31.1
click at [70, 455] on span at bounding box center [72, 449] width 12 height 12
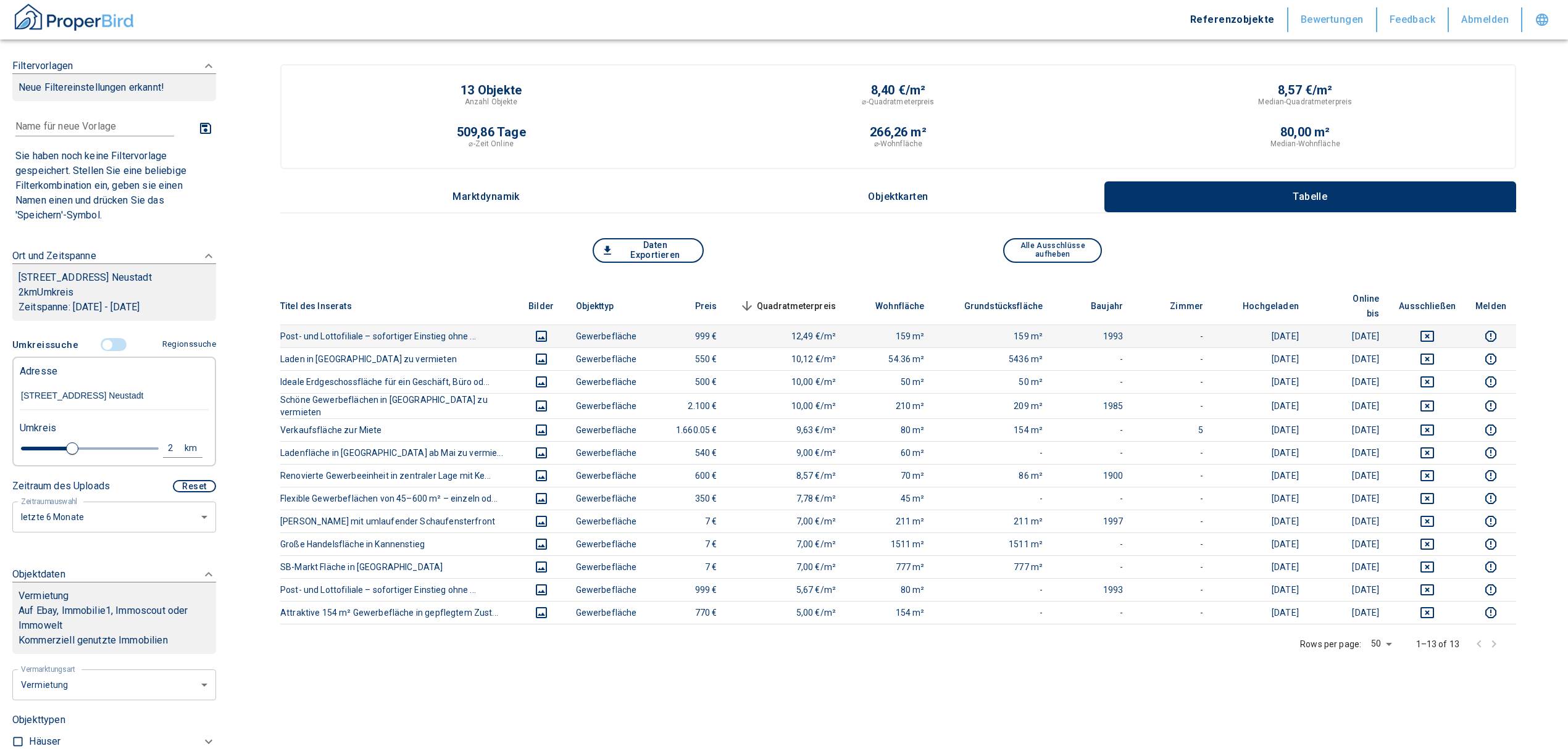
click at [1433, 329] on icon "deselect this listing" at bounding box center [1427, 337] width 15 height 15
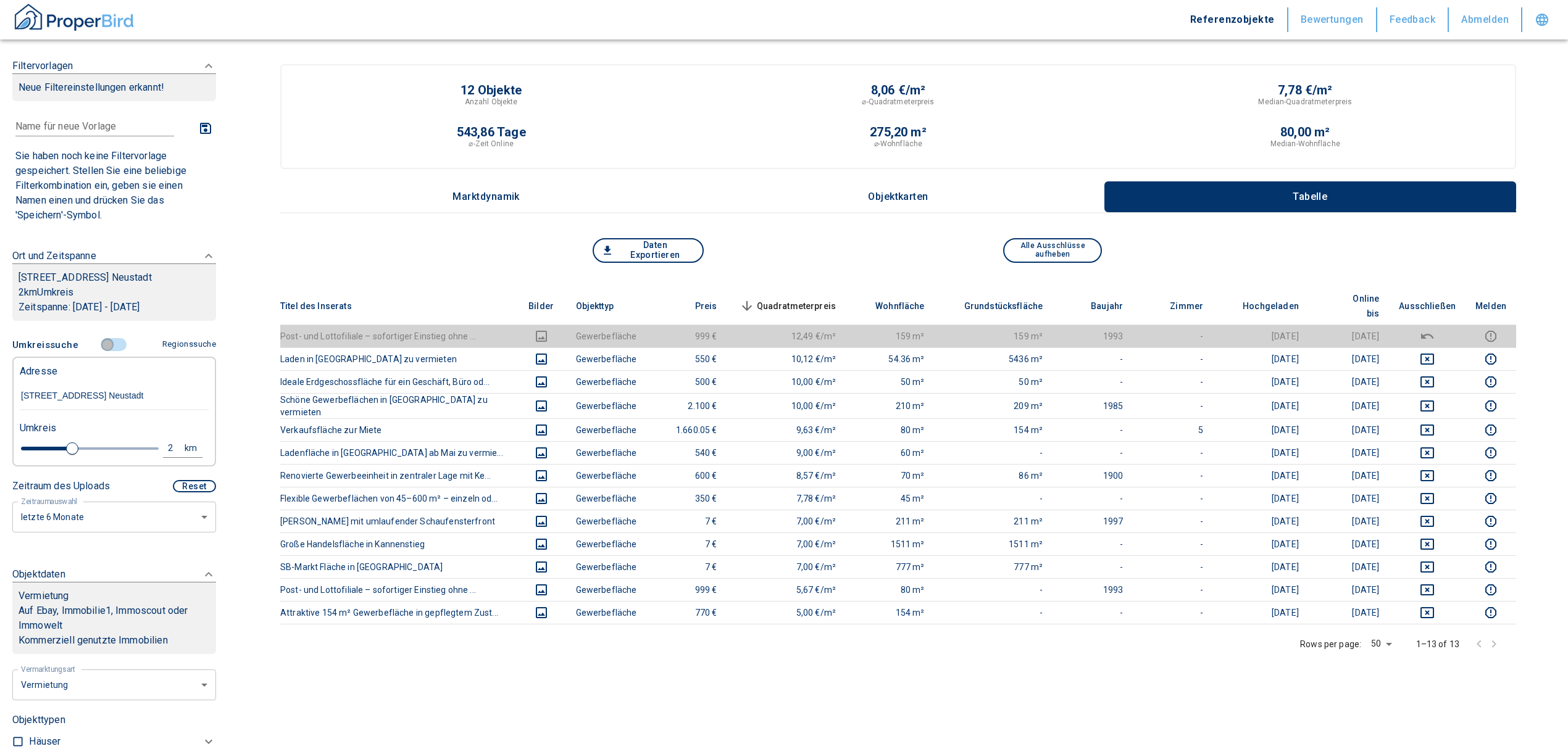
click at [102, 352] on input "controlled" at bounding box center [107, 345] width 37 height 14
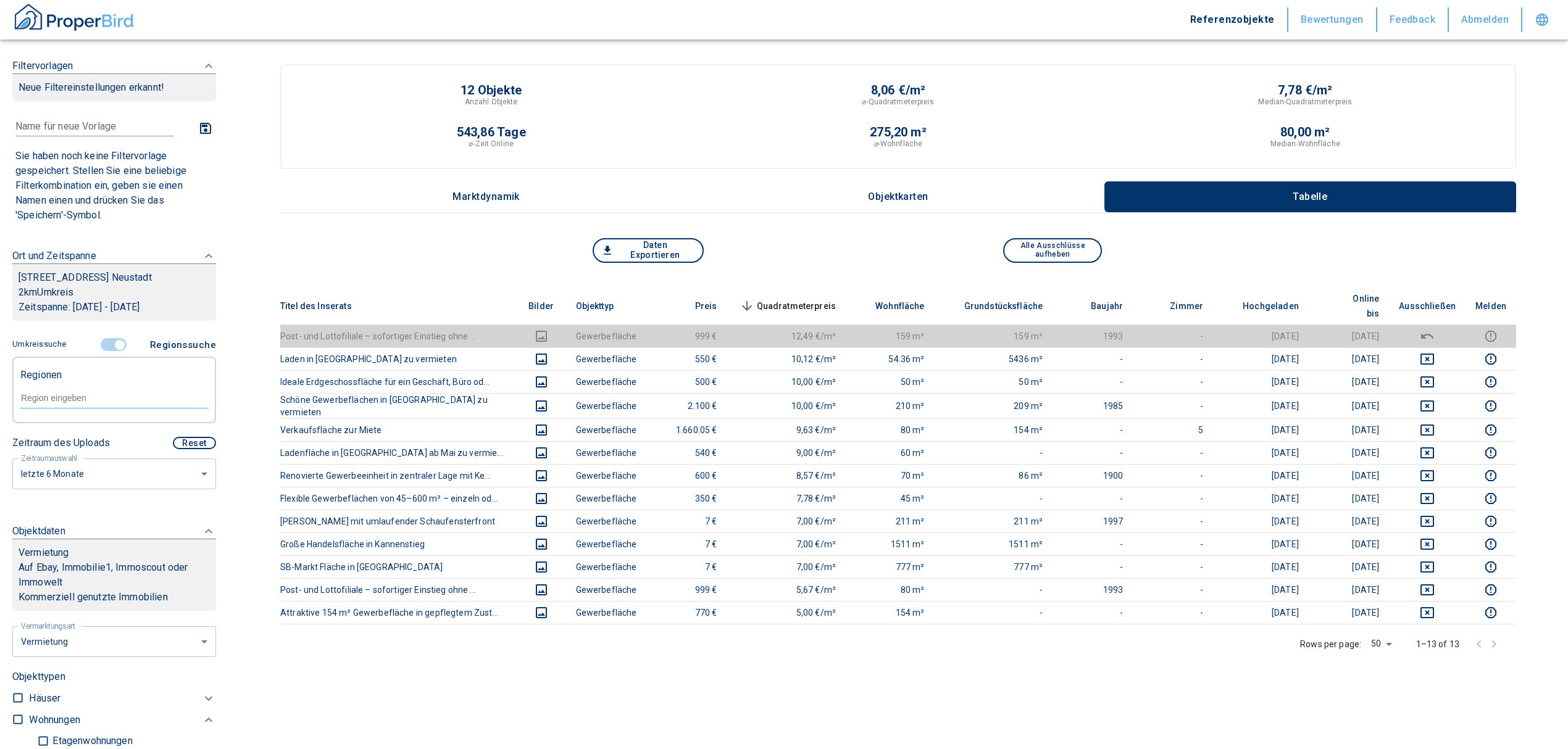
click at [107, 352] on input "controlled" at bounding box center [120, 345] width 37 height 14
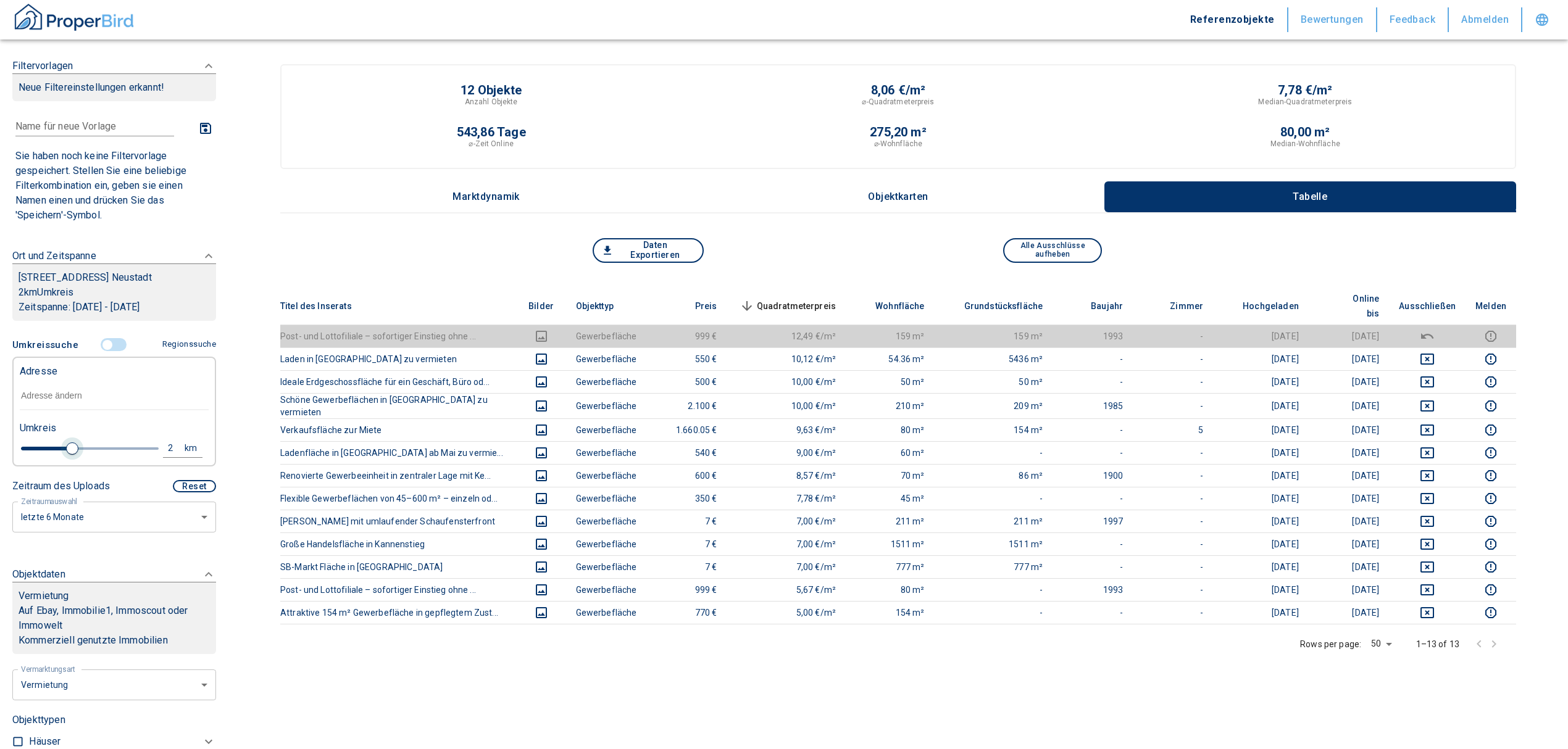
type input "2020"
type input "1.8"
type input "2020"
type input "1.6"
type input "2020"
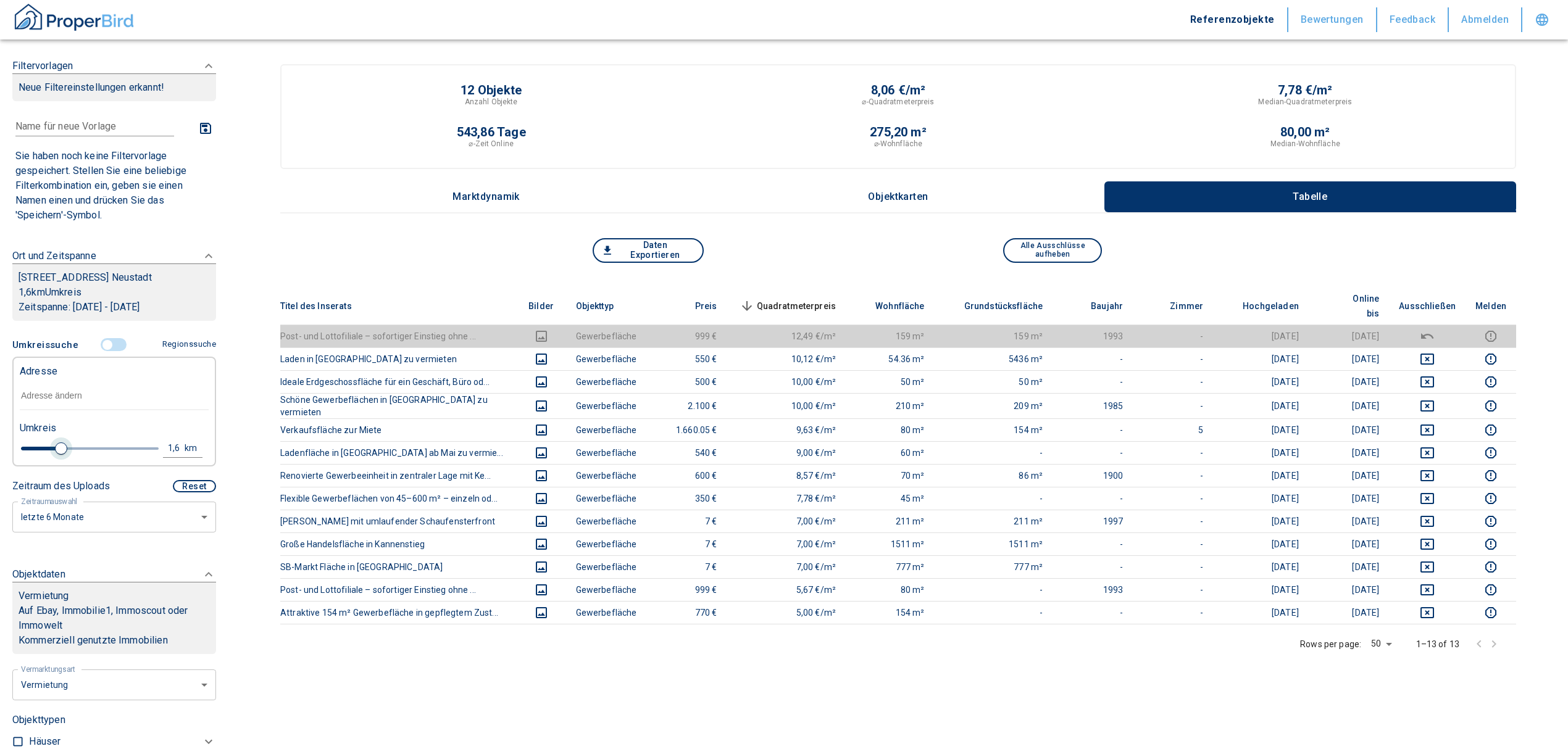
type input "1.4"
type input "2020"
type input "1.2"
type input "2020"
type input "1"
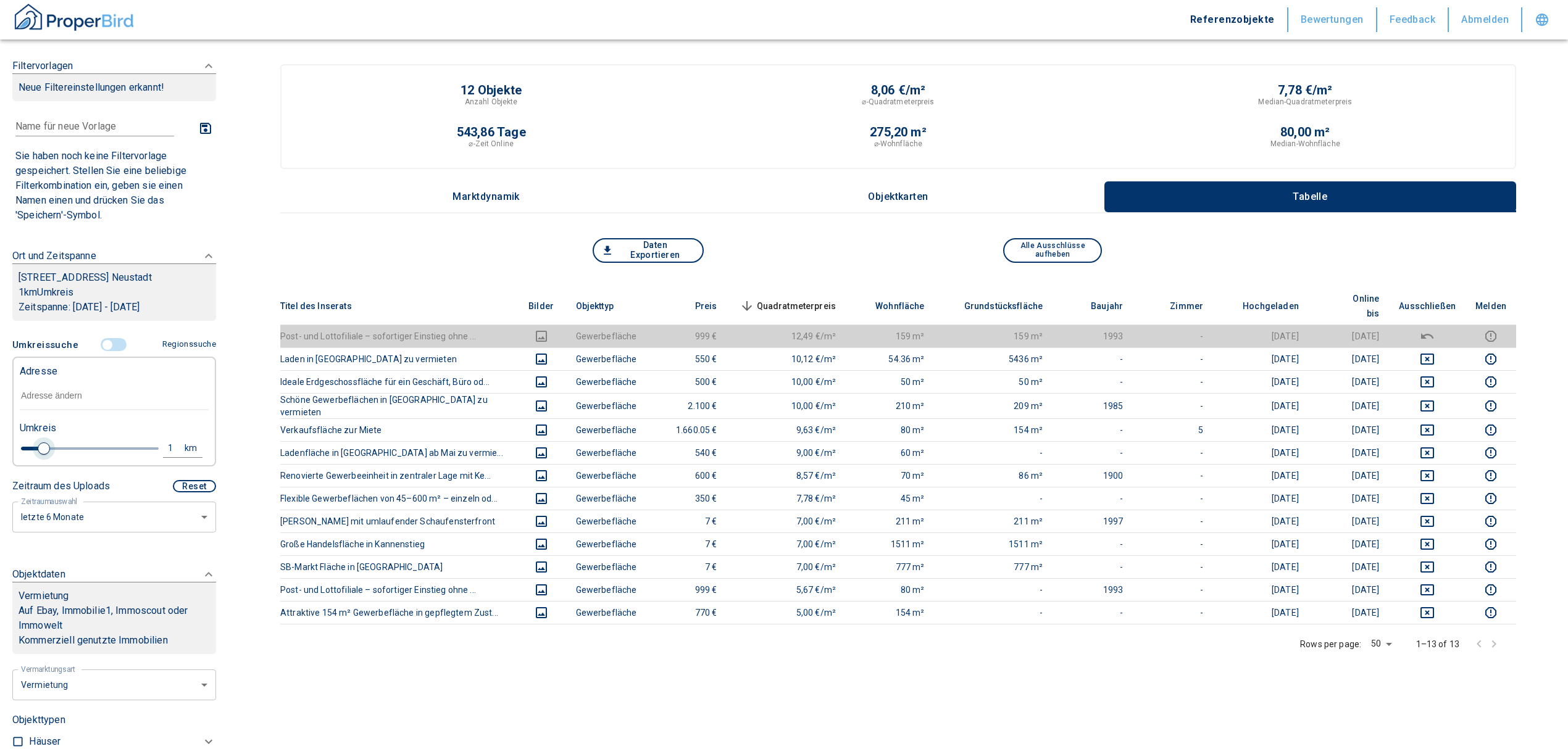
drag, startPoint x: 65, startPoint y: 467, endPoint x: 42, endPoint y: 469, distance: 23.1
click at [42, 455] on span at bounding box center [44, 449] width 12 height 12
type input "2020"
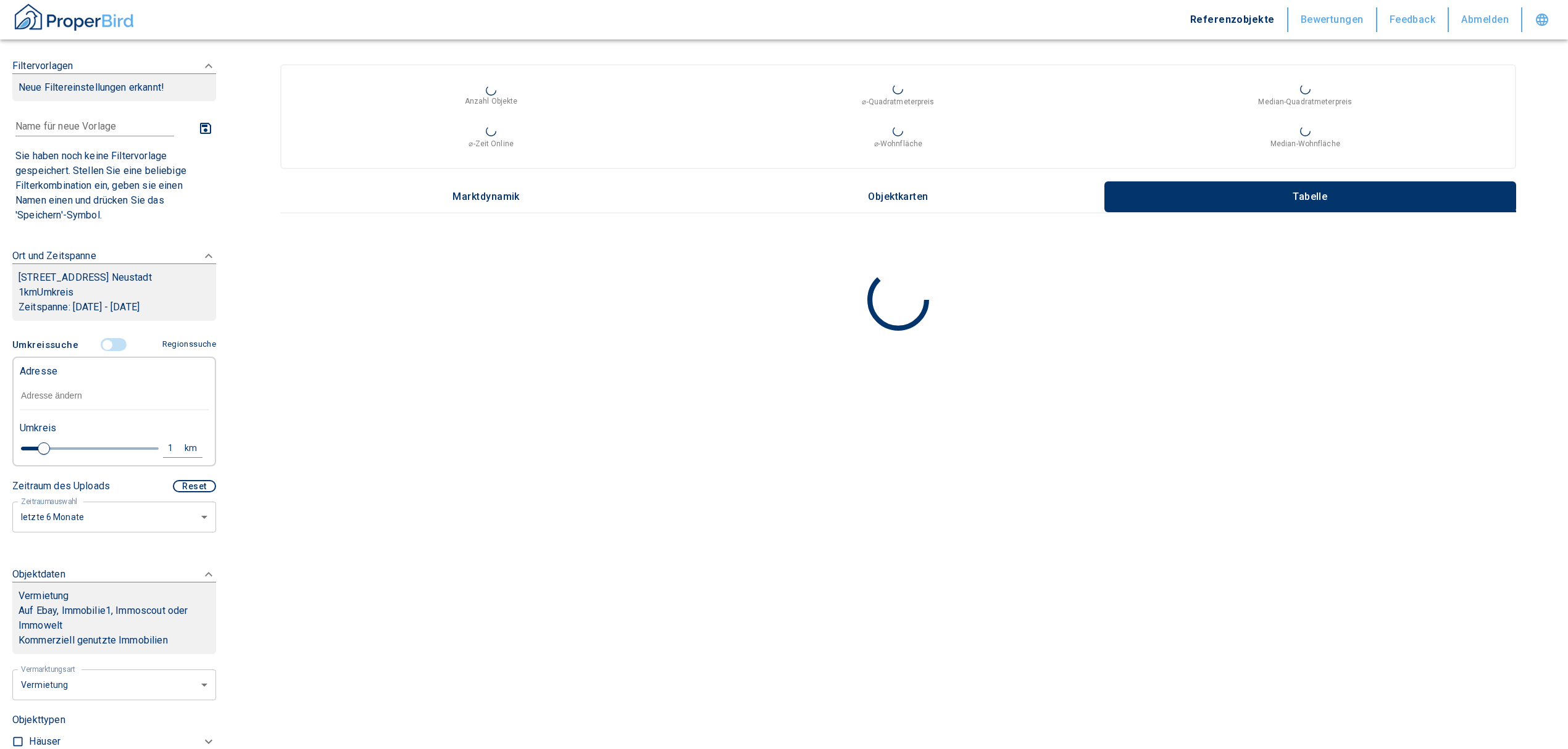
click at [37, 403] on input "text" at bounding box center [114, 396] width 189 height 28
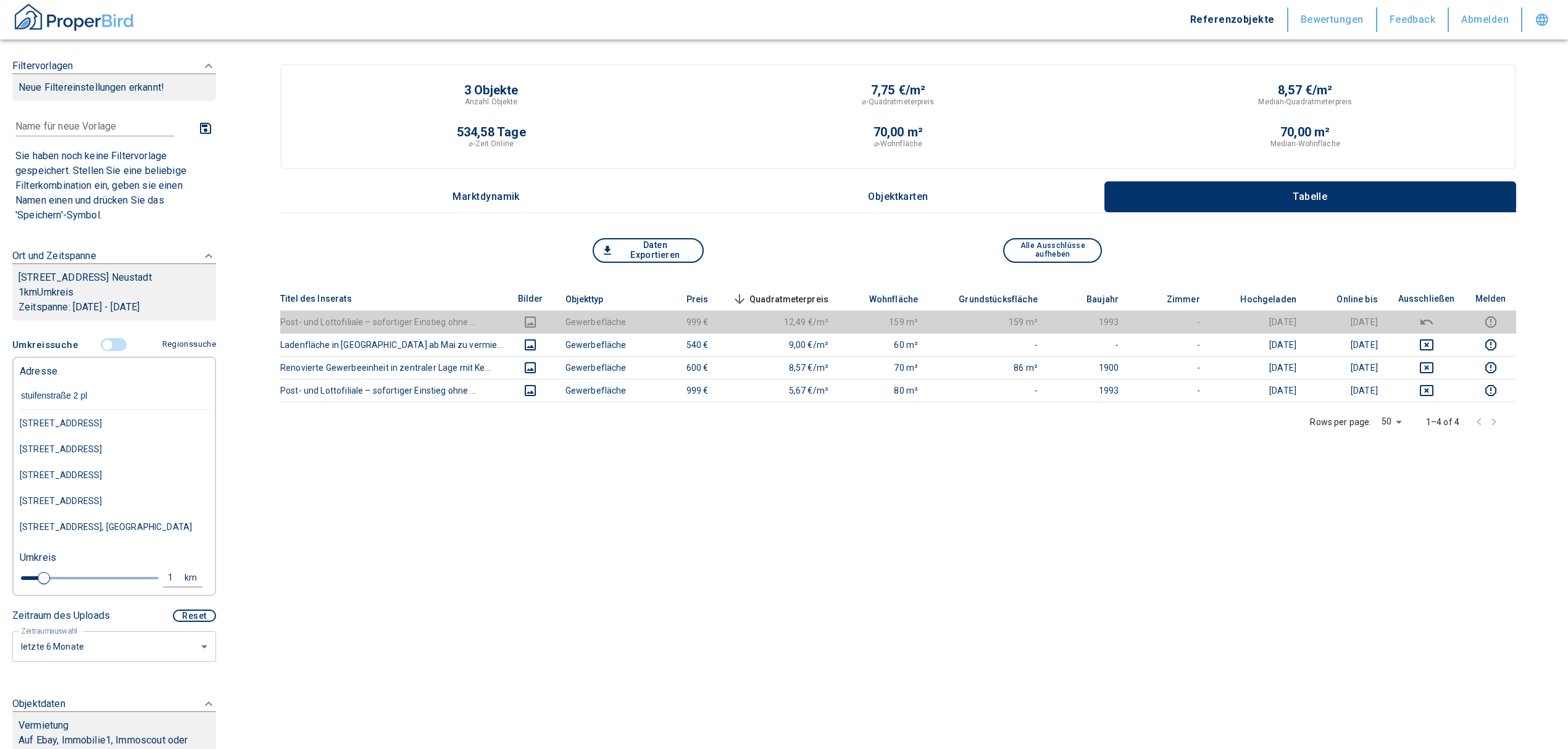
type input "[STREET_ADDRESS] plo"
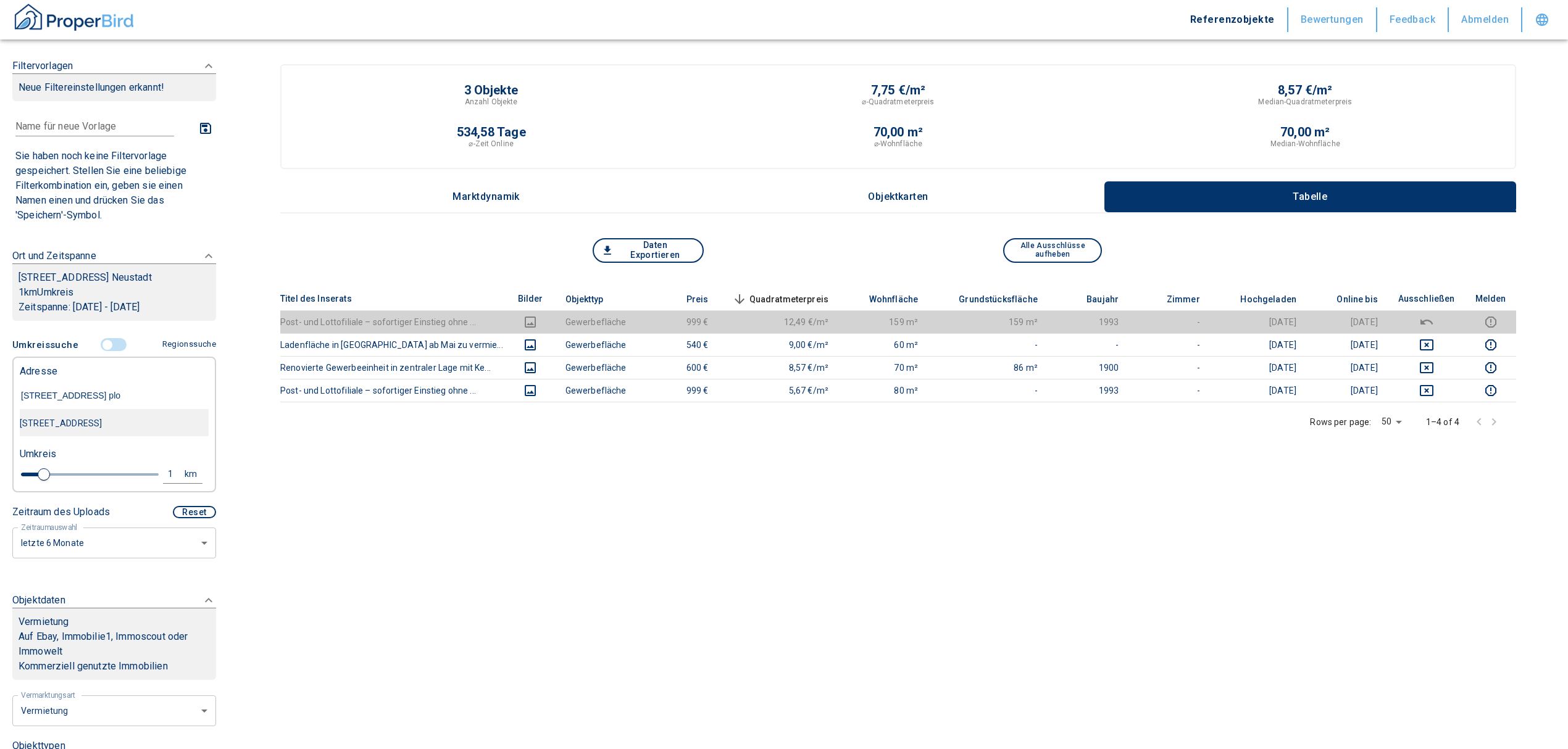
click at [94, 431] on div "[STREET_ADDRESS]" at bounding box center [114, 423] width 189 height 26
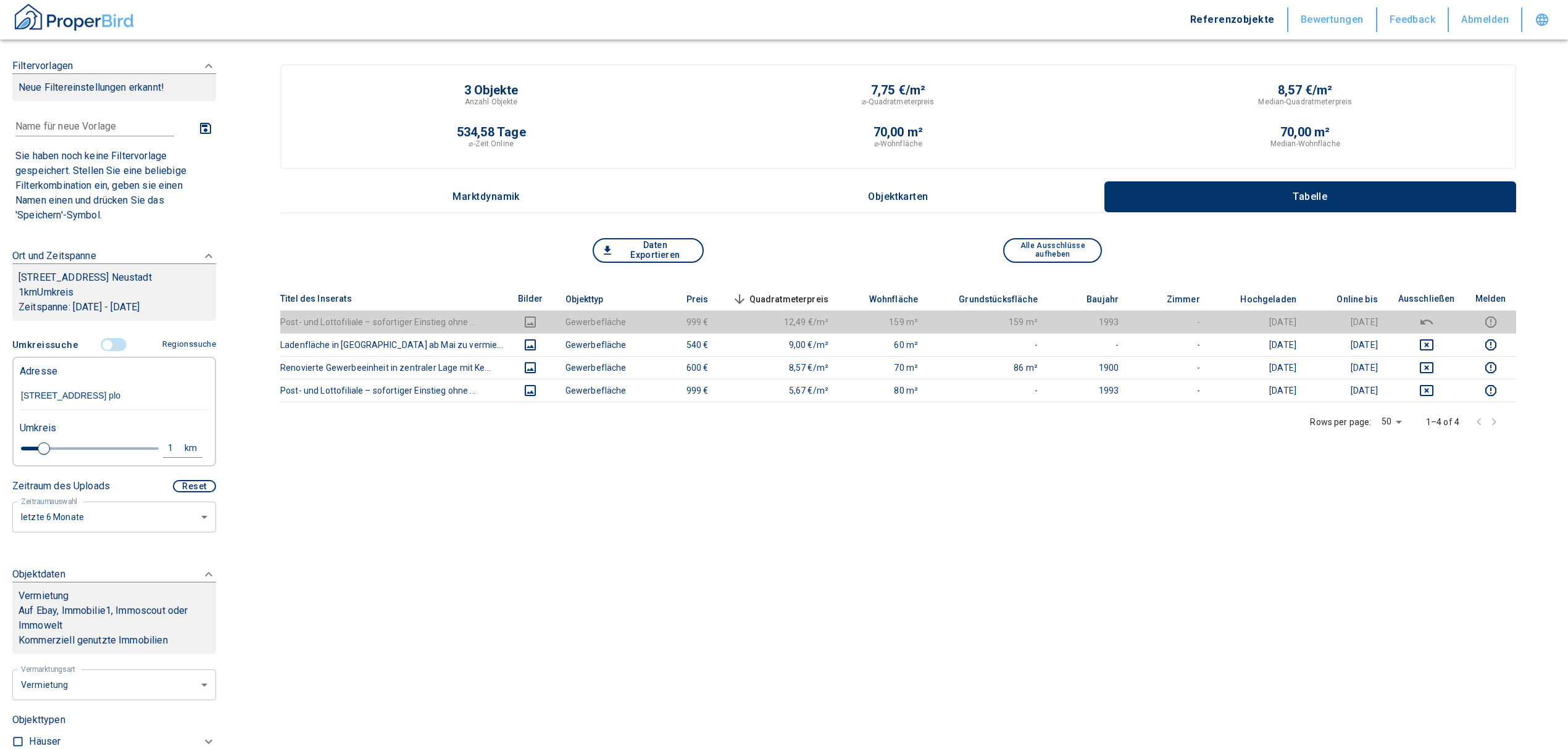
type input "2020"
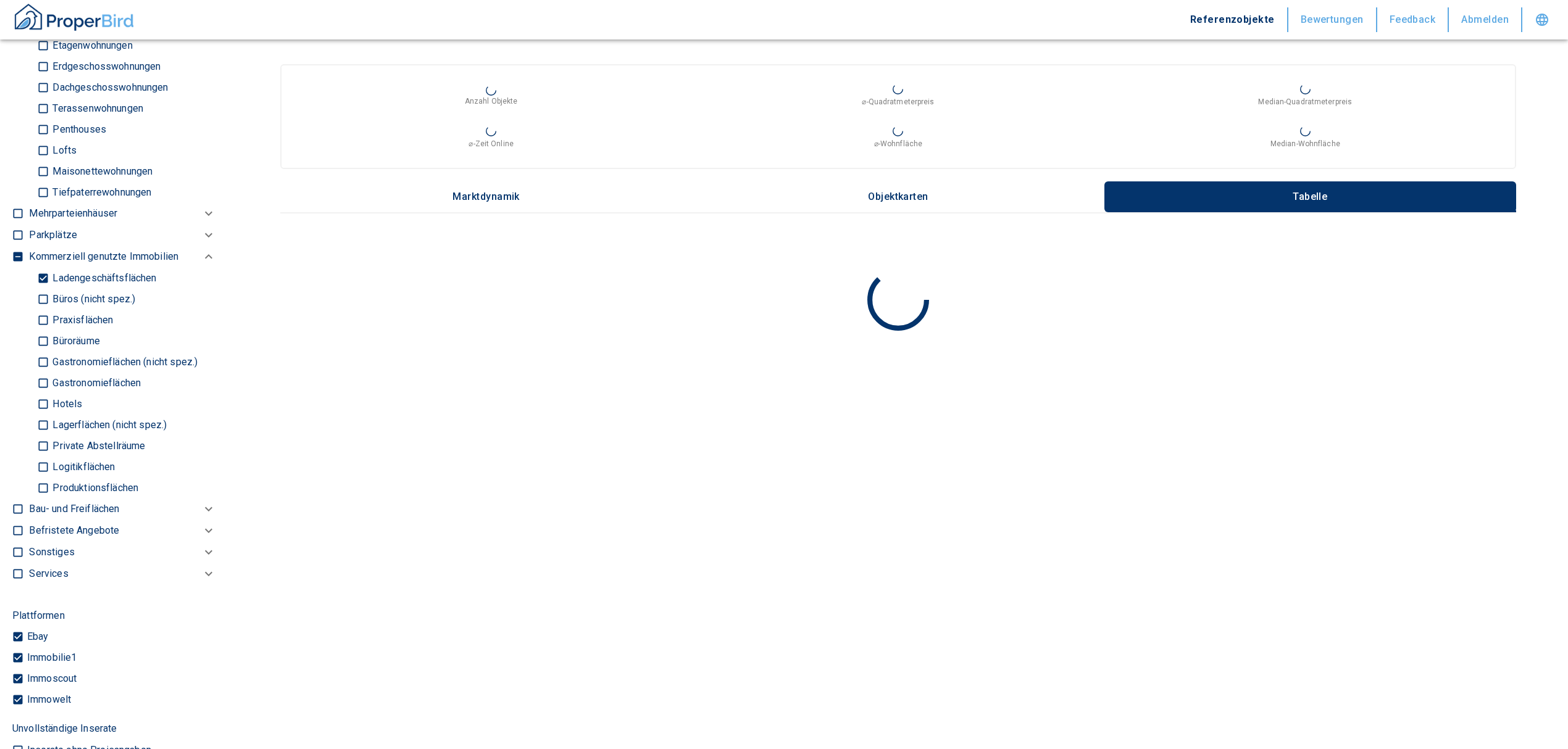
scroll to position [741, 0]
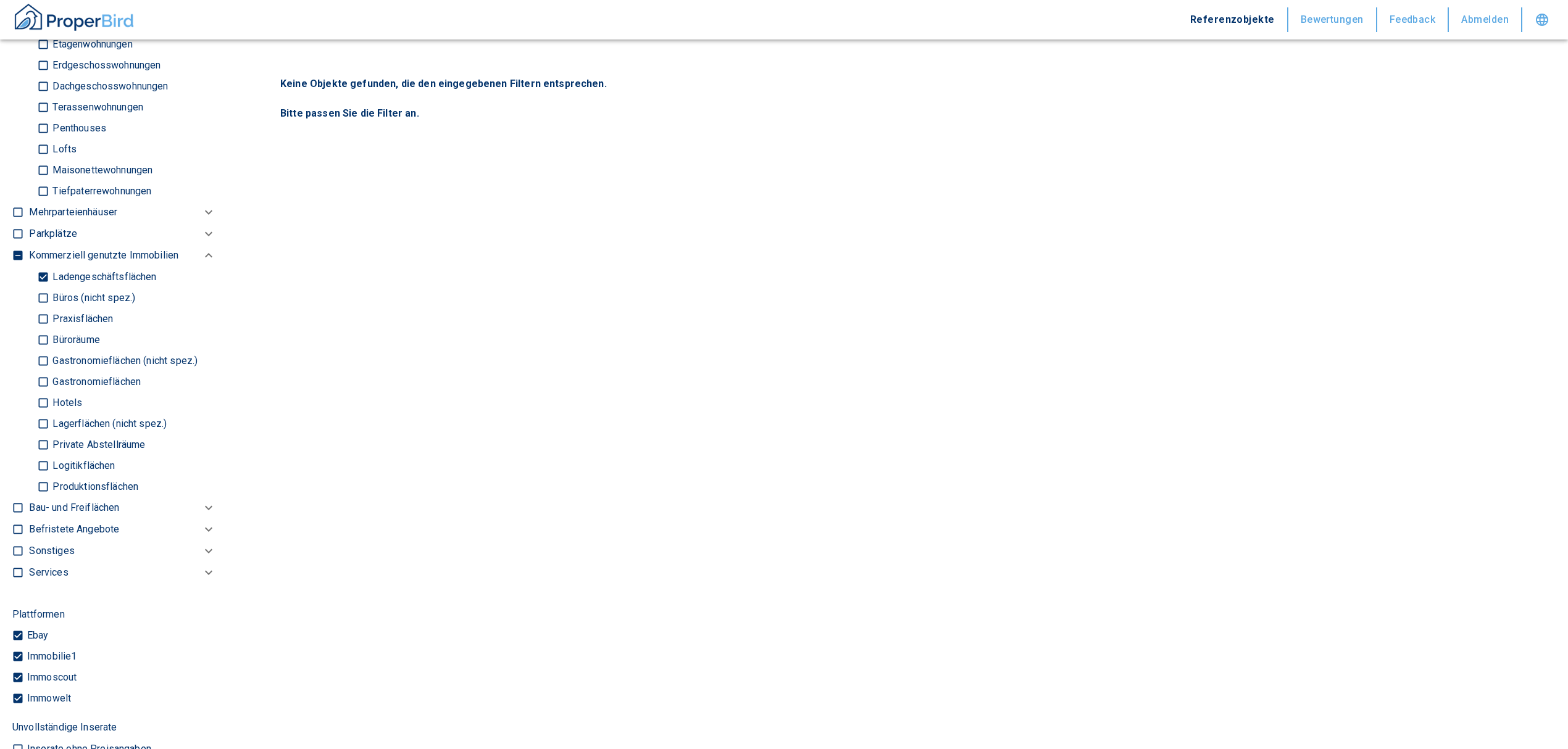
type input "[STREET_ADDRESS]"
click at [43, 273] on input "Ladengeschäftsflächen" at bounding box center [43, 276] width 12 height 21
checkbox input "false"
type input "2020"
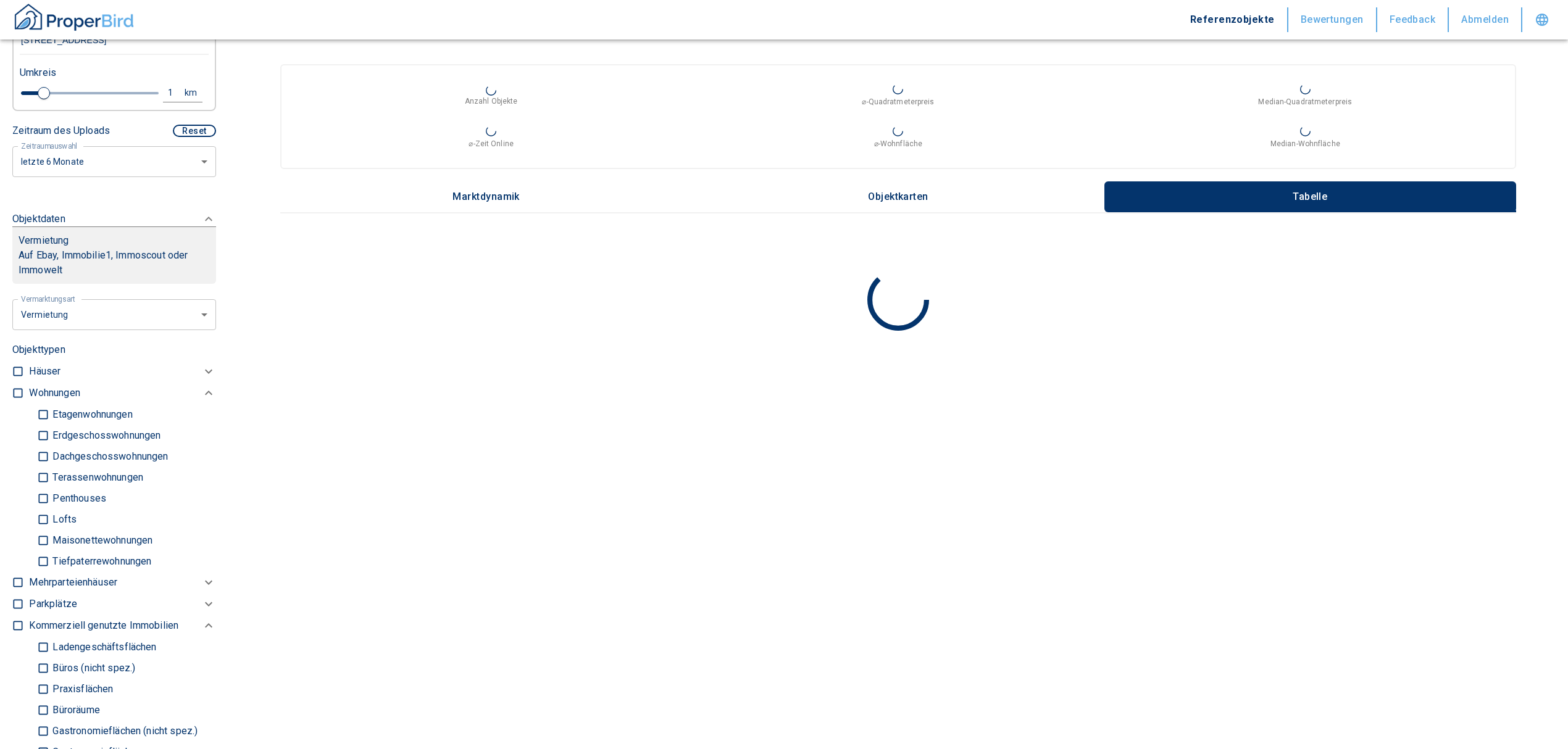
scroll to position [329, 0]
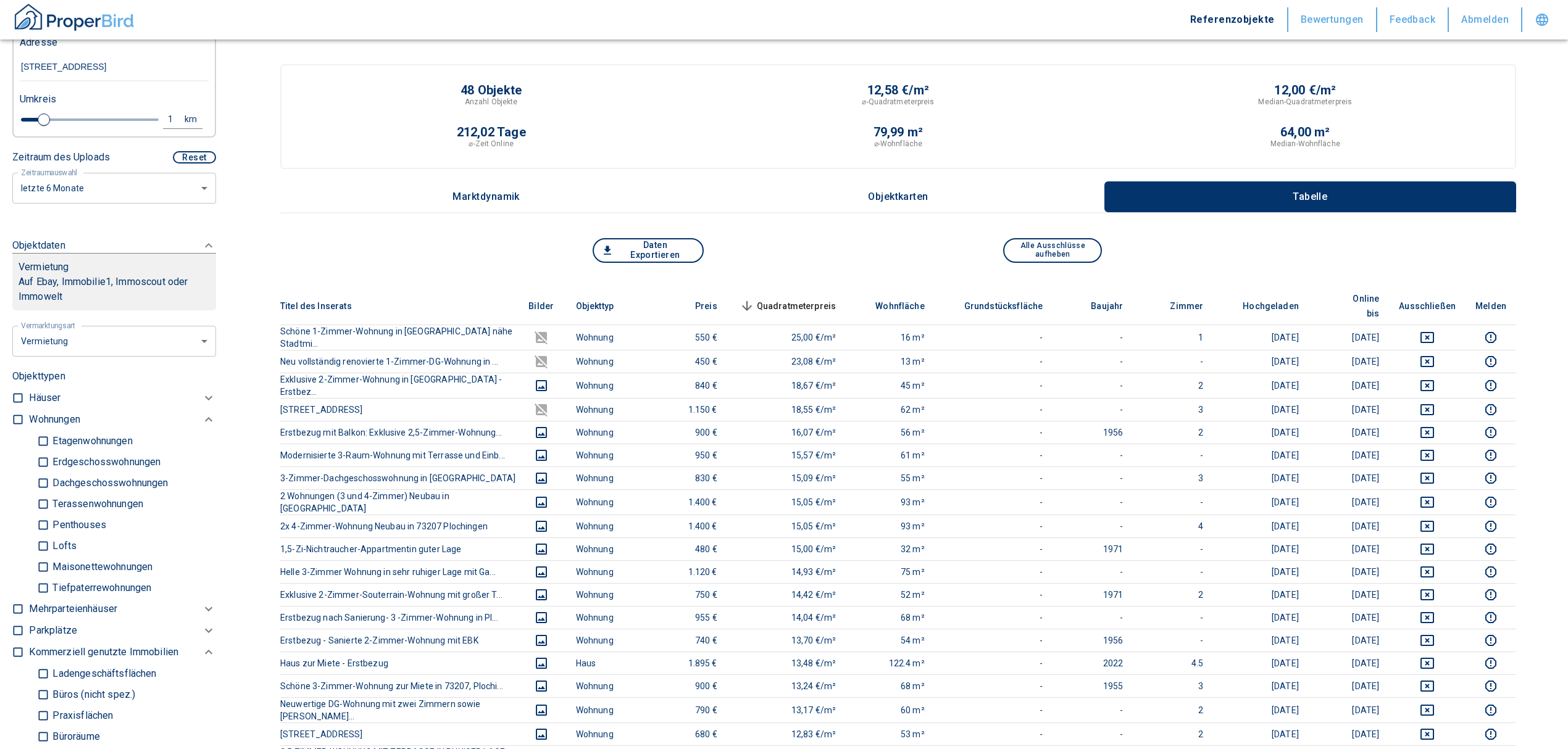
click at [16, 413] on input "checkbox" at bounding box center [18, 419] width 12 height 12
checkbox input "true"
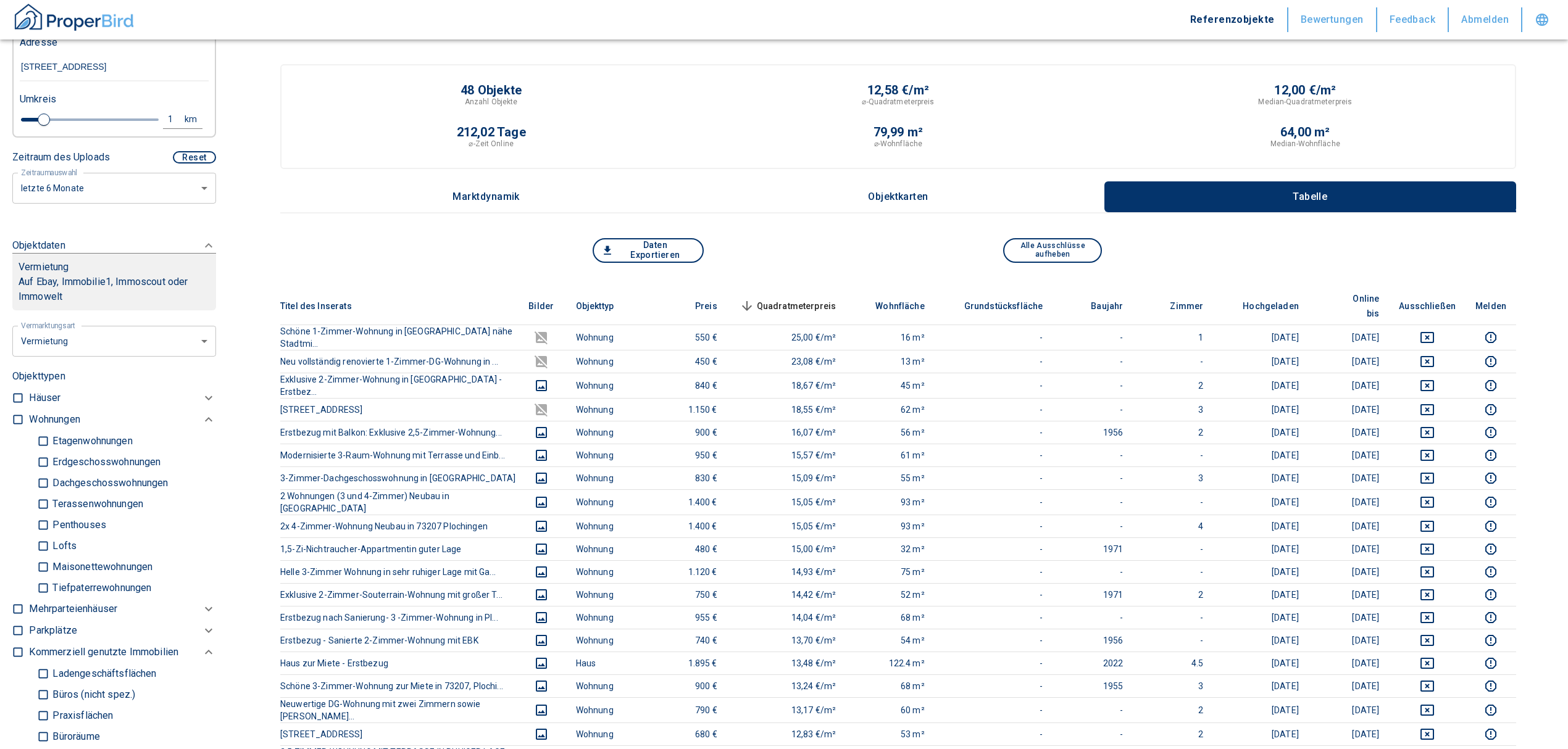
checkbox input "true"
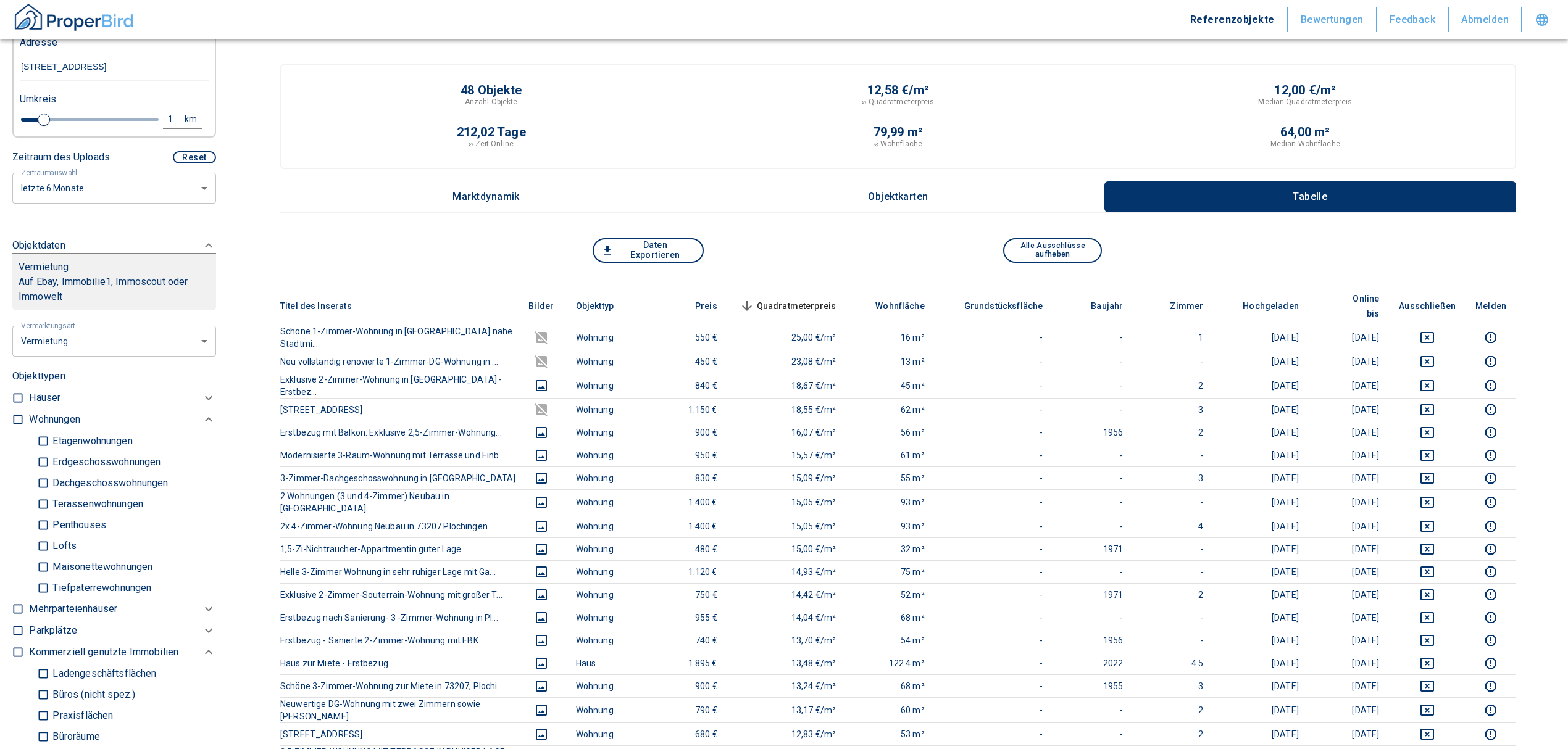
type input "2020"
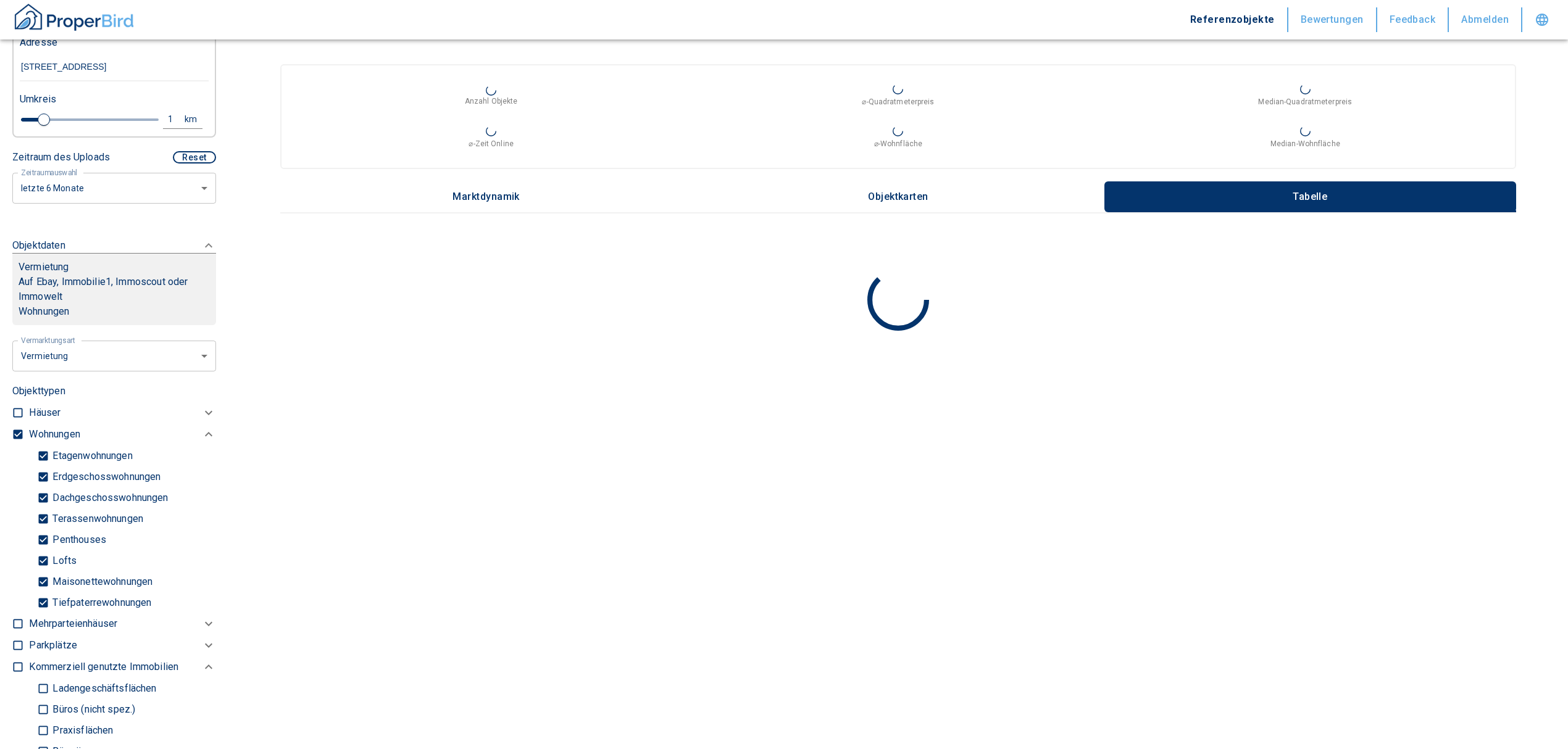
click at [40, 604] on input "Tiefpaterrewohnungen" at bounding box center [43, 602] width 12 height 21
checkbox input "false"
type input "2020"
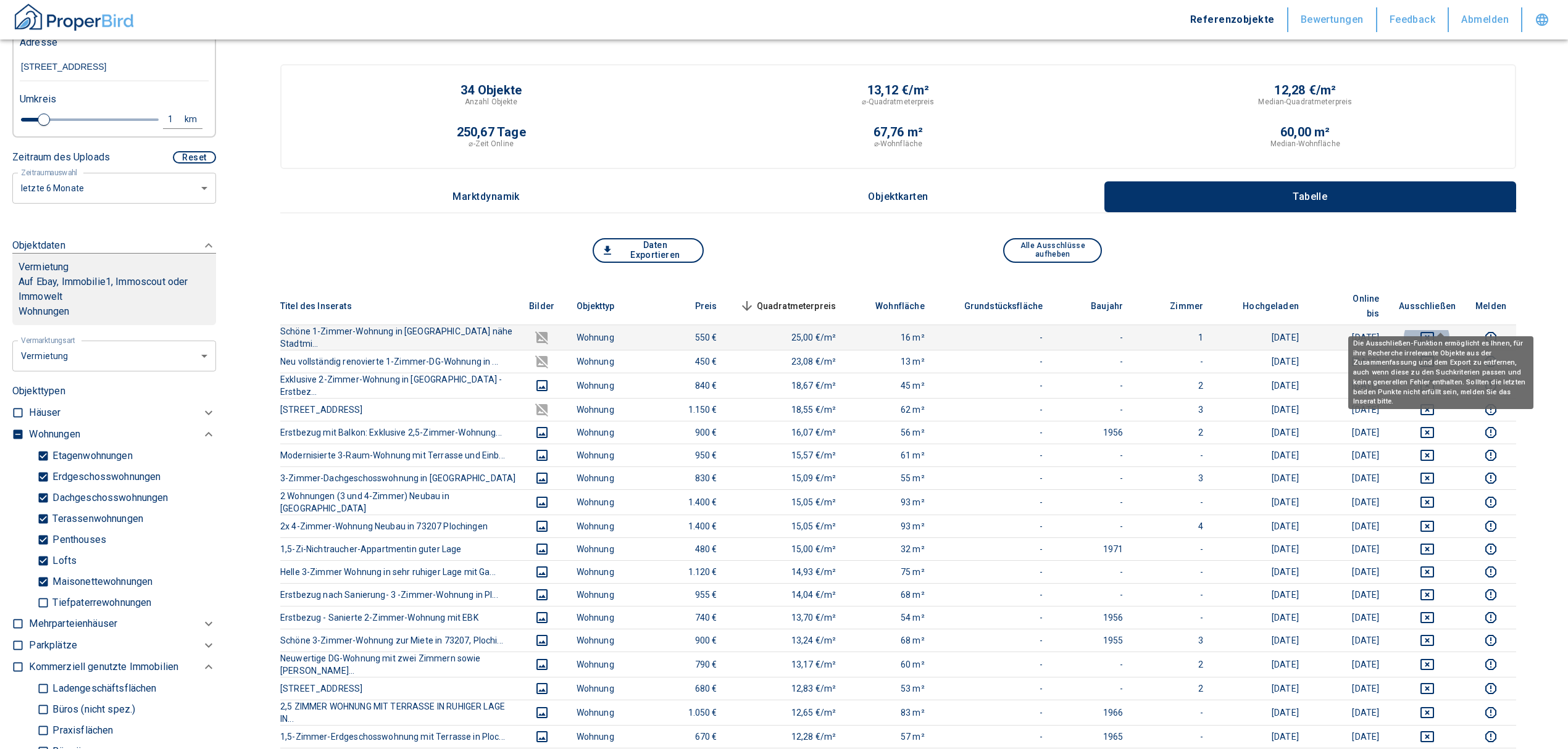
click at [1434, 330] on icon "deselect this listing" at bounding box center [1427, 338] width 15 height 15
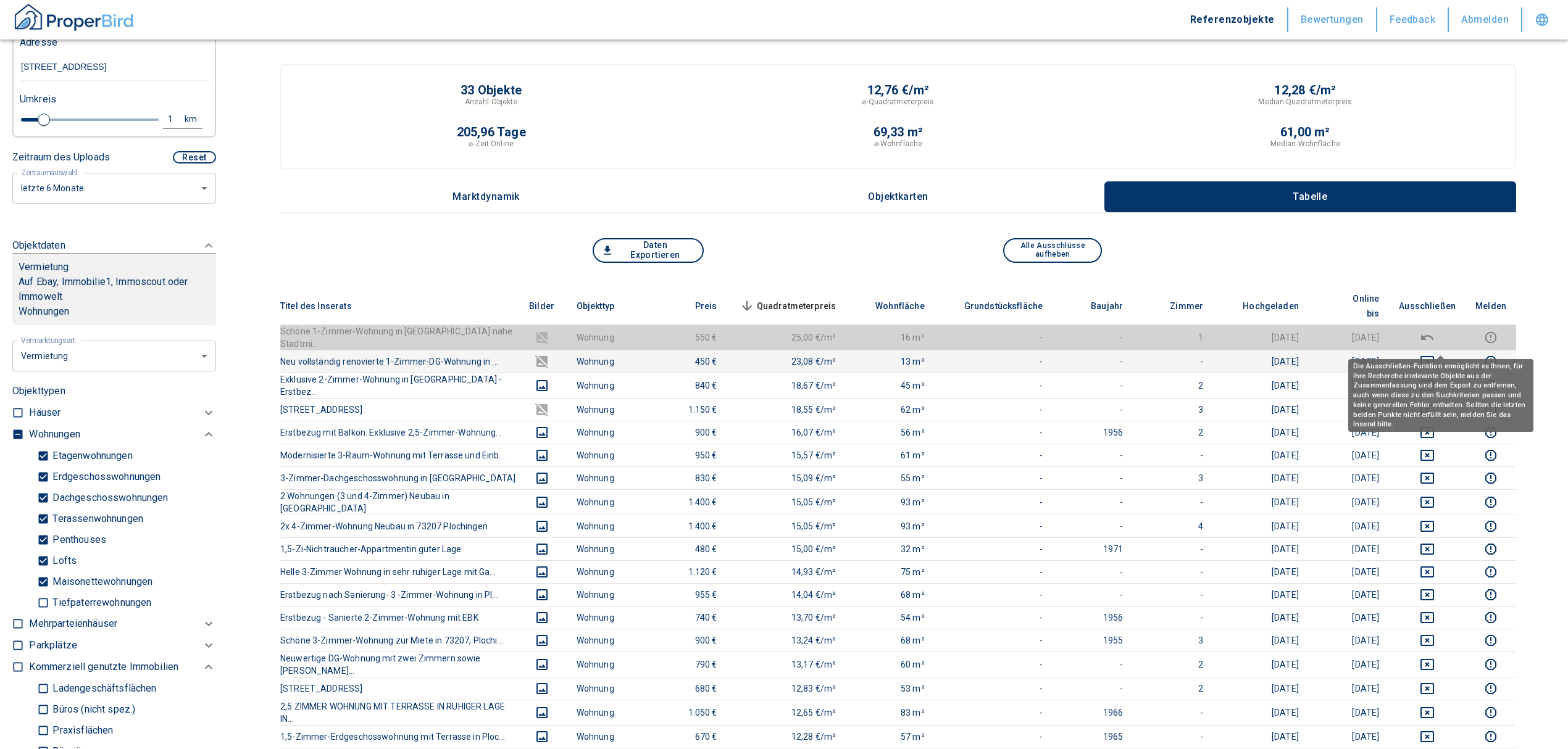
click at [1434, 354] on icon "deselect this listing" at bounding box center [1427, 361] width 15 height 15
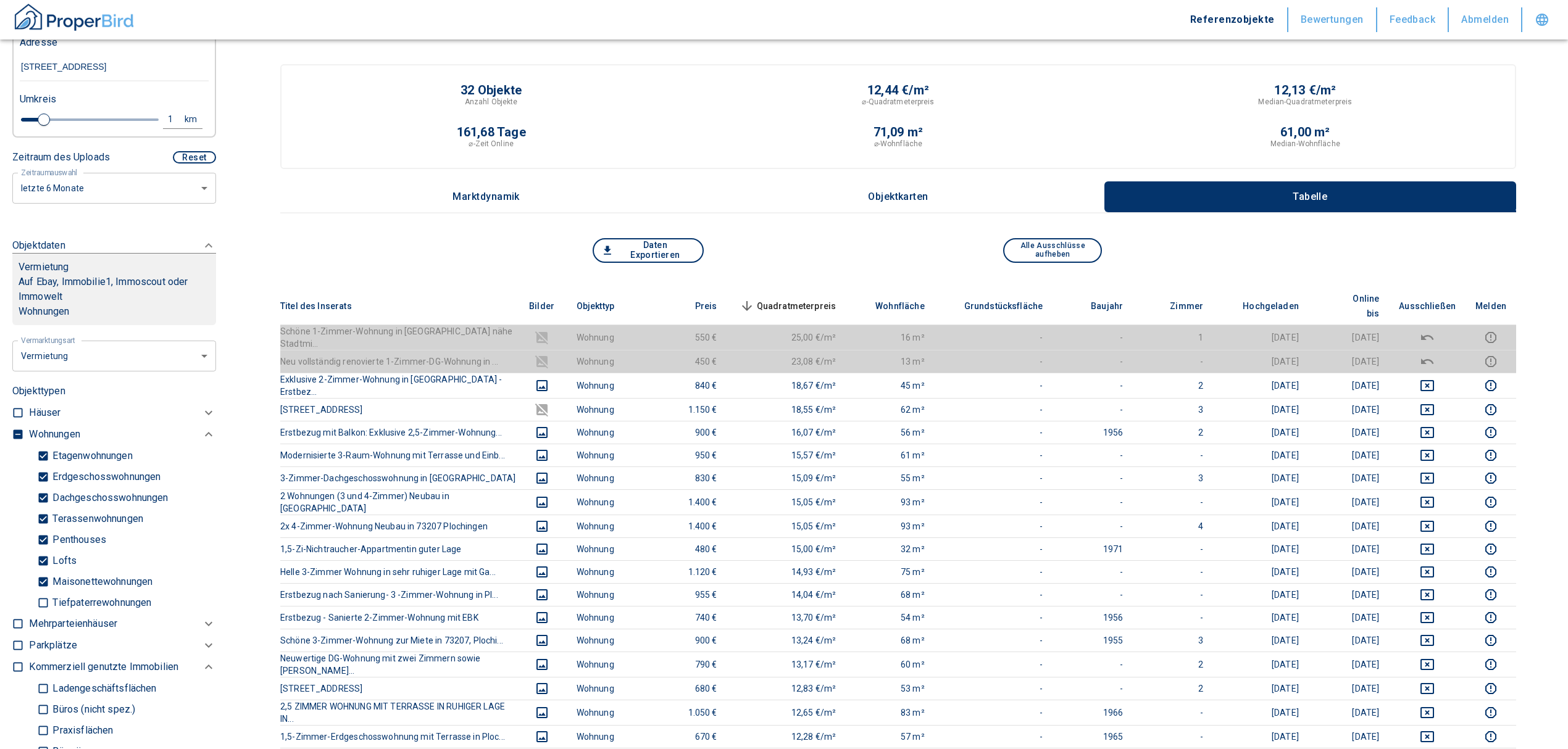
click at [836, 299] on span "Quadratmeterpreis sorted descending" at bounding box center [786, 306] width 99 height 15
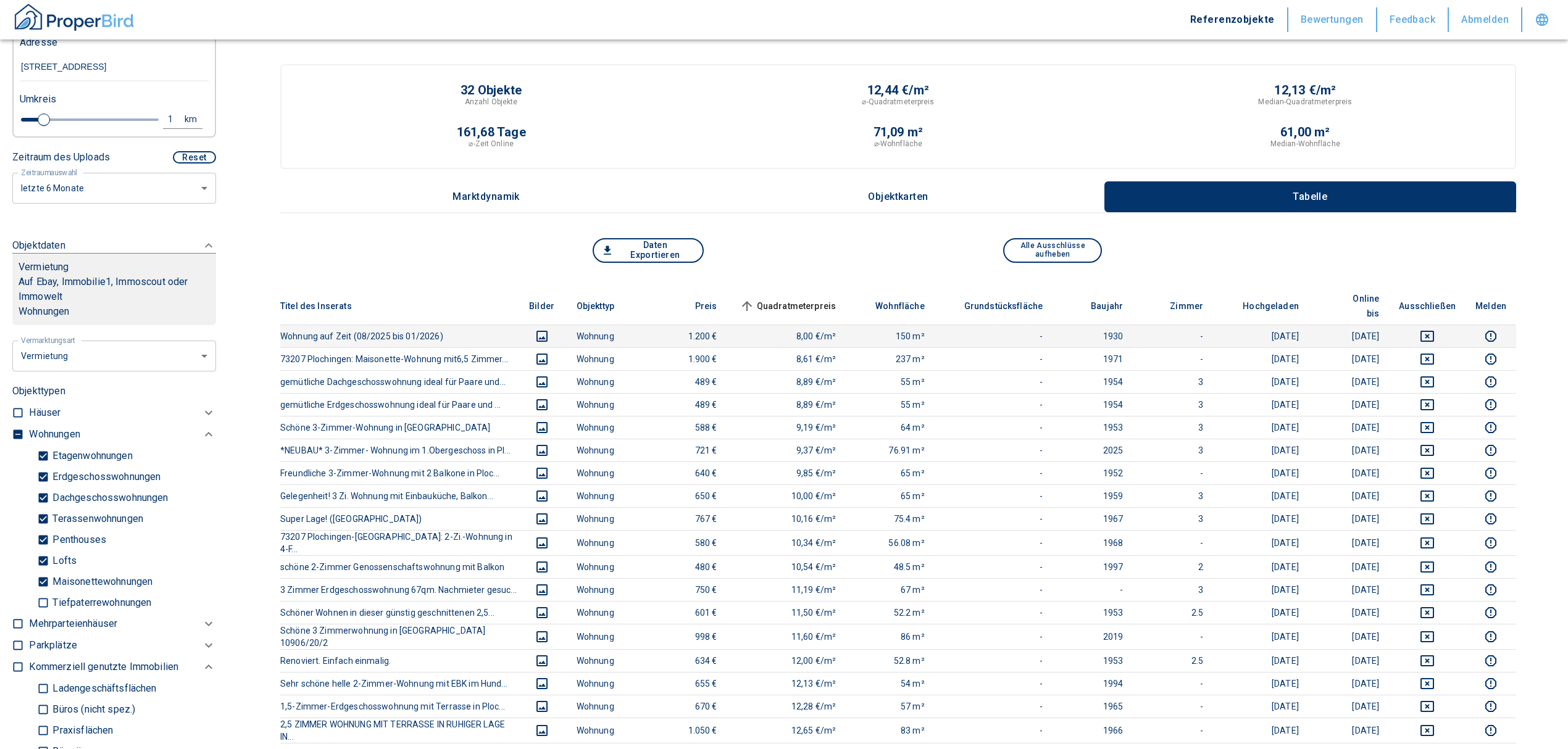
click at [1434, 329] on icon "deselect this listing" at bounding box center [1427, 337] width 15 height 15
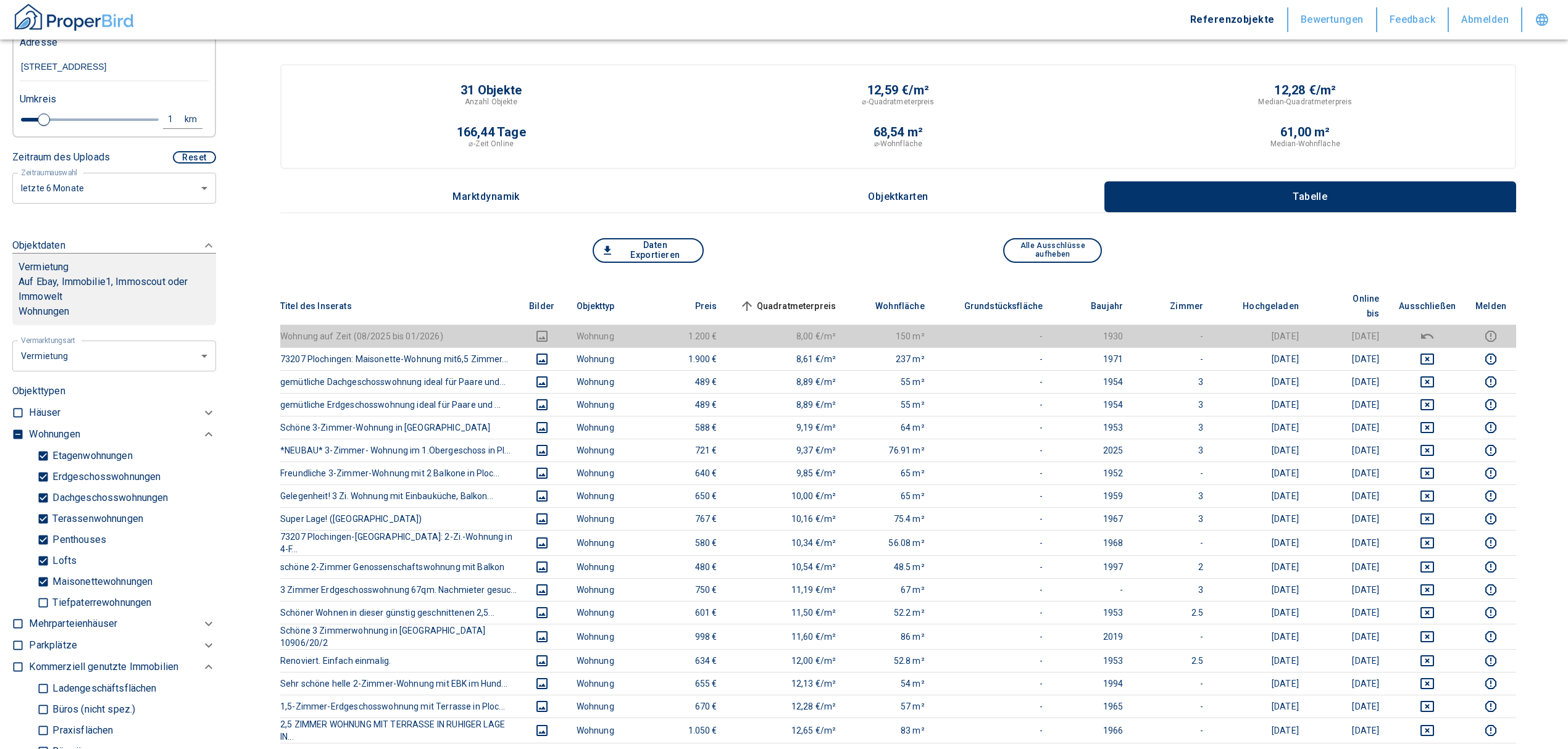
click at [793, 299] on span "Quadratmeterpreis sorted ascending" at bounding box center [786, 306] width 99 height 15
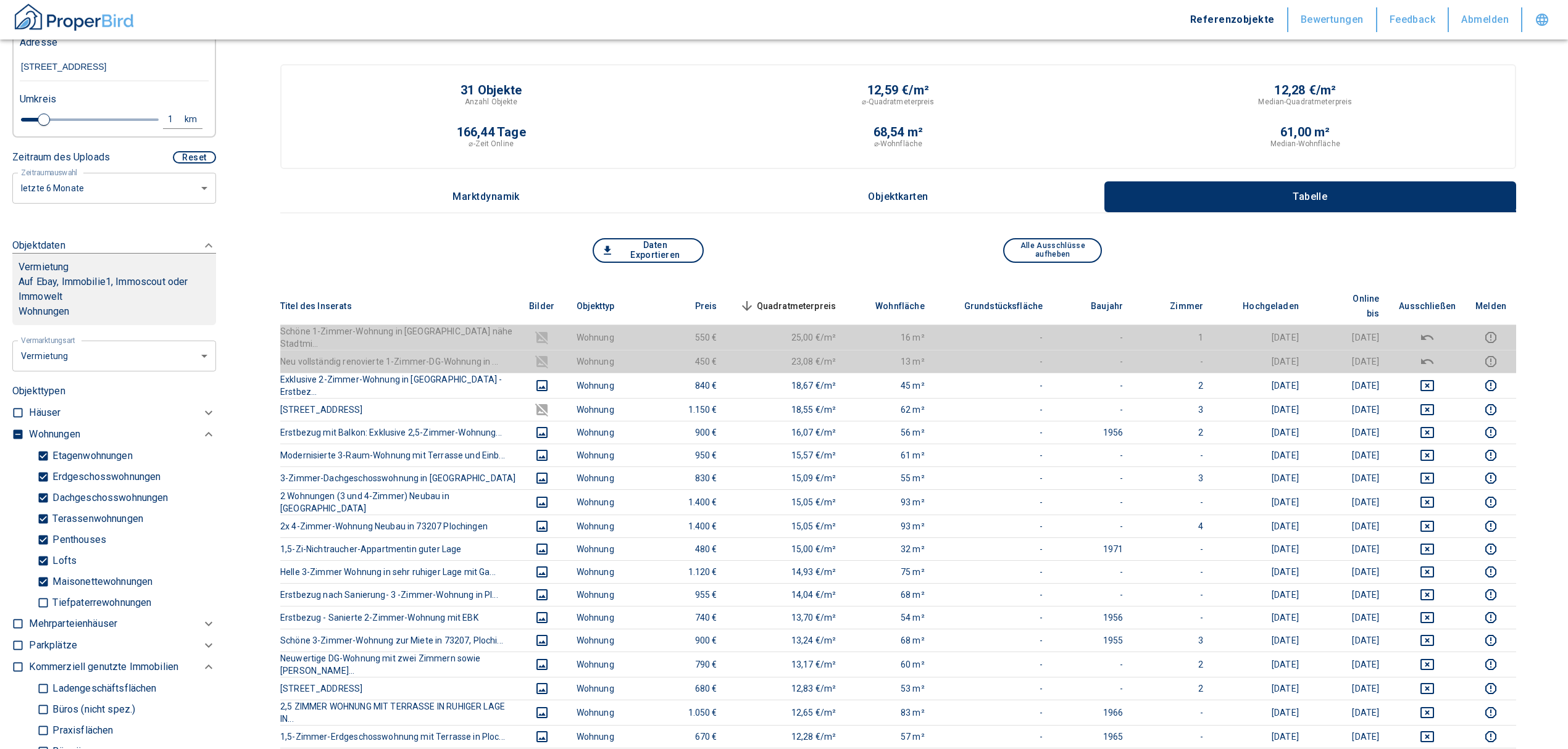
click at [805, 299] on span "Quadratmeterpreis sorted descending" at bounding box center [786, 306] width 99 height 15
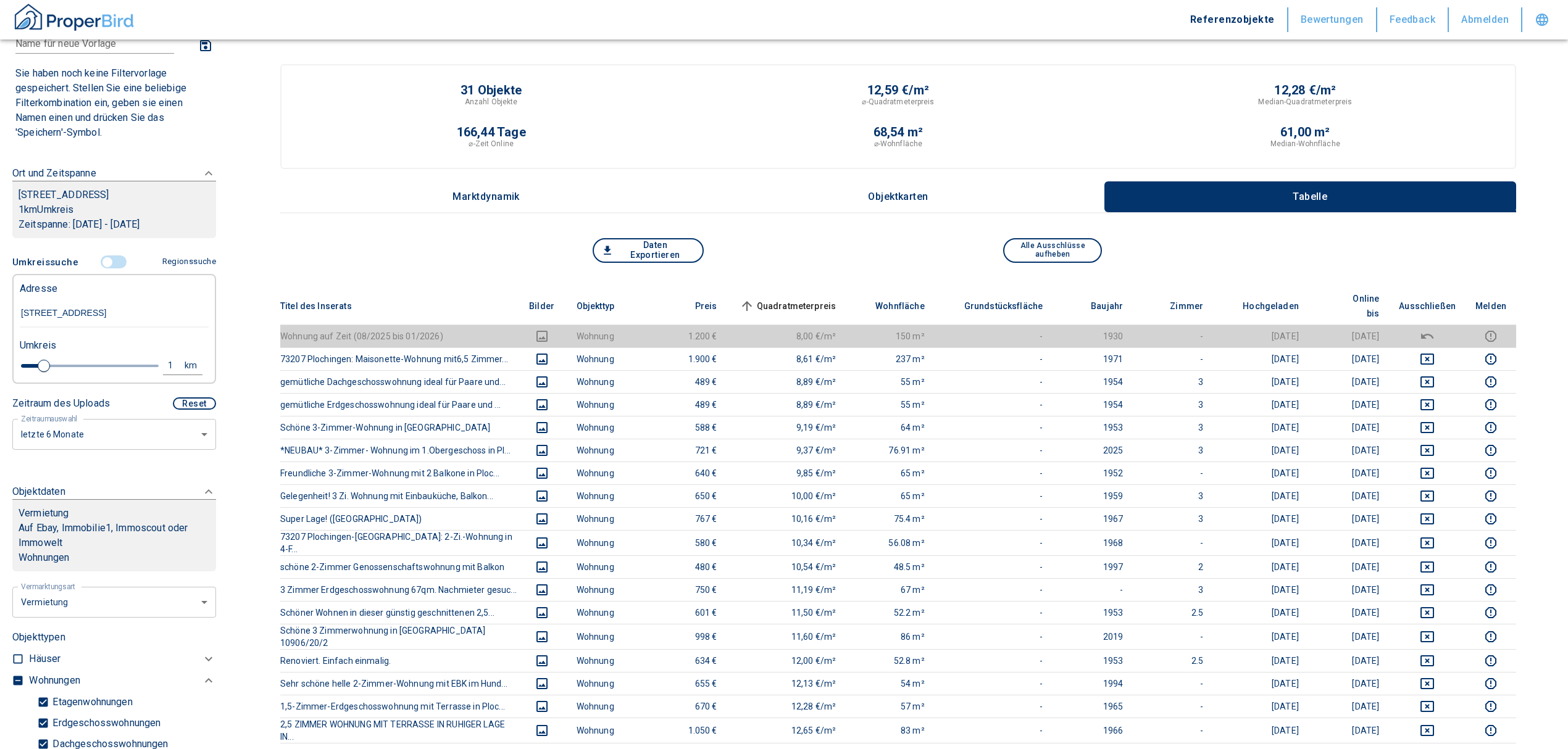
scroll to position [82, 0]
click at [101, 259] on input "controlled" at bounding box center [107, 263] width 37 height 14
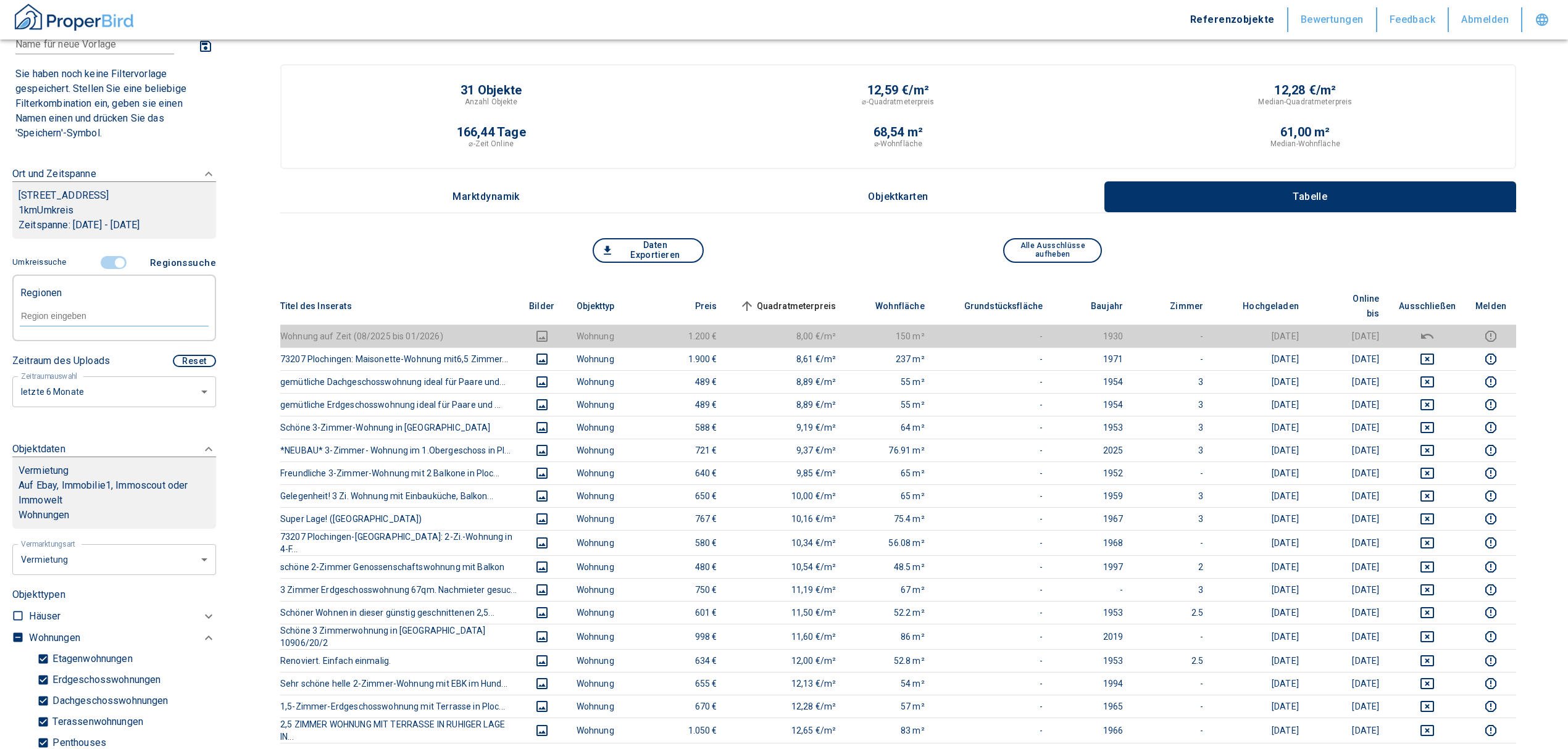
click at [63, 318] on input "text" at bounding box center [114, 316] width 189 height 11
click at [63, 346] on li "73207 [GEOGRAPHIC_DATA]" at bounding box center [107, 344] width 177 height 22
type input "73207"
type input "2020"
type input "73207 [GEOGRAPHIC_DATA]"
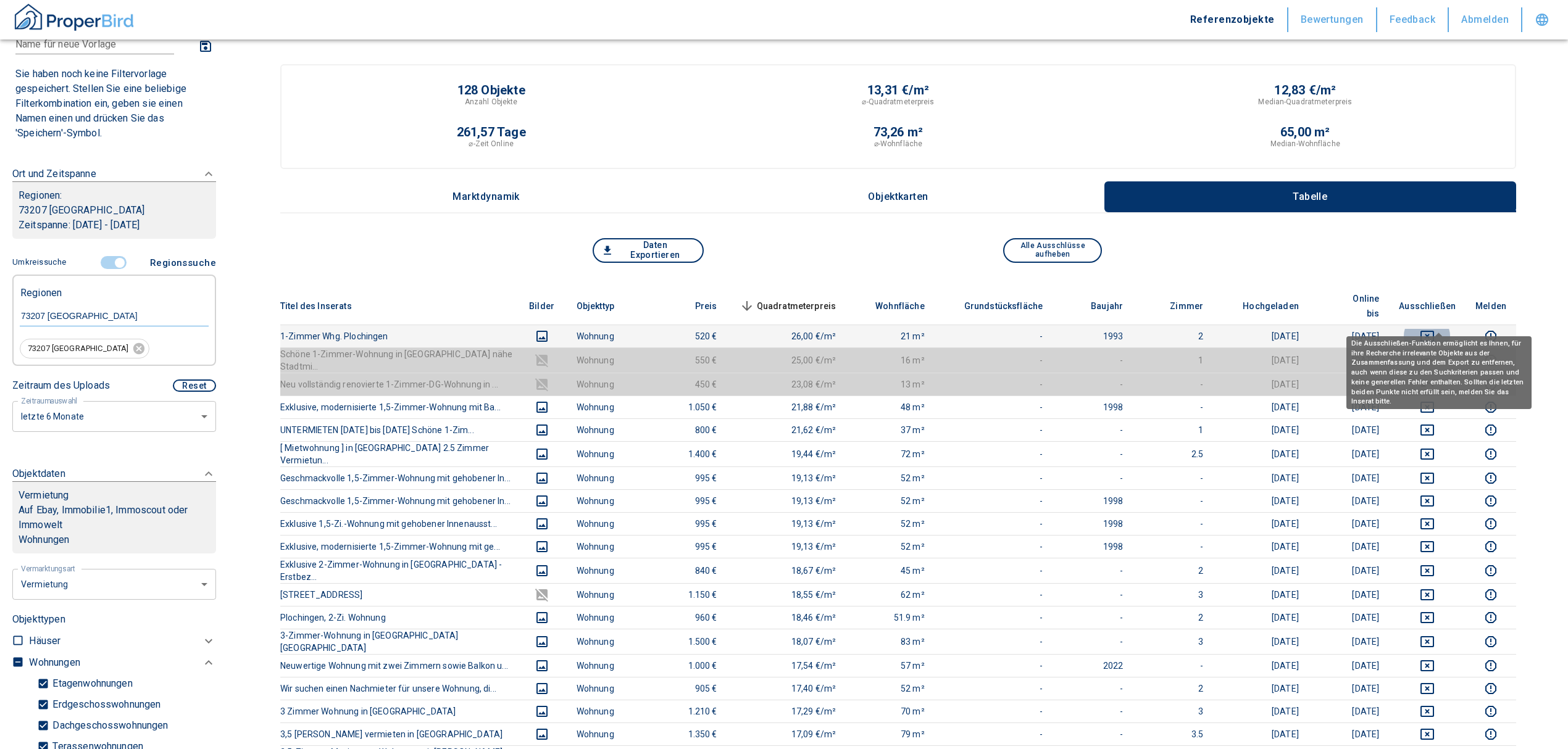
click at [1434, 330] on icon "deselect this listing" at bounding box center [1427, 336] width 14 height 11
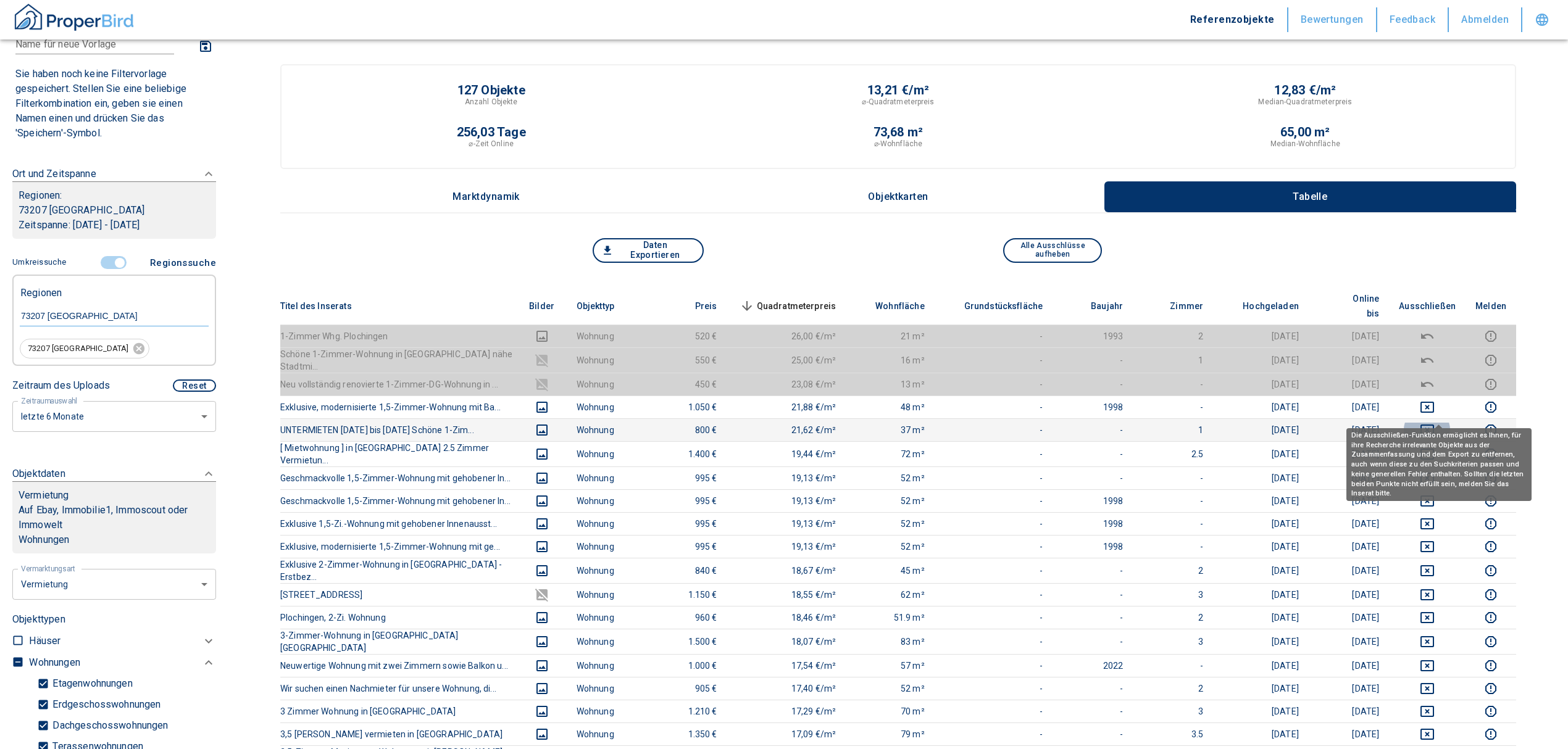
click at [1434, 425] on icon "deselect this listing" at bounding box center [1427, 430] width 14 height 11
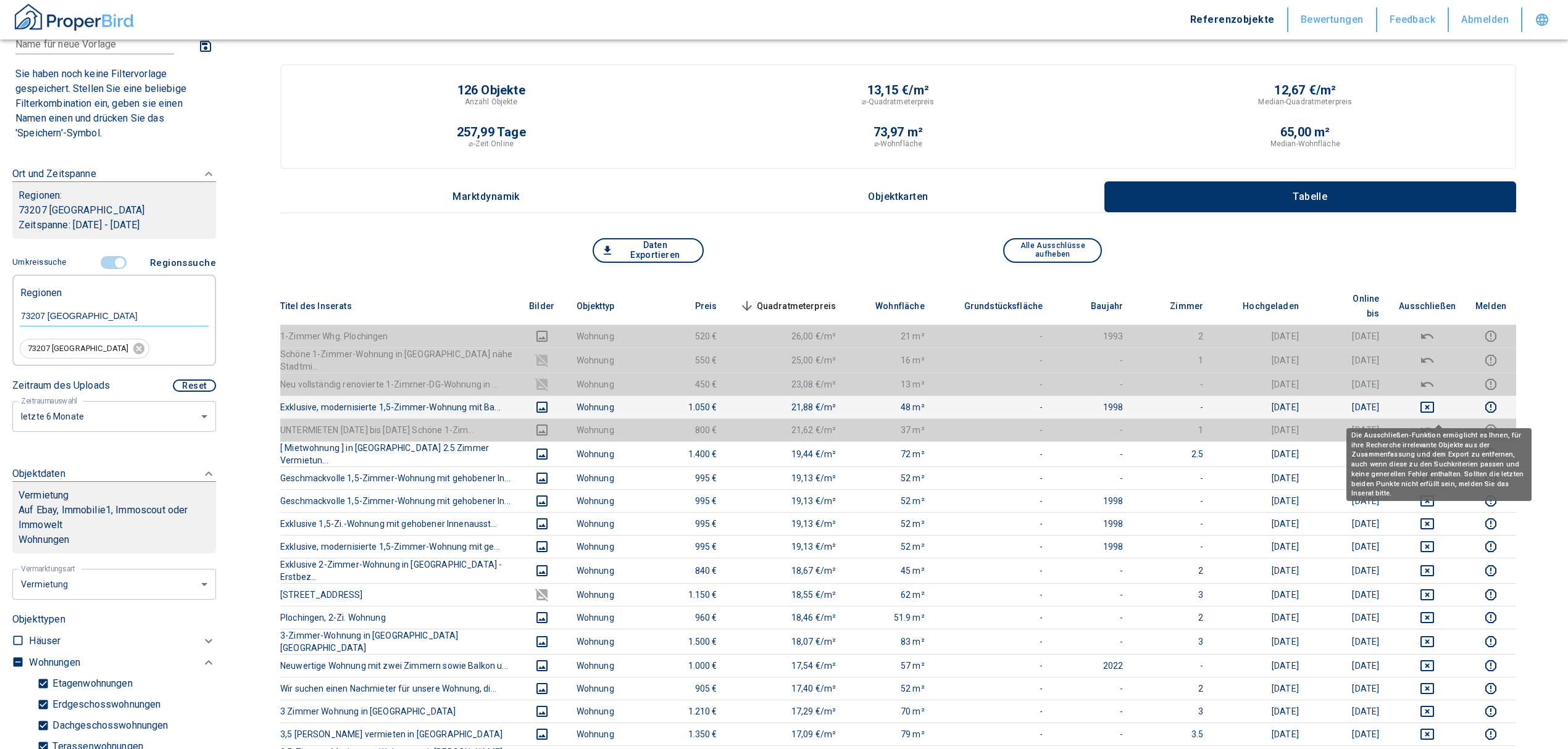
click at [1431, 396] on td at bounding box center [1427, 407] width 76 height 23
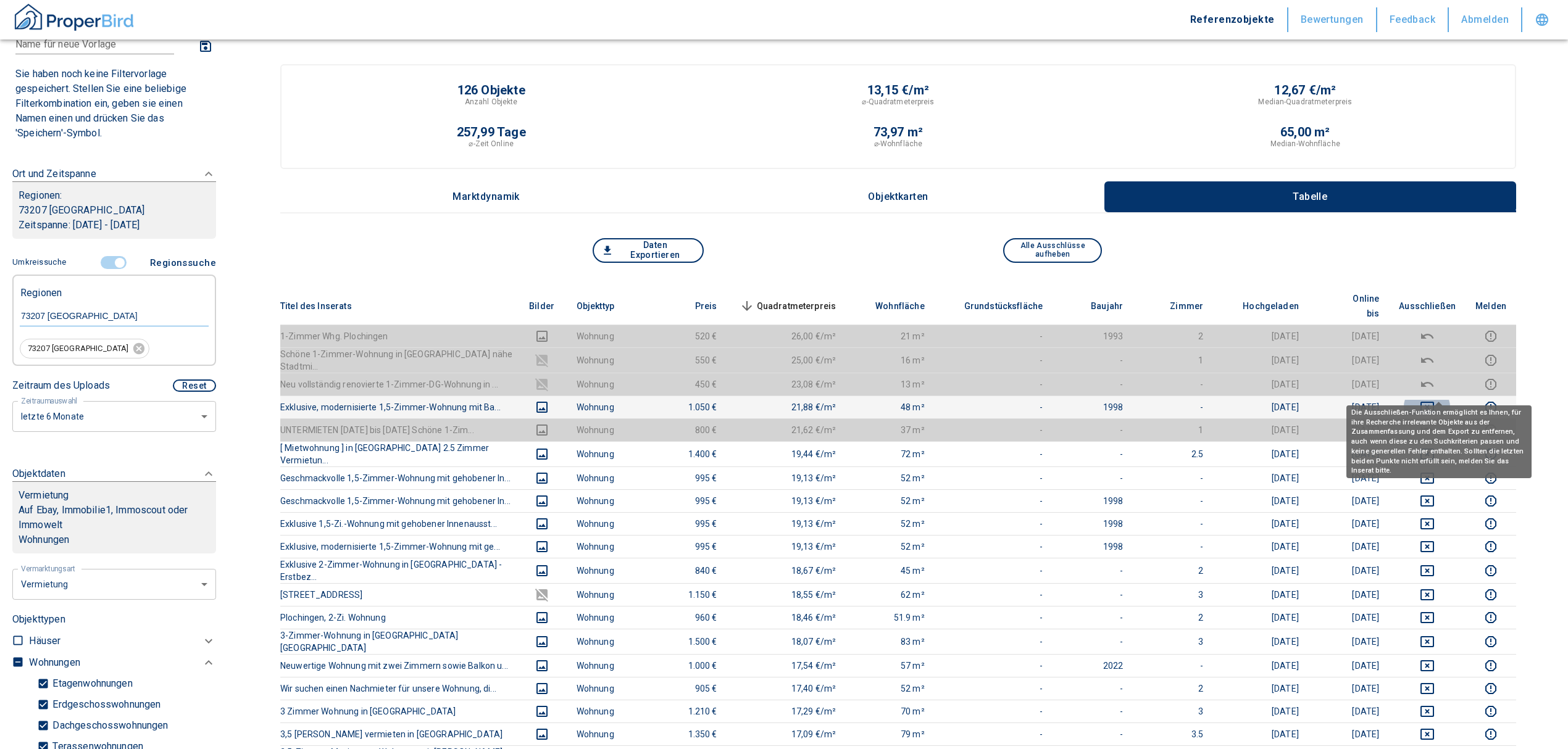
click at [1434, 400] on icon "deselect this listing" at bounding box center [1427, 408] width 15 height 15
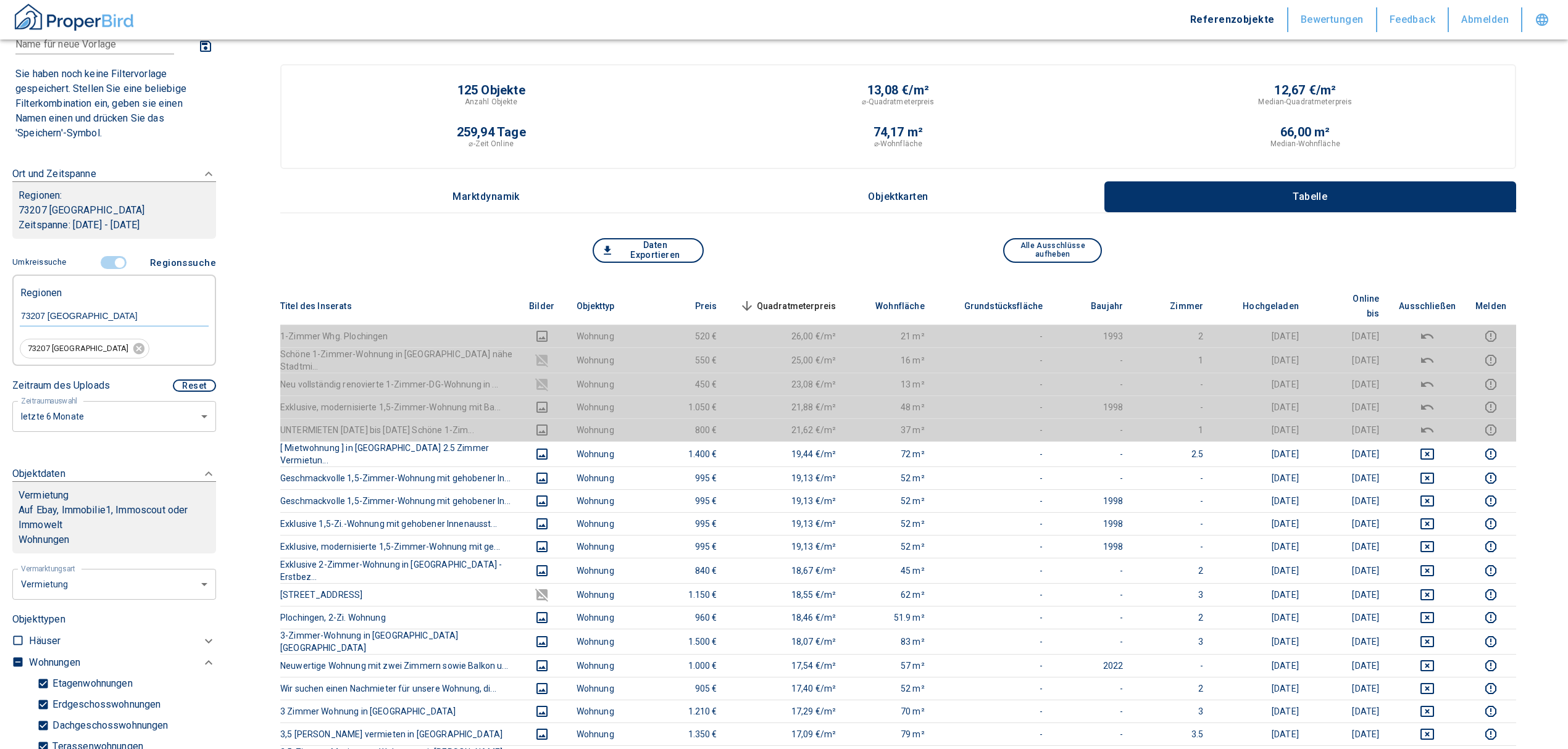
click at [818, 299] on span "Quadratmeterpreis sorted descending" at bounding box center [786, 306] width 99 height 15
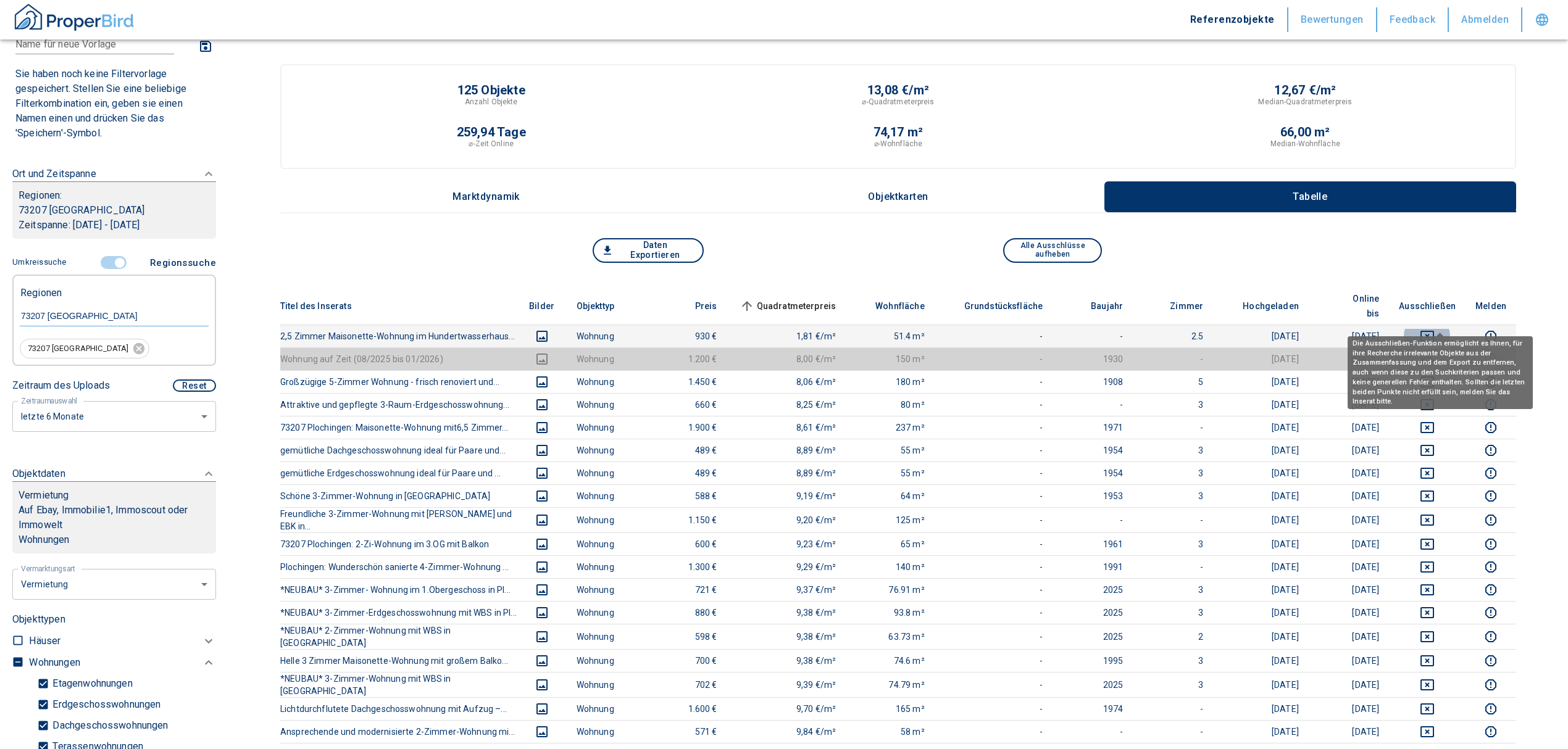
click at [1434, 329] on icon "deselect this listing" at bounding box center [1427, 337] width 15 height 15
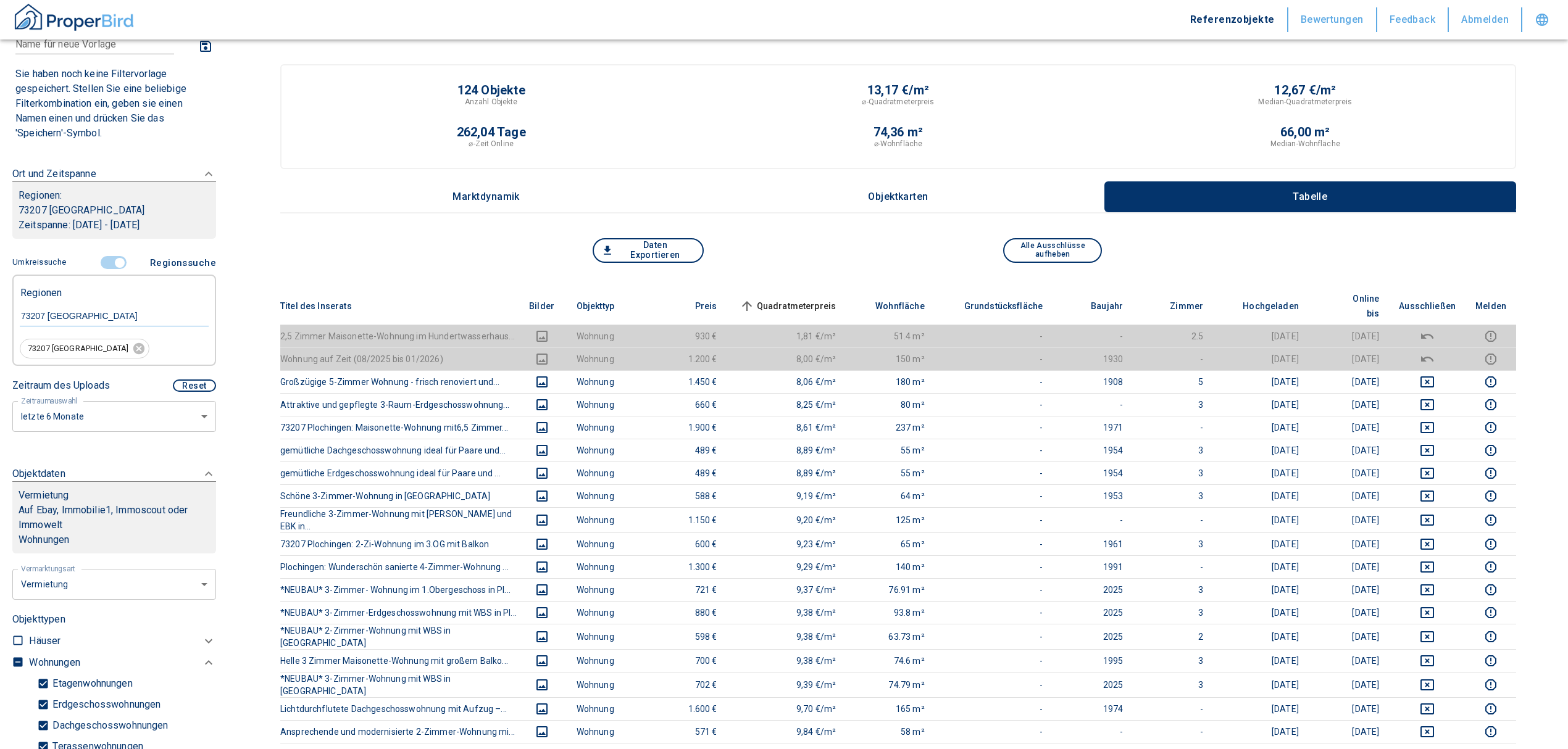
click at [821, 299] on span "Quadratmeterpreis sorted ascending" at bounding box center [786, 306] width 99 height 15
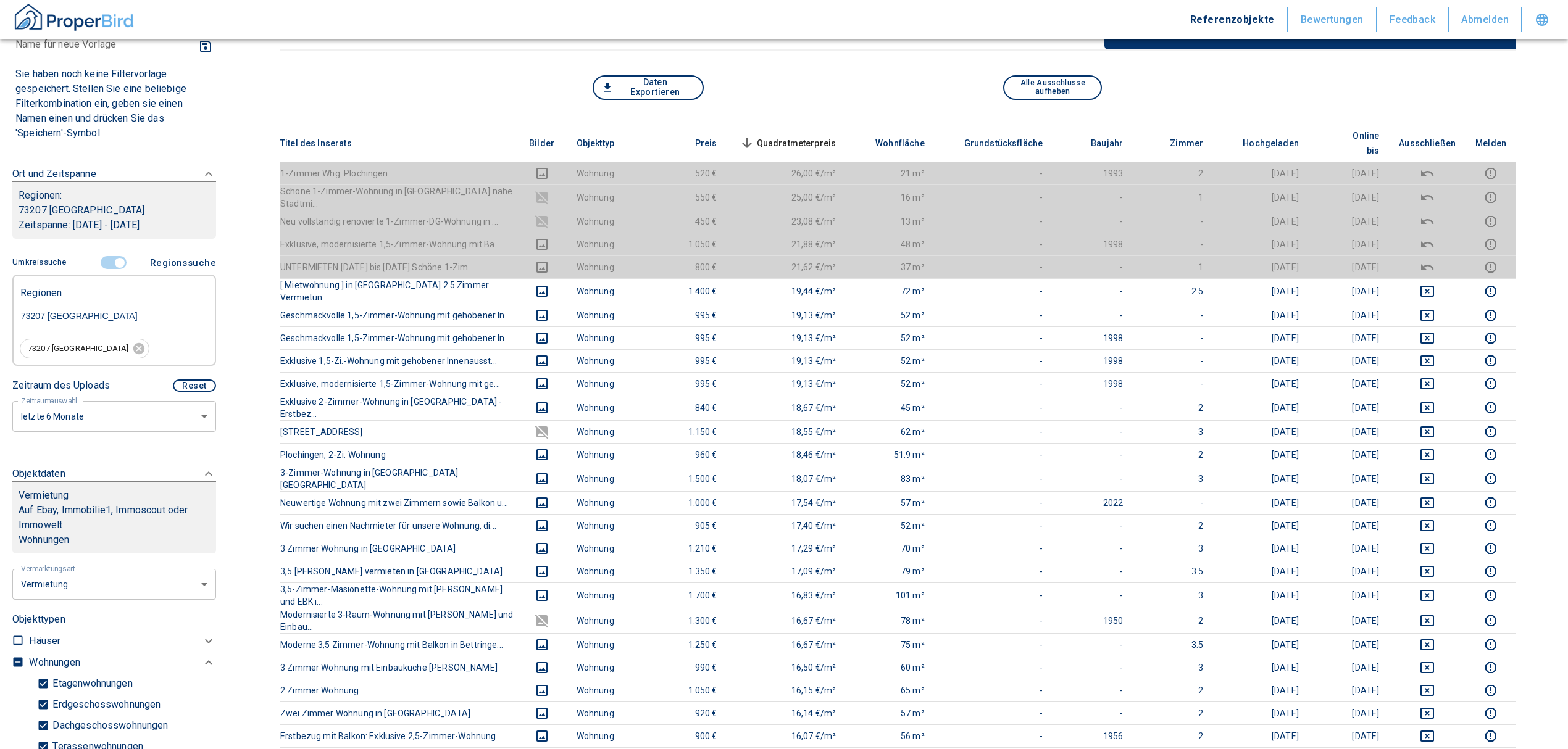
scroll to position [164, 0]
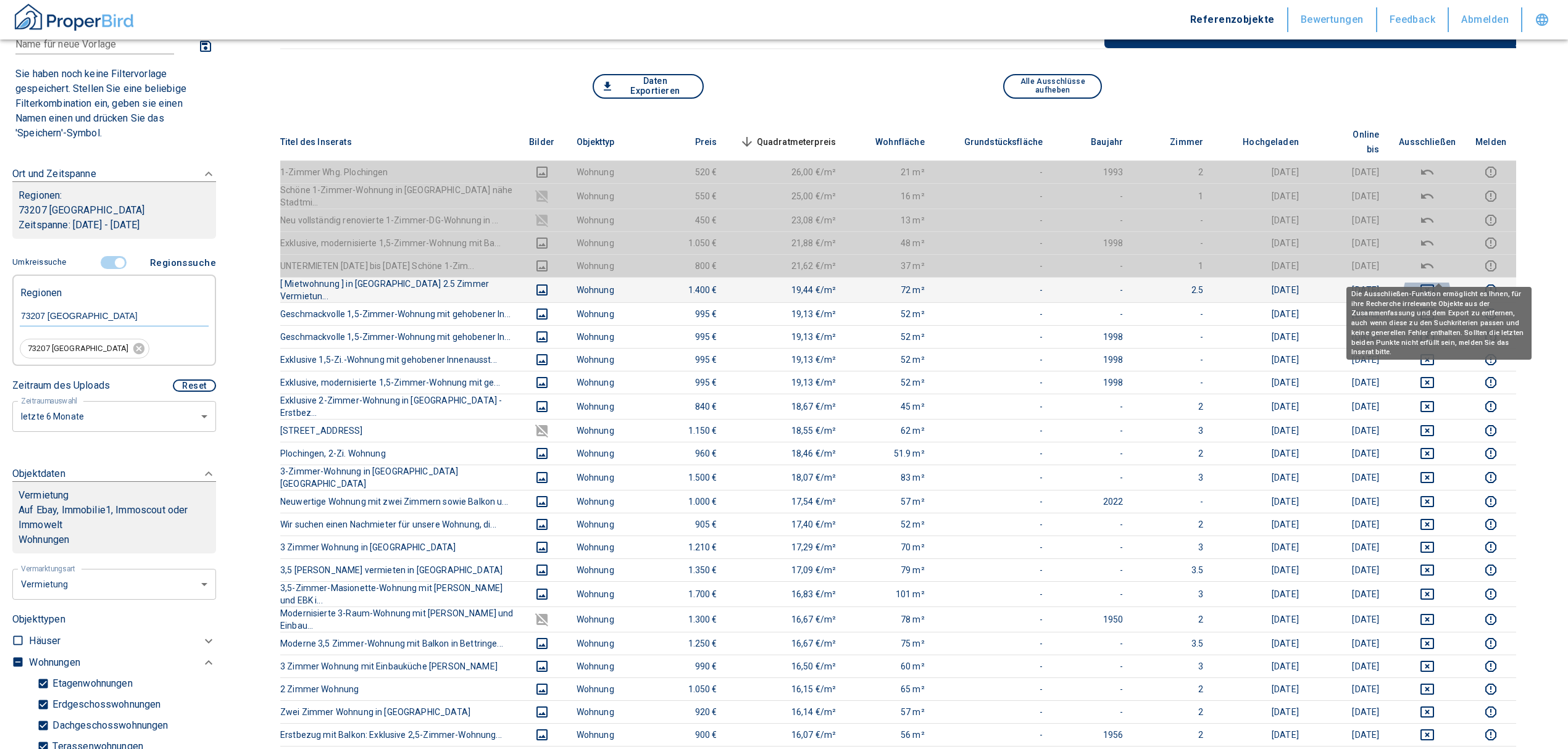
click at [1434, 284] on icon "deselect this listing" at bounding box center [1427, 290] width 14 height 11
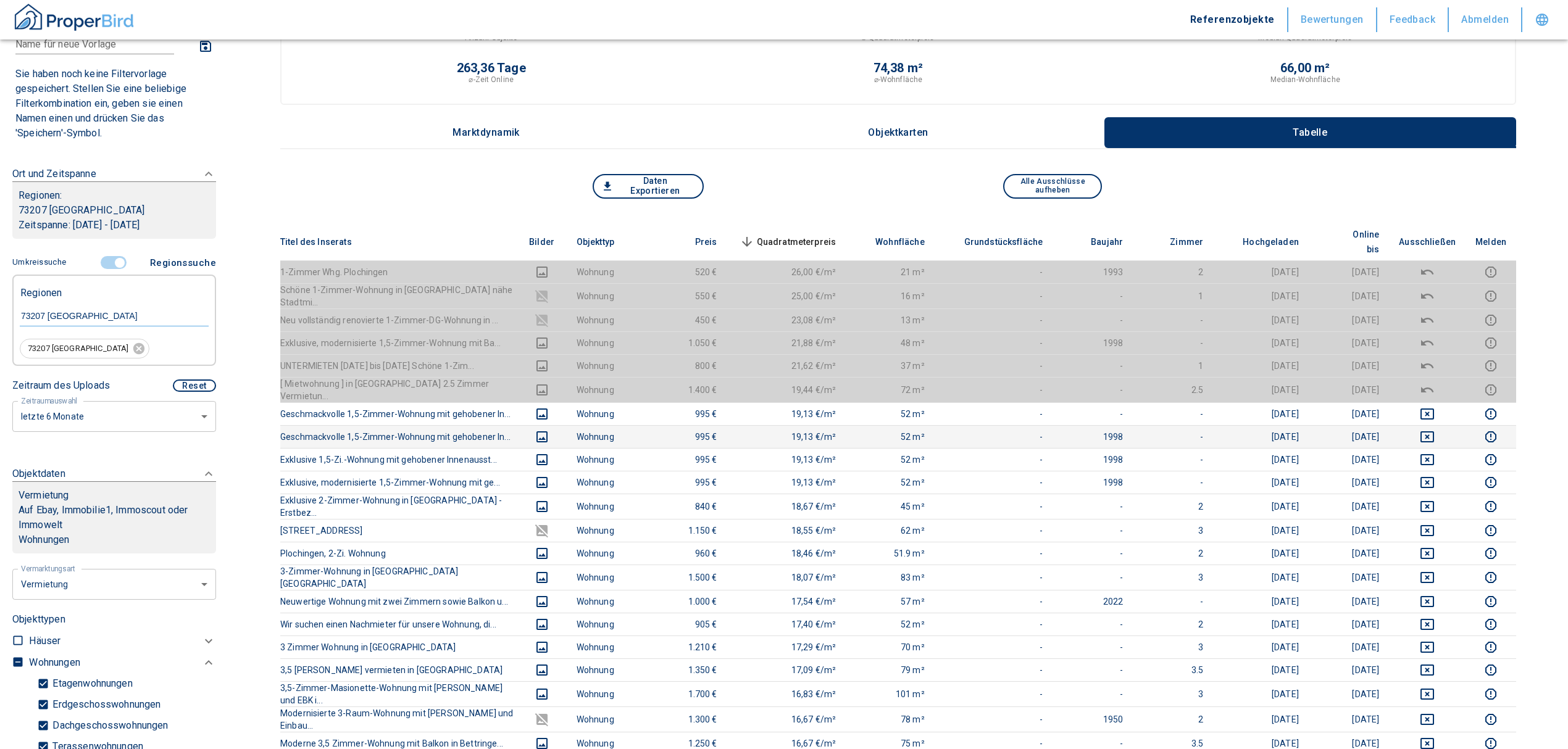
scroll to position [0, 0]
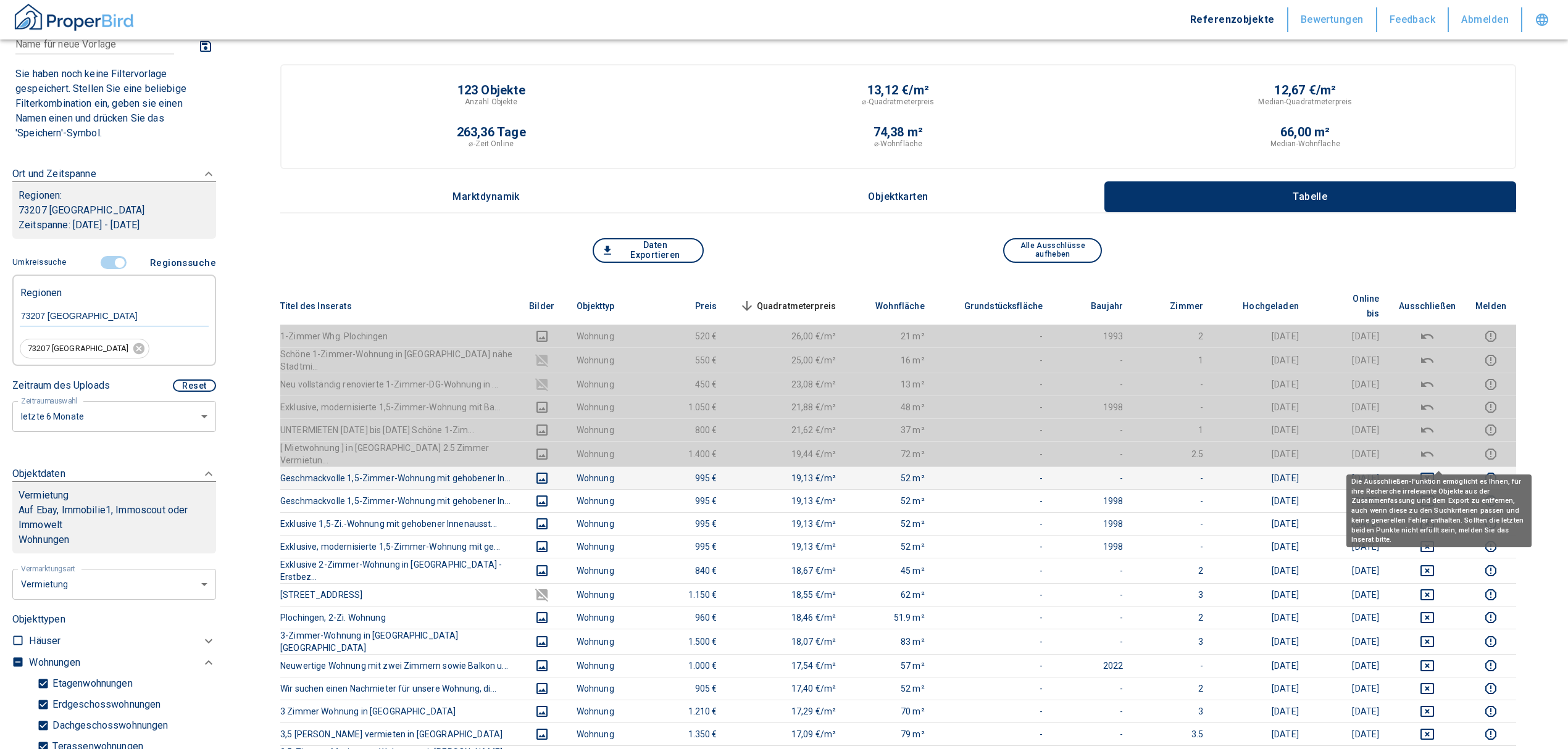
click at [1434, 471] on icon "deselect this listing" at bounding box center [1427, 478] width 15 height 15
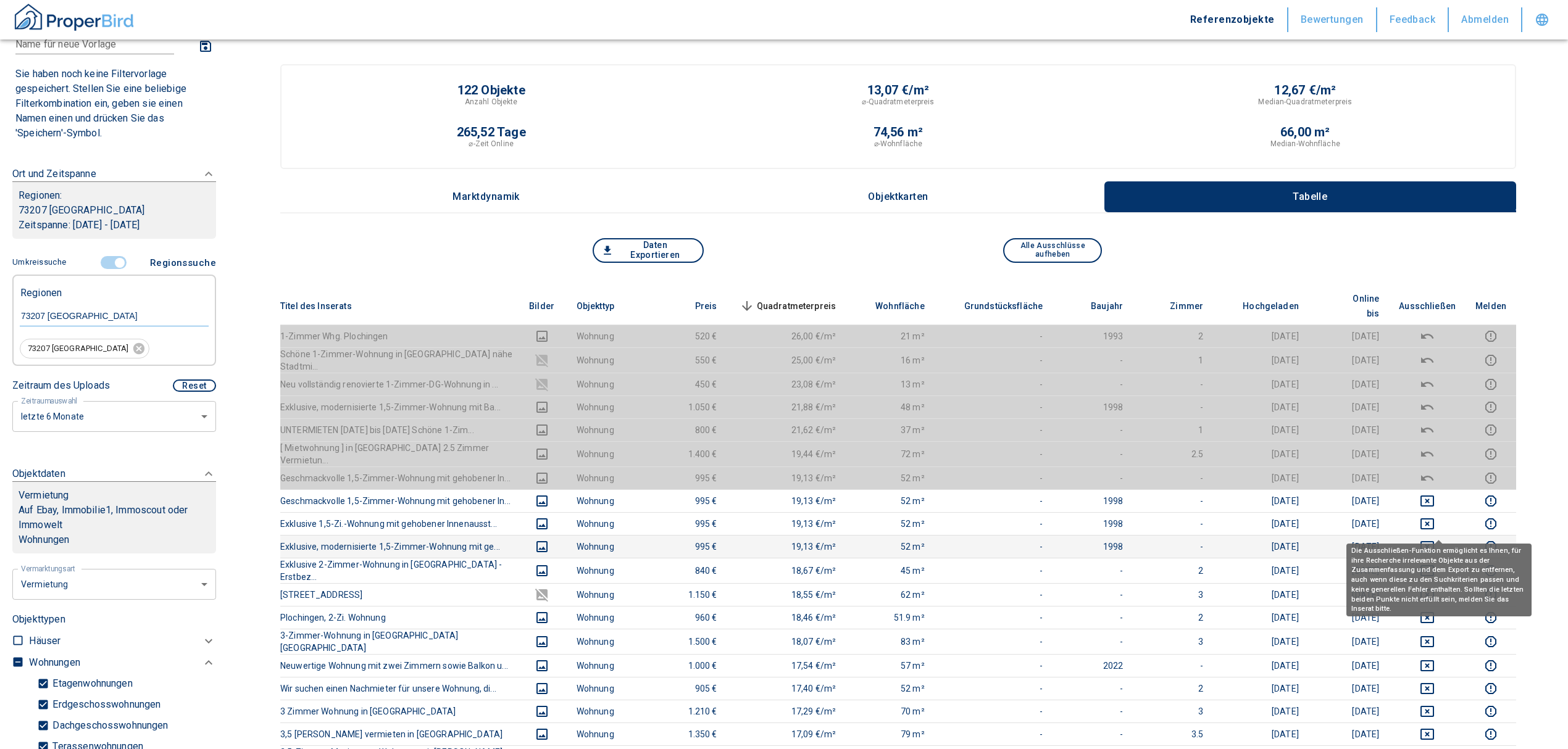
click at [1450, 539] on button "deselect this listing" at bounding box center [1427, 547] width 56 height 15
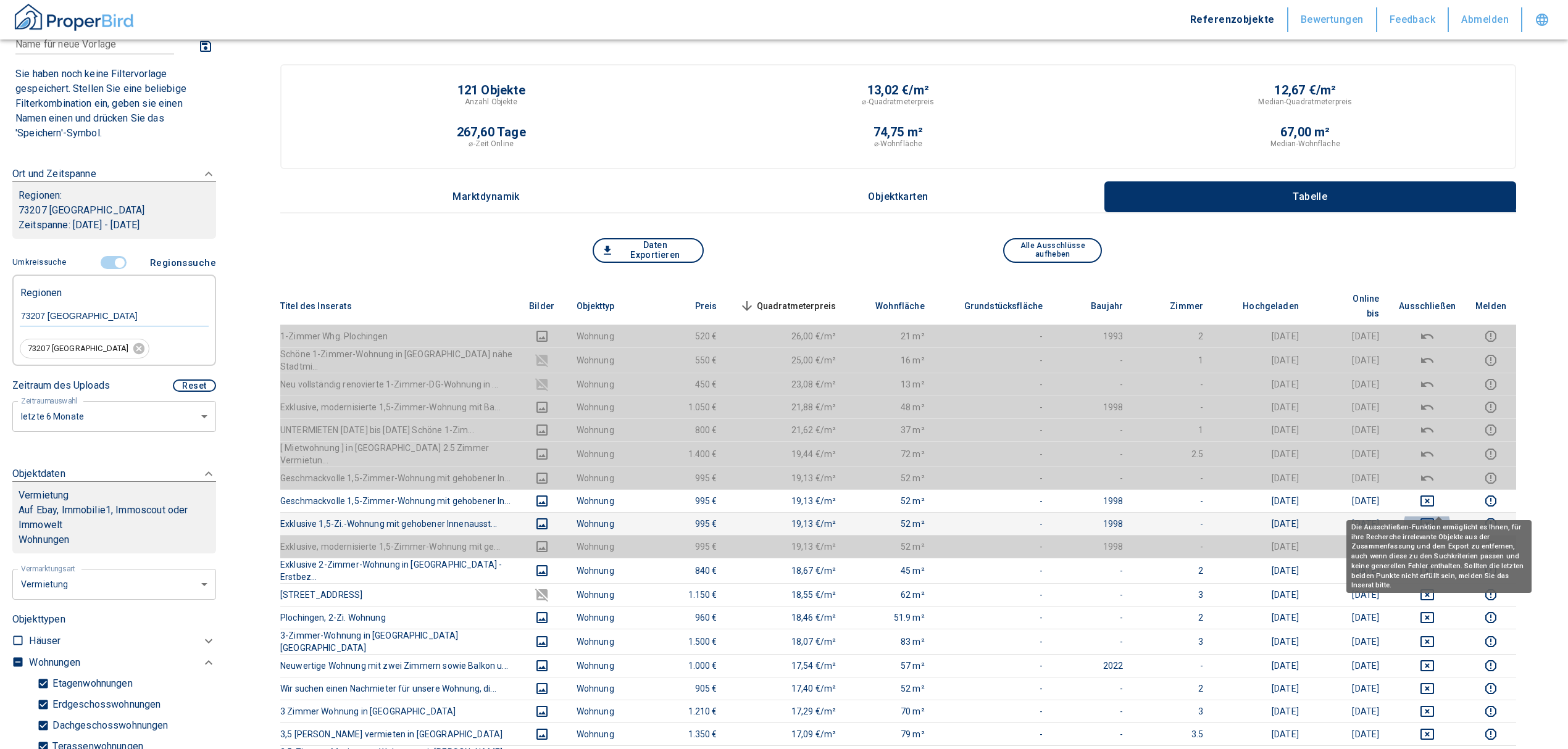
click at [1434, 518] on icon "deselect this listing" at bounding box center [1427, 524] width 14 height 11
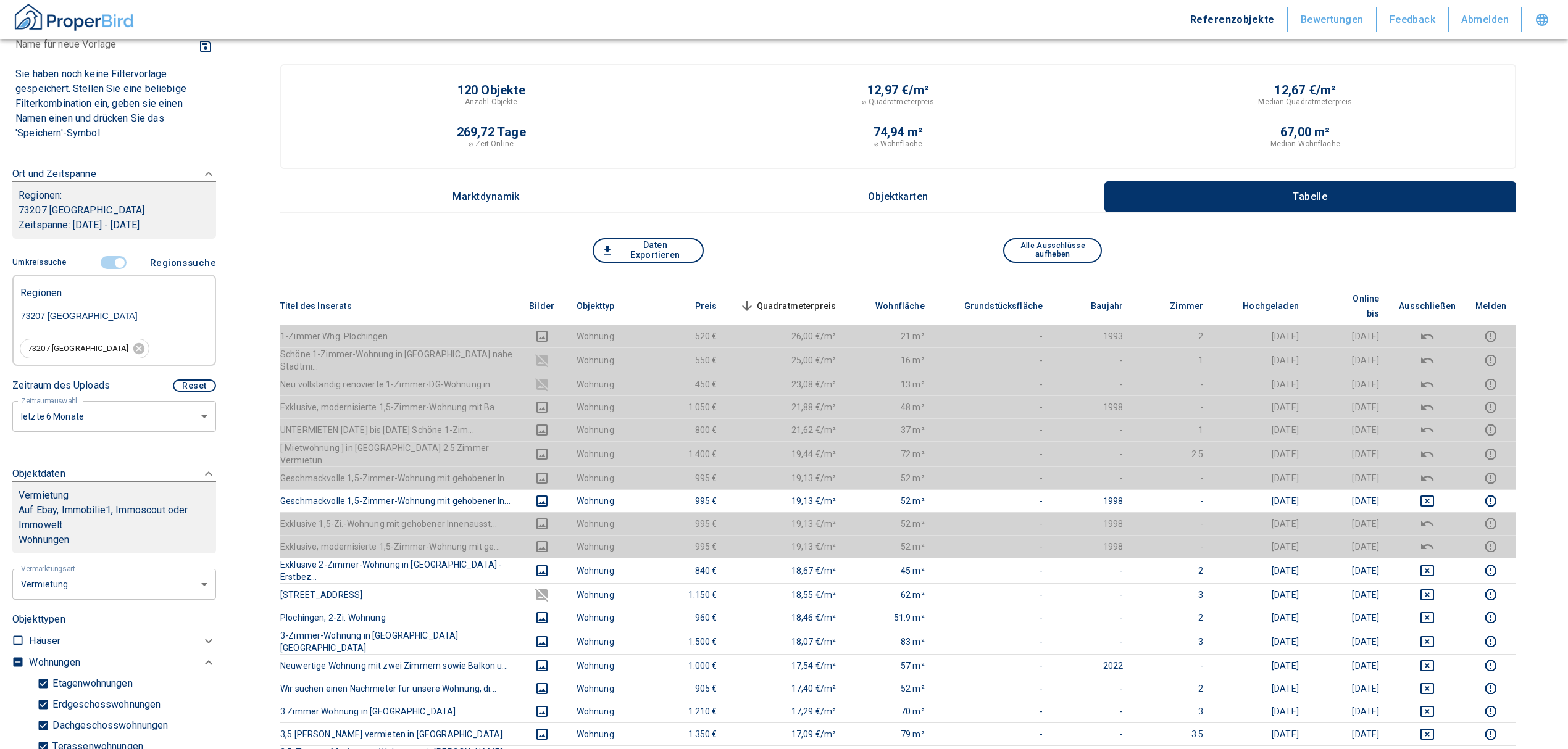
click at [818, 299] on span "Quadratmeterpreis sorted descending" at bounding box center [786, 306] width 99 height 15
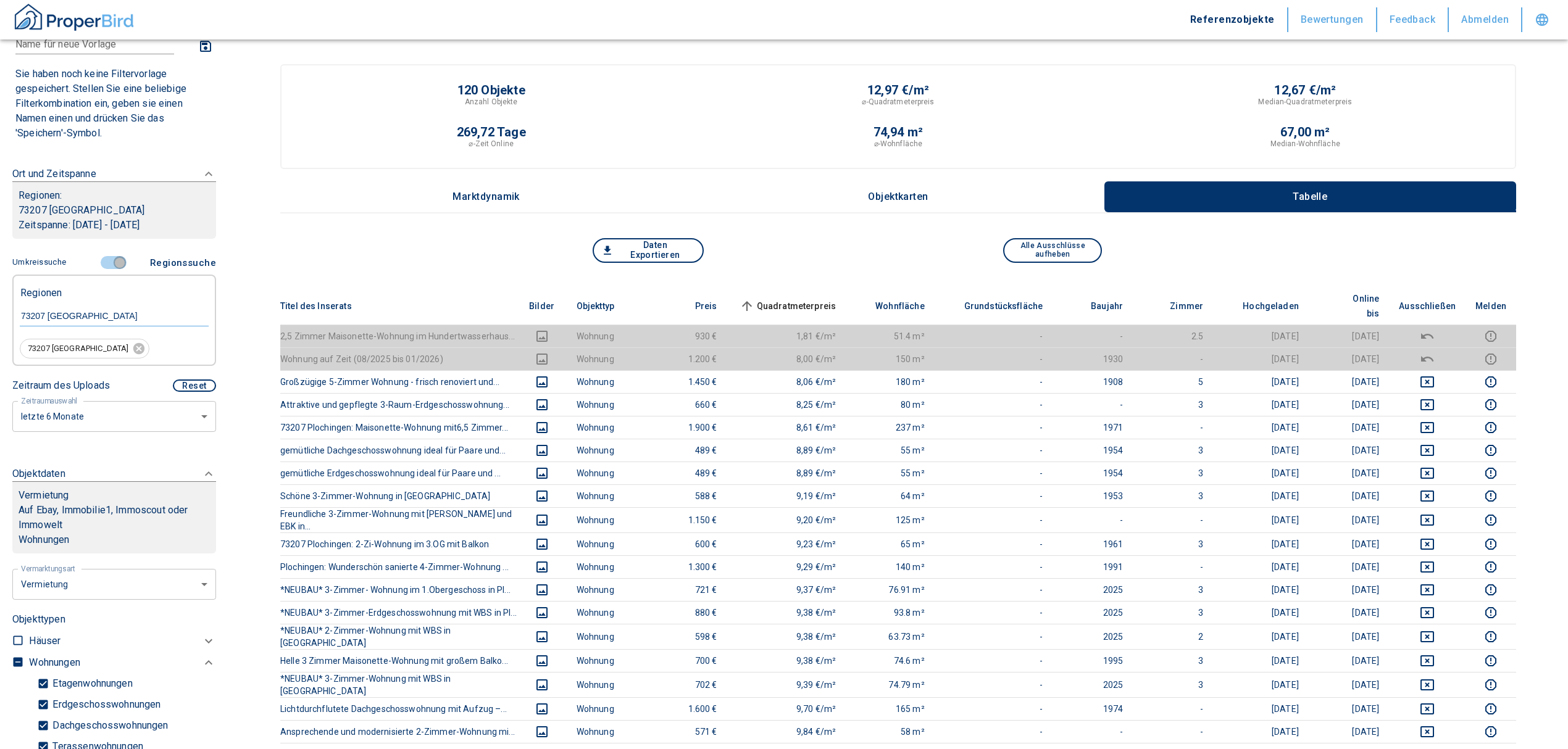
click at [111, 257] on input "controlled" at bounding box center [120, 263] width 37 height 14
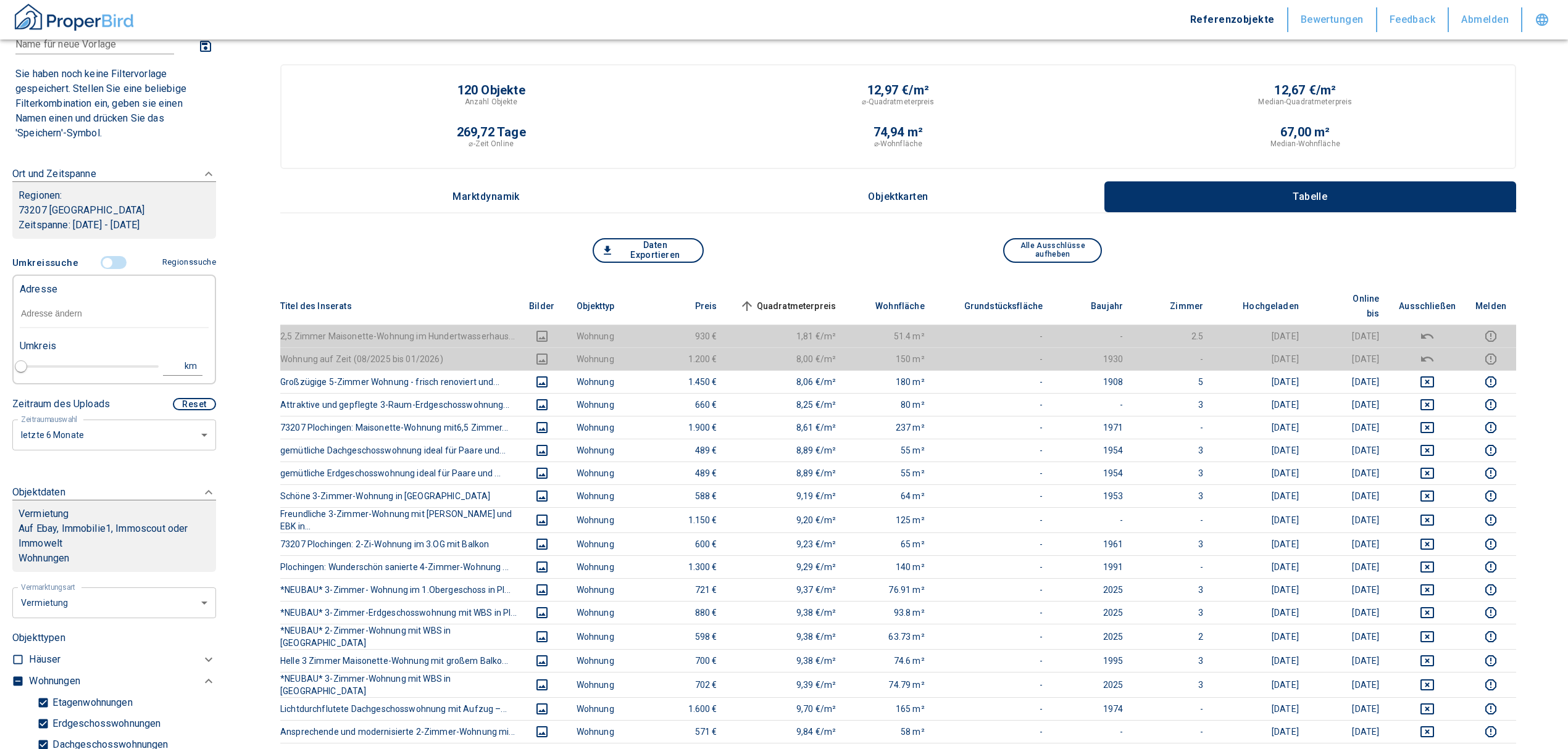
click at [92, 307] on input "text" at bounding box center [114, 314] width 189 height 28
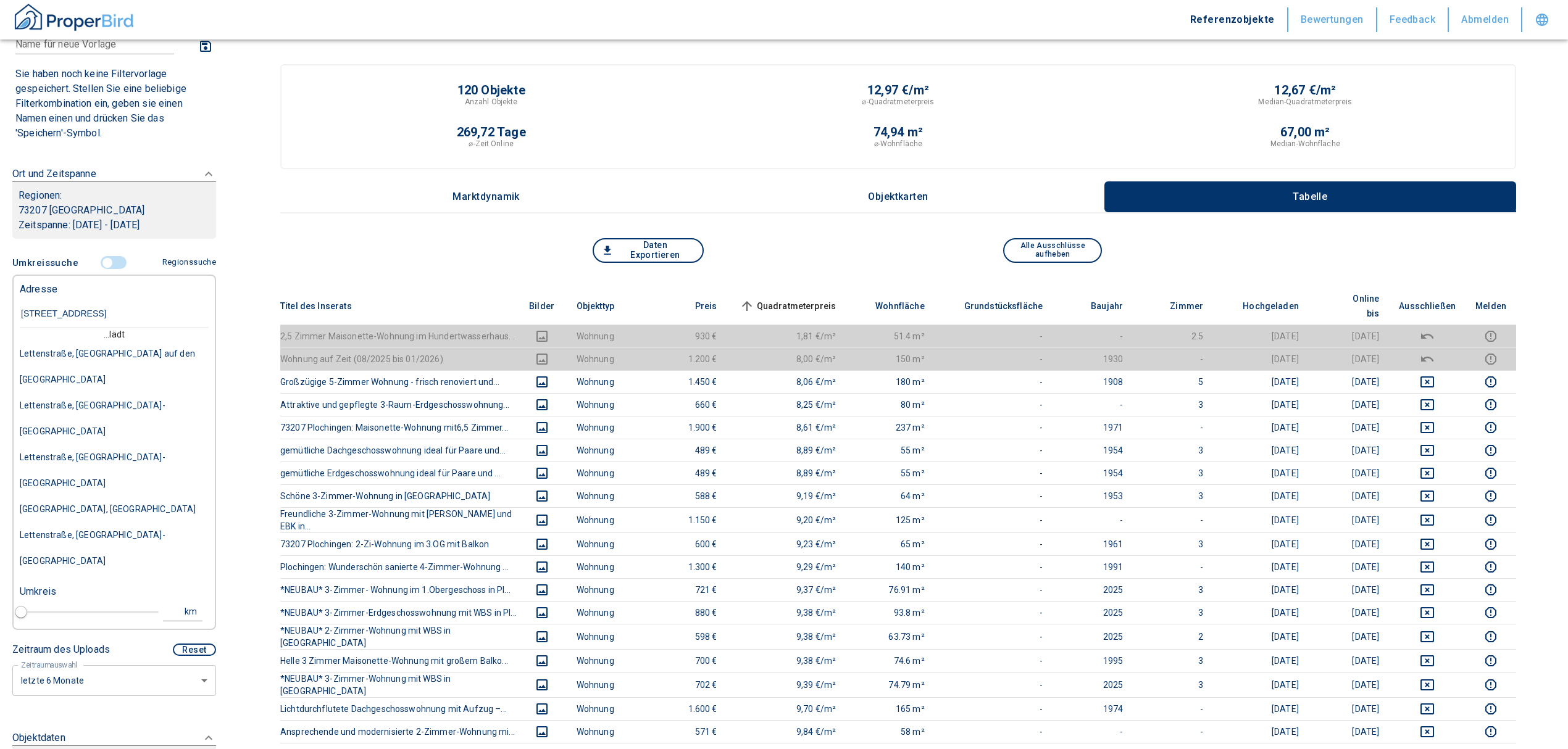
type input "[STREET_ADDRESS]"
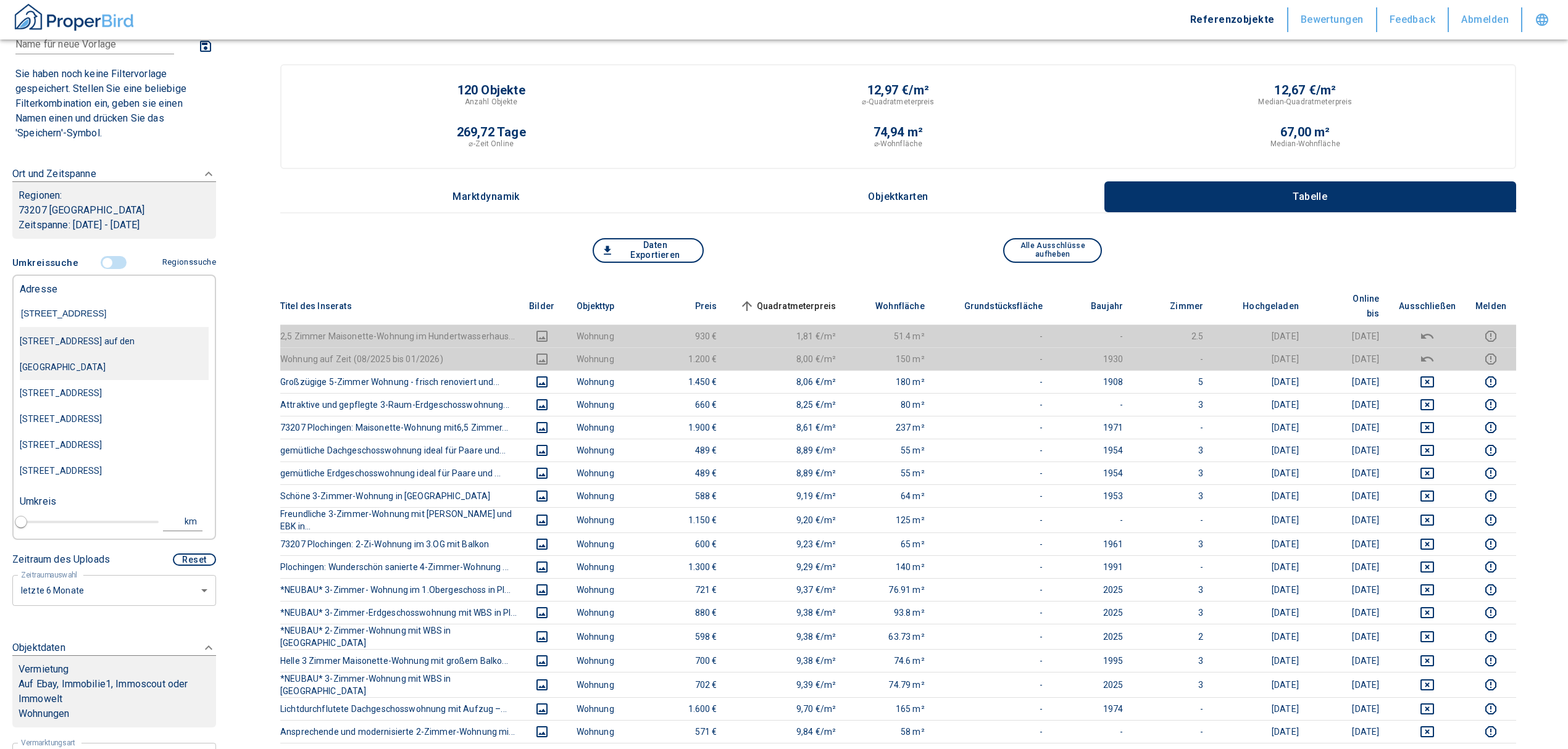
click at [117, 335] on div "[STREET_ADDRESS] auf den [GEOGRAPHIC_DATA]" at bounding box center [114, 354] width 189 height 52
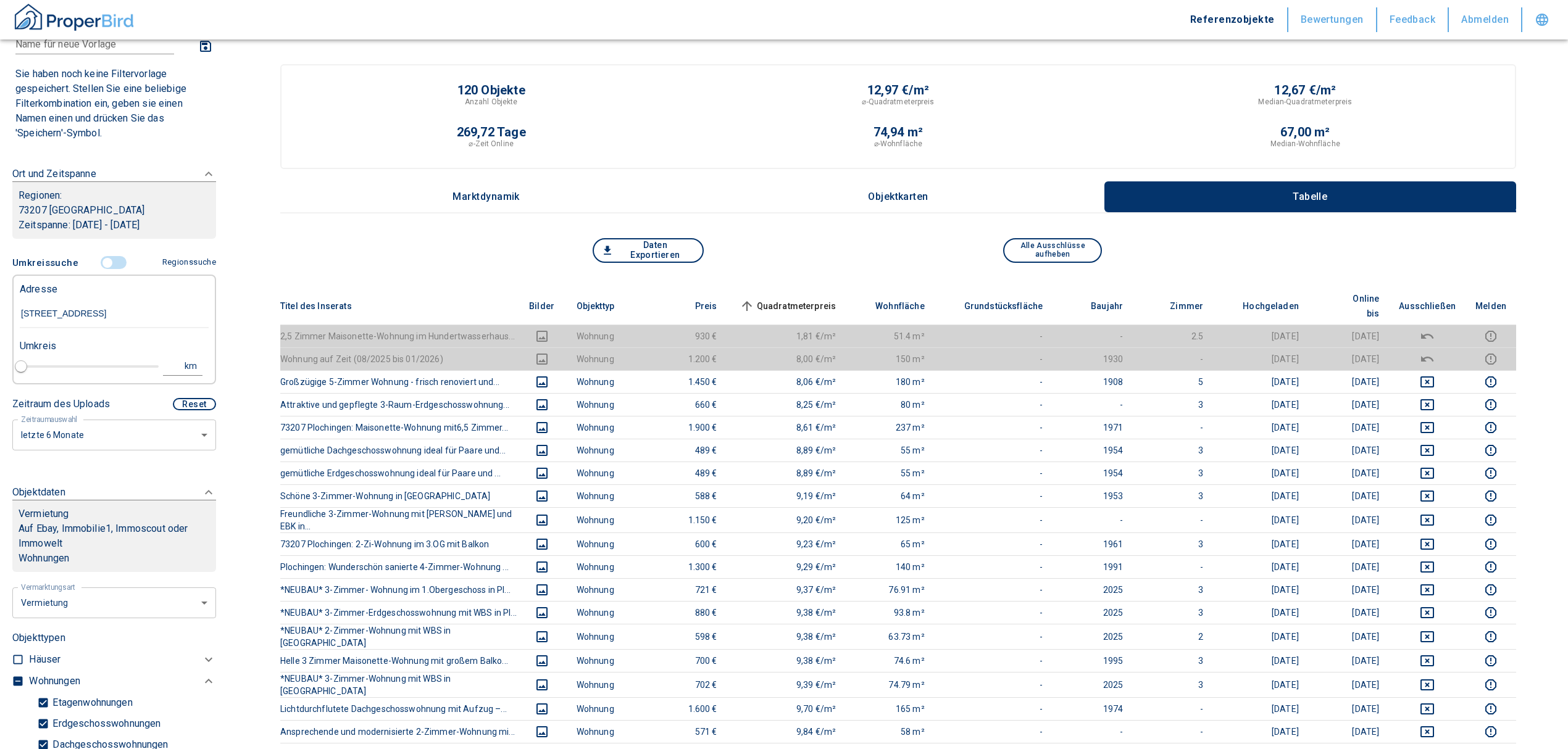
type input "2020"
type input "[STREET_ADDRESS] auf den [GEOGRAPHIC_DATA]"
type input "1"
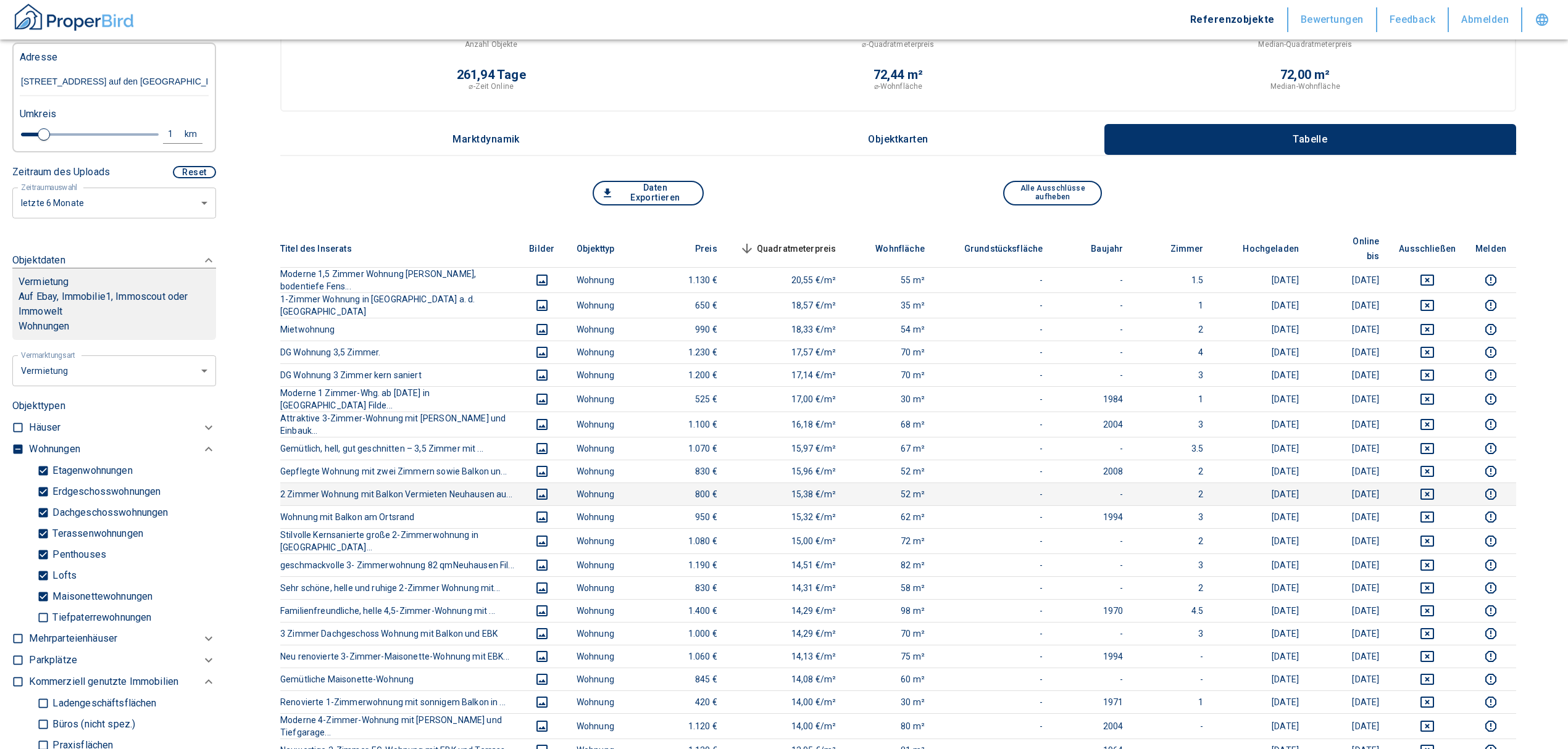
scroll to position [82, 0]
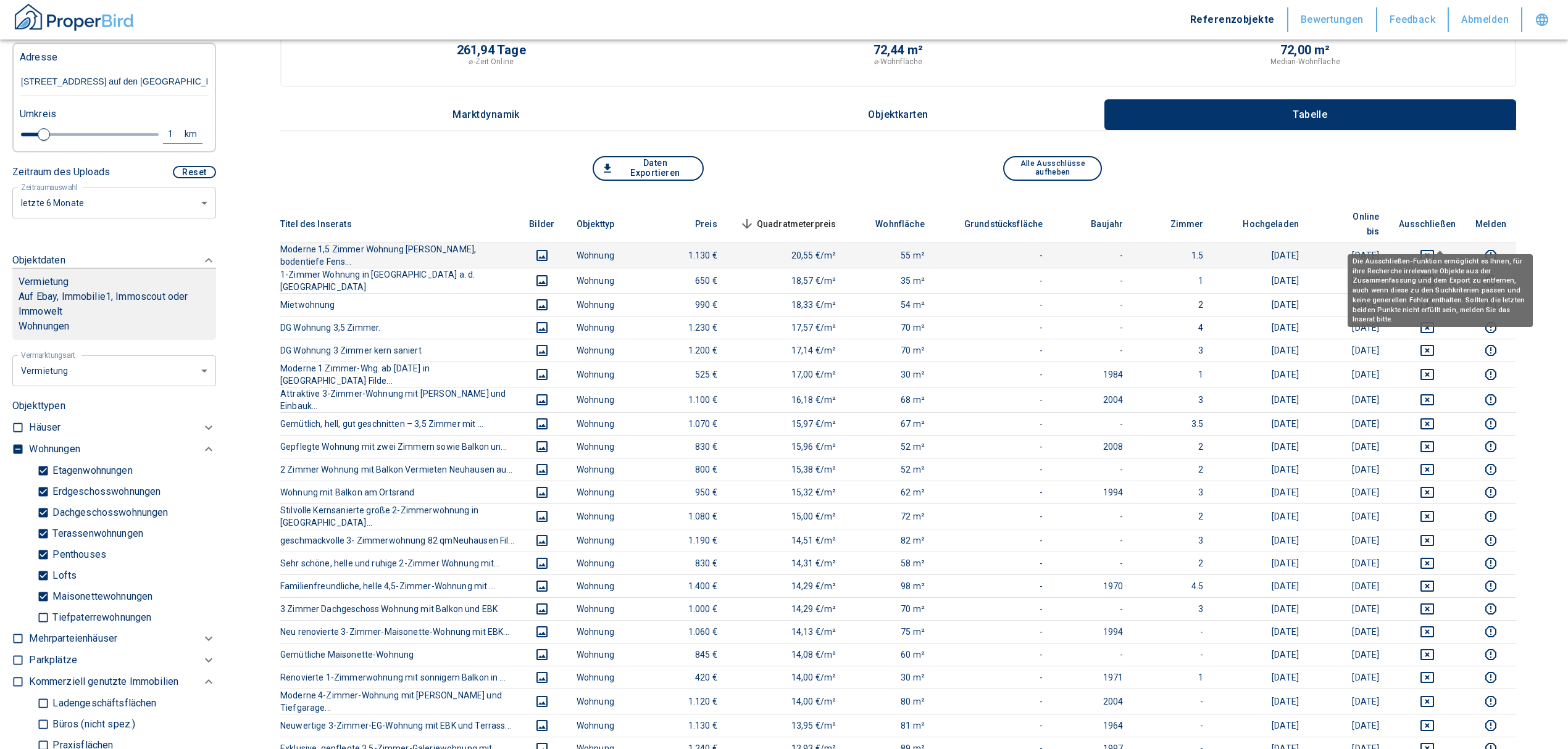
type input "[STREET_ADDRESS] auf den [GEOGRAPHIC_DATA]"
click at [1434, 248] on icon "deselect this listing" at bounding box center [1427, 255] width 15 height 15
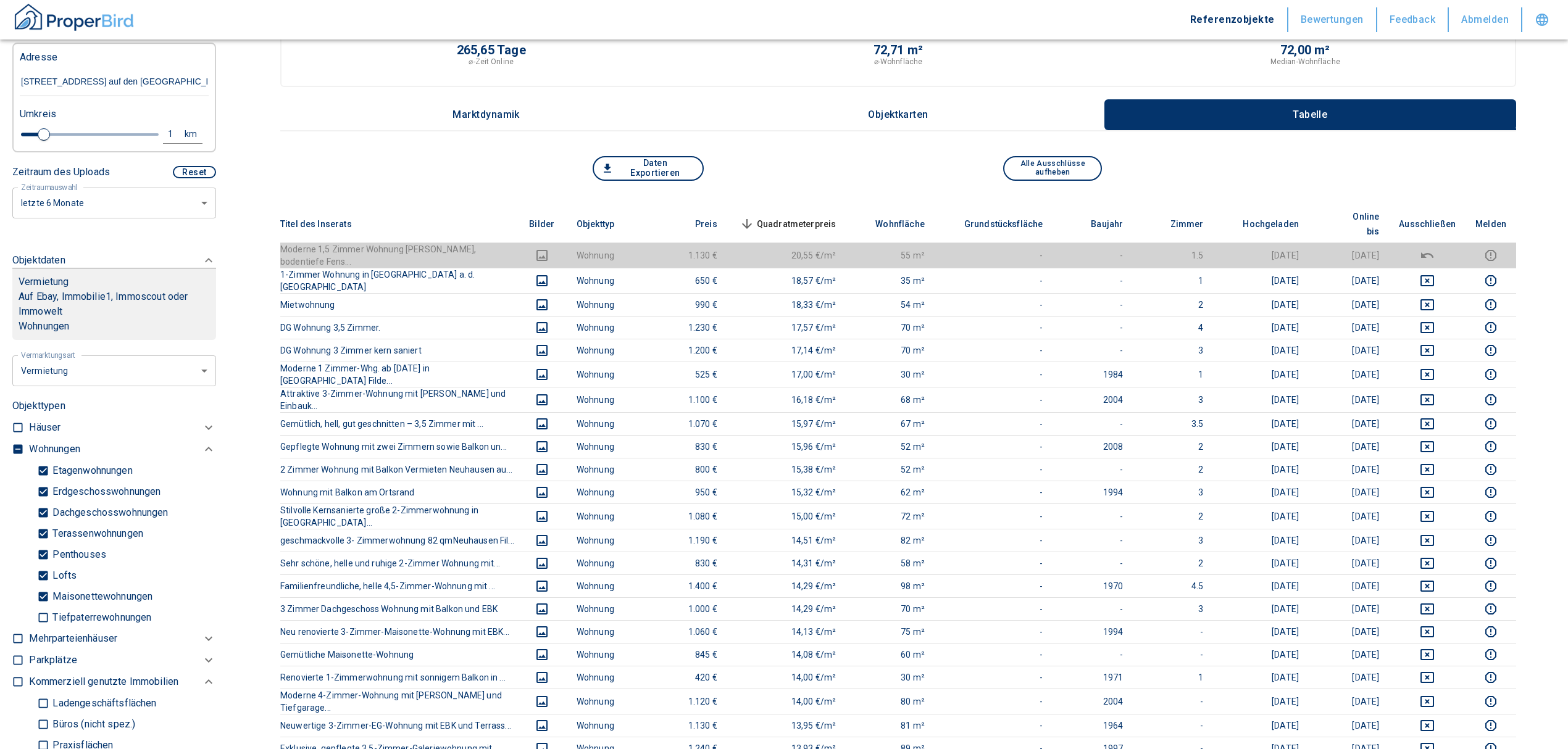
scroll to position [247, 0]
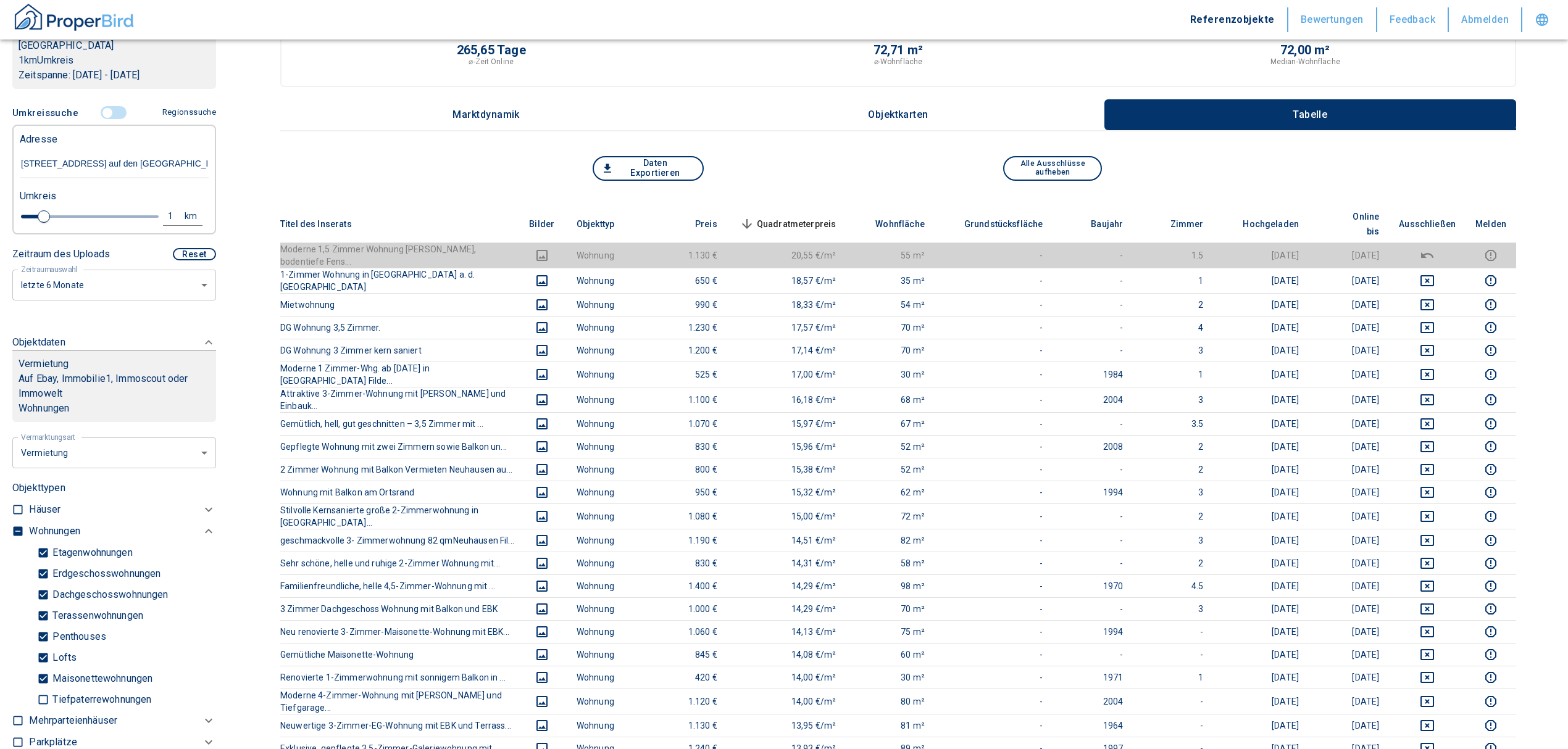
click at [813, 217] on span "Quadratmeterpreis sorted descending" at bounding box center [786, 224] width 99 height 15
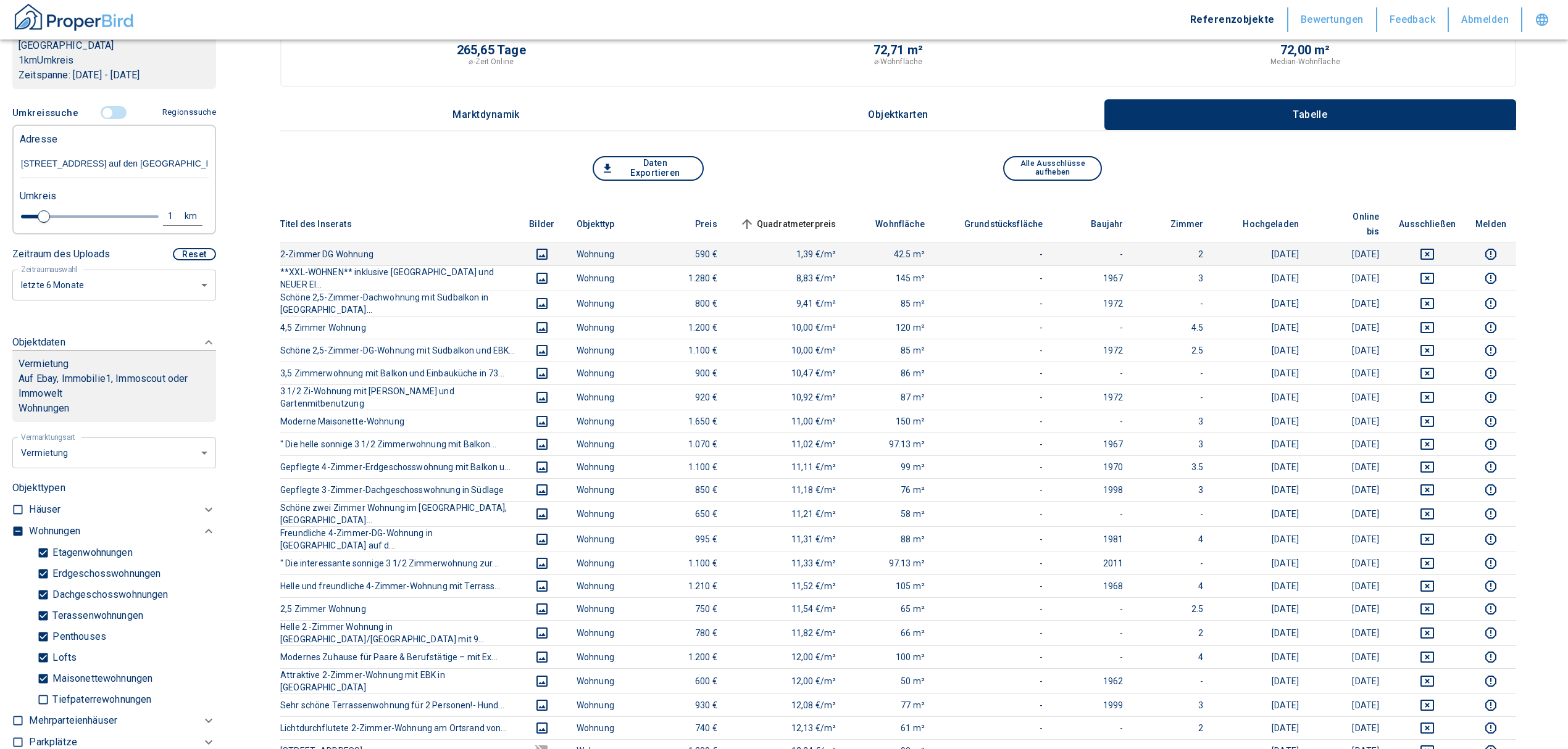
click at [1434, 247] on icon "deselect this listing" at bounding box center [1427, 255] width 15 height 15
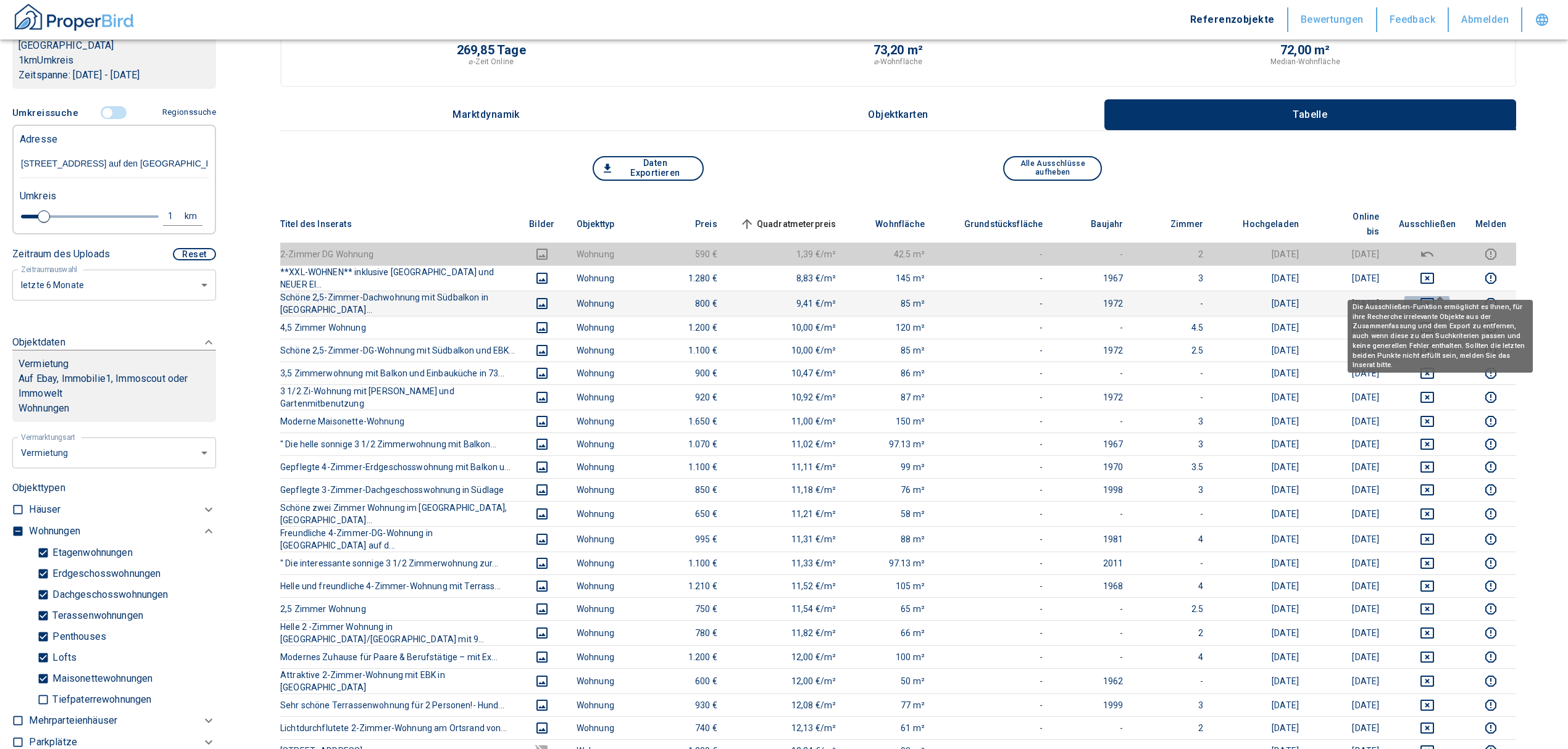
click at [1434, 296] on icon "deselect this listing" at bounding box center [1427, 304] width 15 height 15
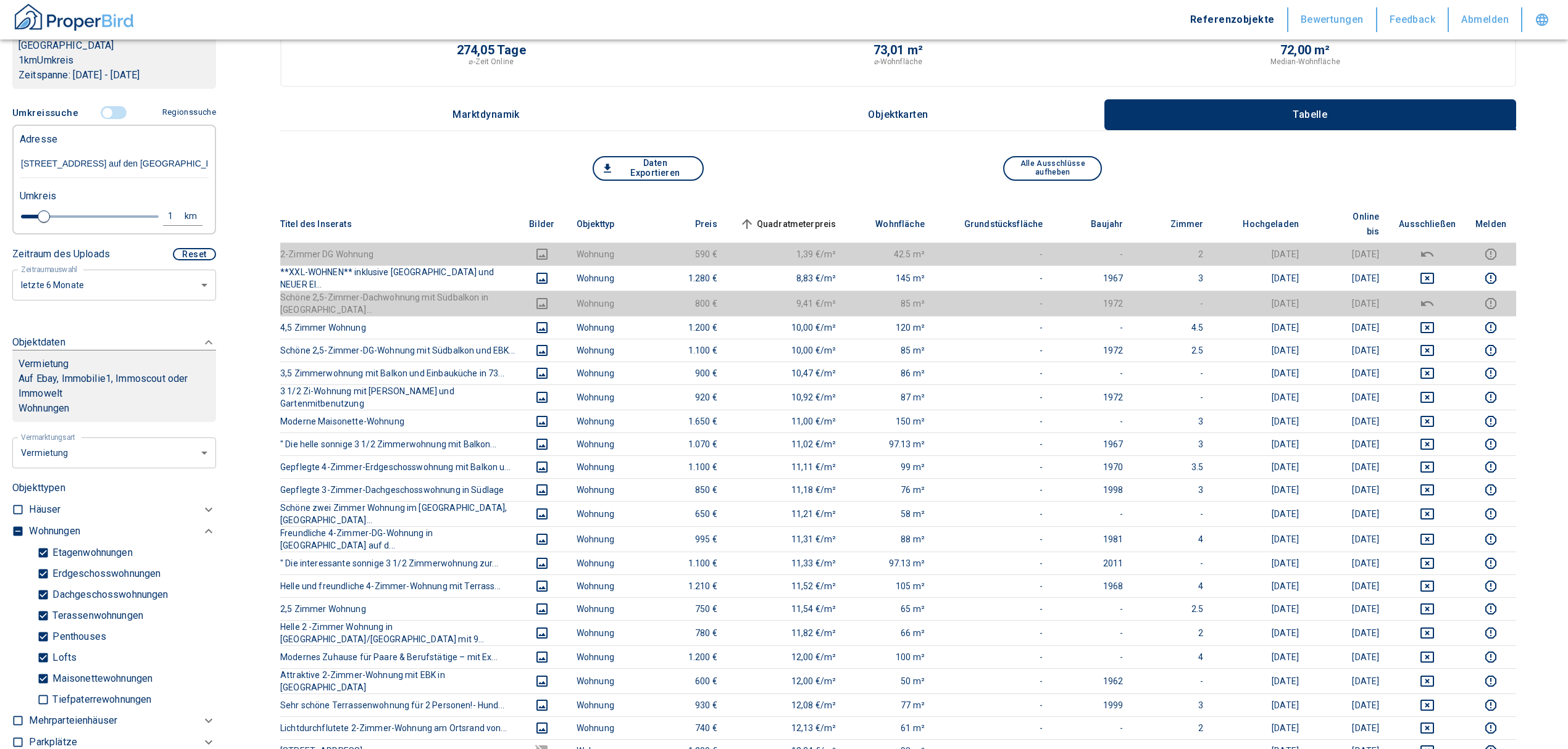
click at [1436, 248] on td at bounding box center [1427, 253] width 76 height 23
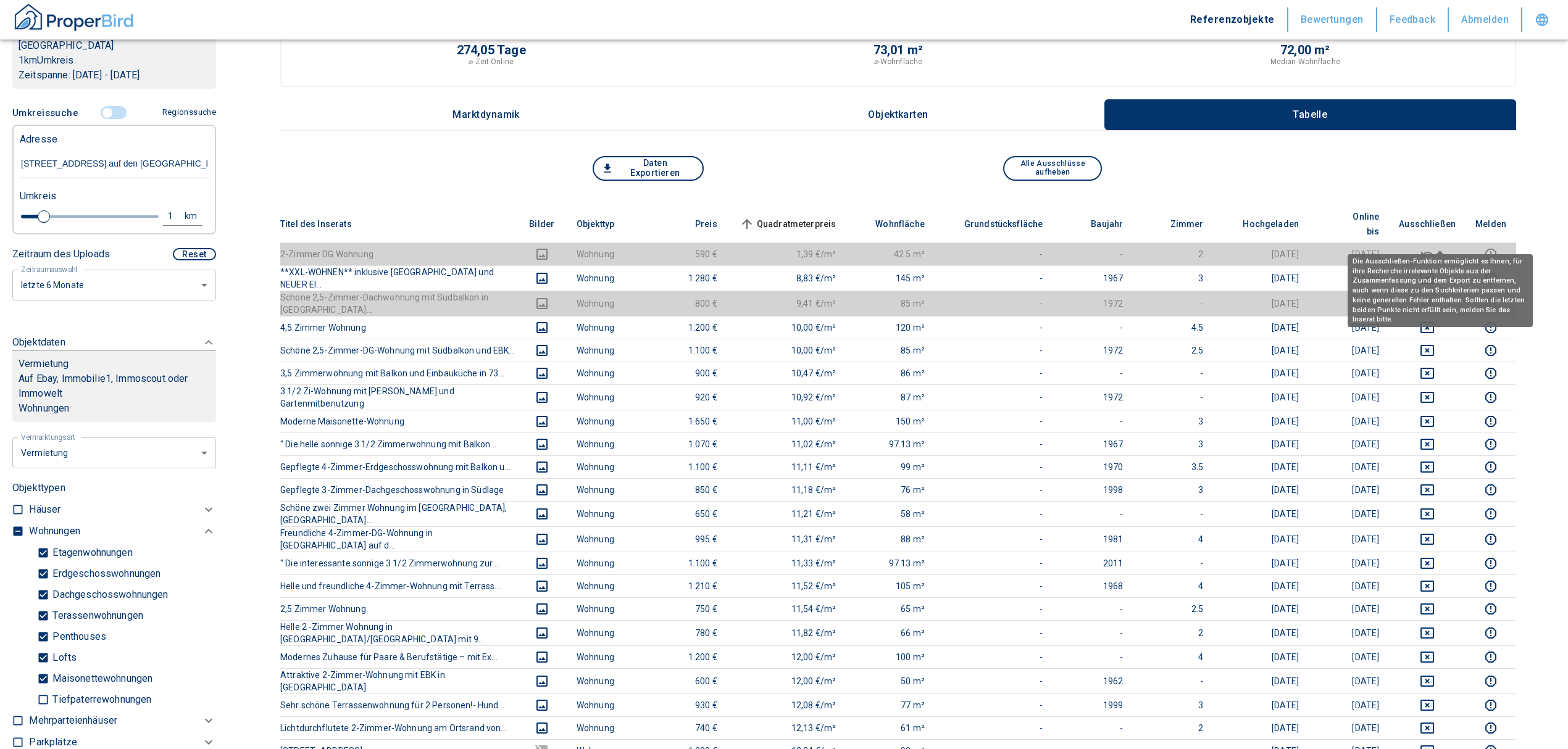
click at [1443, 257] on div "Die Ausschließen-Funktion ermöglicht es Ihnen, für ihre Recherche irrelevante O…" at bounding box center [1440, 291] width 185 height 73
click at [1434, 271] on icon "deselect this listing" at bounding box center [1427, 278] width 15 height 15
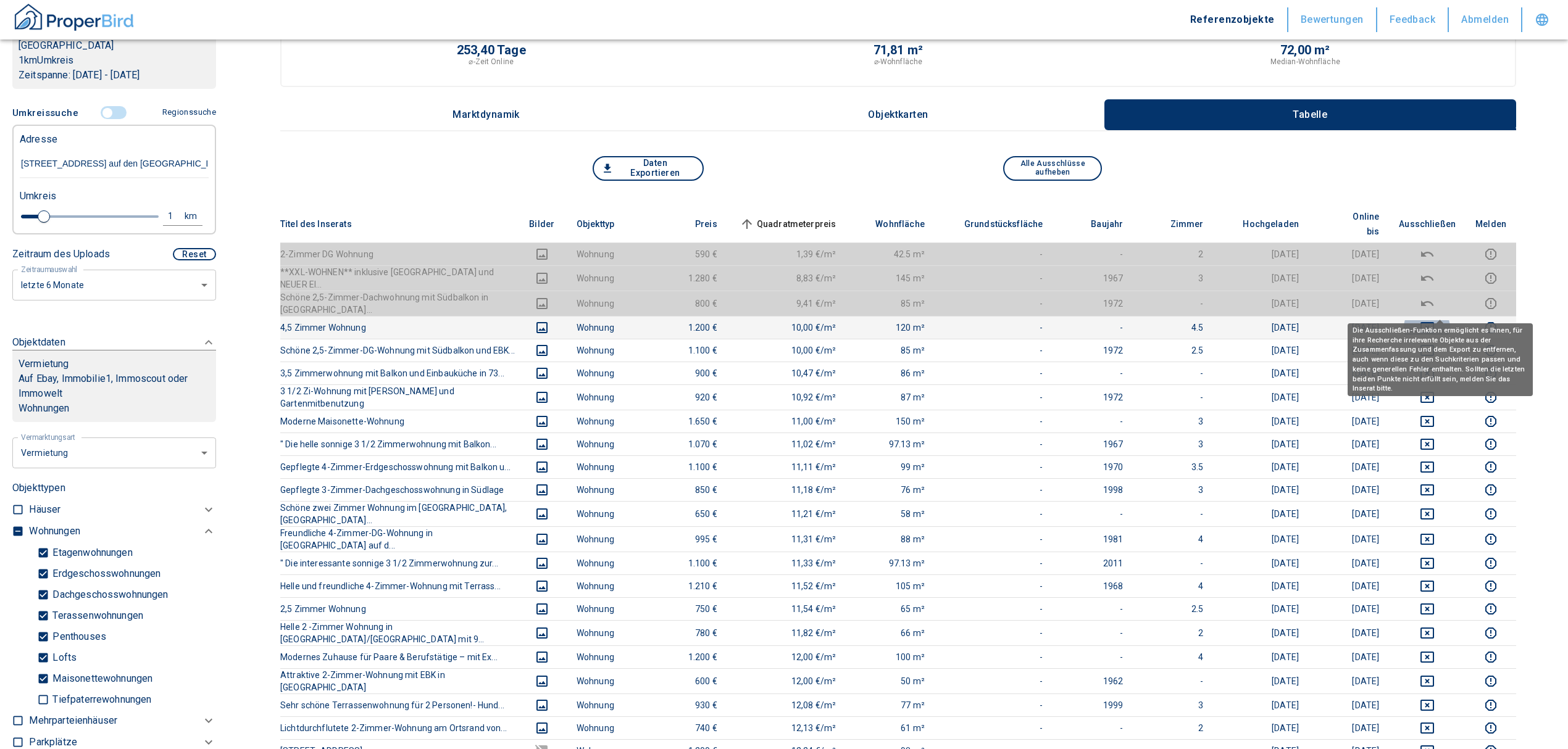
click at [1434, 320] on icon "deselect this listing" at bounding box center [1427, 328] width 15 height 15
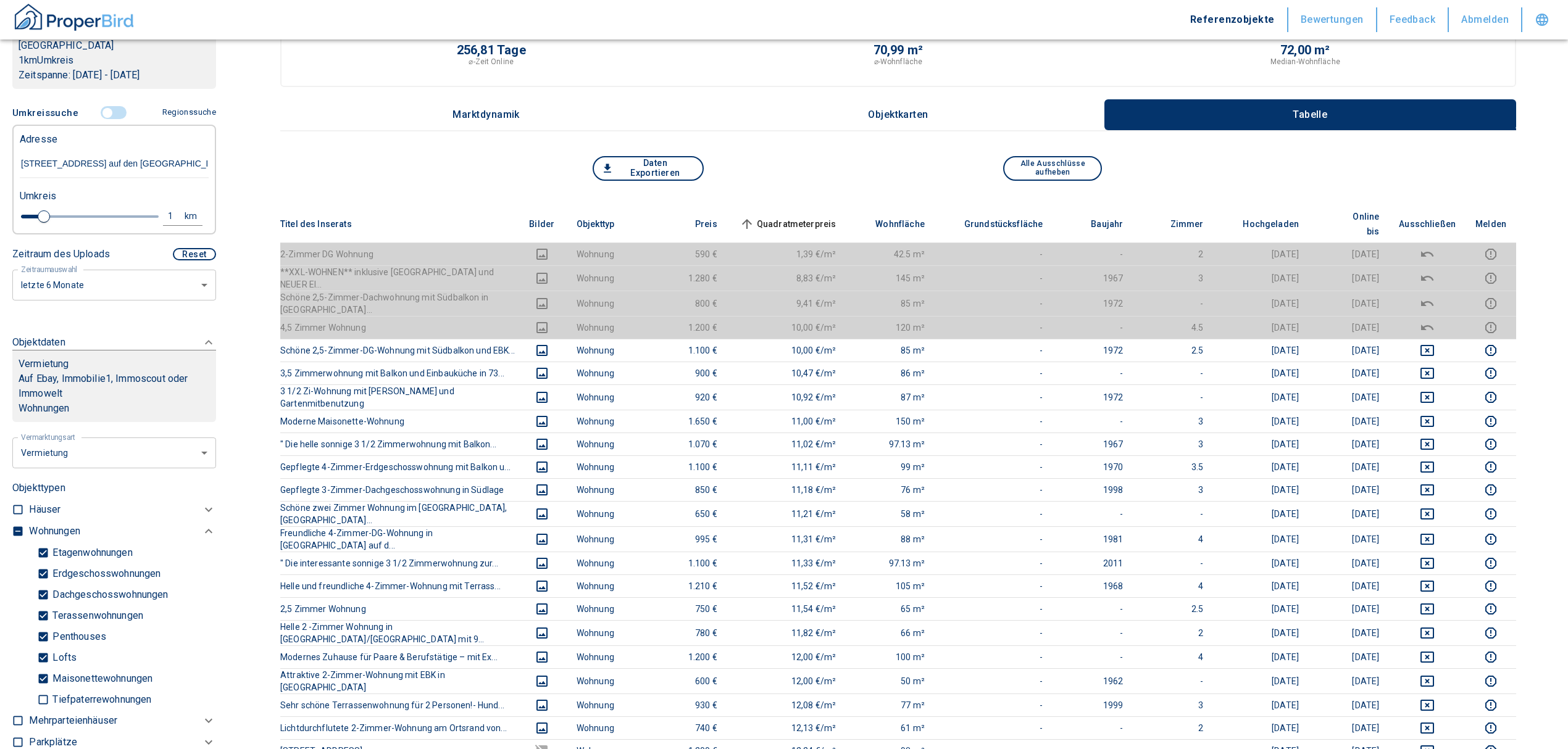
click at [793, 217] on span "Quadratmeterpreis sorted ascending" at bounding box center [786, 224] width 99 height 15
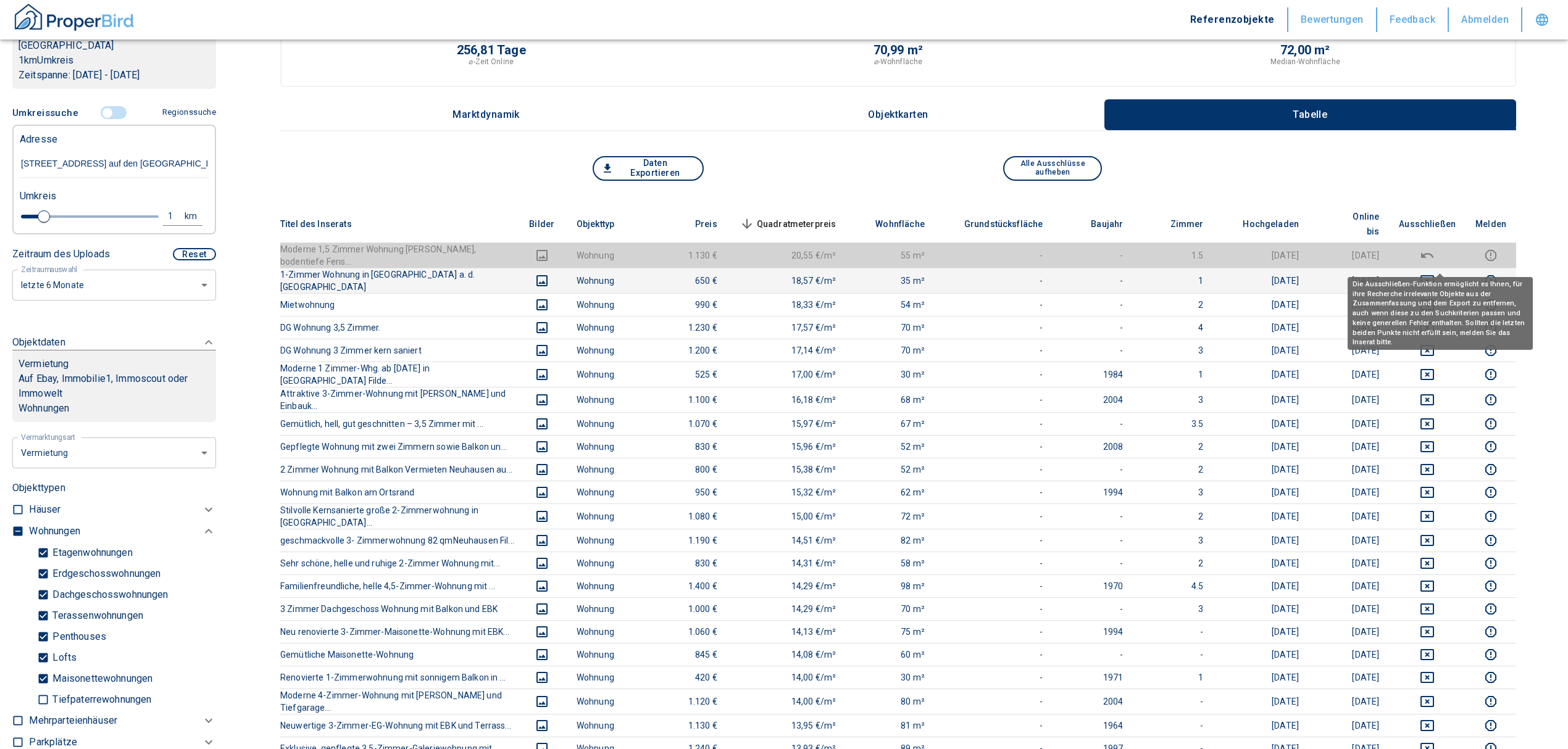
click at [1434, 273] on icon "deselect this listing" at bounding box center [1427, 281] width 15 height 15
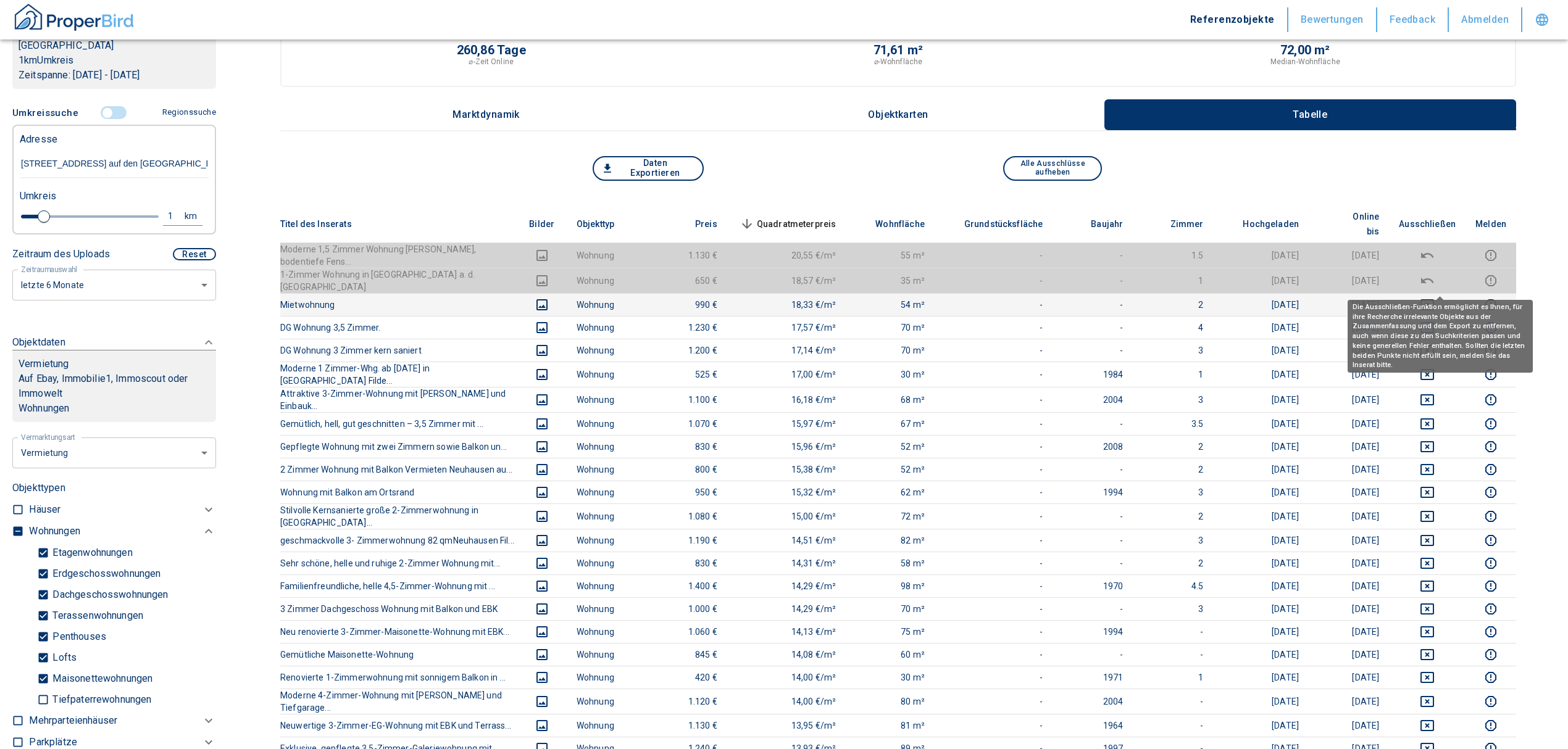
click at [1434, 297] on icon "deselect this listing" at bounding box center [1427, 305] width 15 height 15
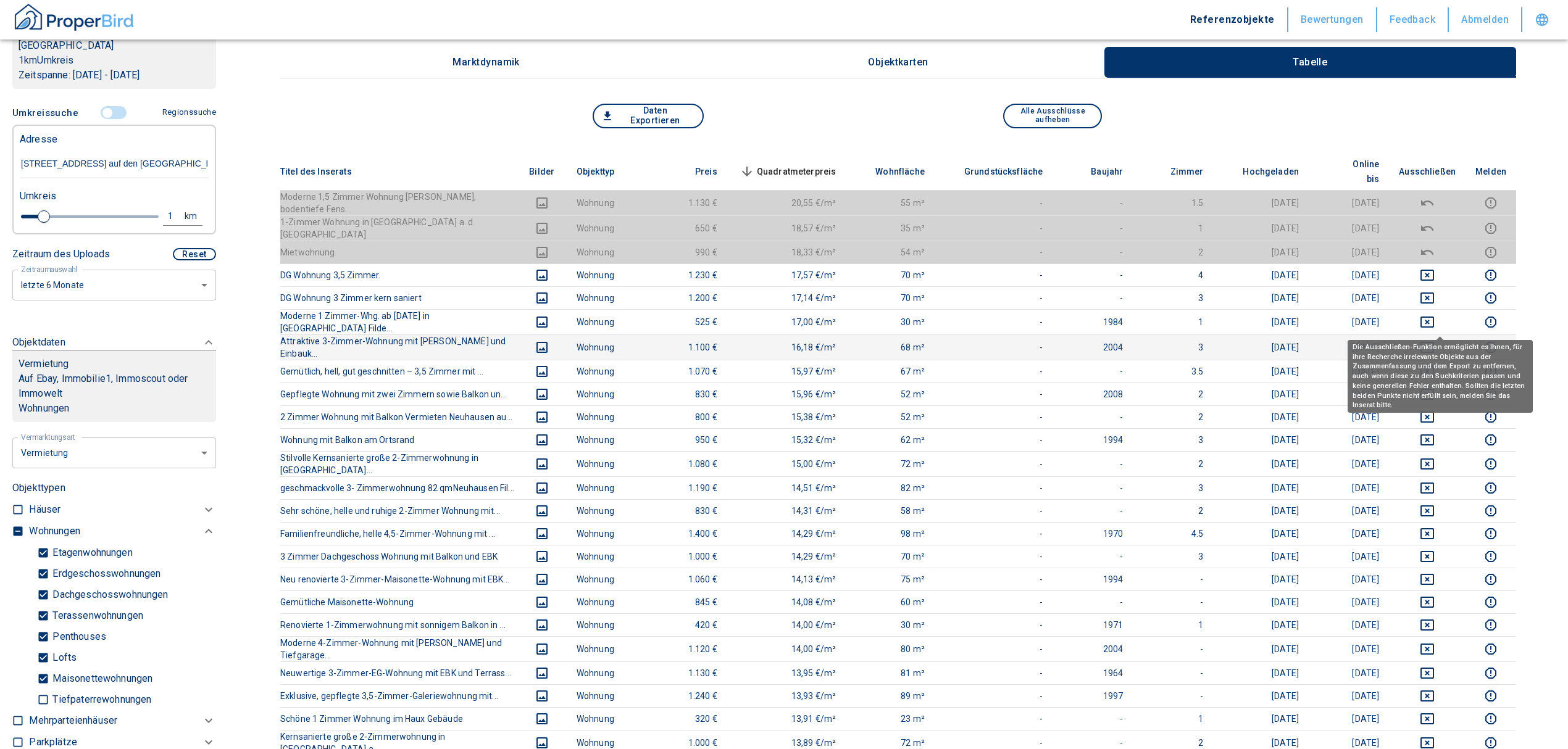
scroll to position [164, 0]
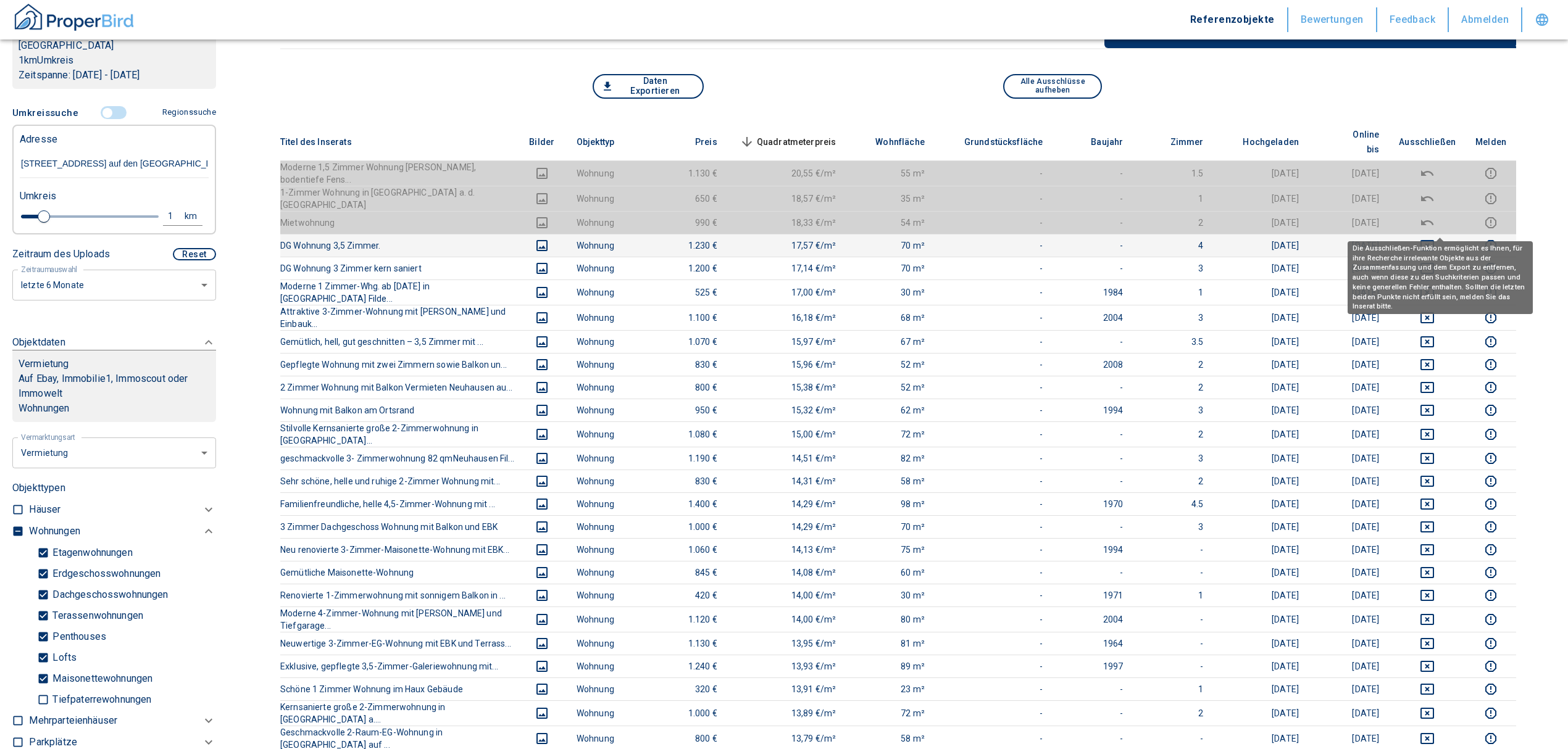
click at [1434, 238] on icon "deselect this listing" at bounding box center [1427, 246] width 15 height 15
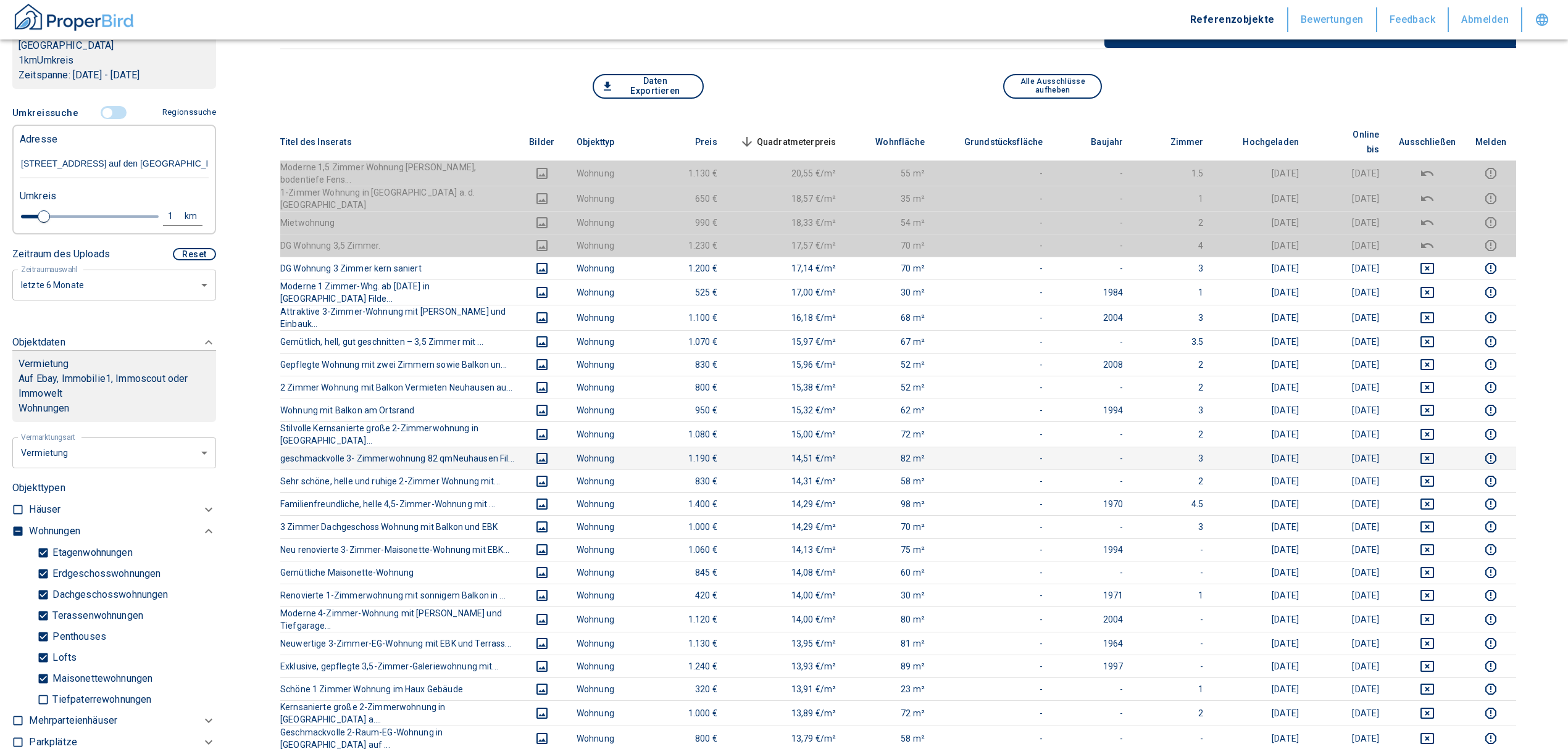
scroll to position [0, 0]
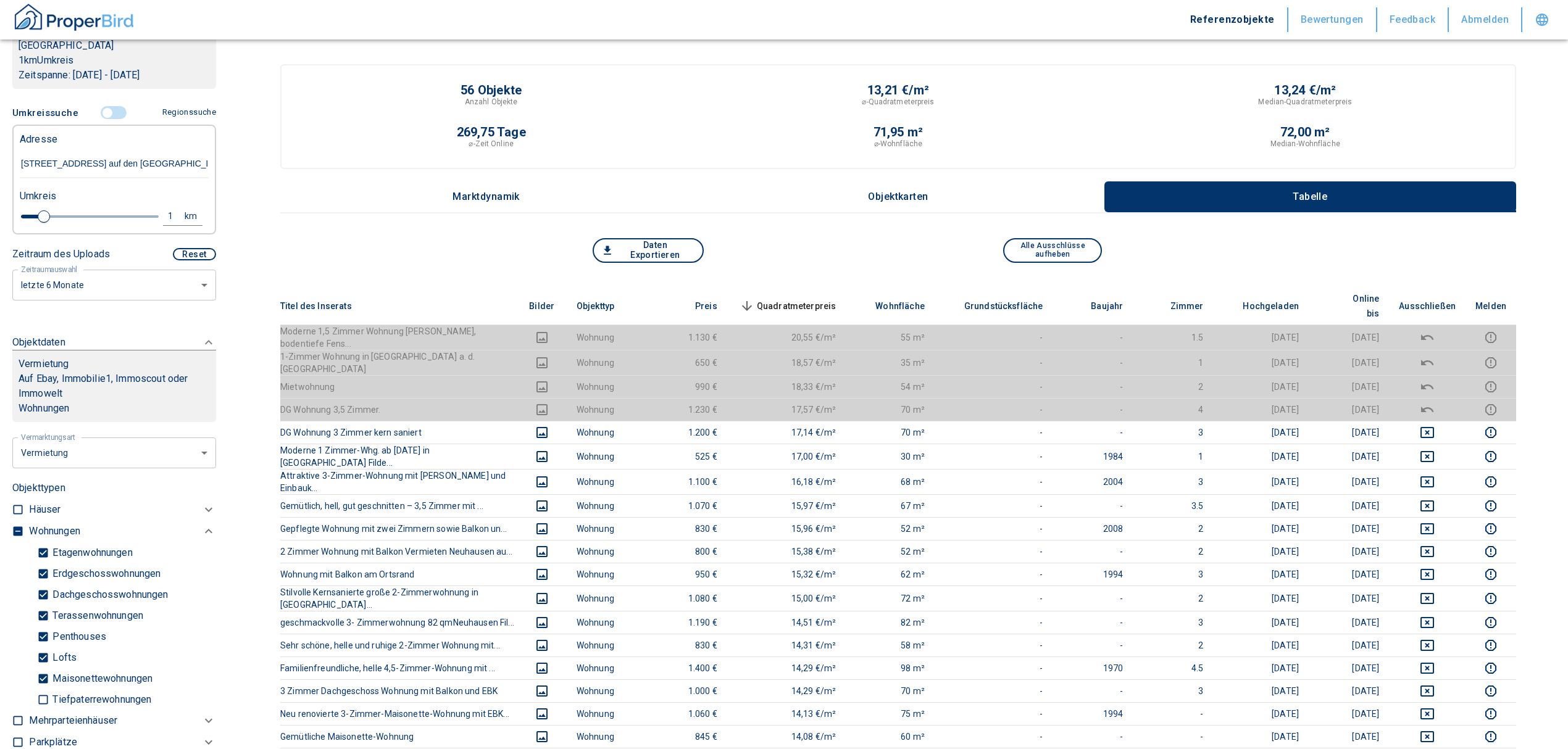
click at [786, 288] on th "Quadratmeterpreis sorted descending" at bounding box center [786, 306] width 119 height 38
click at [793, 299] on span "Quadratmeterpreis sorted descending" at bounding box center [786, 306] width 99 height 15
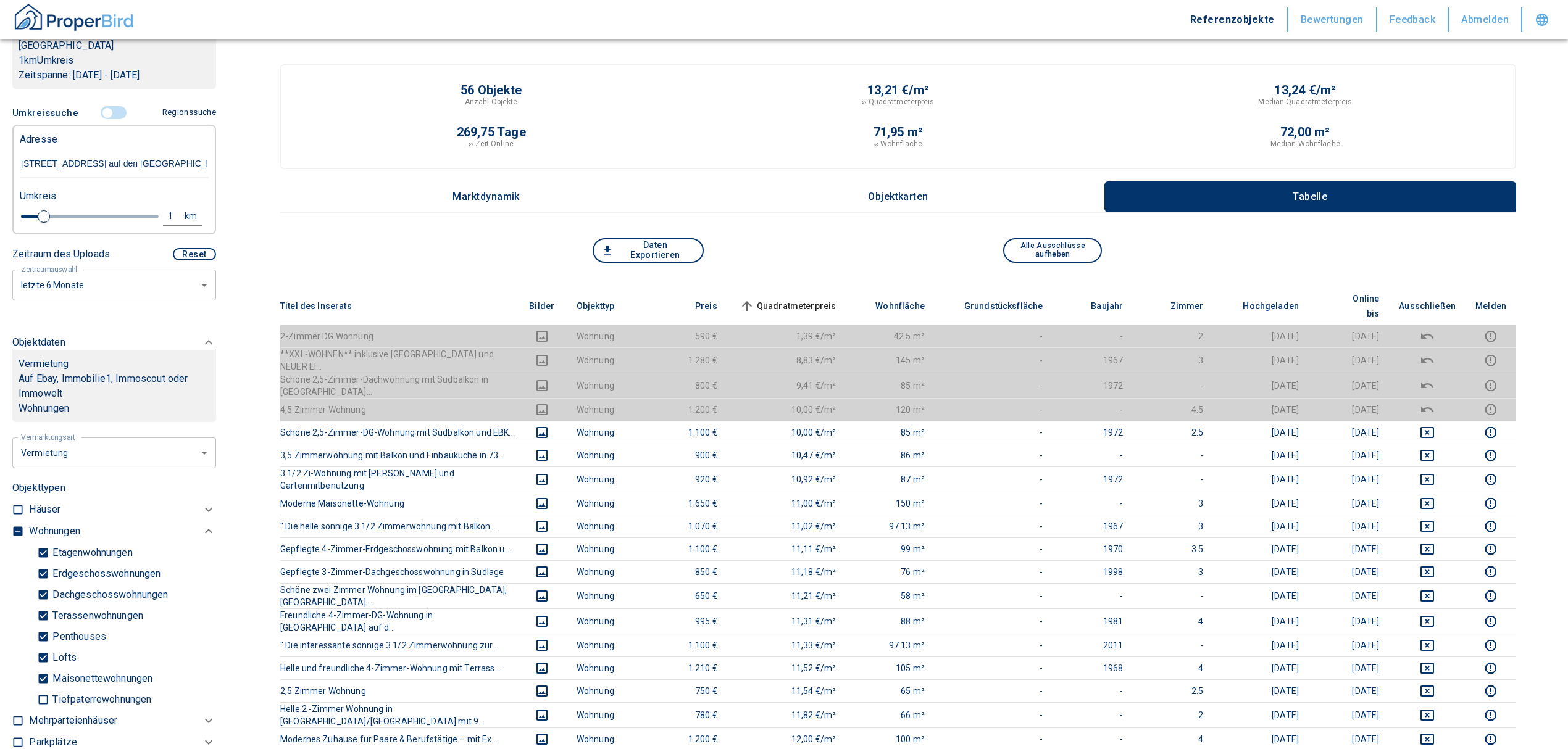
click at [99, 114] on input "controlled" at bounding box center [107, 113] width 37 height 14
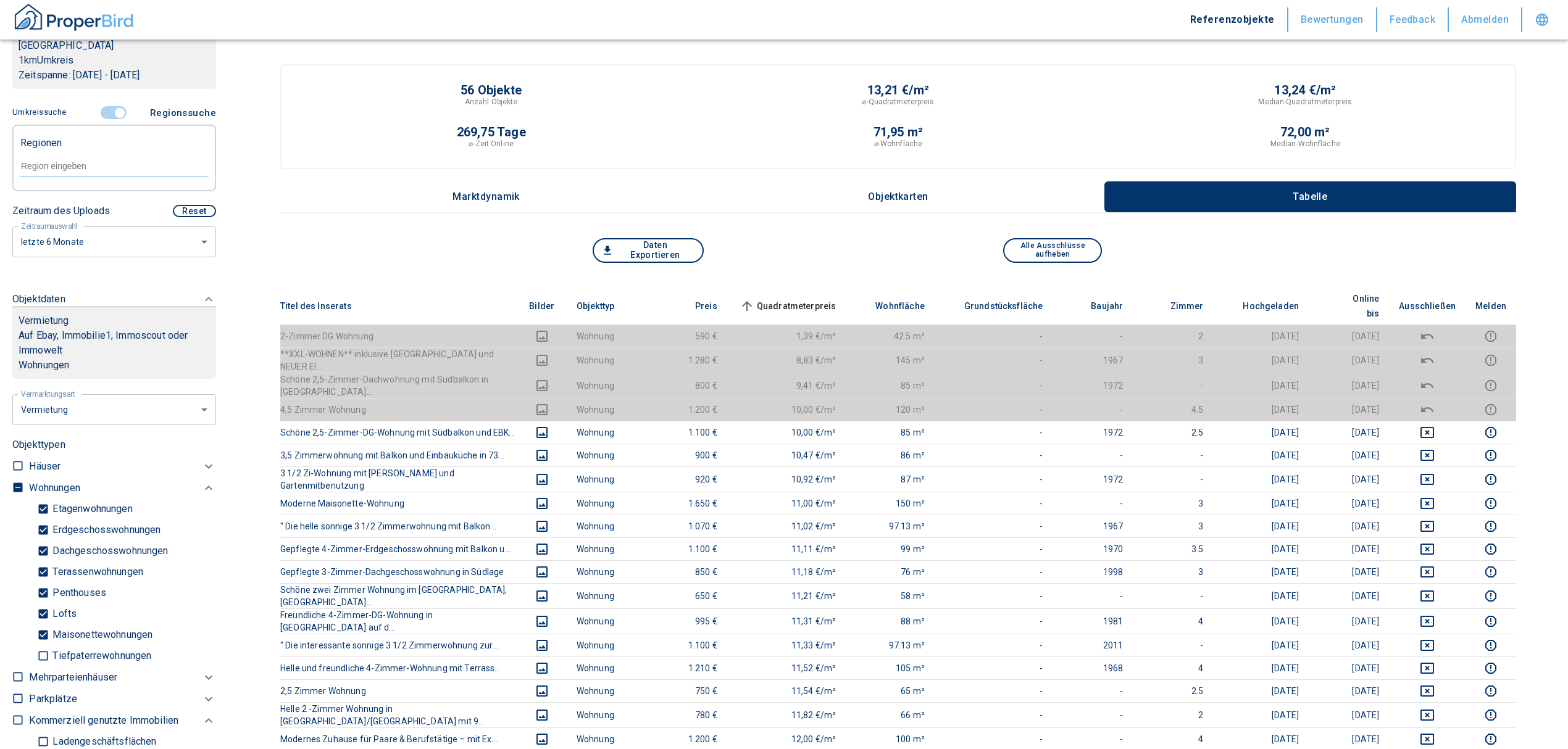
click at [72, 171] on input "text" at bounding box center [114, 166] width 189 height 11
click at [96, 184] on li "73765 Neuhausen auf den Fildern" at bounding box center [107, 194] width 177 height 22
type input "73765"
type input "2020"
type input "73765 Neuhausen auf den Fildern"
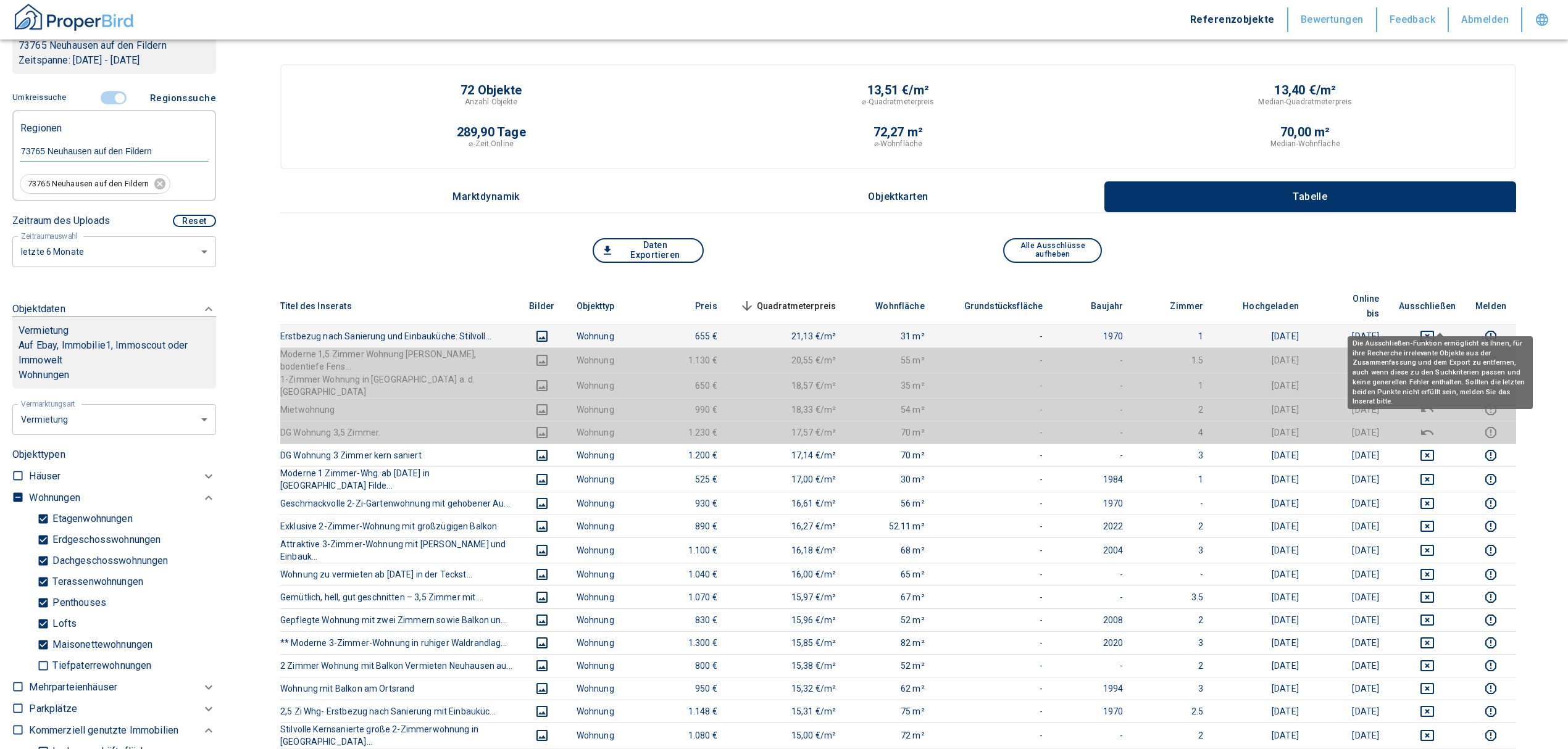
click at [1434, 330] on icon "deselect this listing" at bounding box center [1427, 336] width 14 height 11
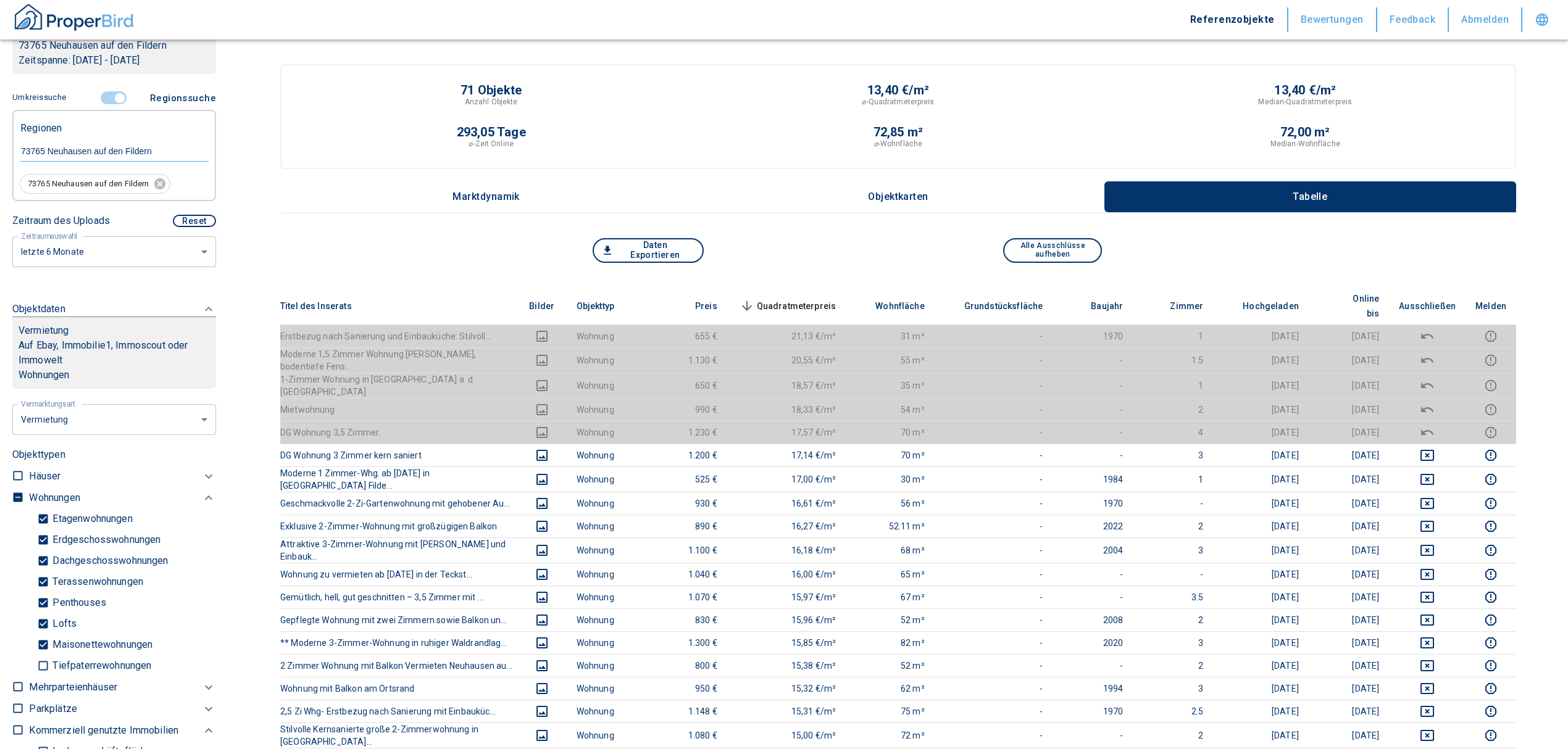
click at [808, 299] on span "Quadratmeterpreis sorted descending" at bounding box center [786, 306] width 99 height 15
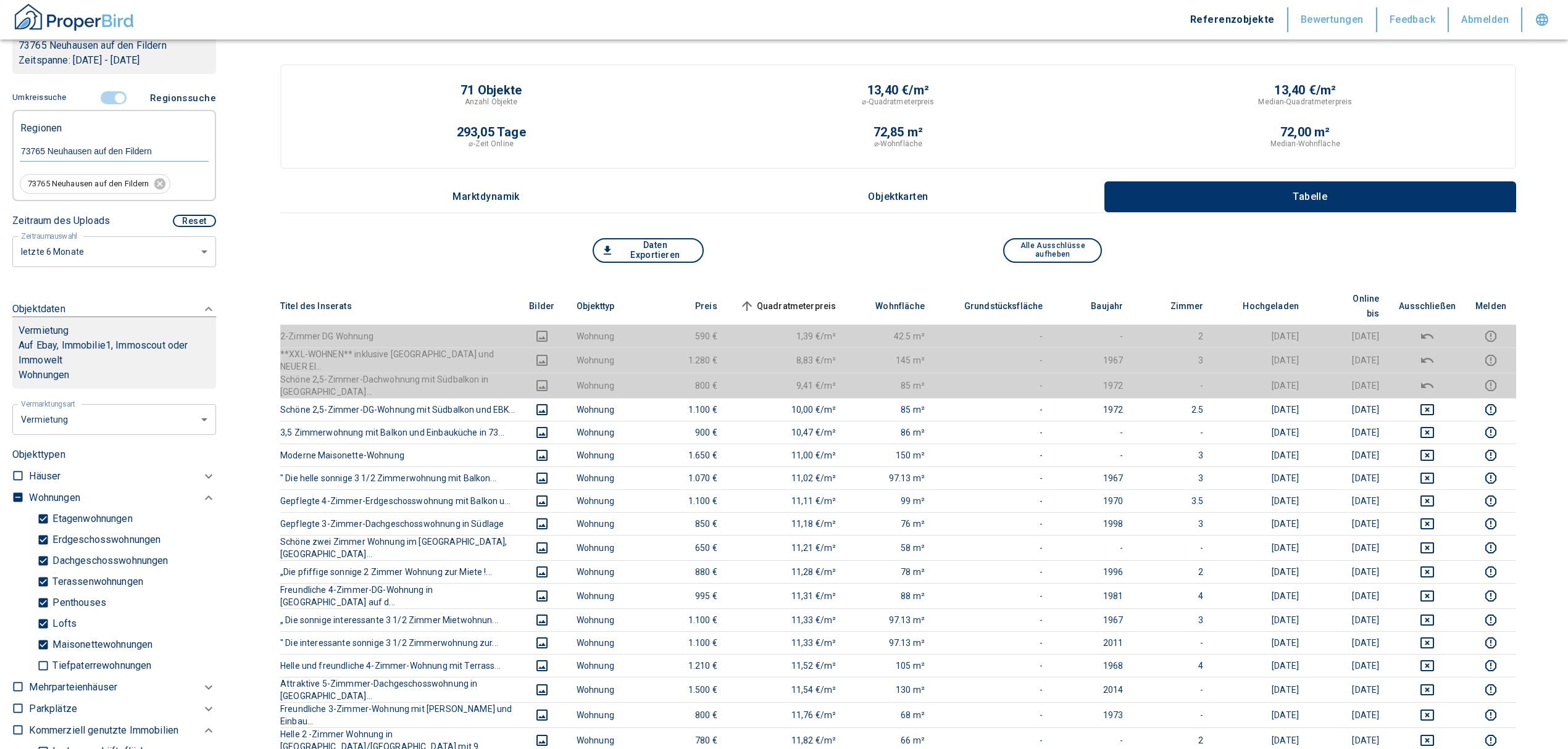
click at [808, 299] on span "Quadratmeterpreis sorted ascending" at bounding box center [786, 306] width 99 height 15
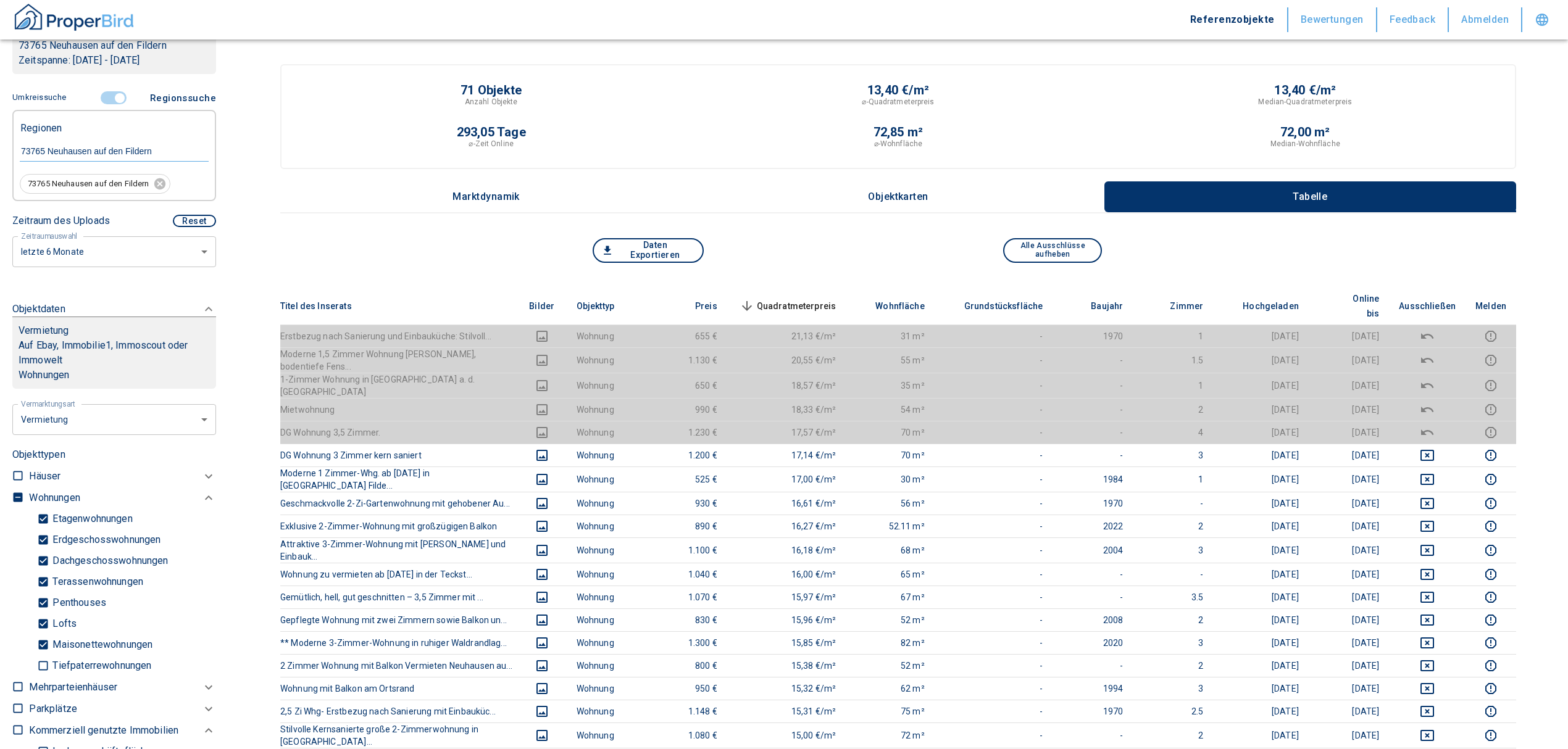
click at [811, 299] on span "Quadratmeterpreis sorted descending" at bounding box center [786, 306] width 99 height 15
